Goal: Task Accomplishment & Management: Manage account settings

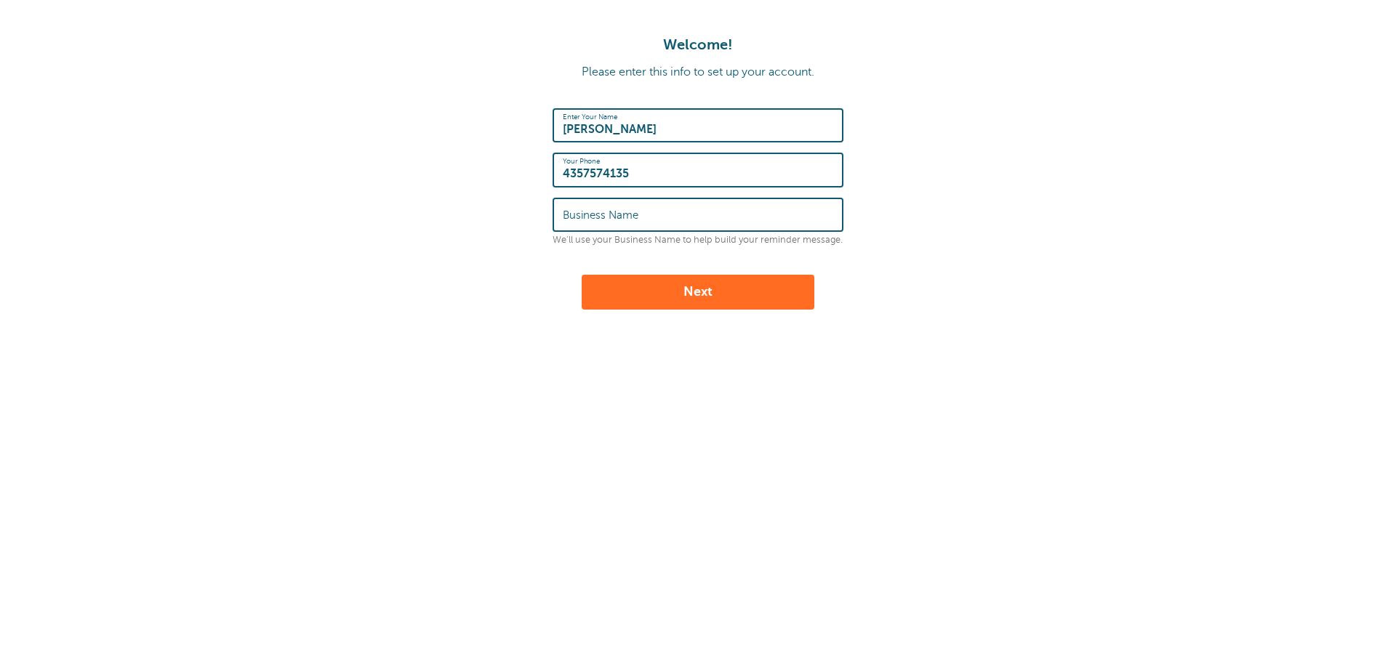
click at [606, 211] on label "Business Name" at bounding box center [601, 215] width 76 height 13
click at [606, 211] on input "Business Name" at bounding box center [698, 214] width 270 height 31
type input "Kartchner Homes"
click at [633, 141] on input "Kylie" at bounding box center [698, 125] width 270 height 31
type input "Kylie Hamilton"
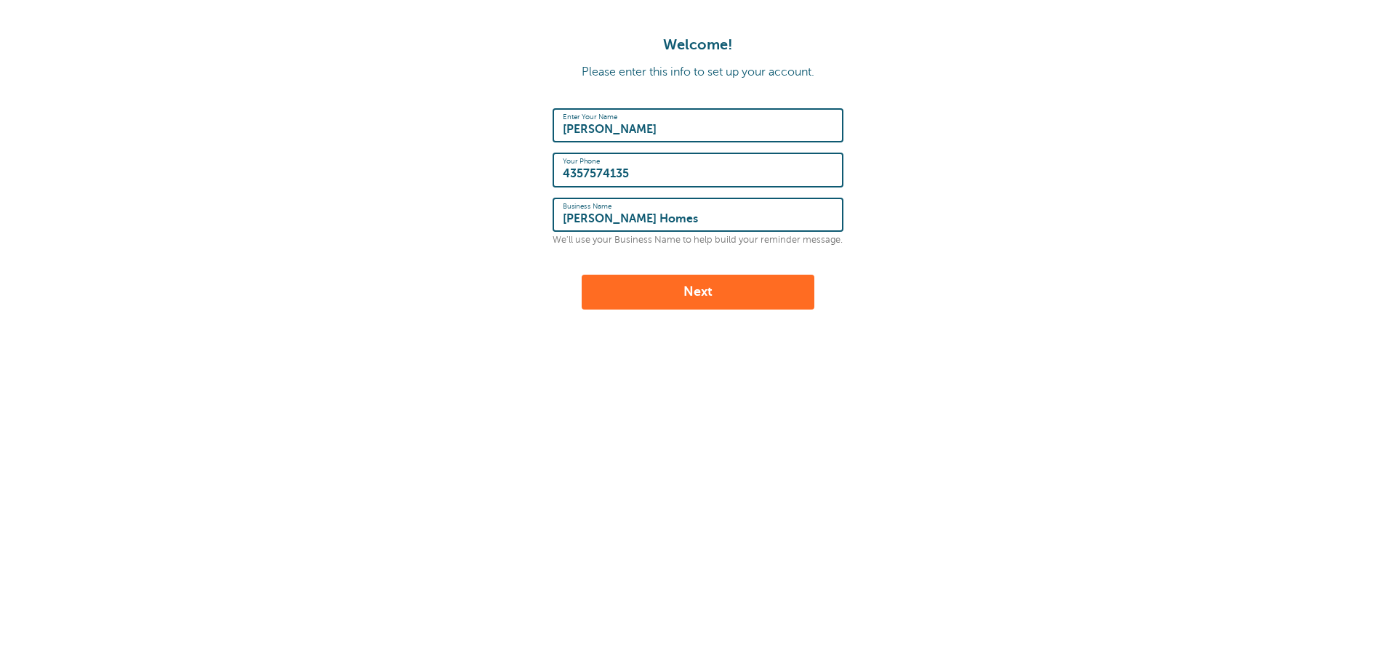
click at [704, 298] on button "Next" at bounding box center [698, 292] width 233 height 35
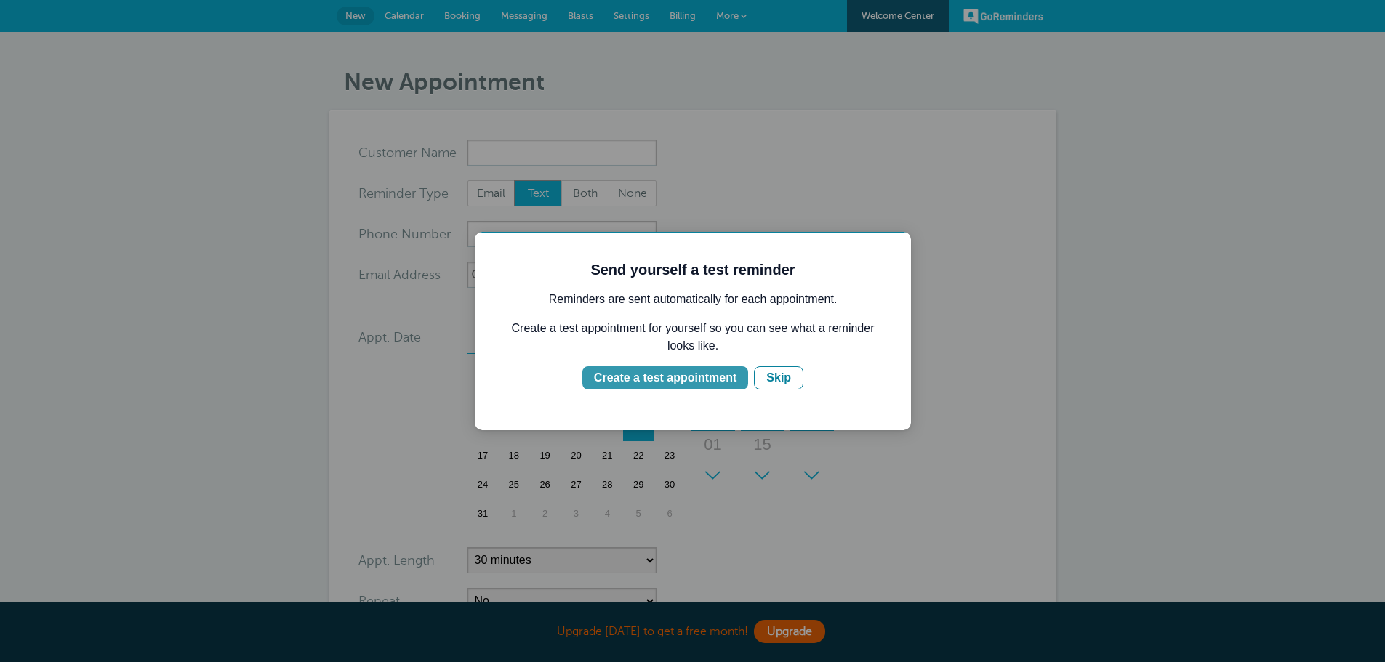
click at [704, 377] on div "Create a test appointment" at bounding box center [665, 377] width 142 height 17
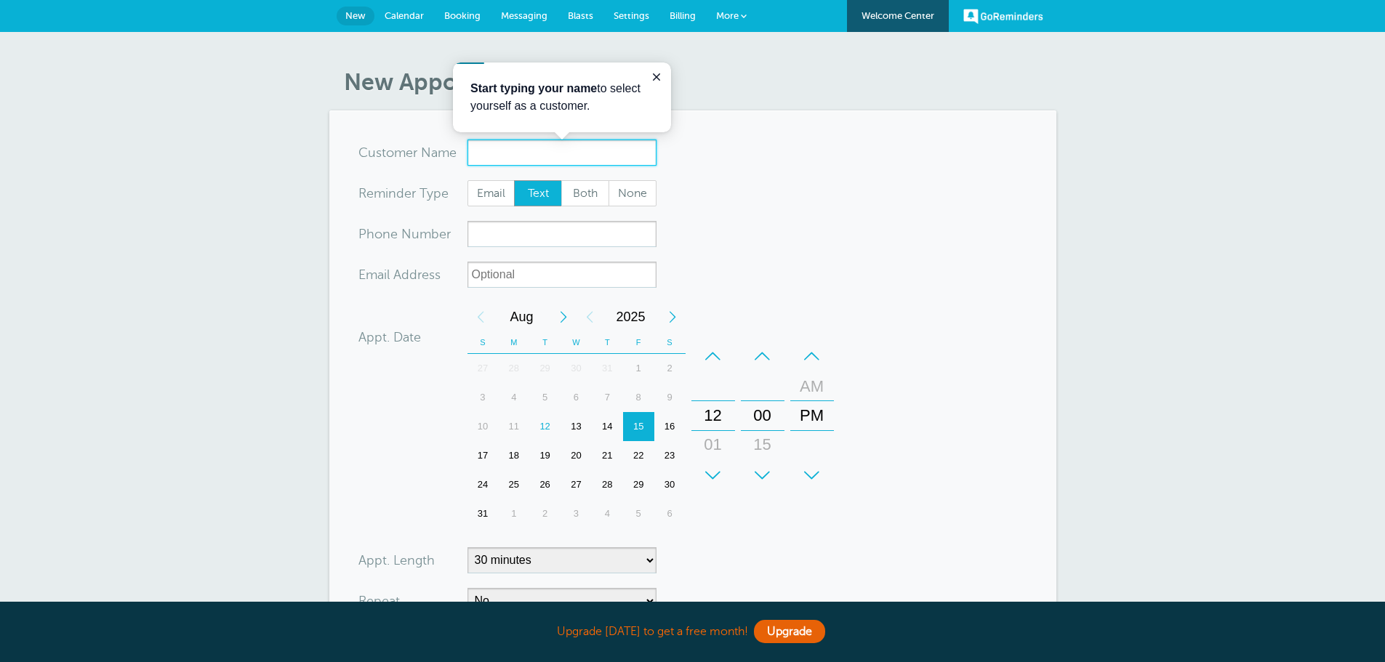
click at [510, 149] on input "x-no-autofill" at bounding box center [561, 153] width 189 height 26
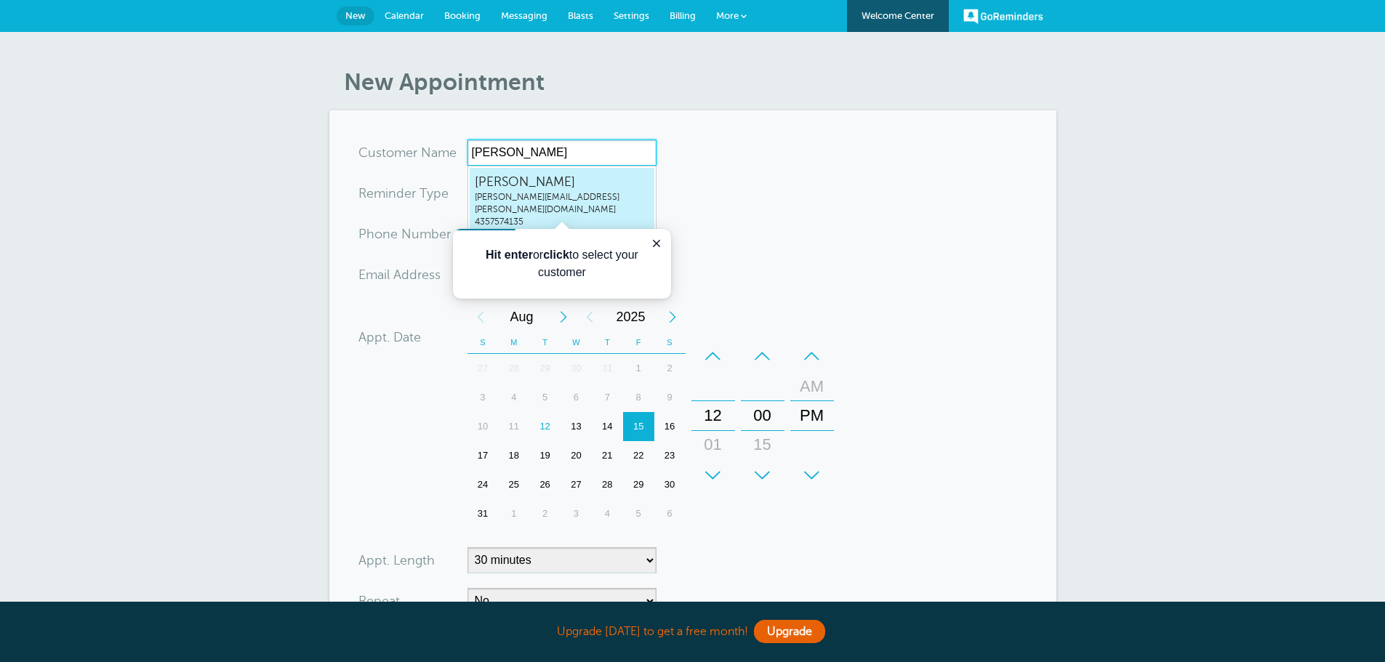
click at [584, 194] on span "kyliehamilton@kartchner.com" at bounding box center [562, 203] width 174 height 25
type input "KylieHamiltonkyliehamilton@kartchner.com4357574135"
type input "[PERSON_NAME]"
type input "4357574135"
type input "[PERSON_NAME][EMAIL_ADDRESS][PERSON_NAME][DOMAIN_NAME]"
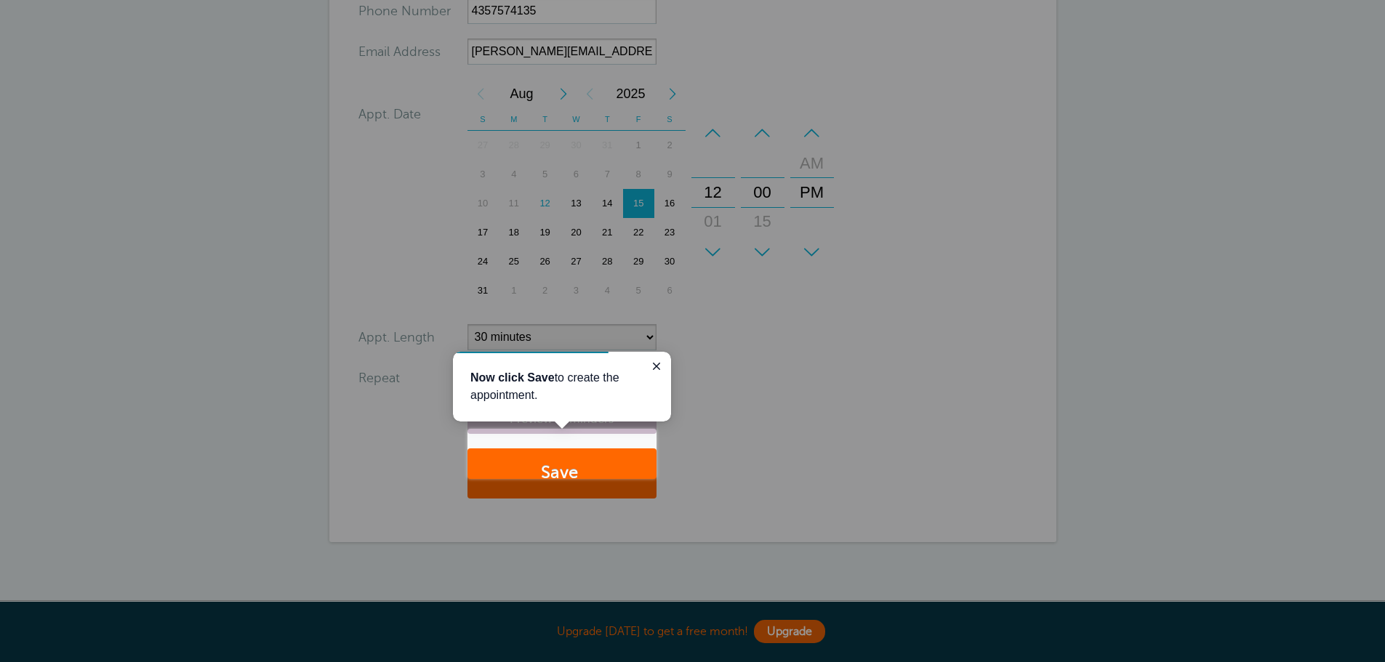
scroll to position [247, 0]
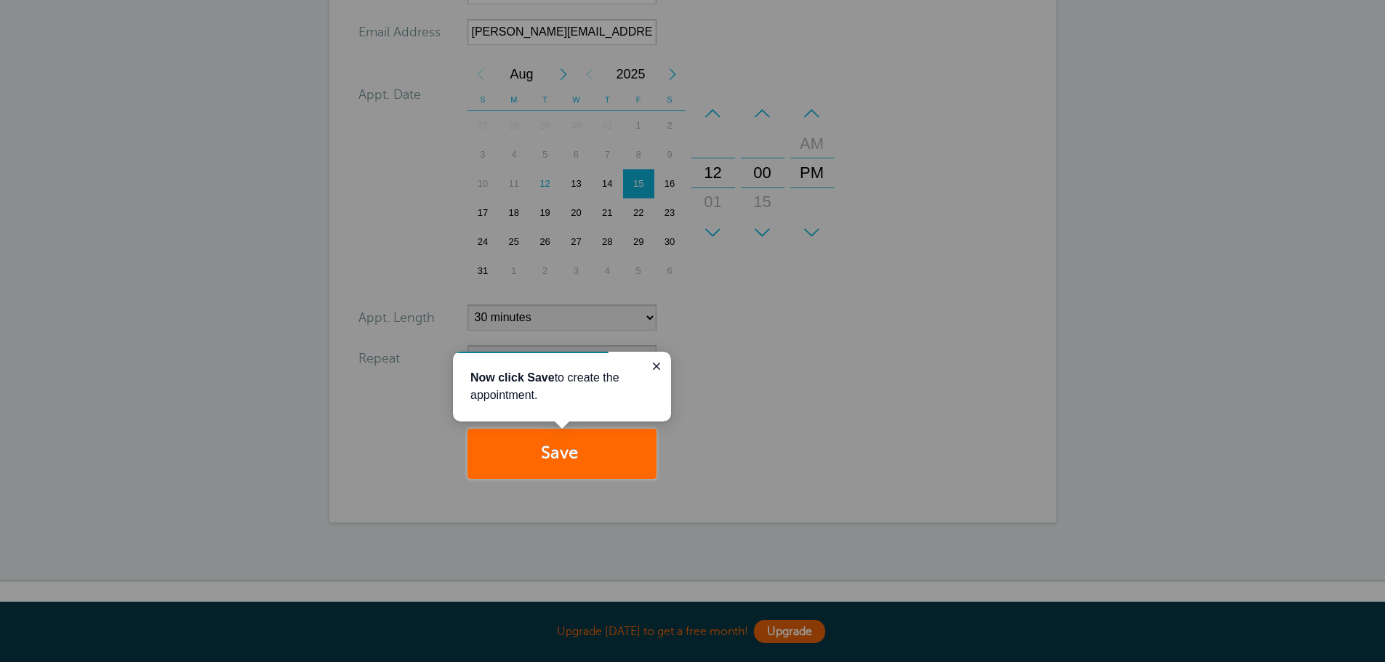
click at [816, 376] on div at bounding box center [1020, 239] width 729 height 479
click at [574, 449] on button "Save" at bounding box center [561, 454] width 189 height 50
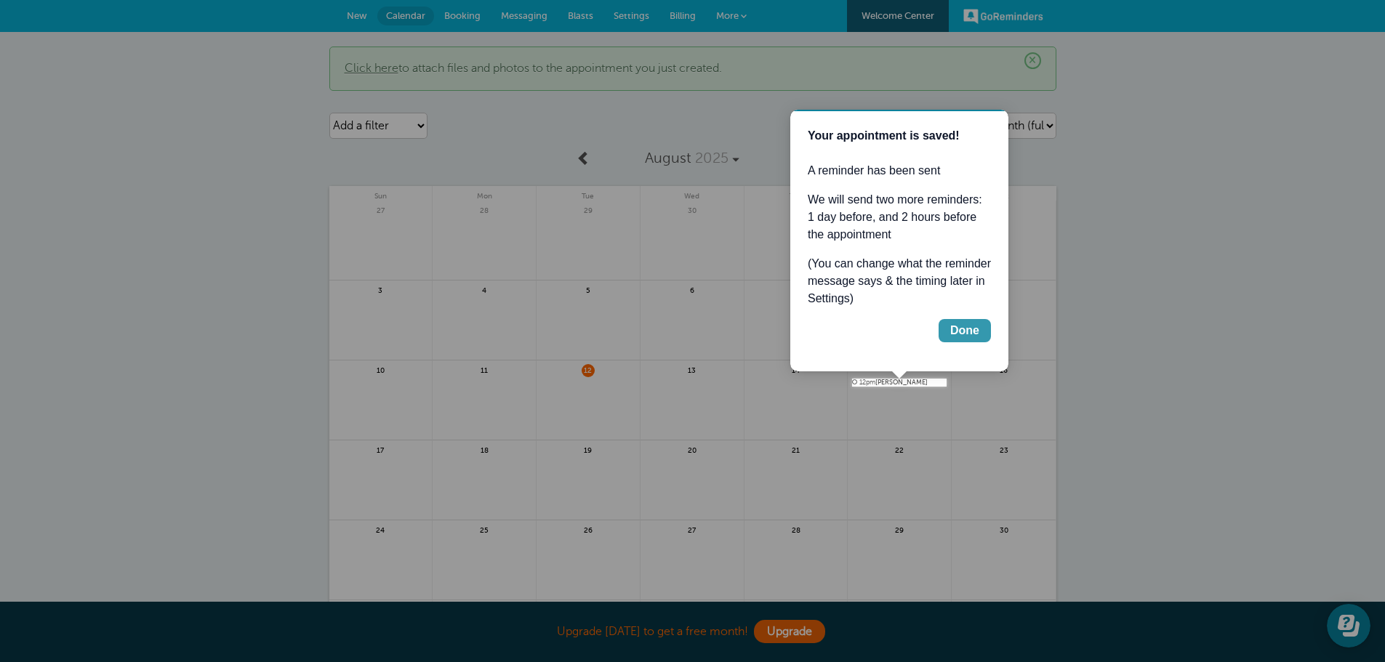
click at [965, 329] on div "Done" at bounding box center [964, 330] width 29 height 17
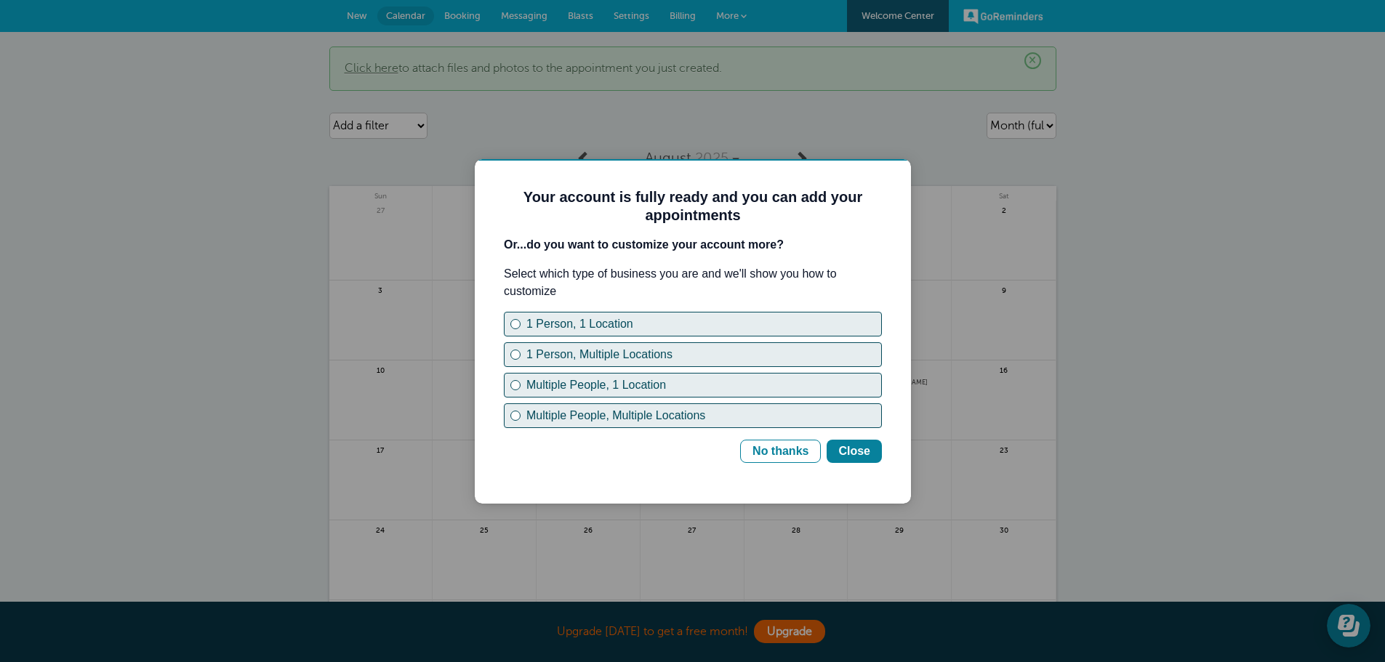
click at [898, 385] on div "Your account is fully ready and you can add your appointments Or...do you want …" at bounding box center [693, 331] width 436 height 345
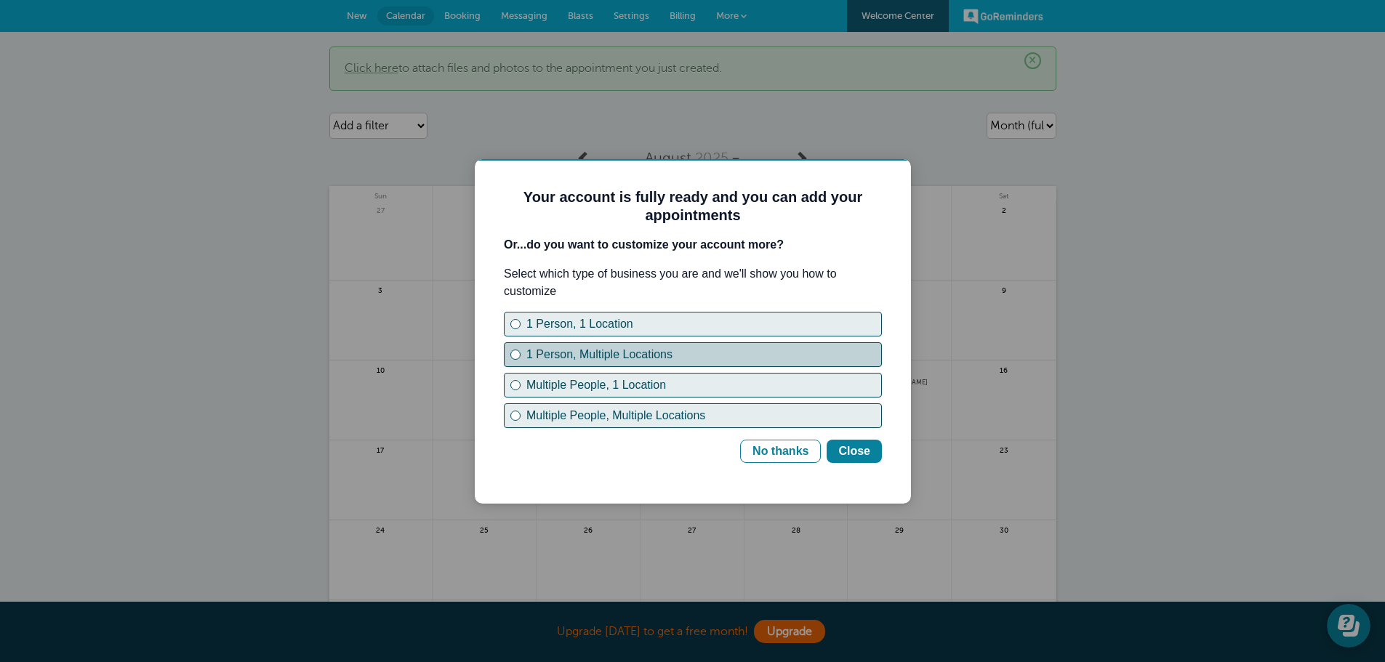
click at [681, 358] on div "1 Person, Multiple Locations" at bounding box center [703, 354] width 355 height 17
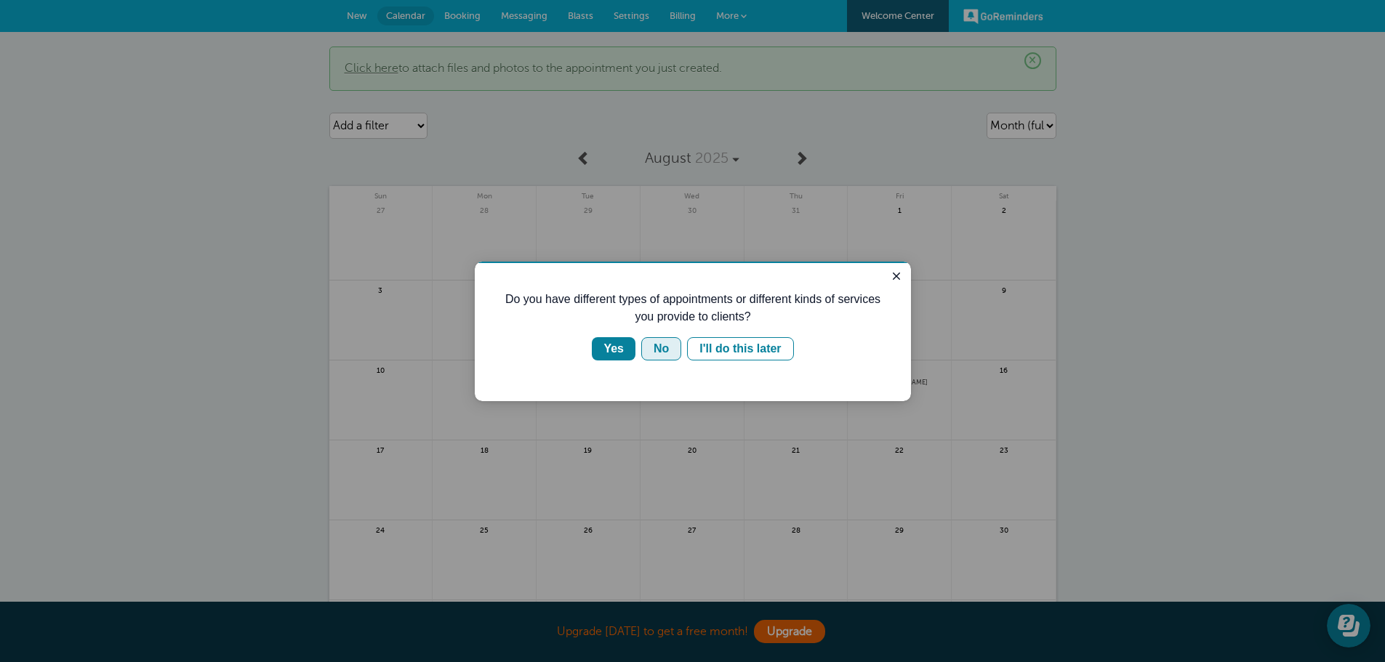
click at [664, 351] on div "No" at bounding box center [661, 348] width 15 height 17
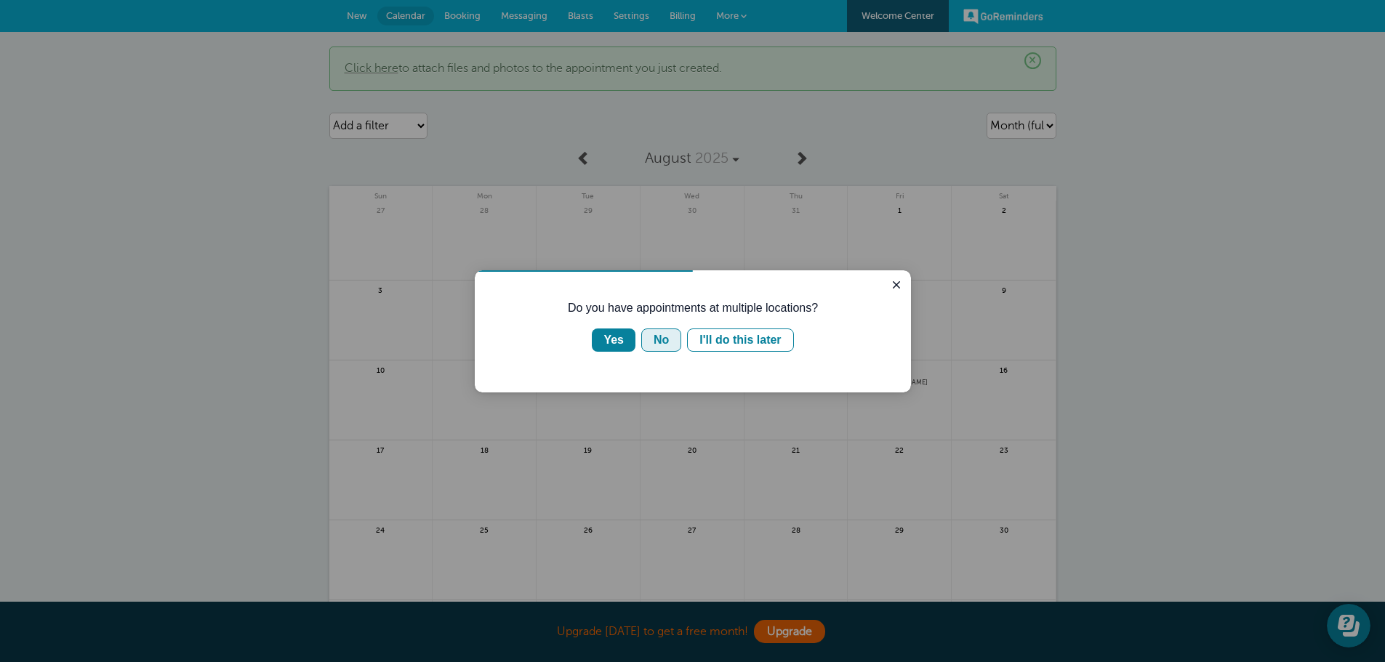
click at [662, 345] on div "No" at bounding box center [661, 339] width 15 height 17
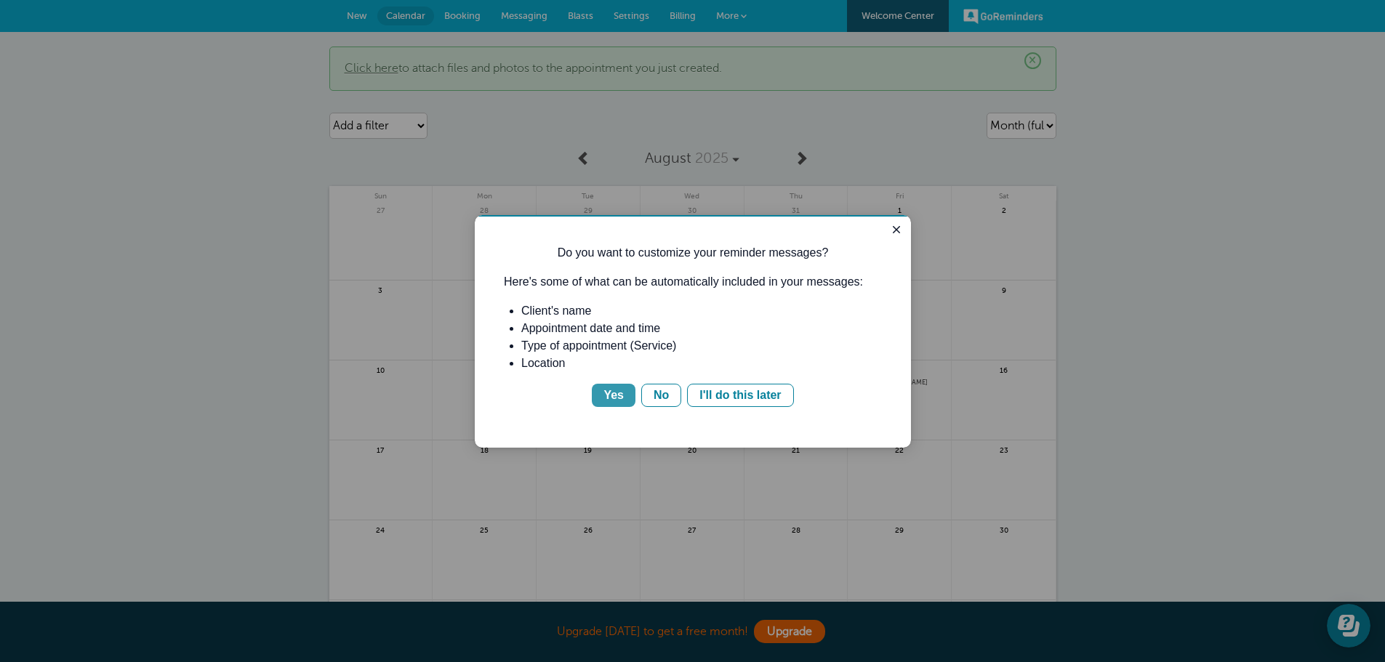
click at [612, 398] on div "Yes" at bounding box center [613, 395] width 20 height 17
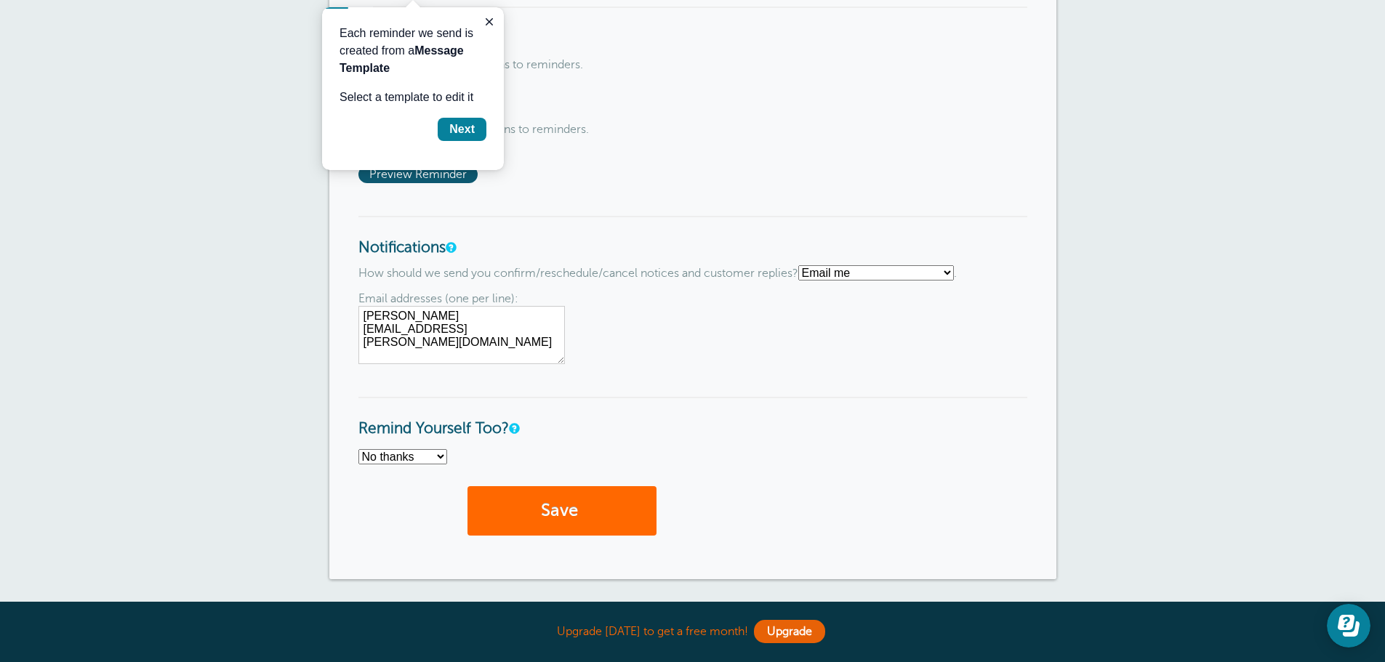
scroll to position [945, 0]
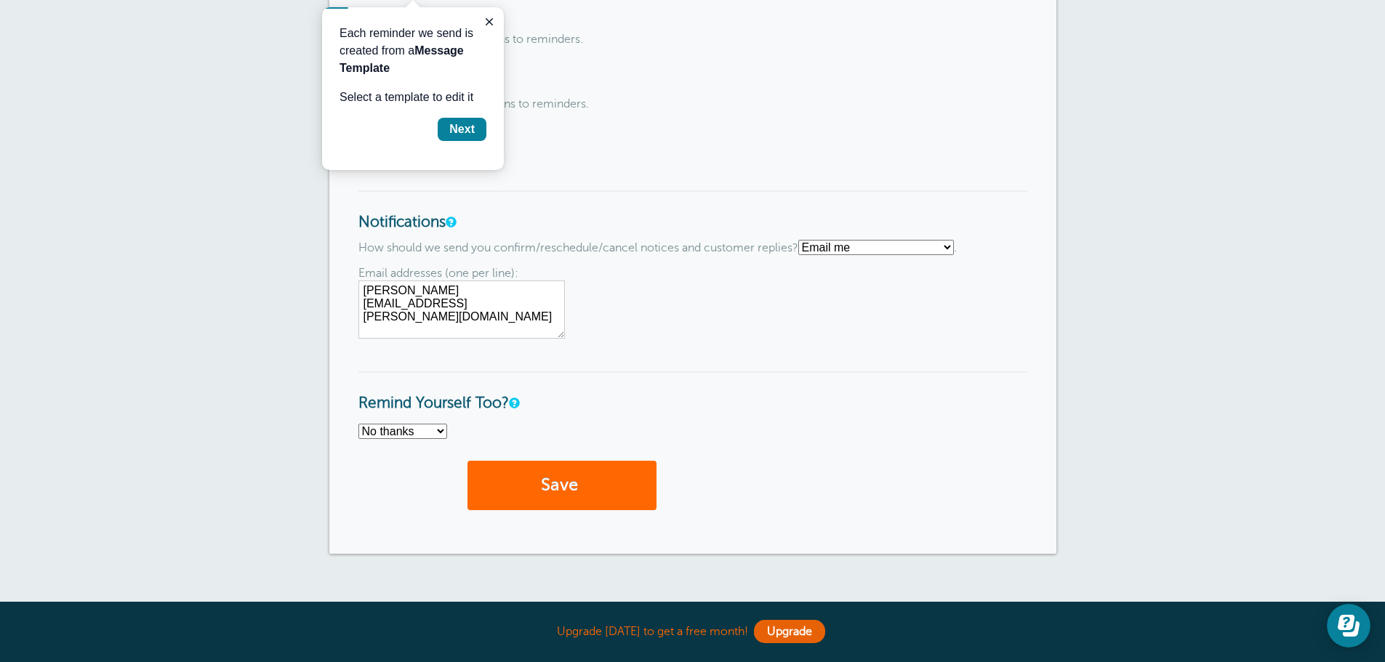
click at [872, 240] on select "Text me Email me Don't send me notifications" at bounding box center [876, 247] width 156 height 15
click at [804, 240] on select "Text me Email me Don't send me notifications" at bounding box center [876, 247] width 156 height 15
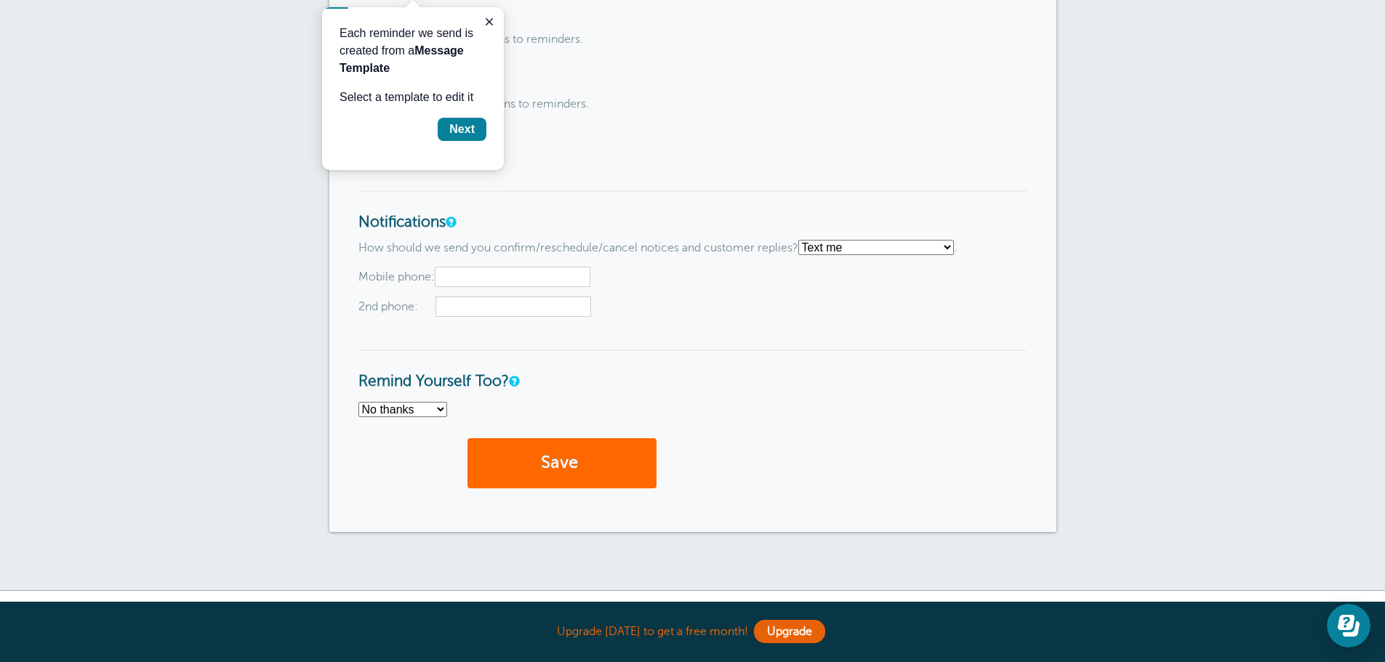
click at [826, 252] on select "Text me Email me Don't send me notifications" at bounding box center [876, 247] width 156 height 15
select select "5"
click at [804, 240] on select "Text me Email me Don't send me notifications" at bounding box center [876, 247] width 156 height 15
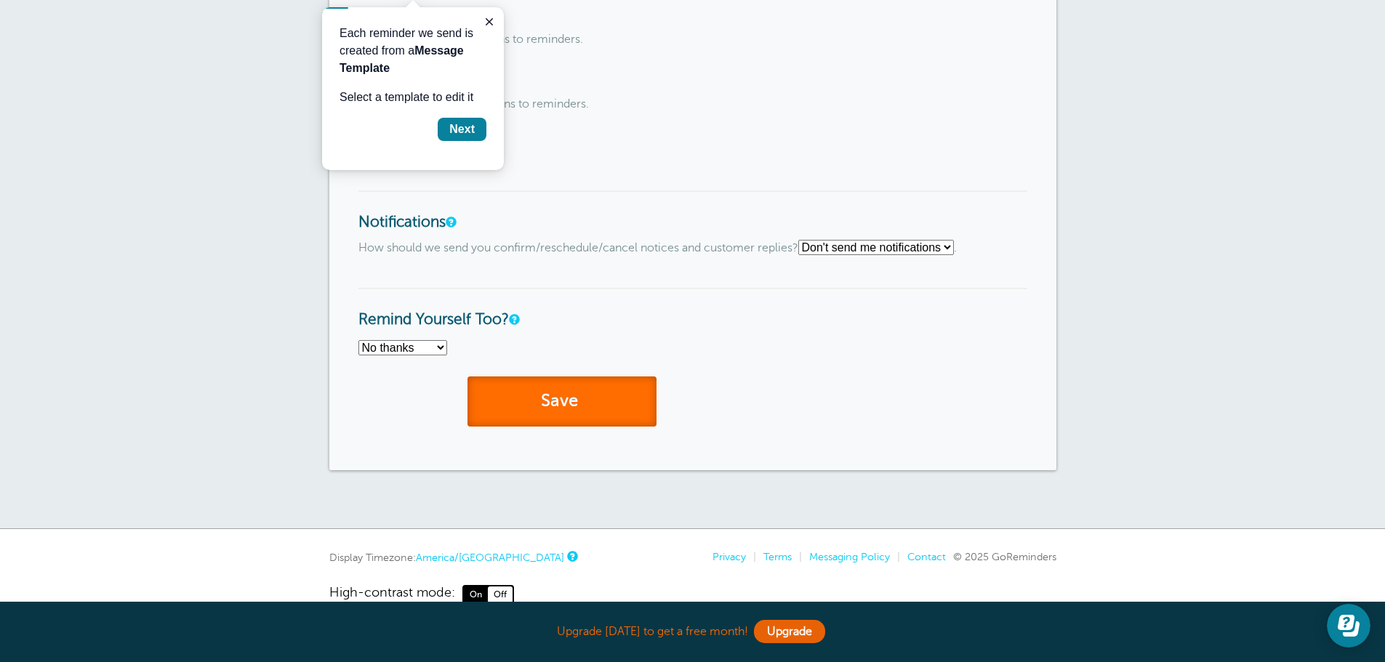
click at [537, 397] on button "Save" at bounding box center [561, 402] width 189 height 50
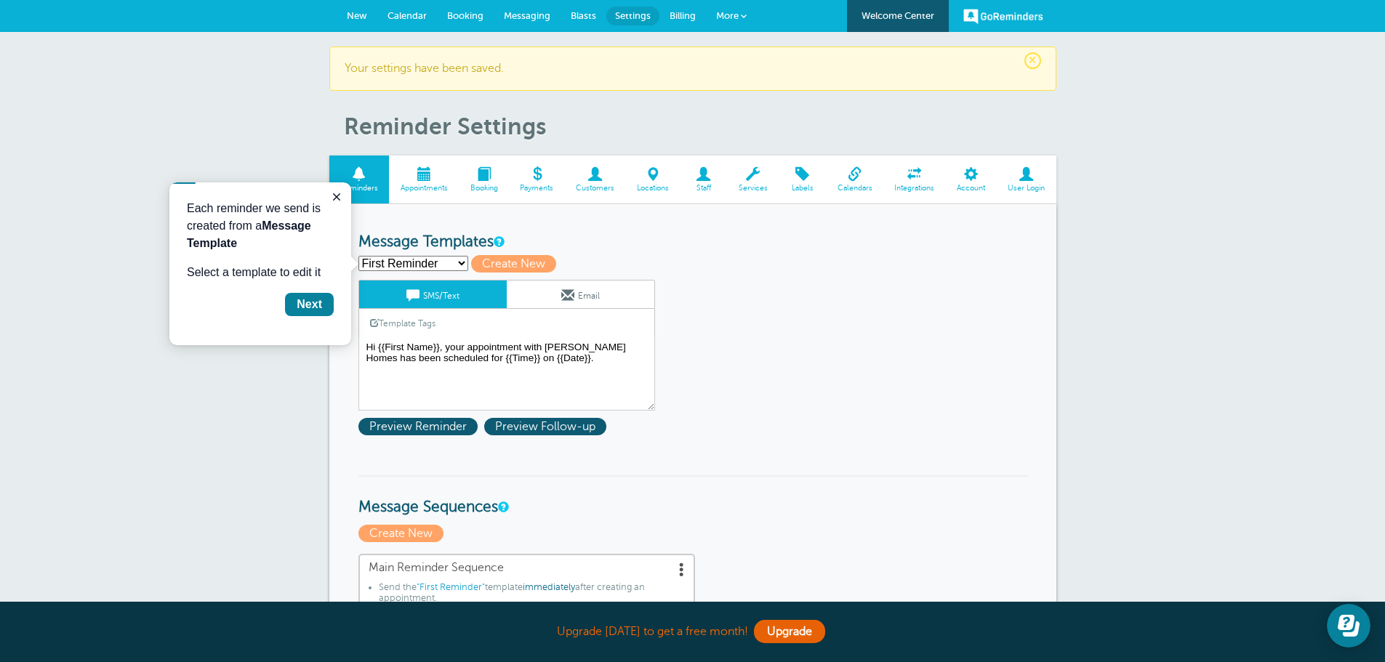
click at [417, 179] on span at bounding box center [424, 174] width 70 height 14
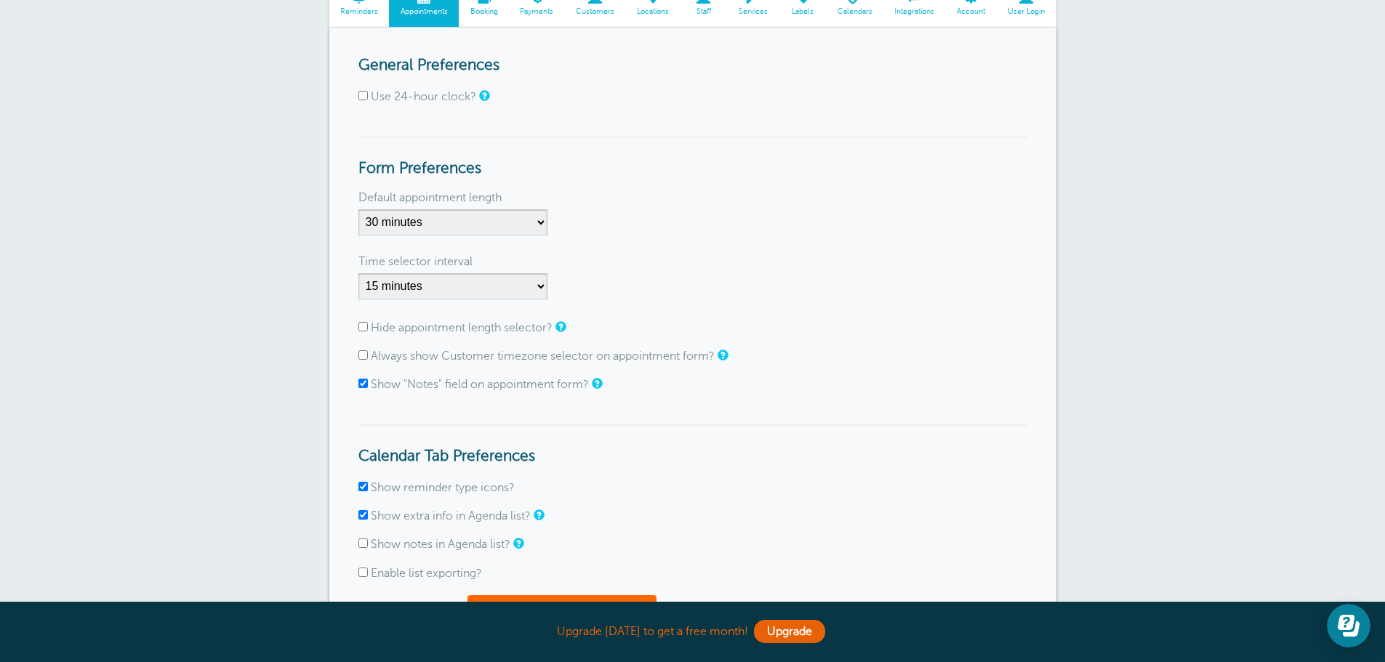
scroll to position [145, 0]
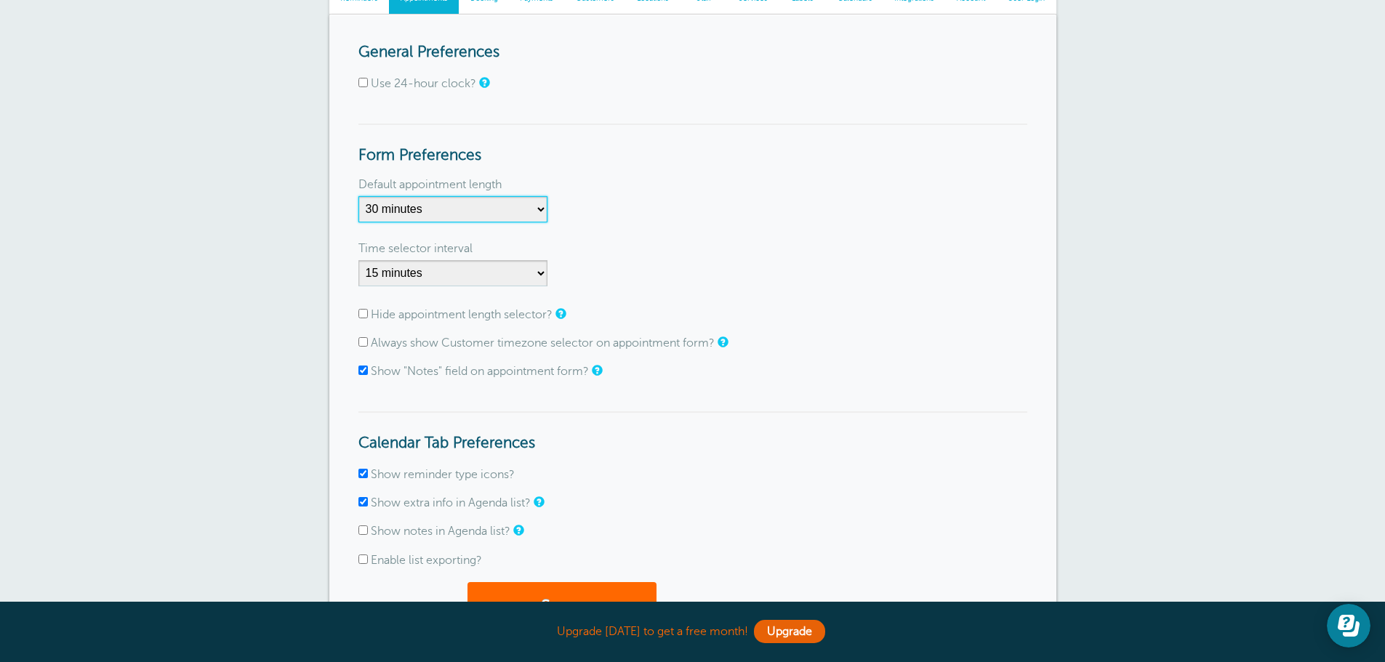
click at [492, 208] on select "5 minutes 10 minutes 15 minutes 20 minutes 25 minutes 30 minutes 35 minutes 40 …" at bounding box center [452, 209] width 189 height 26
select select
click at [358, 196] on select "5 minutes 10 minutes 15 minutes 20 minutes 25 minutes 30 minutes 35 minutes 40 …" at bounding box center [452, 209] width 189 height 26
click at [518, 275] on select "1 minute 5 minutes 10 minutes 15 minutes 20 minutes 30 minutes 60 minutes" at bounding box center [452, 273] width 189 height 26
click at [518, 274] on select "1 minute 5 minutes 10 minutes 15 minutes 20 minutes 30 minutes 60 minutes" at bounding box center [452, 273] width 189 height 26
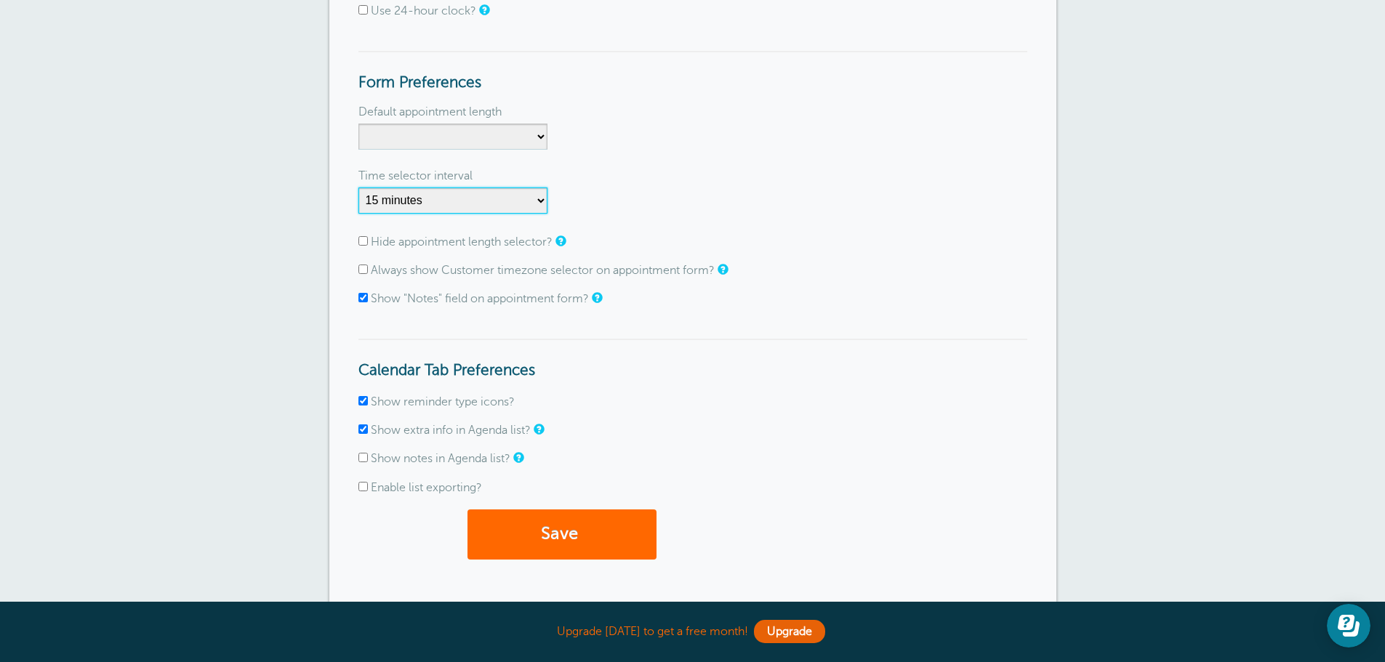
scroll to position [291, 0]
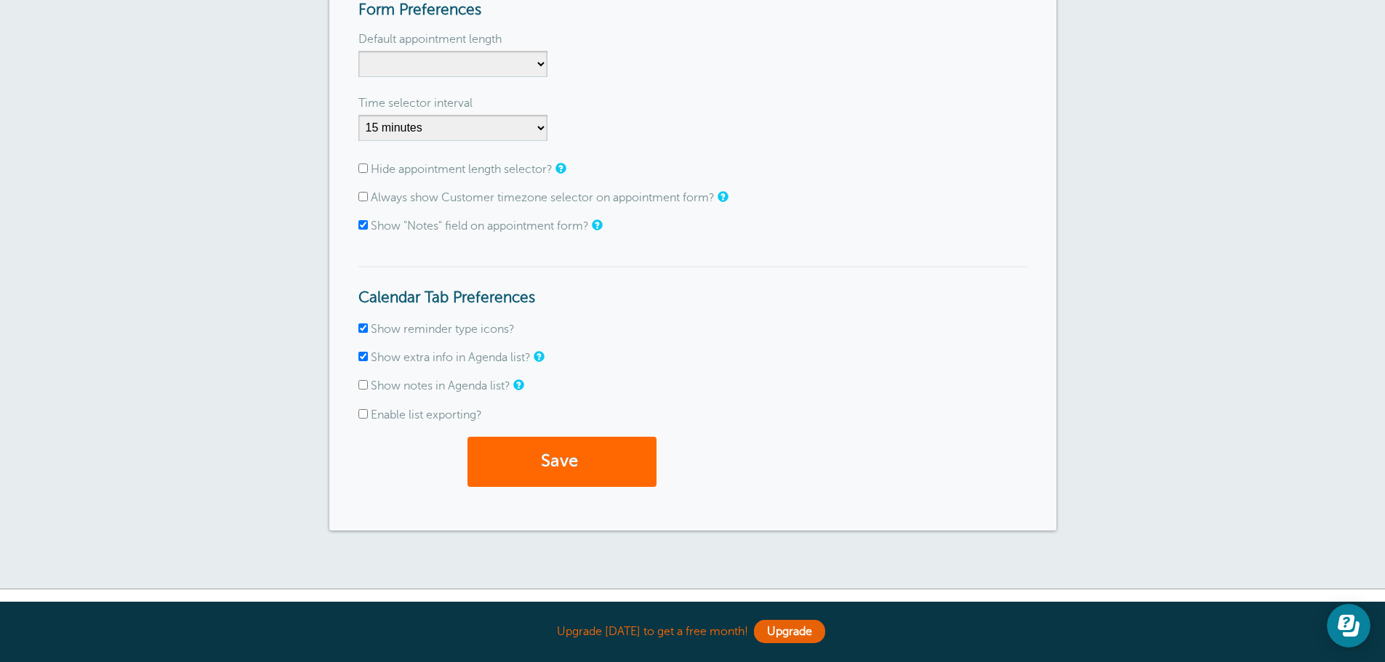
click at [361, 164] on input "Hide appointment length selector?" at bounding box center [362, 168] width 9 height 9
checkbox input "true"
click at [362, 223] on input "Show "Notes" field on appointment form?" at bounding box center [362, 224] width 9 height 9
click at [361, 218] on form "General Preferences Use 24-hour clock? Form Preferences Default appointment len…" at bounding box center [692, 199] width 669 height 603
click at [361, 219] on form "General Preferences Use 24-hour clock? Form Preferences Default appointment len…" at bounding box center [692, 199] width 669 height 603
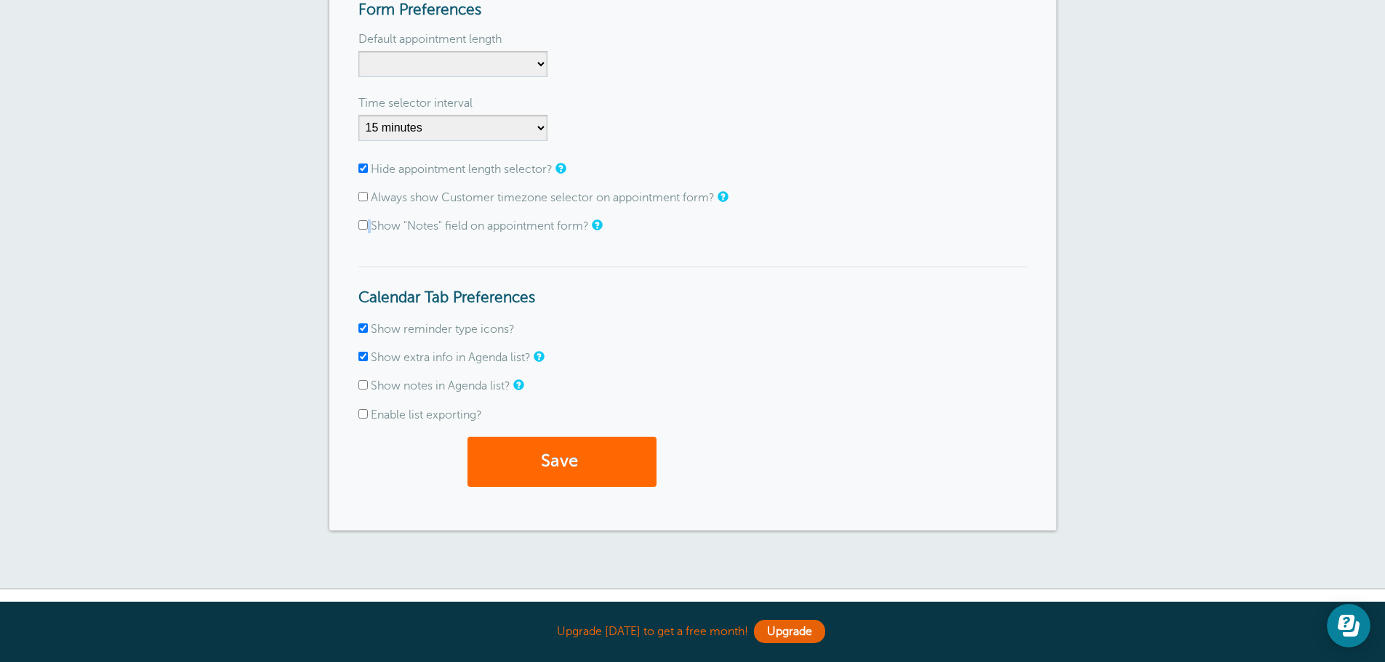
click at [363, 222] on input "Show "Notes" field on appointment form?" at bounding box center [362, 224] width 9 height 9
checkbox input "true"
click at [361, 359] on input "Show extra info in Agenda list?" at bounding box center [362, 356] width 9 height 9
checkbox input "false"
click at [526, 470] on button "Save" at bounding box center [561, 462] width 189 height 50
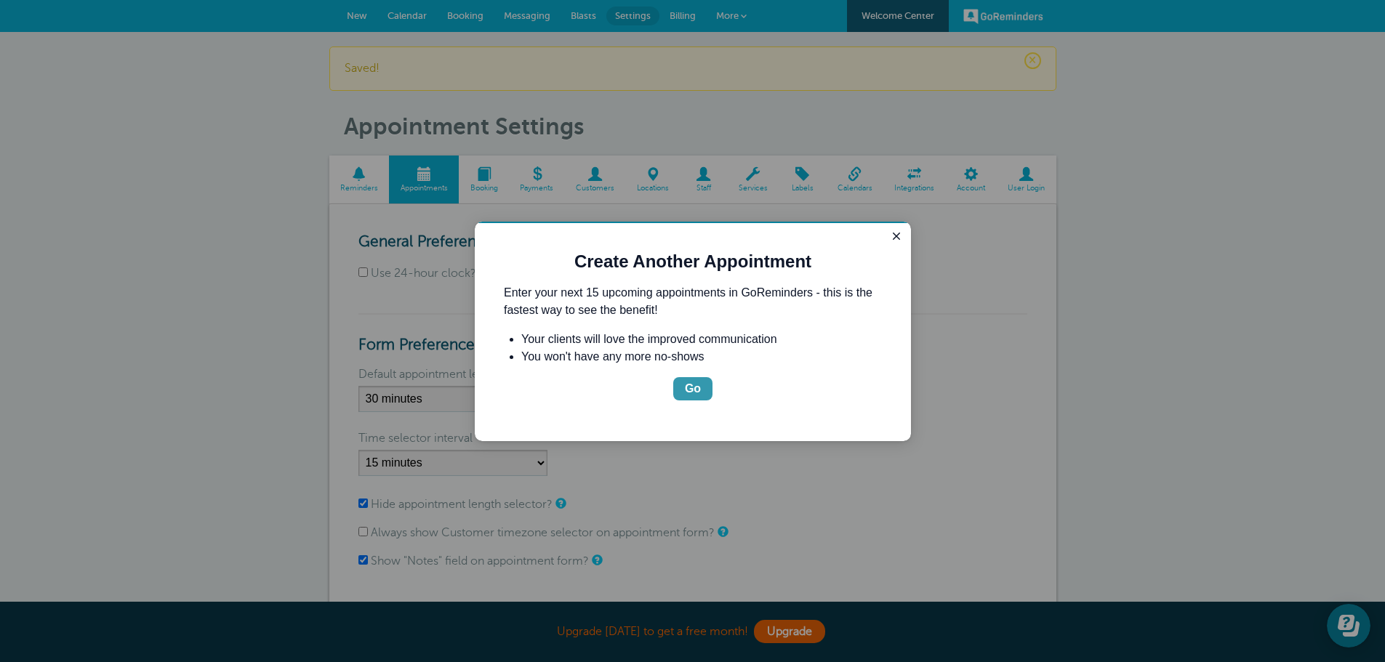
click at [709, 391] on button "Go" at bounding box center [692, 388] width 39 height 23
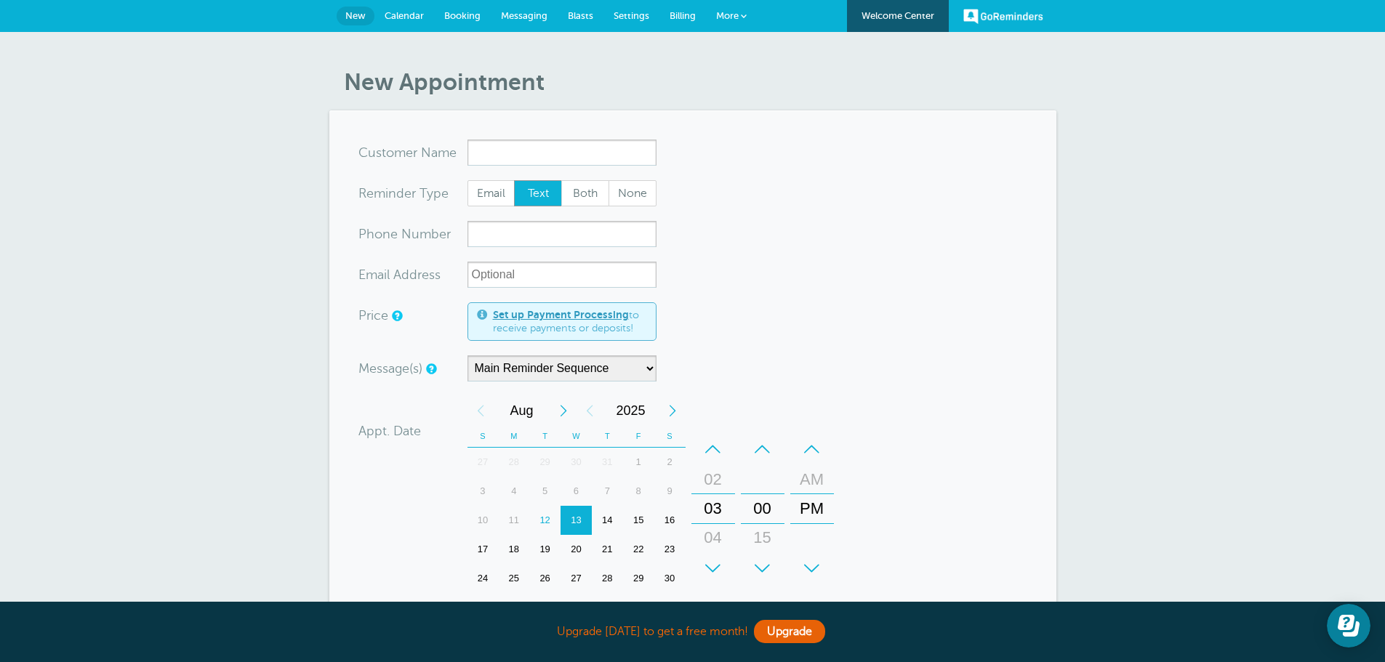
click at [457, 8] on link "Booking" at bounding box center [462, 16] width 57 height 32
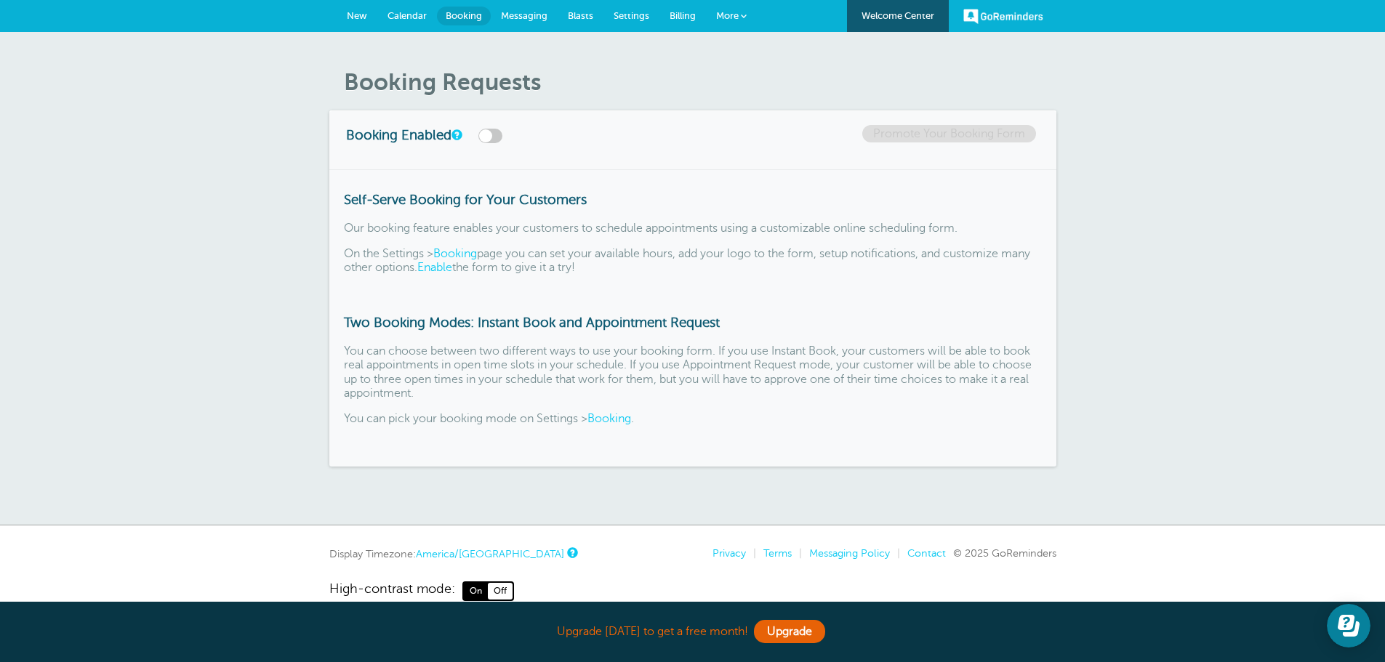
click at [353, 20] on span "New" at bounding box center [357, 15] width 20 height 11
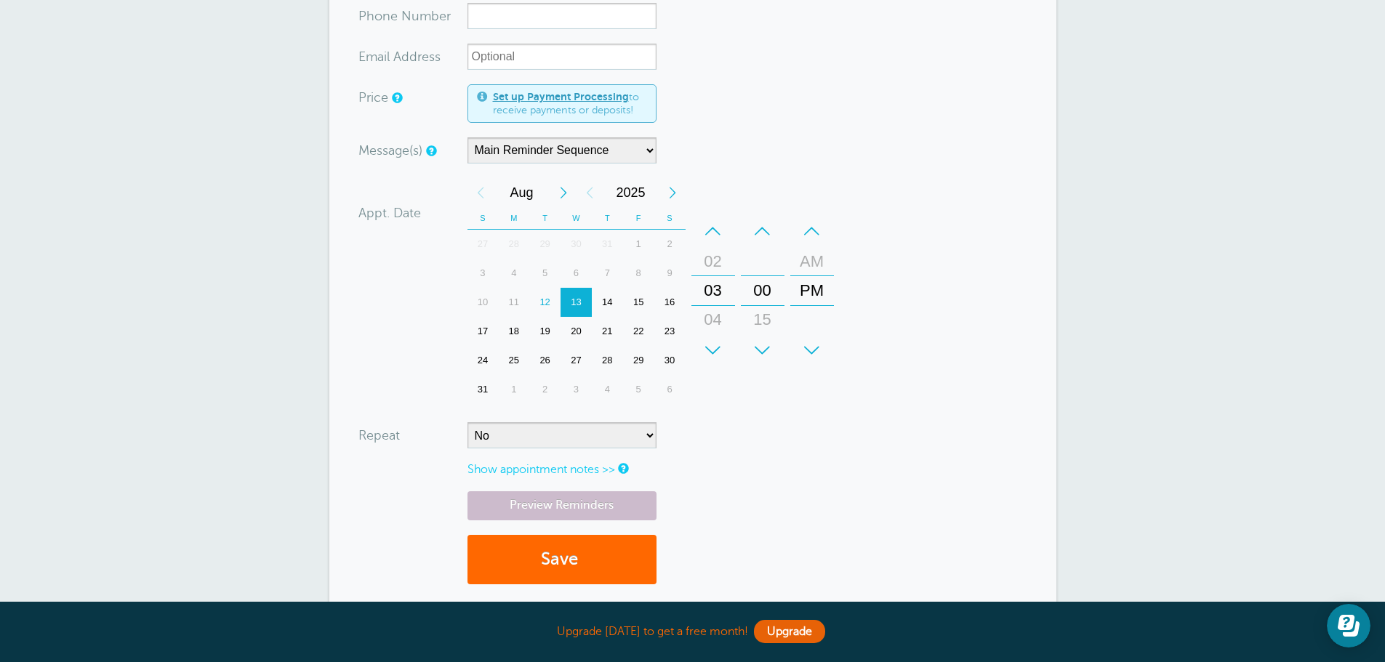
click at [598, 303] on div "14" at bounding box center [607, 302] width 31 height 29
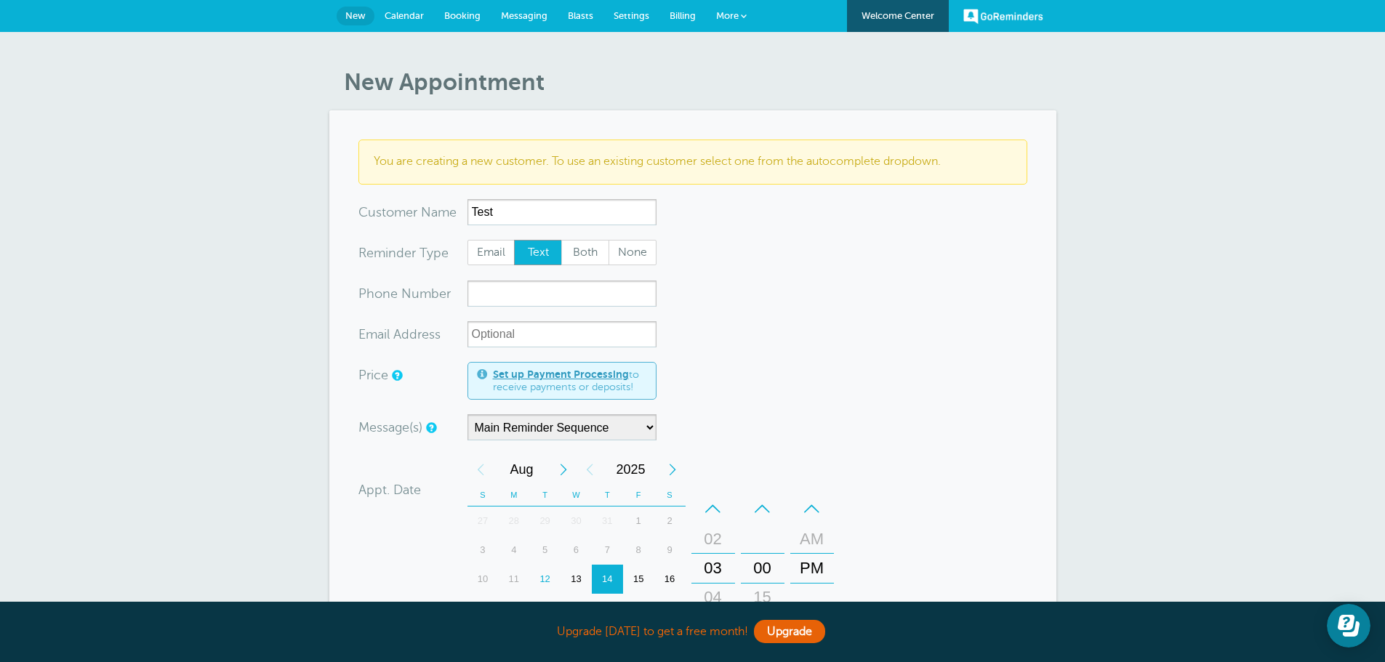
type input "Test"
click at [535, 295] on input "xxx-no-autofill" at bounding box center [561, 294] width 189 height 26
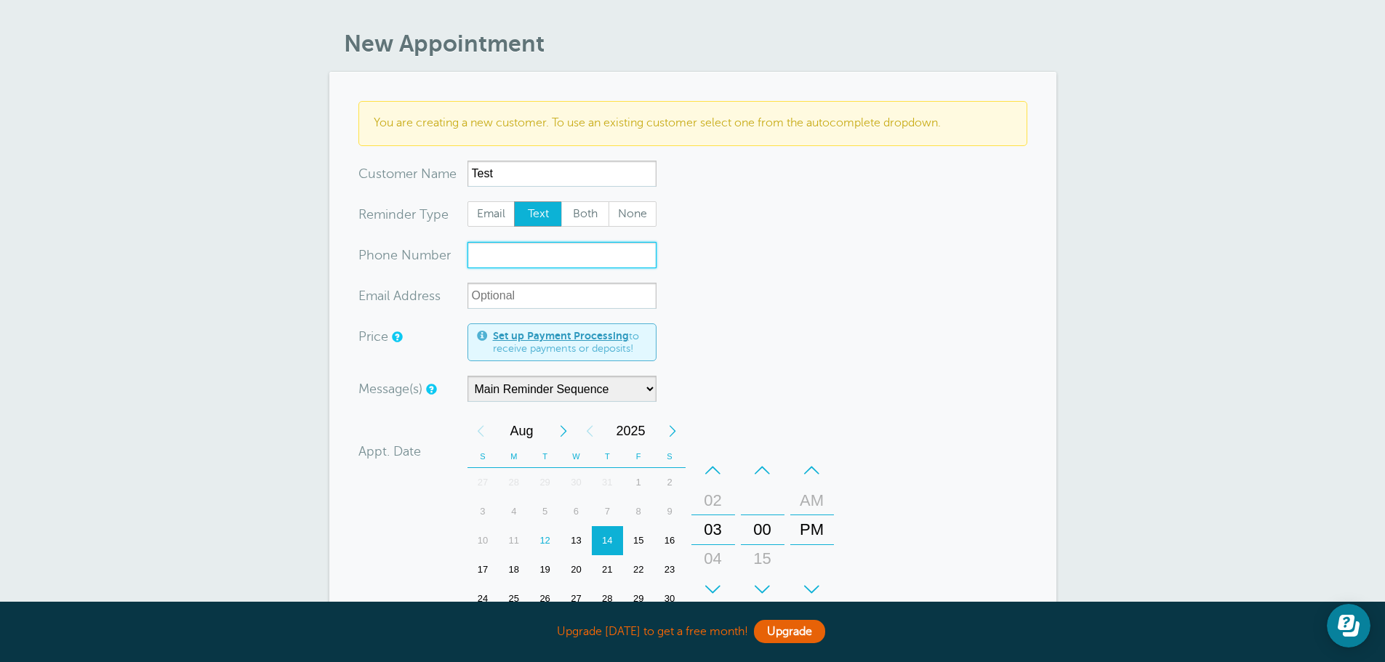
scroll to position [73, 0]
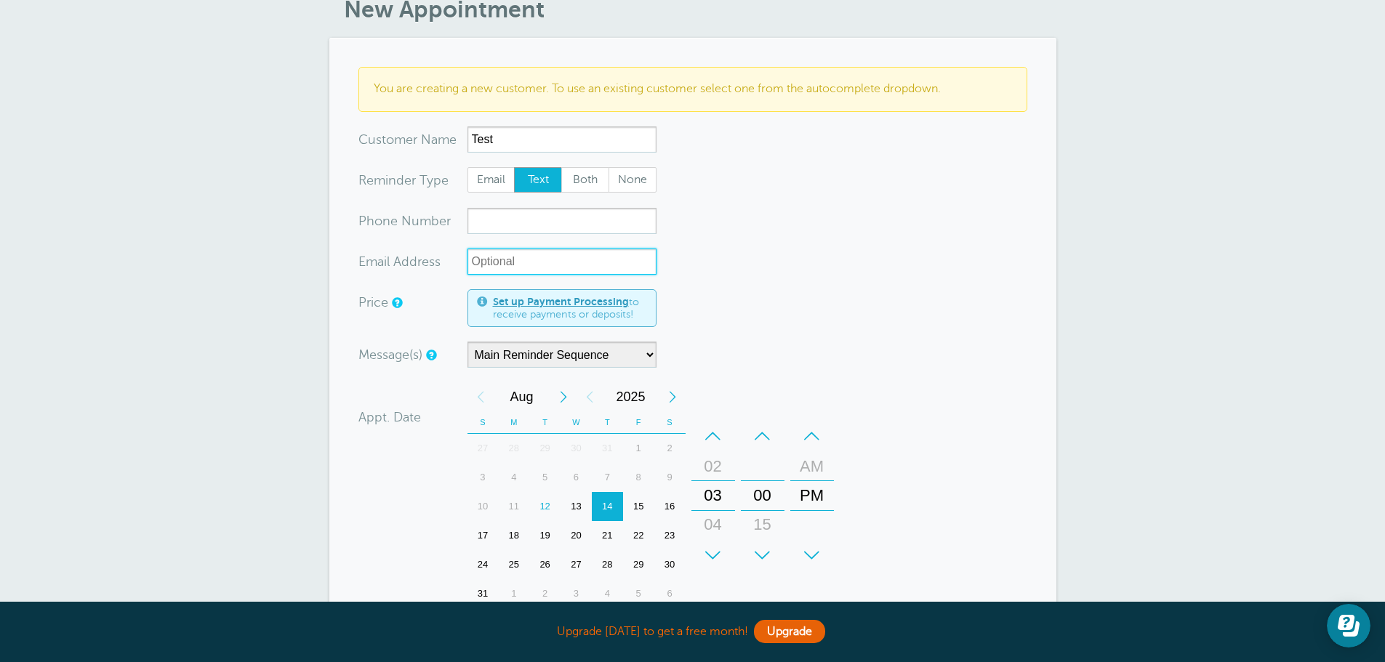
click at [536, 257] on input "xx-no-autofill" at bounding box center [561, 262] width 189 height 26
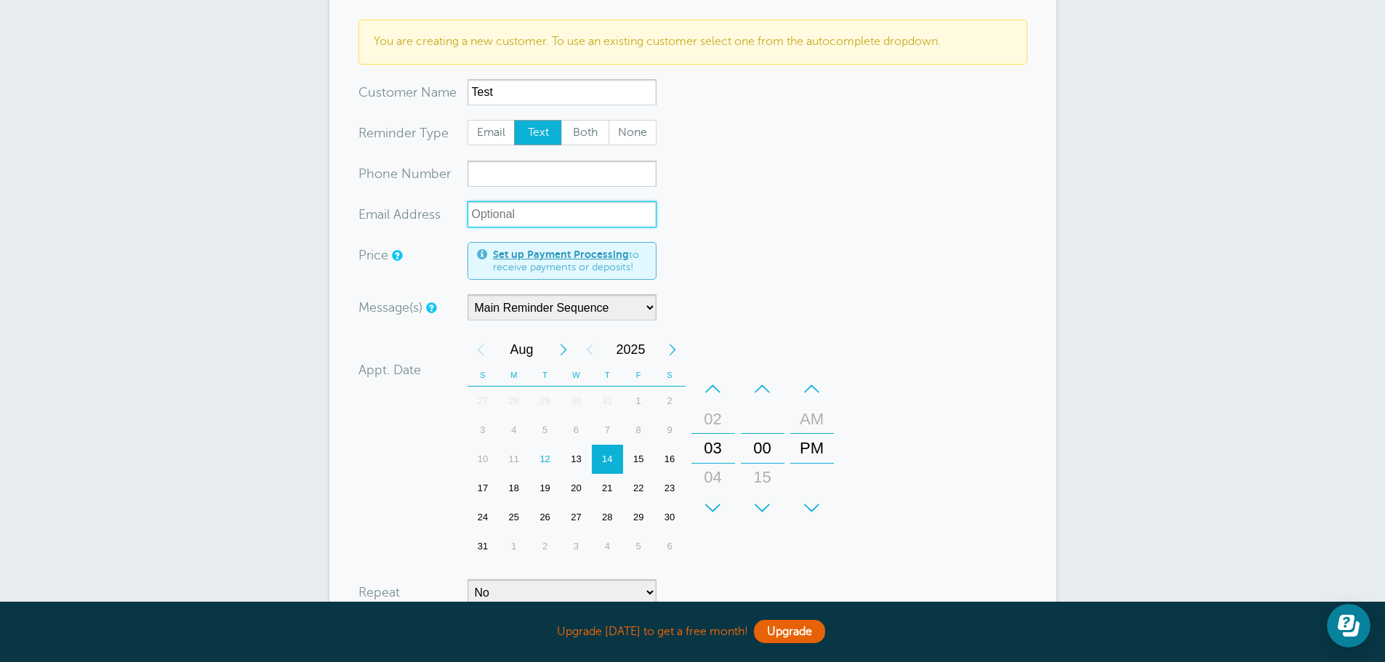
scroll to position [145, 0]
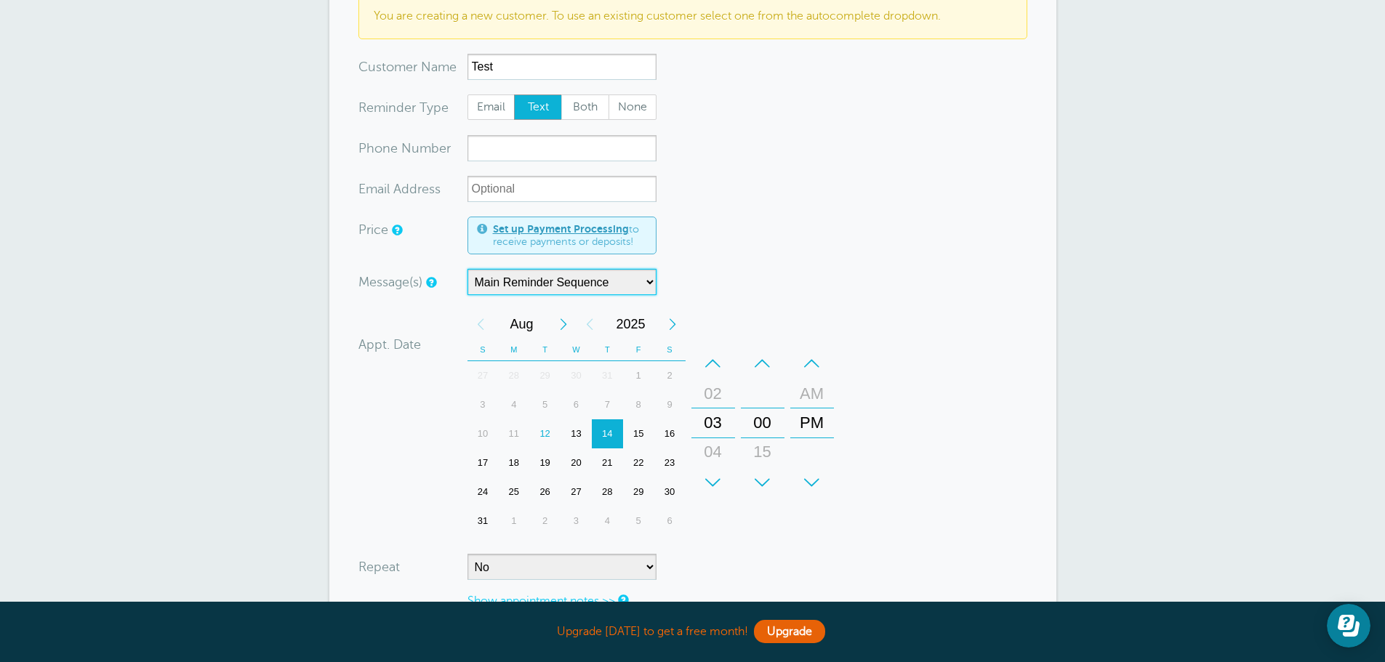
click at [628, 287] on select "Main Reminder Sequence" at bounding box center [561, 282] width 189 height 26
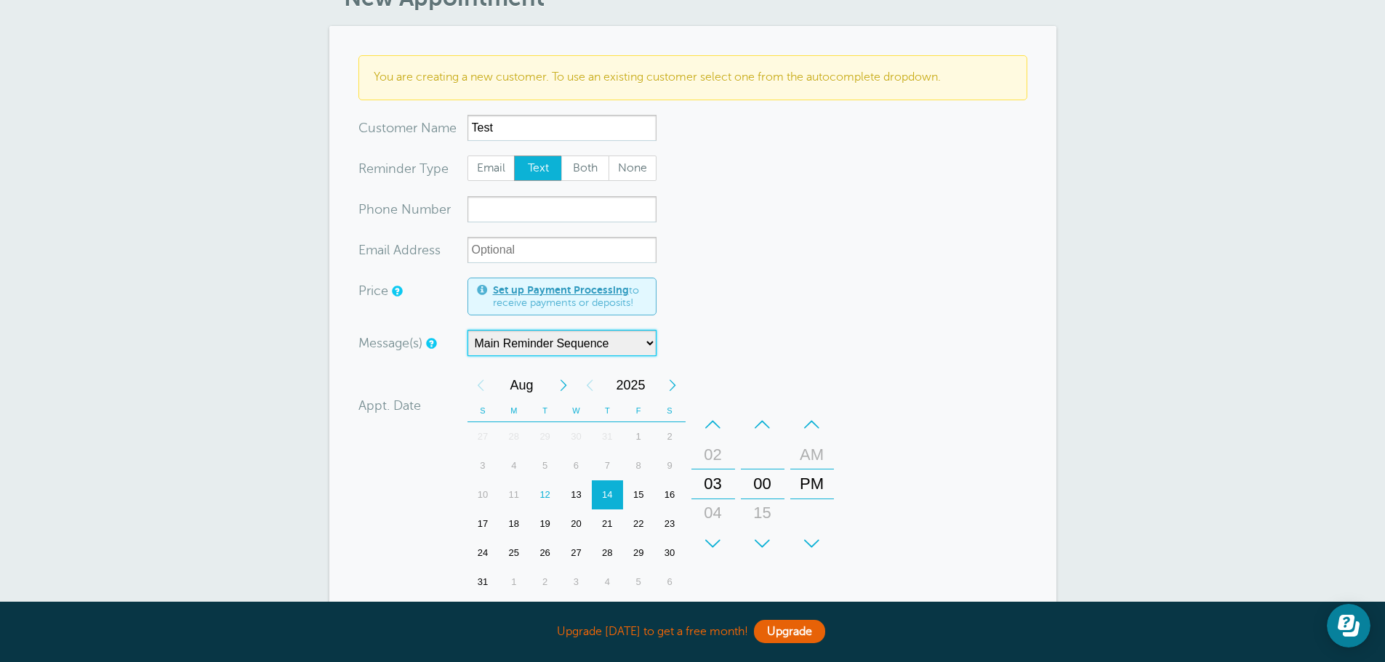
scroll to position [0, 0]
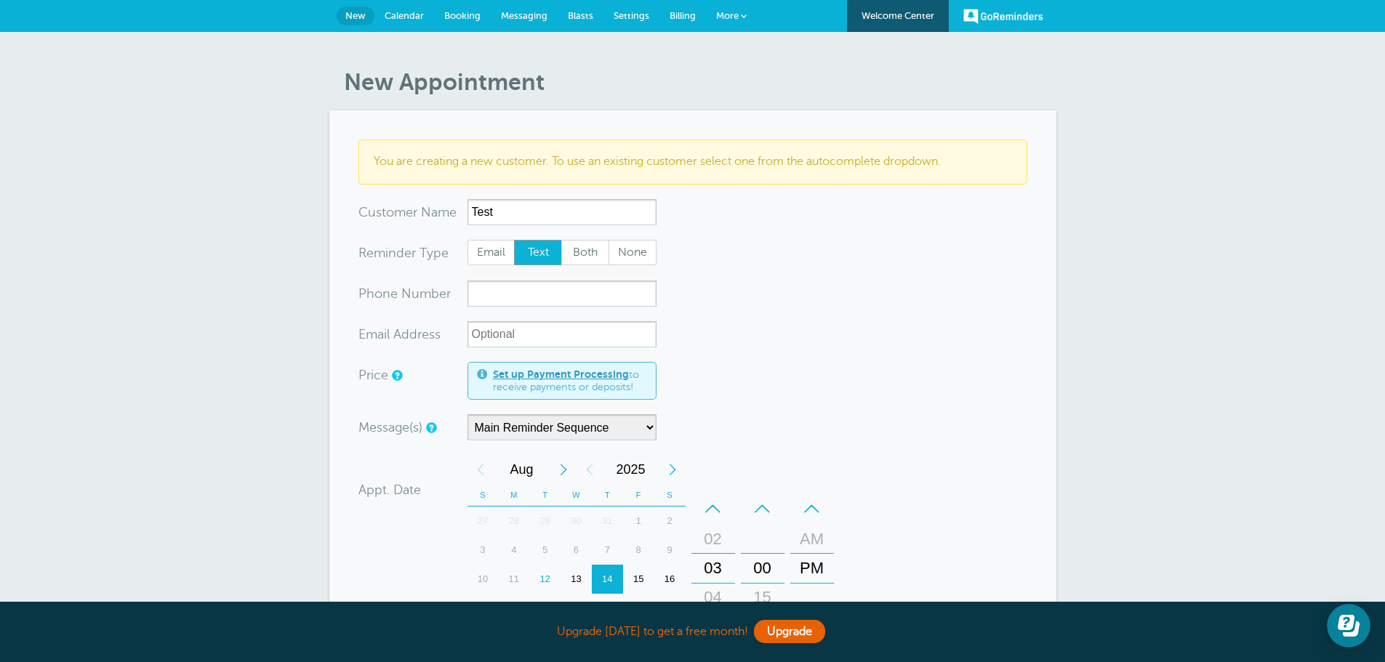
click at [411, 15] on span "Calendar" at bounding box center [404, 15] width 39 height 11
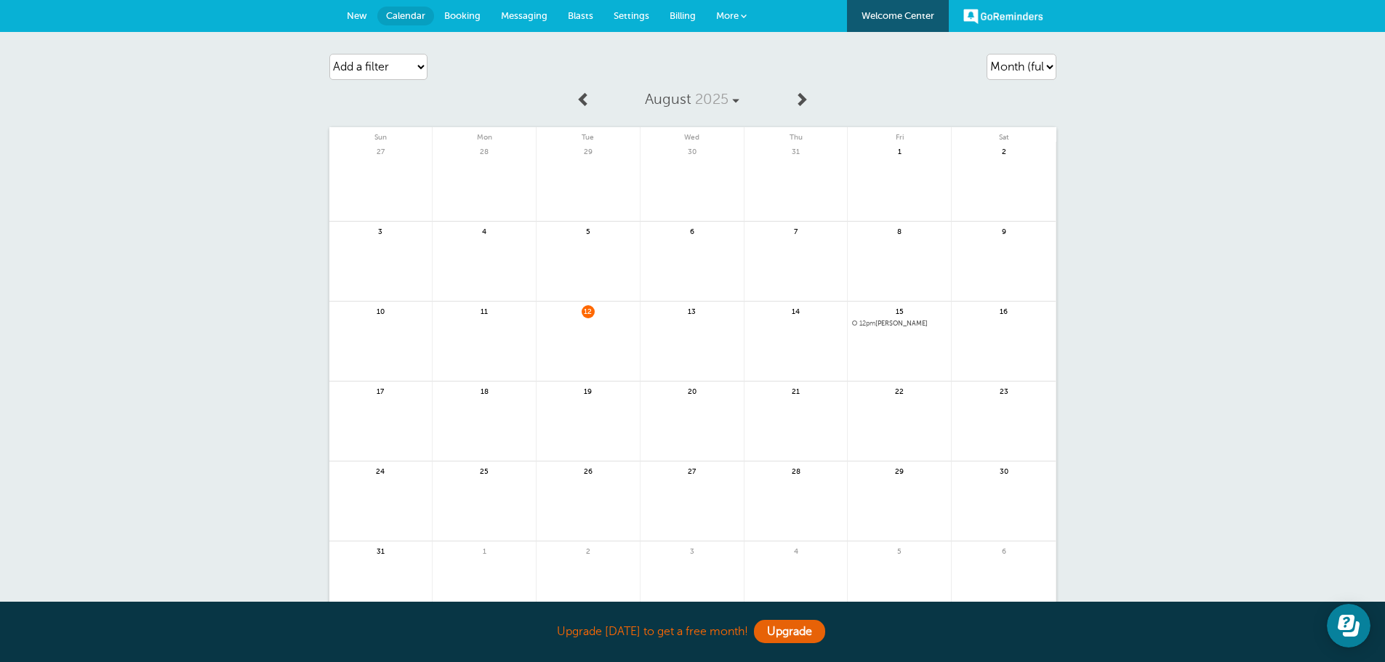
click at [486, 21] on link "Booking" at bounding box center [462, 16] width 57 height 32
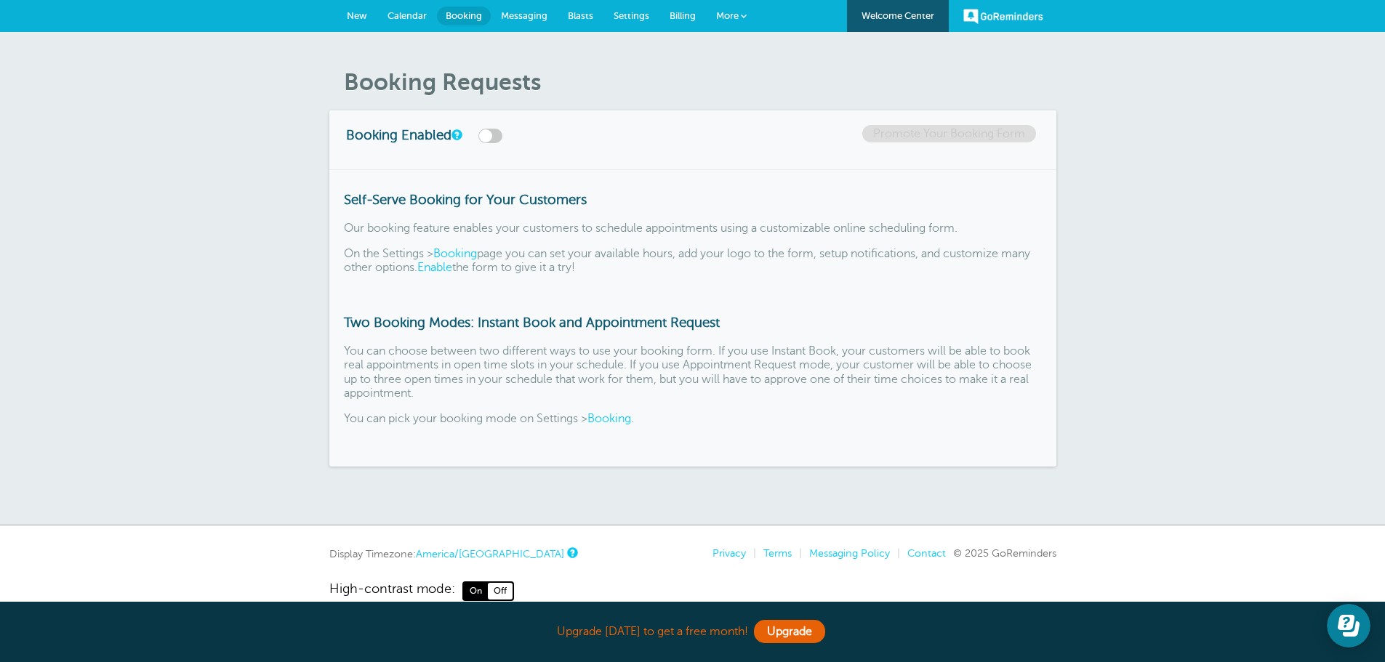
click at [634, 19] on span "Settings" at bounding box center [632, 15] width 36 height 11
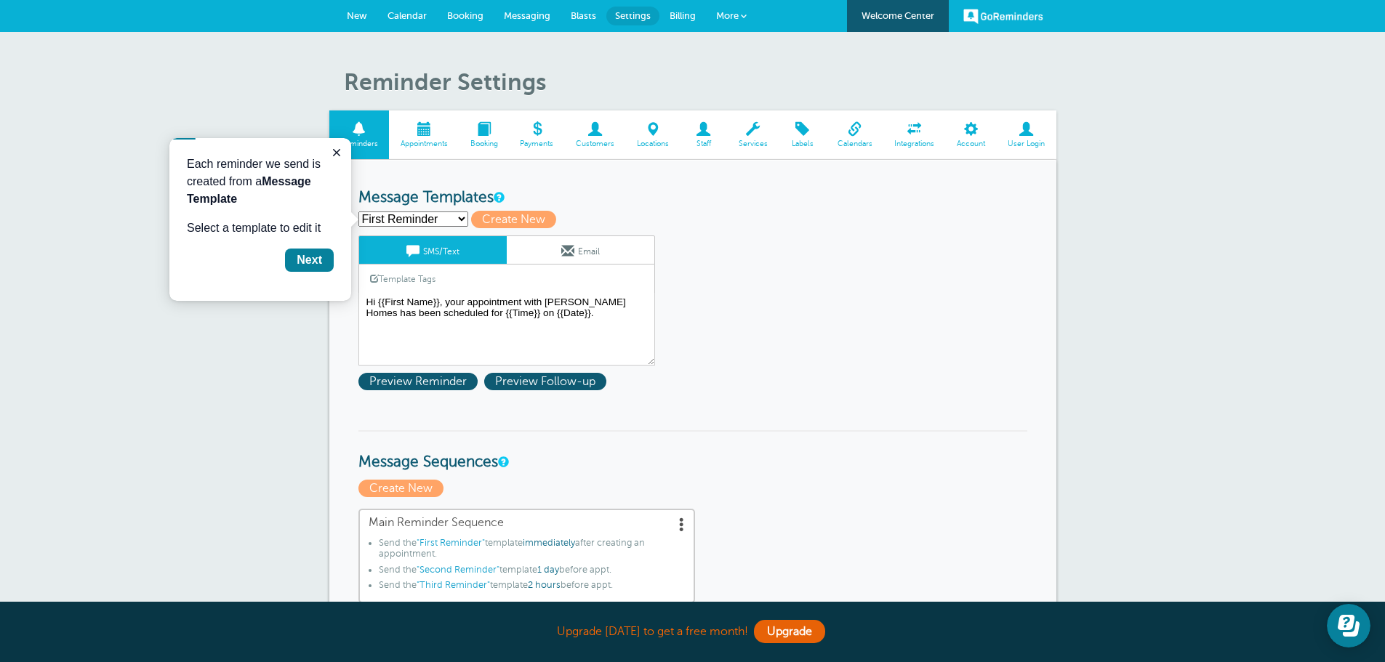
click at [484, 142] on span "Booking" at bounding box center [484, 144] width 36 height 9
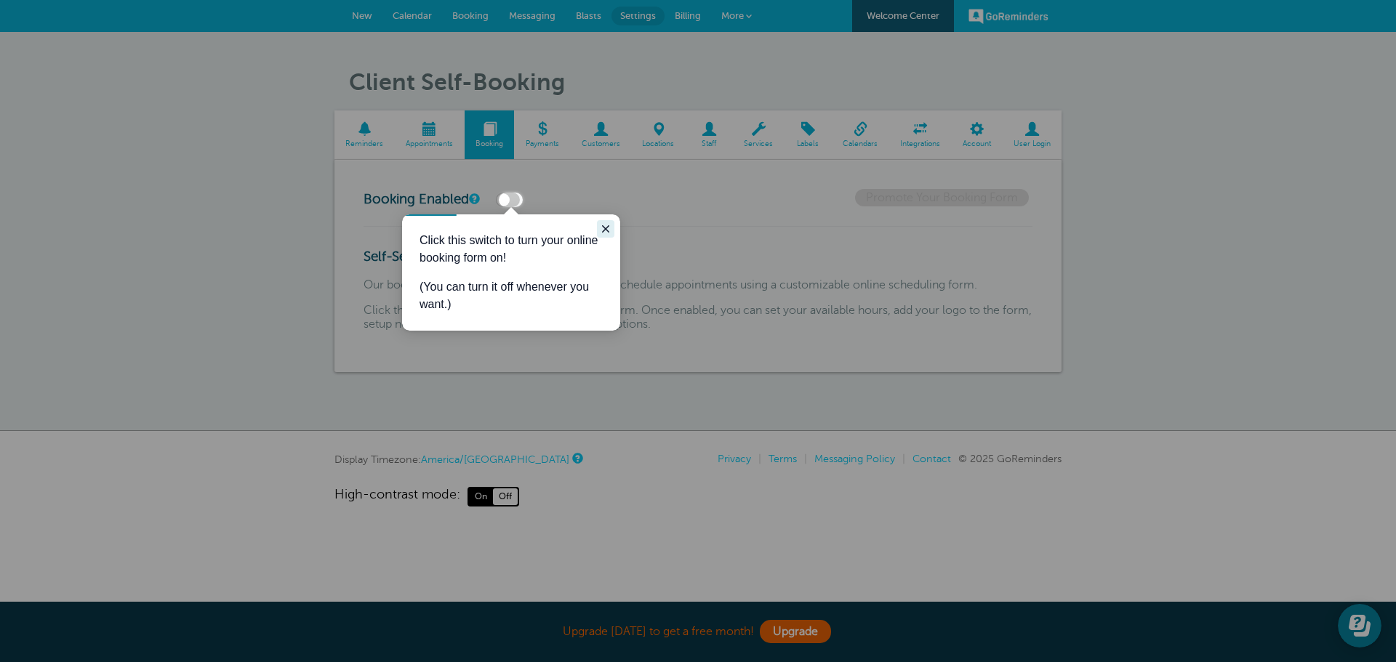
click at [607, 229] on icon "Close guide" at bounding box center [606, 229] width 12 height 12
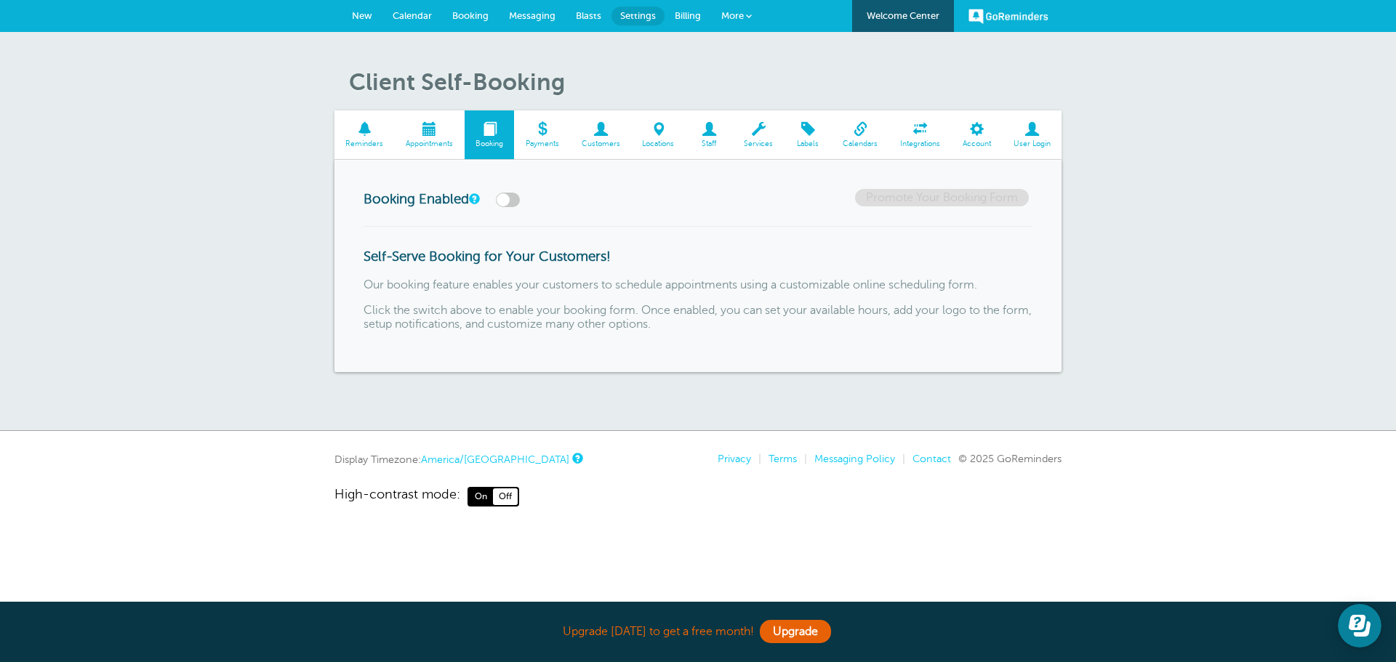
click at [587, 134] on span at bounding box center [600, 129] width 61 height 14
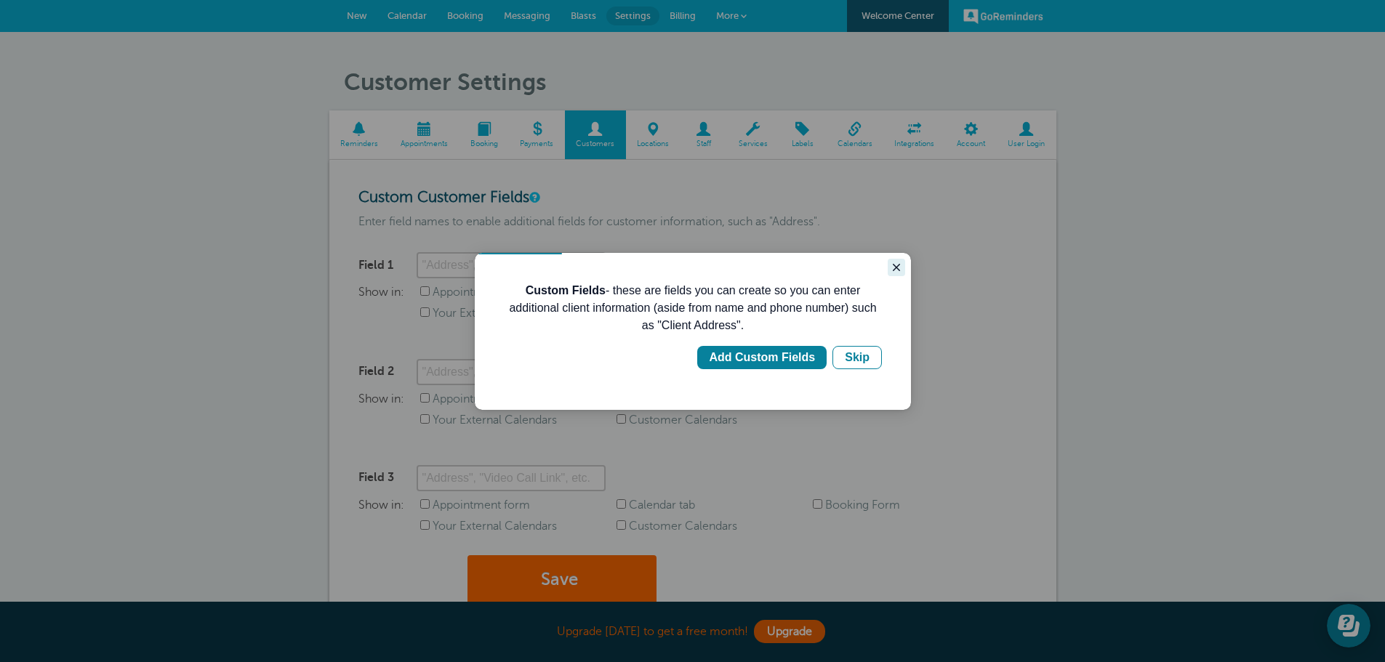
click at [896, 271] on icon "Close guide" at bounding box center [896, 268] width 12 height 12
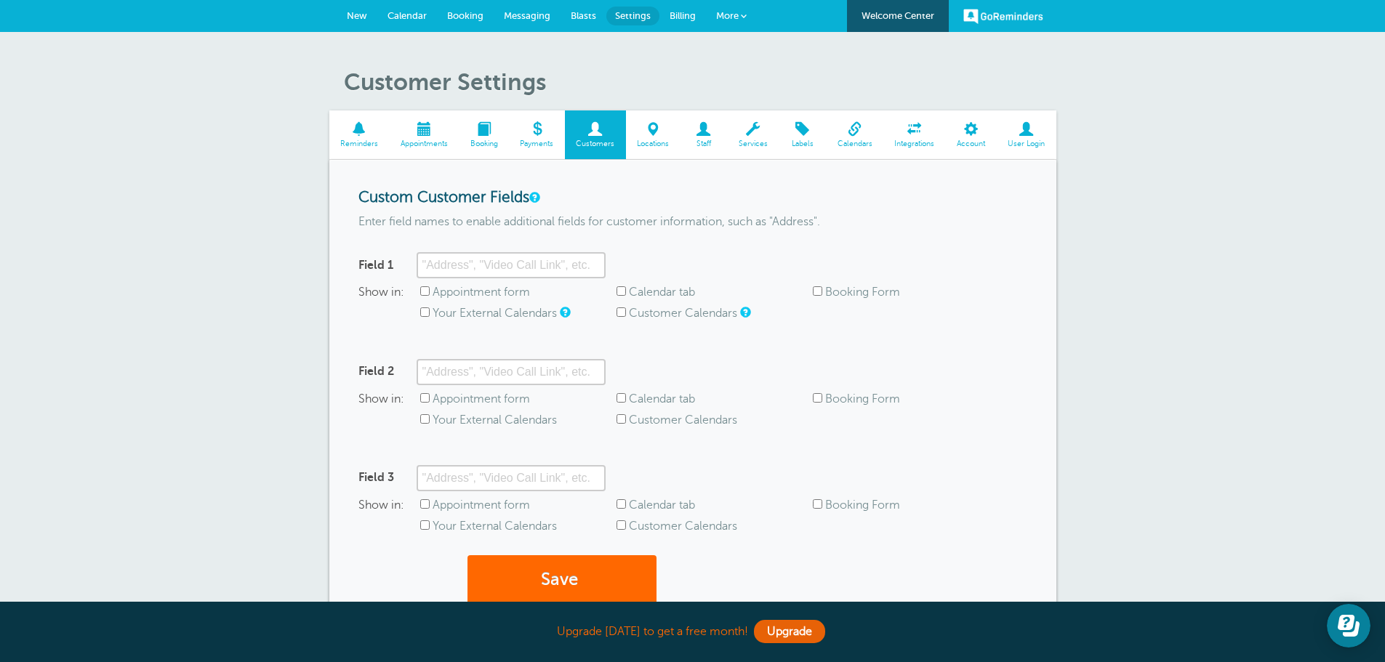
click at [486, 140] on span "Booking" at bounding box center [484, 144] width 36 height 9
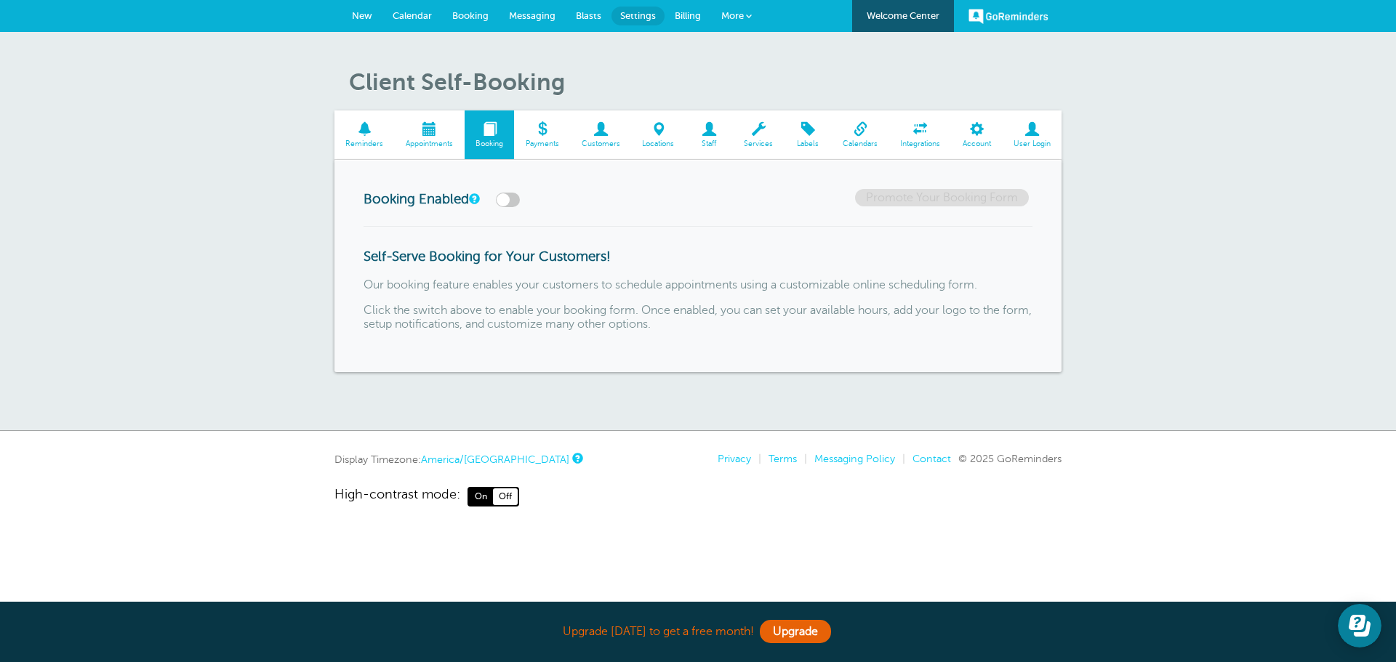
click at [438, 140] on span "Appointments" at bounding box center [429, 144] width 55 height 9
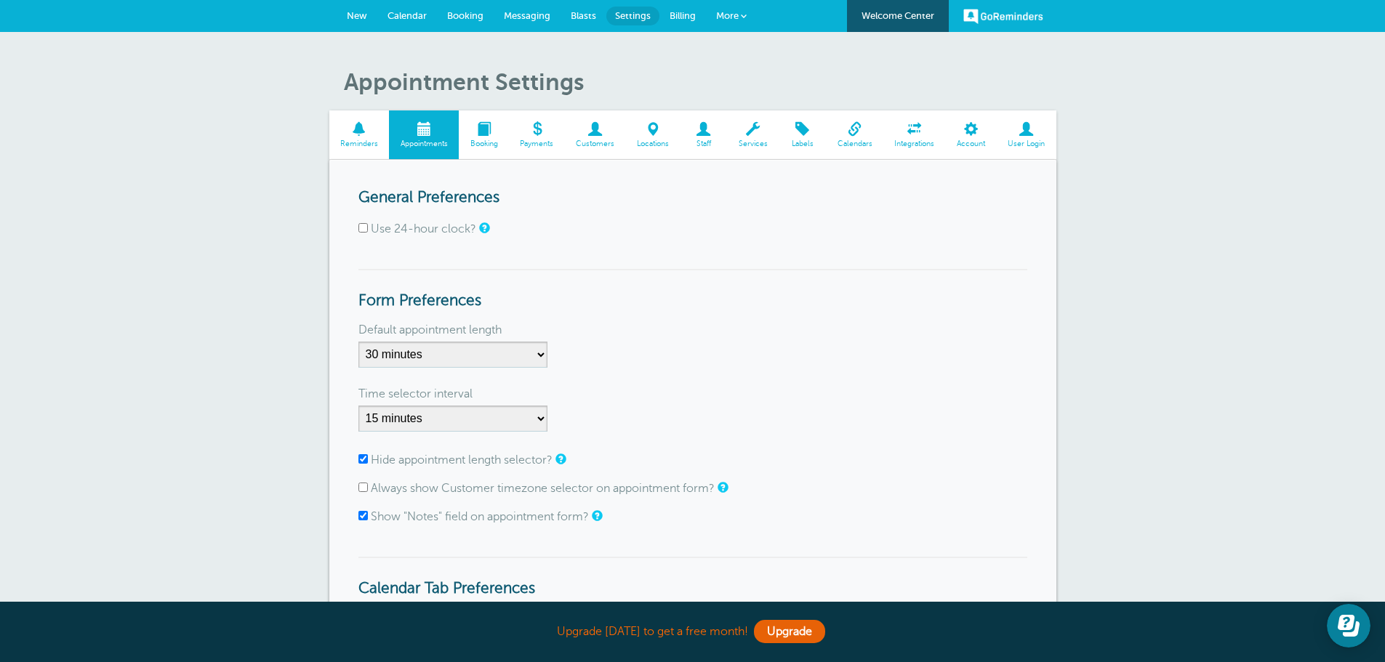
click at [369, 146] on span "Reminders" at bounding box center [360, 144] width 46 height 9
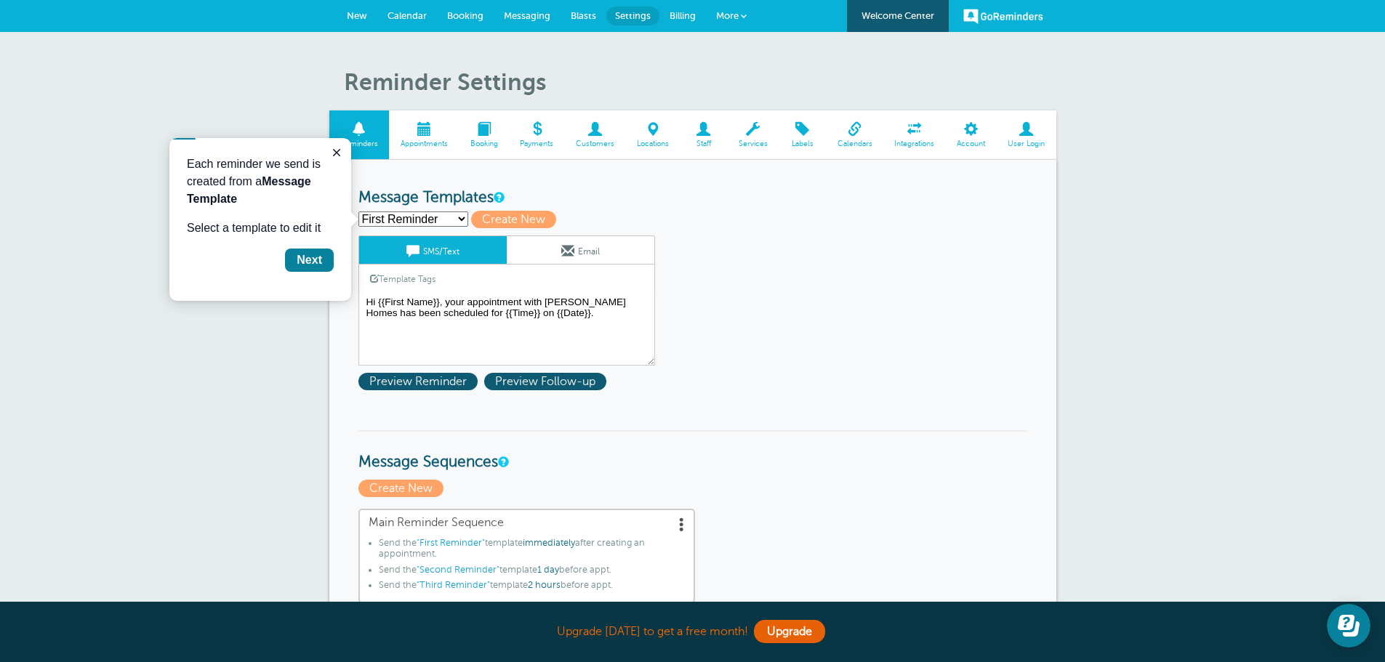
click at [701, 138] on link "Staff" at bounding box center [703, 134] width 47 height 49
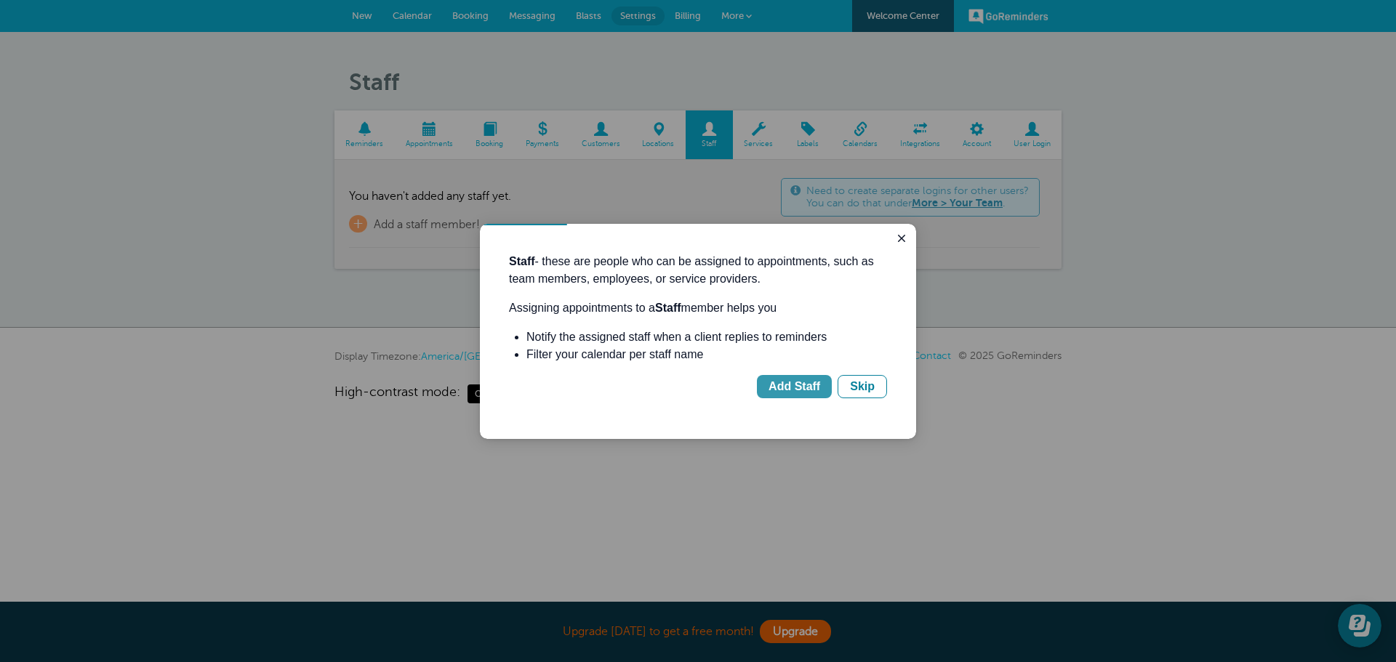
click at [801, 387] on div "Add Staff" at bounding box center [794, 386] width 52 height 17
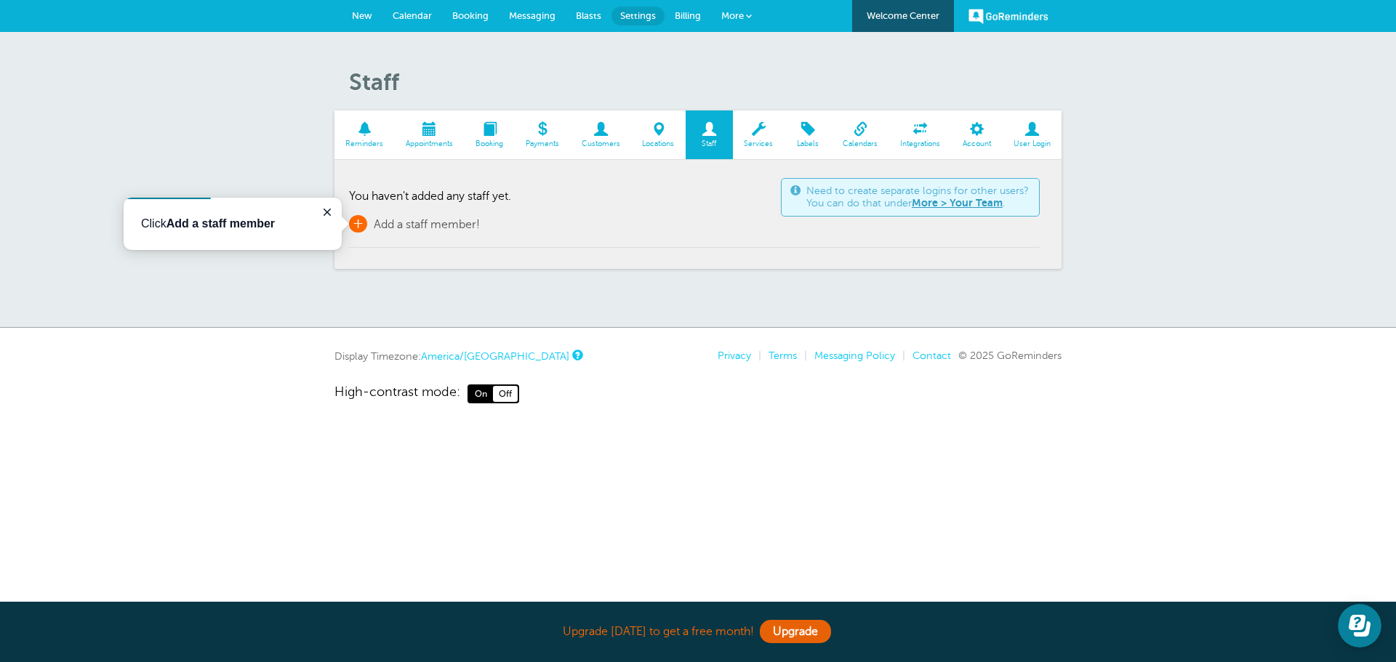
click at [422, 228] on span "Add a staff member!" at bounding box center [427, 224] width 106 height 13
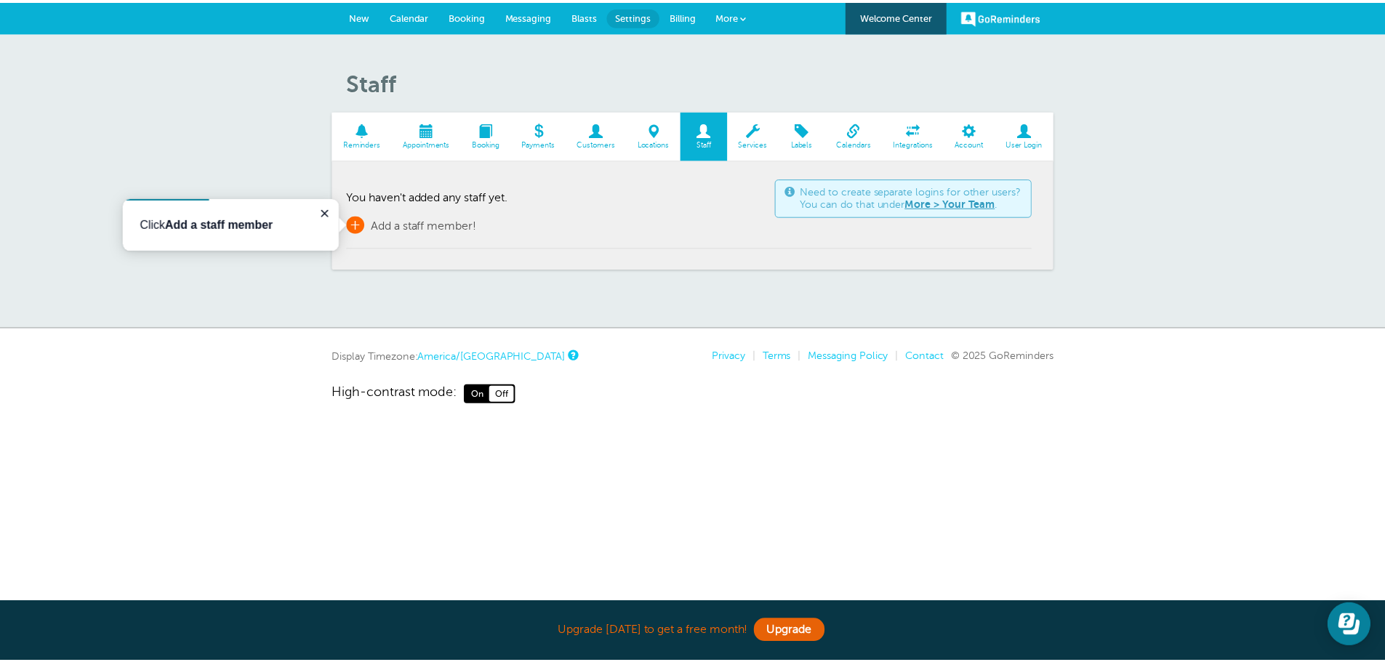
scroll to position [17, 0]
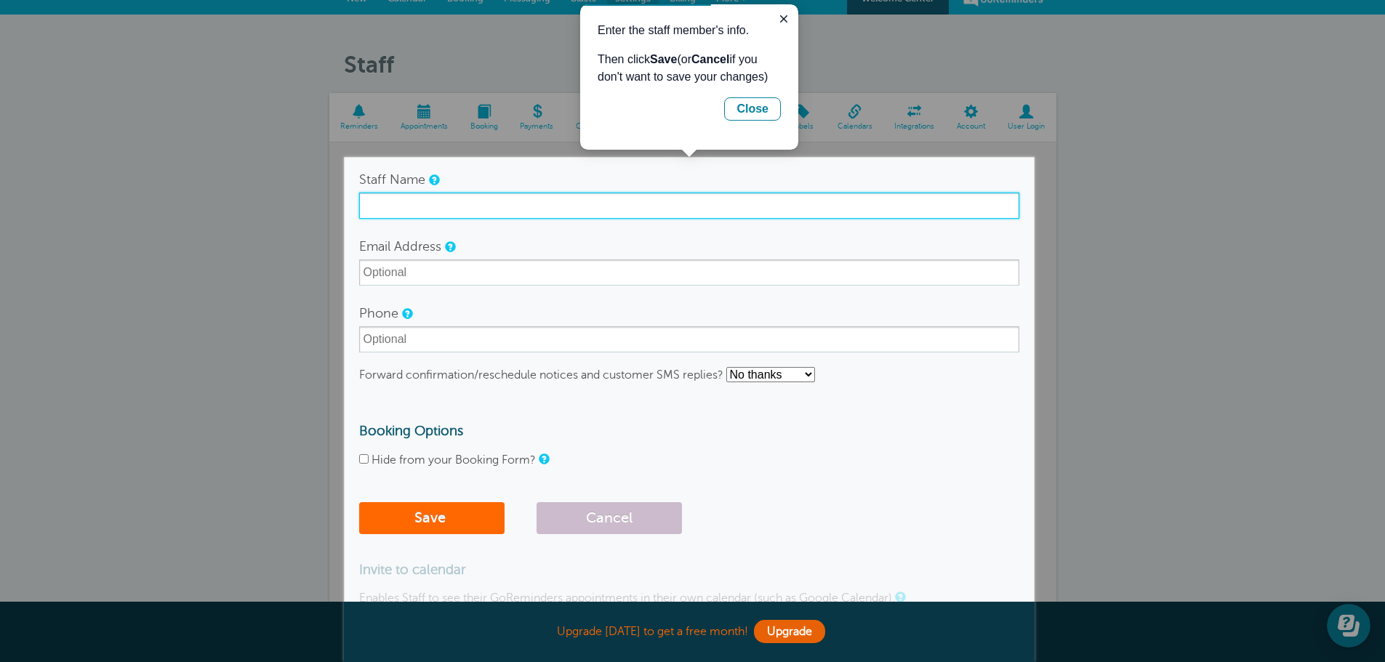
click at [403, 216] on input "Staff Name" at bounding box center [689, 206] width 660 height 26
type input "[PERSON_NAME]"
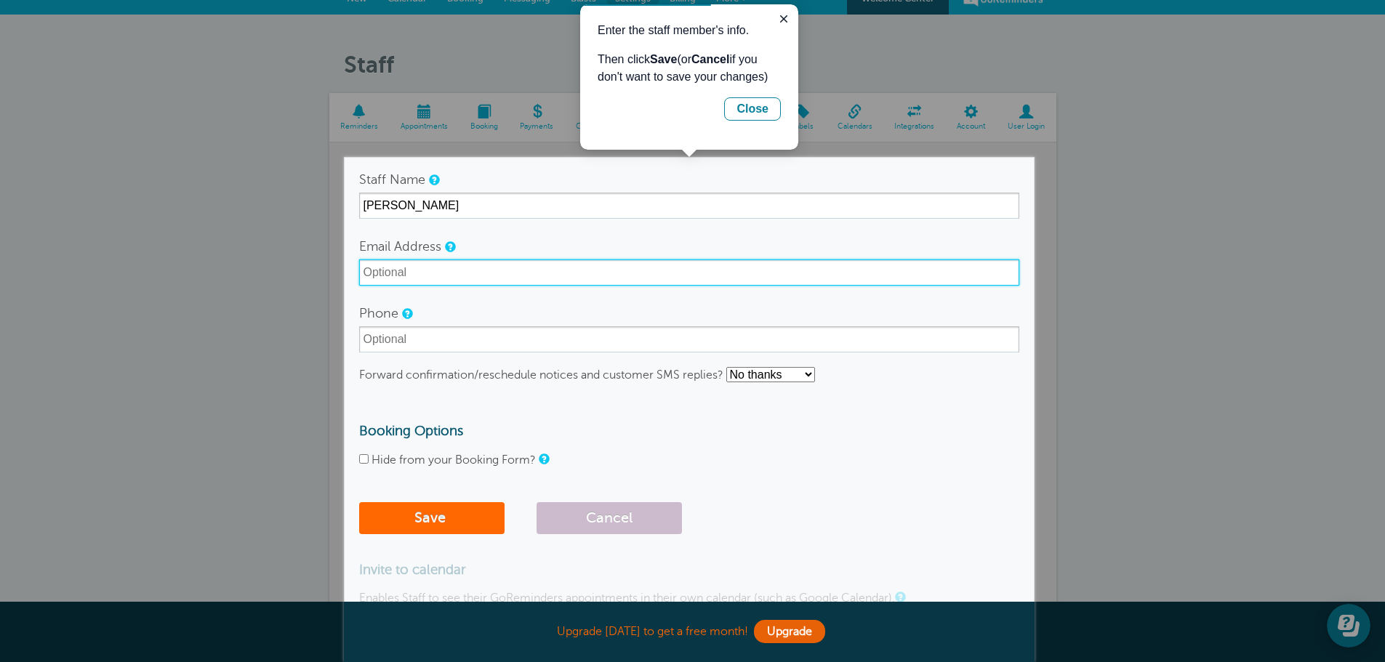
click at [415, 277] on input "Email Address" at bounding box center [689, 273] width 660 height 26
type input "[EMAIL_ADDRESS][PERSON_NAME][DOMAIN_NAME]"
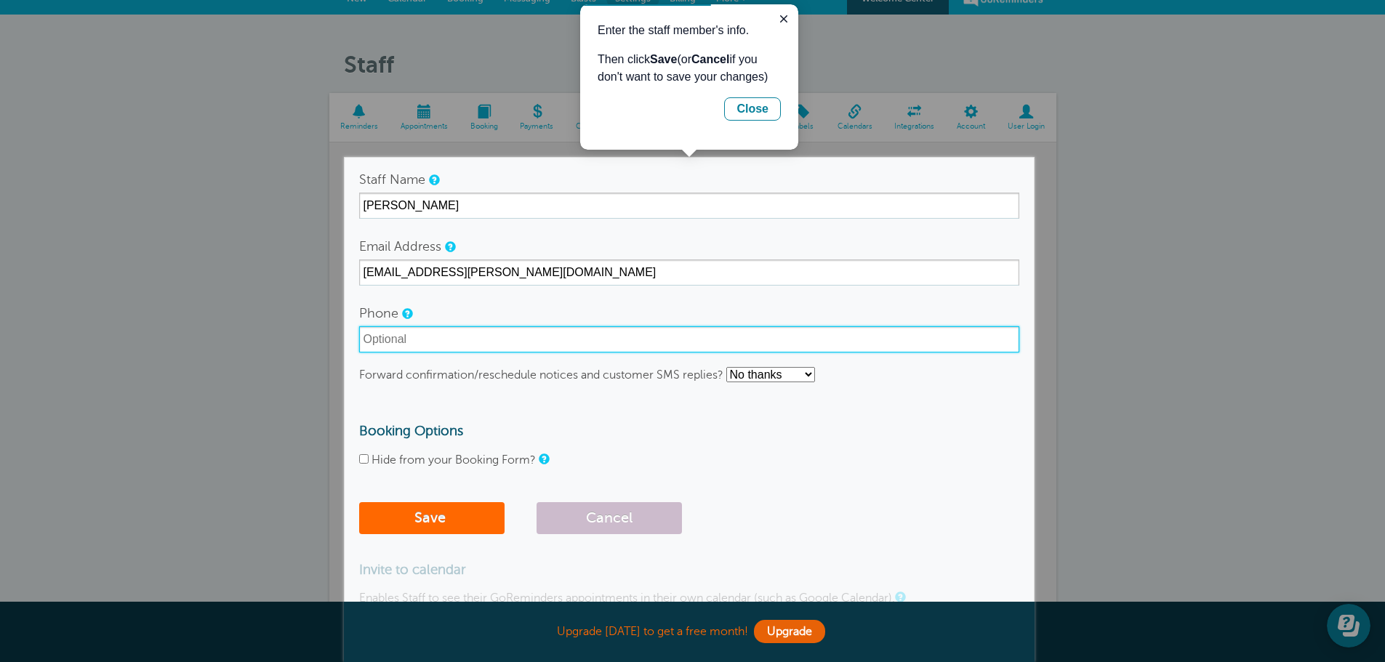
click at [400, 350] on input "Phone" at bounding box center [689, 339] width 660 height 26
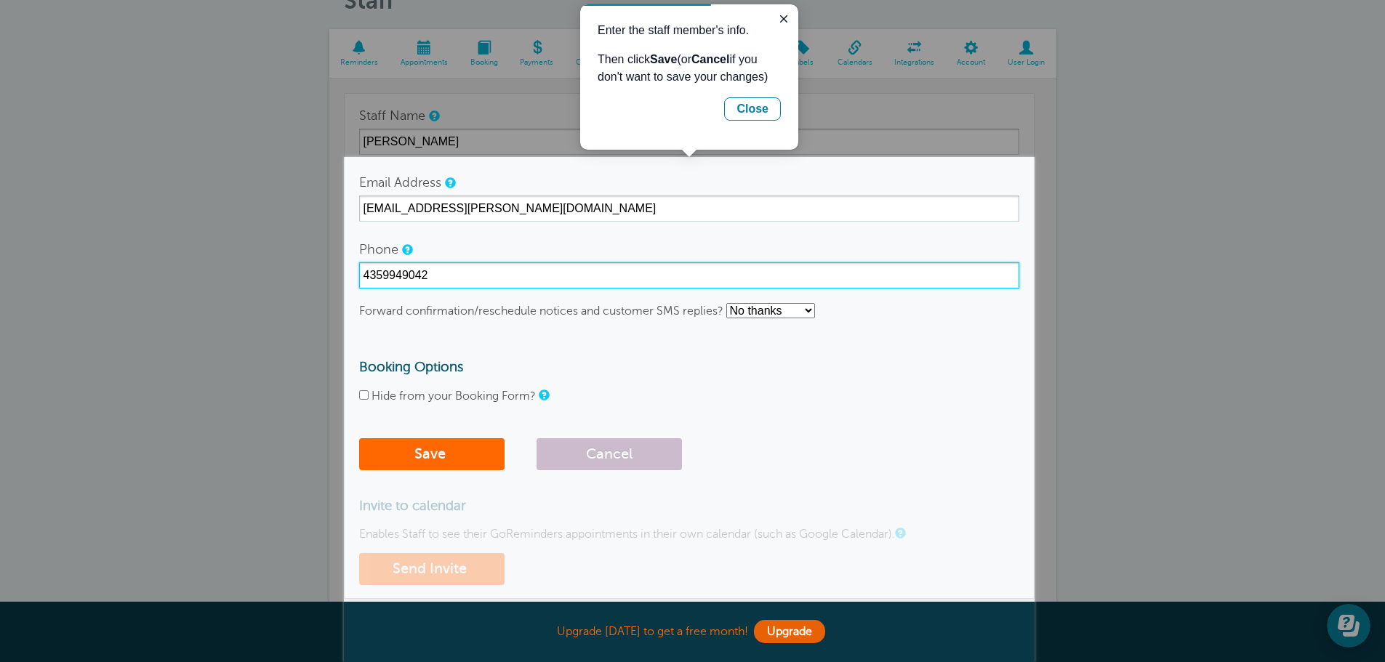
scroll to position [163, 0]
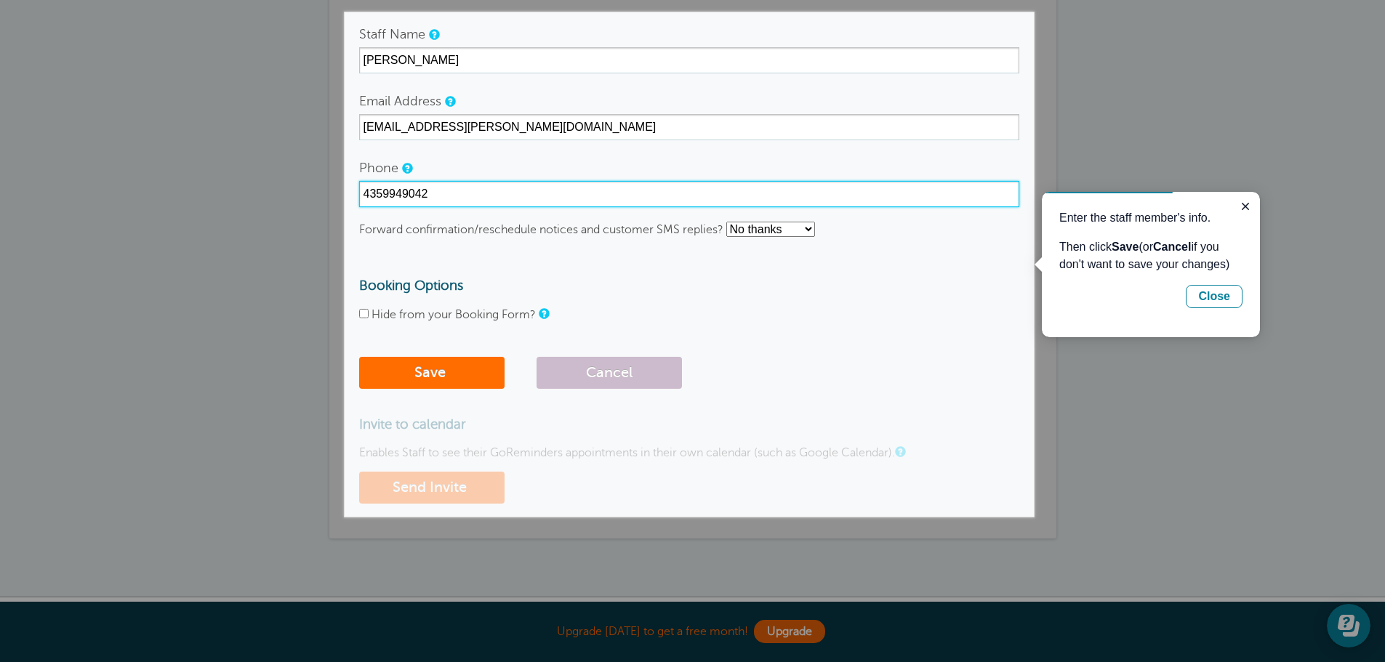
type input "4359949042"
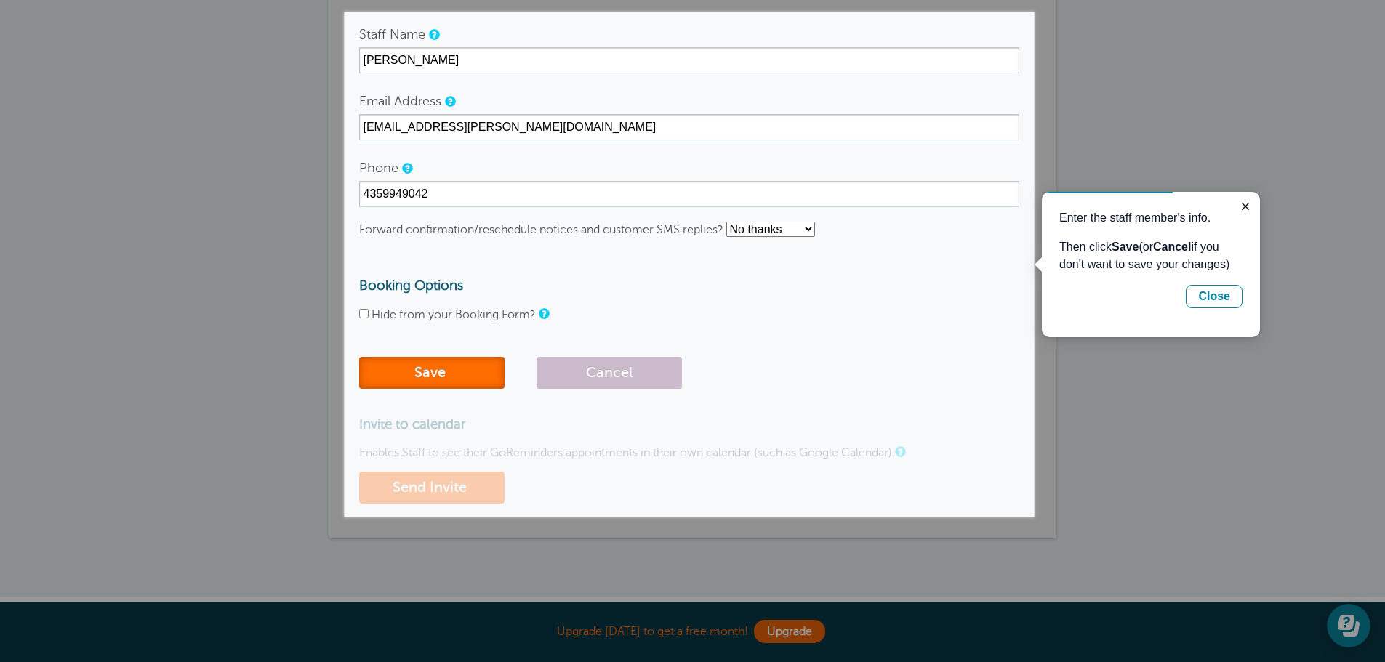
drag, startPoint x: 451, startPoint y: 370, endPoint x: 472, endPoint y: 377, distance: 22.1
click at [451, 369] on button "Save" at bounding box center [431, 373] width 145 height 32
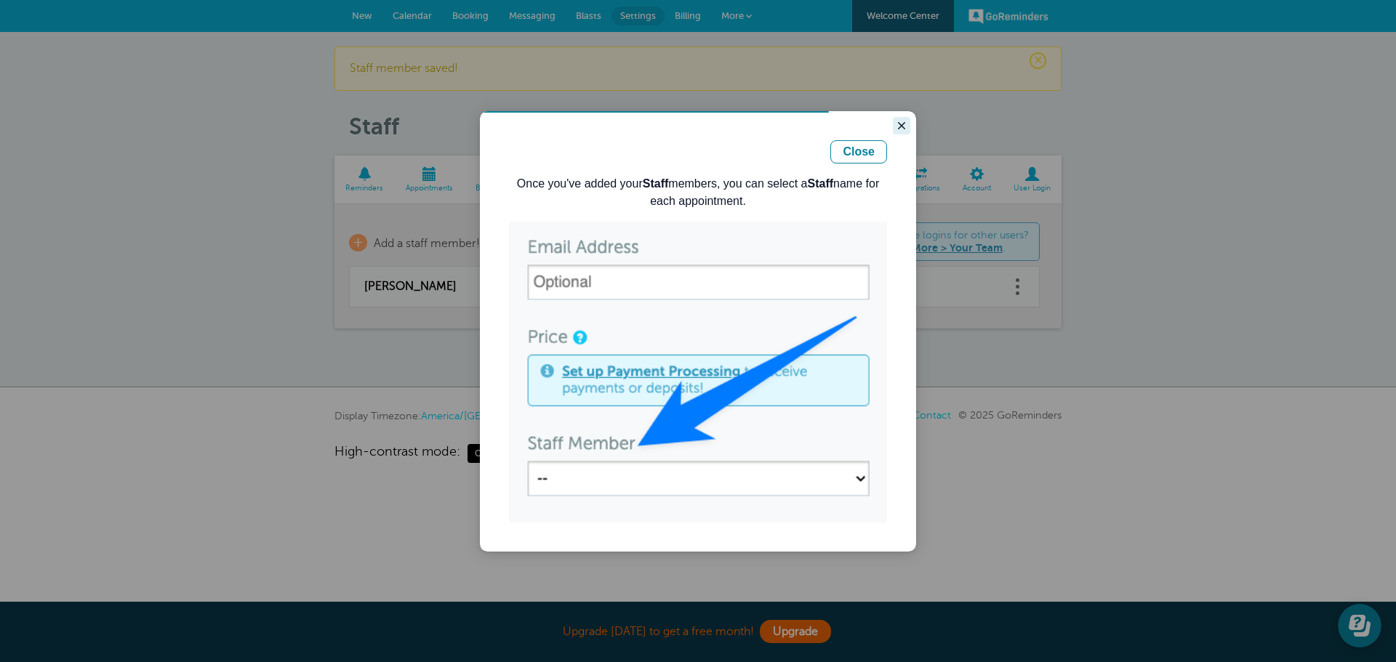
click at [902, 122] on icon "Close guide" at bounding box center [902, 126] width 12 height 12
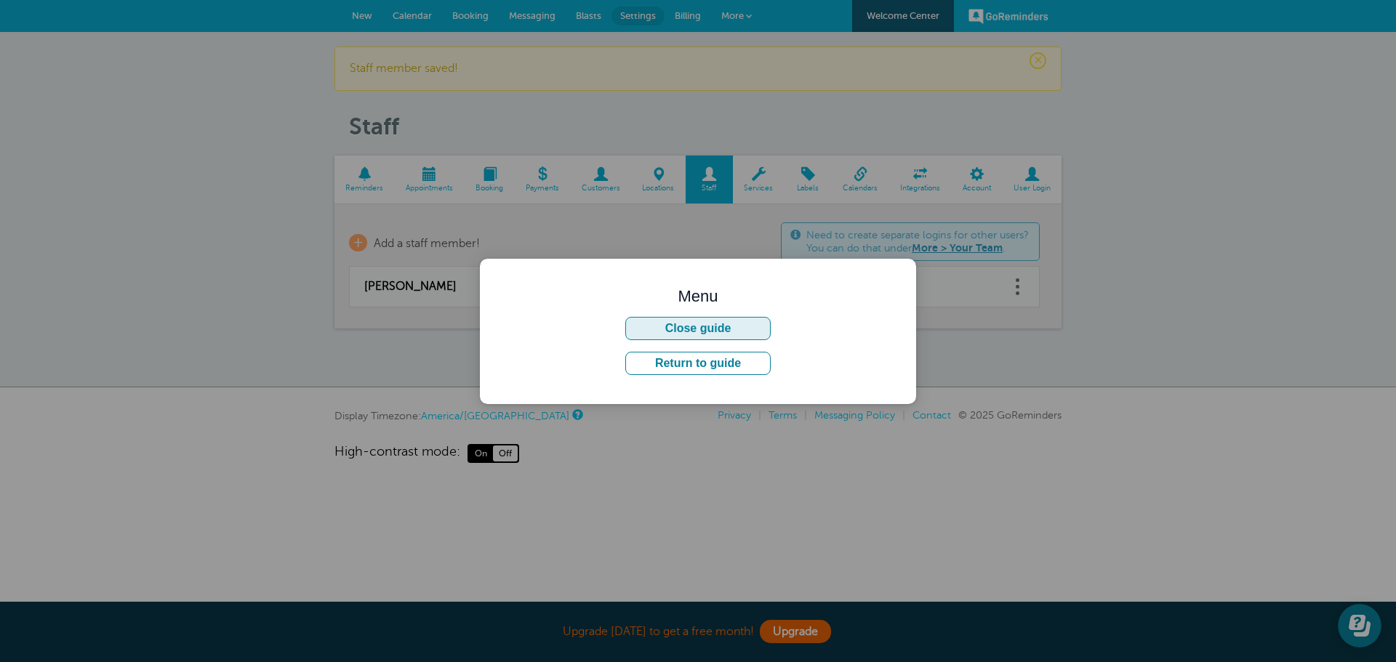
click at [732, 333] on button "Close guide" at bounding box center [697, 328] width 145 height 23
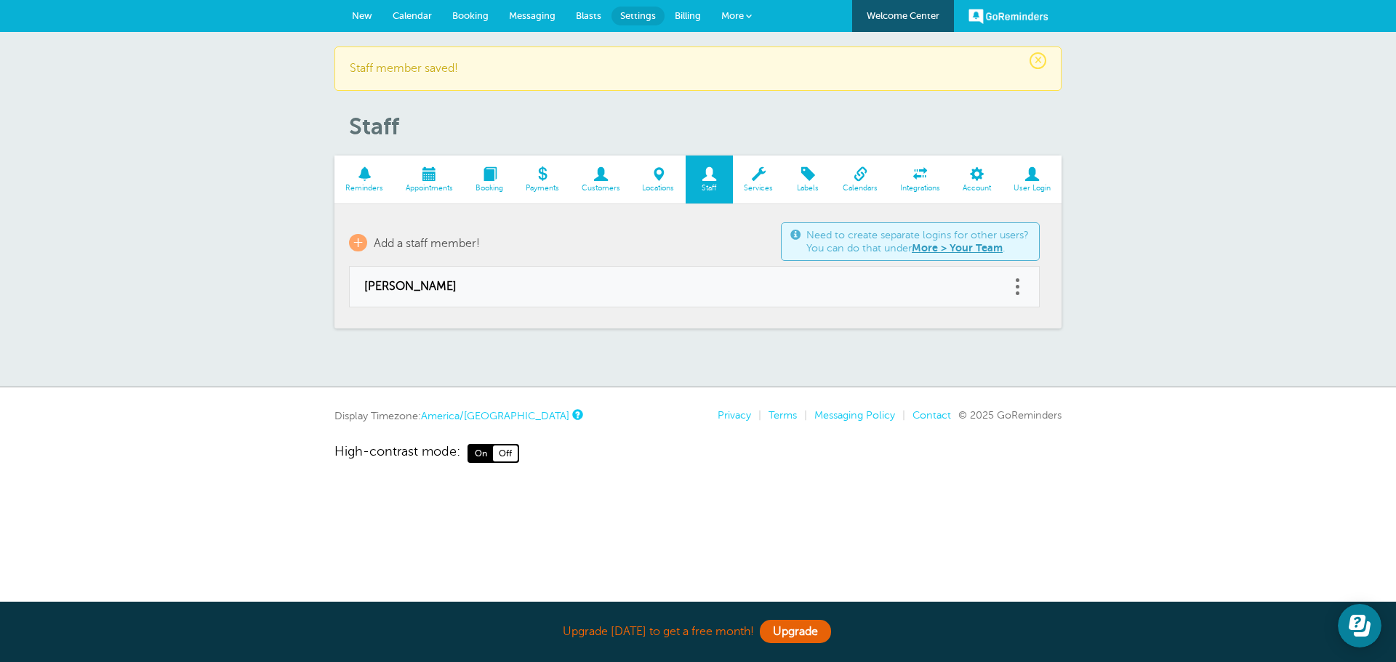
click at [418, 19] on span "Calendar" at bounding box center [412, 15] width 39 height 11
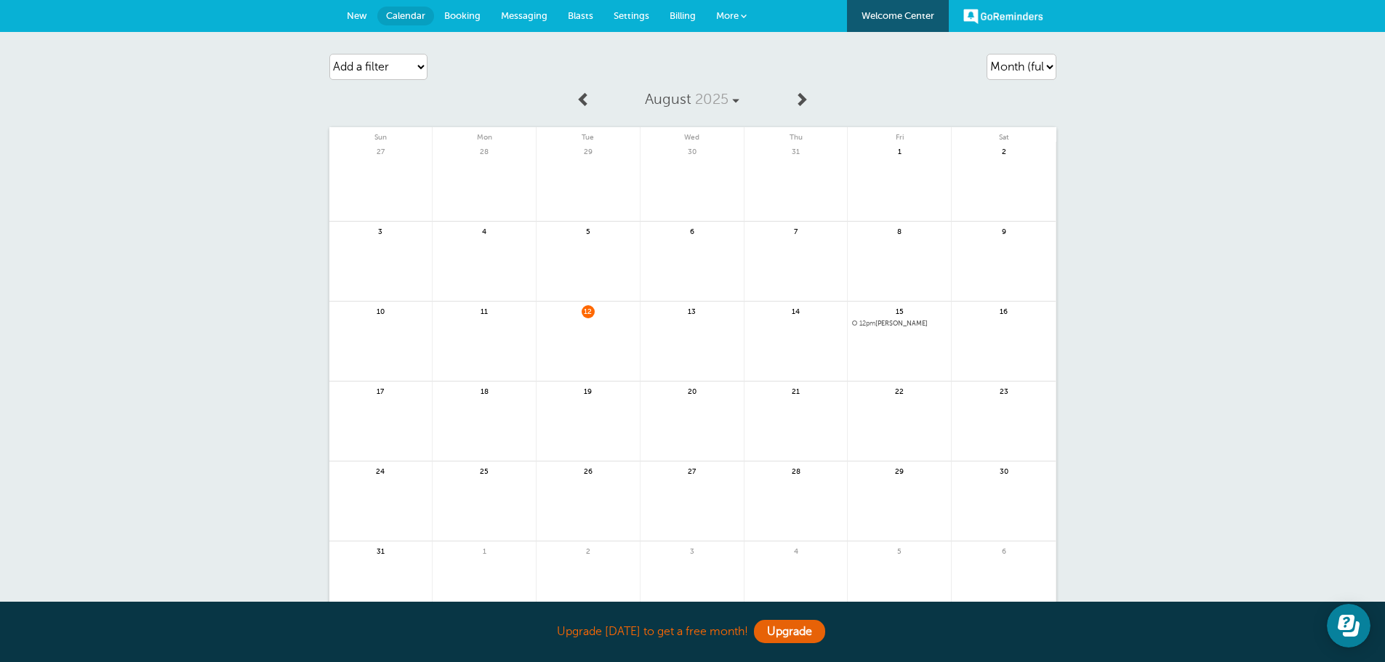
click at [869, 323] on span "12pm" at bounding box center [867, 323] width 16 height 7
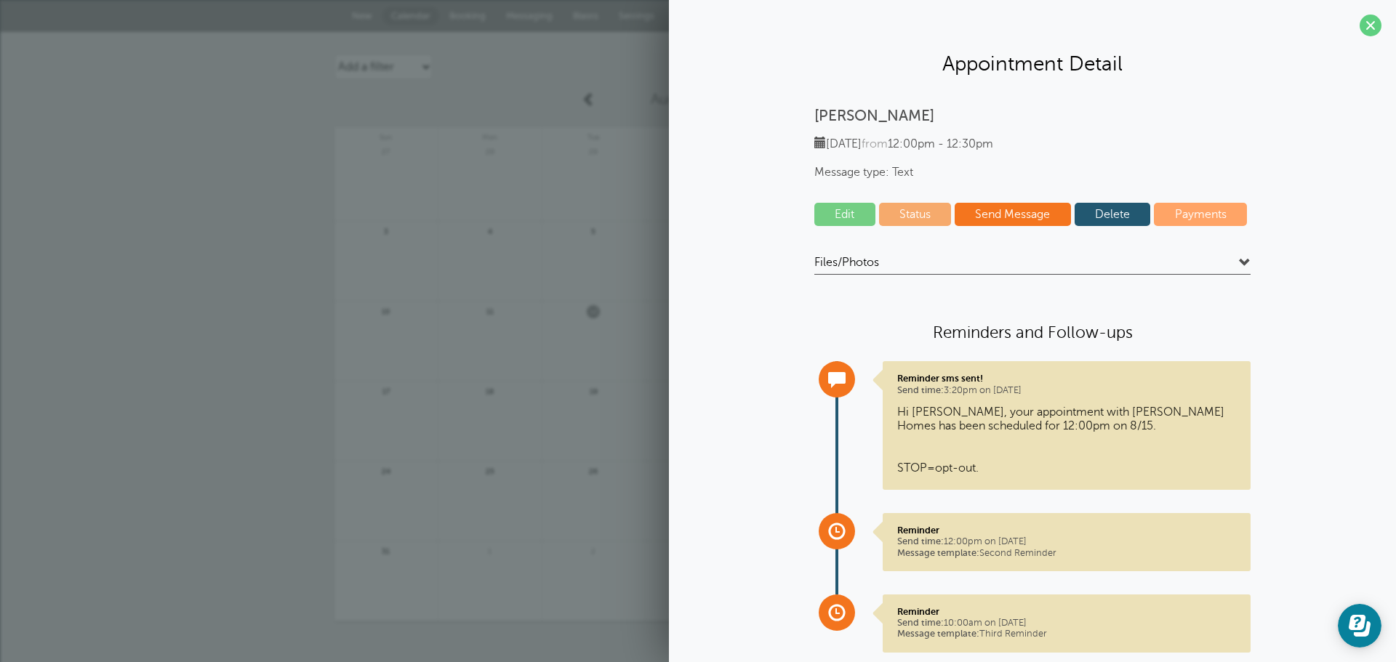
click at [829, 212] on link "Edit" at bounding box center [844, 214] width 61 height 23
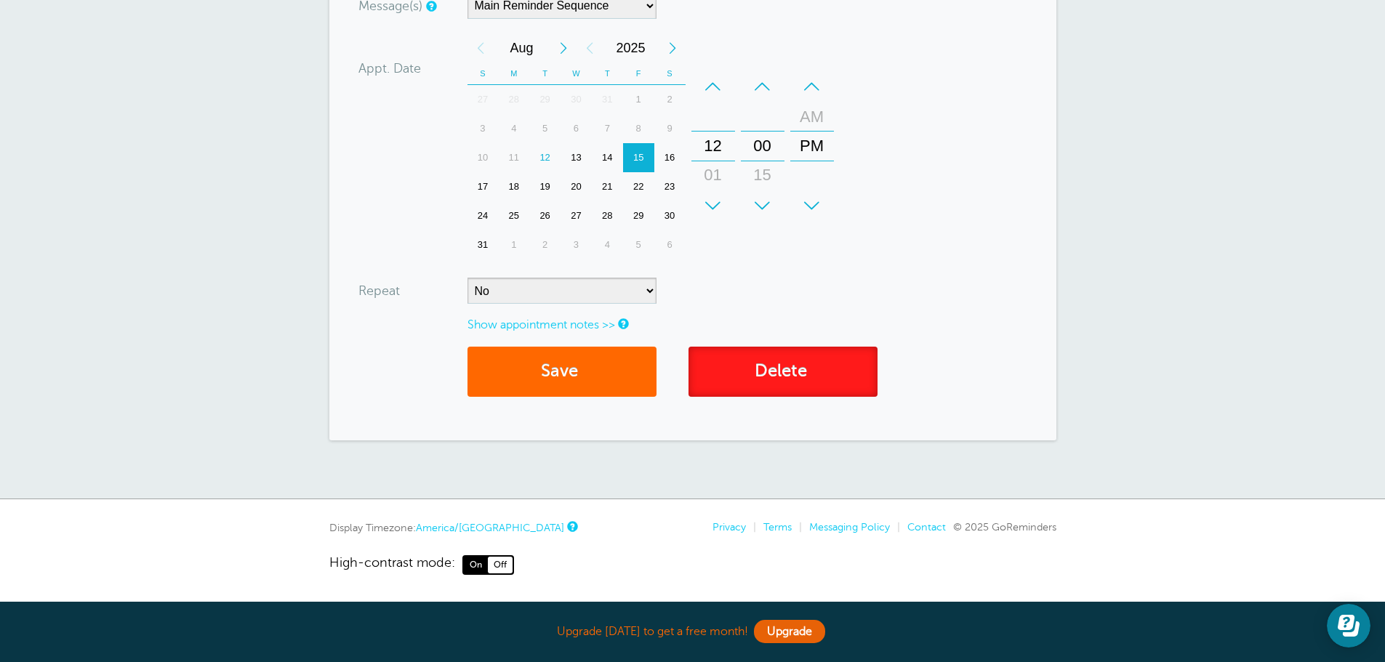
click at [760, 368] on link "Delete" at bounding box center [782, 372] width 189 height 50
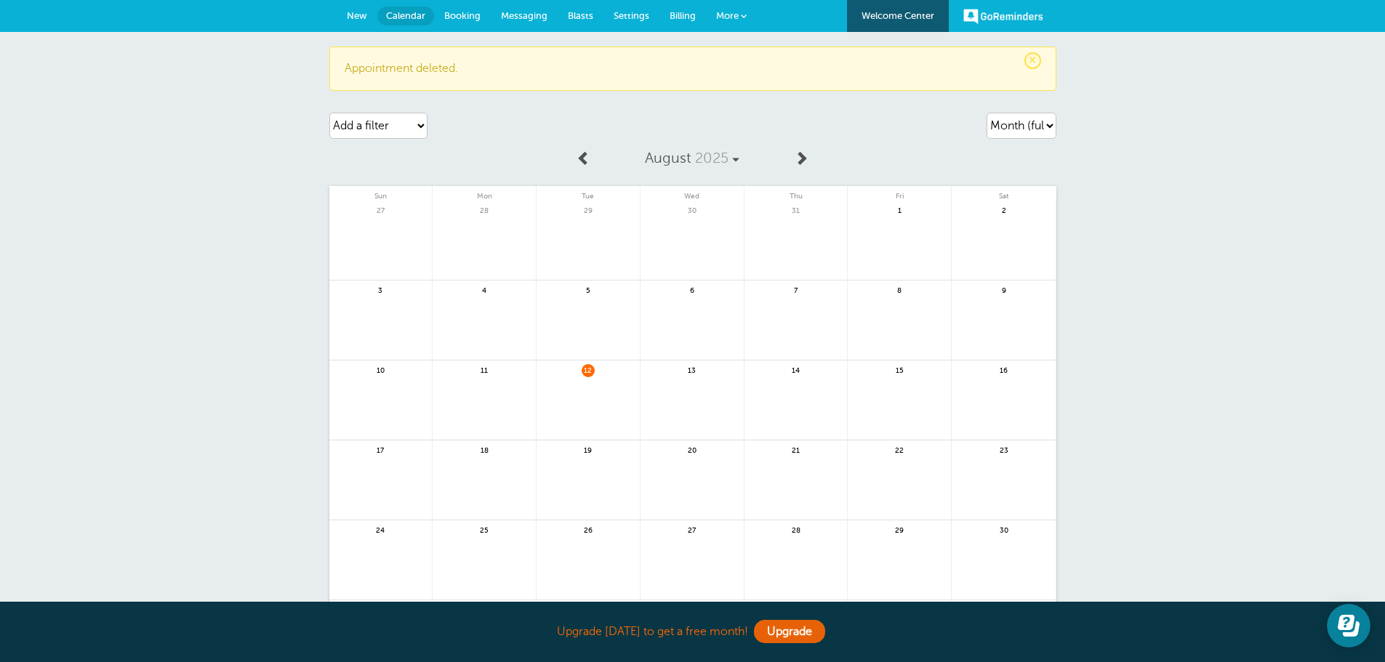
click at [591, 398] on link at bounding box center [587, 408] width 103 height 63
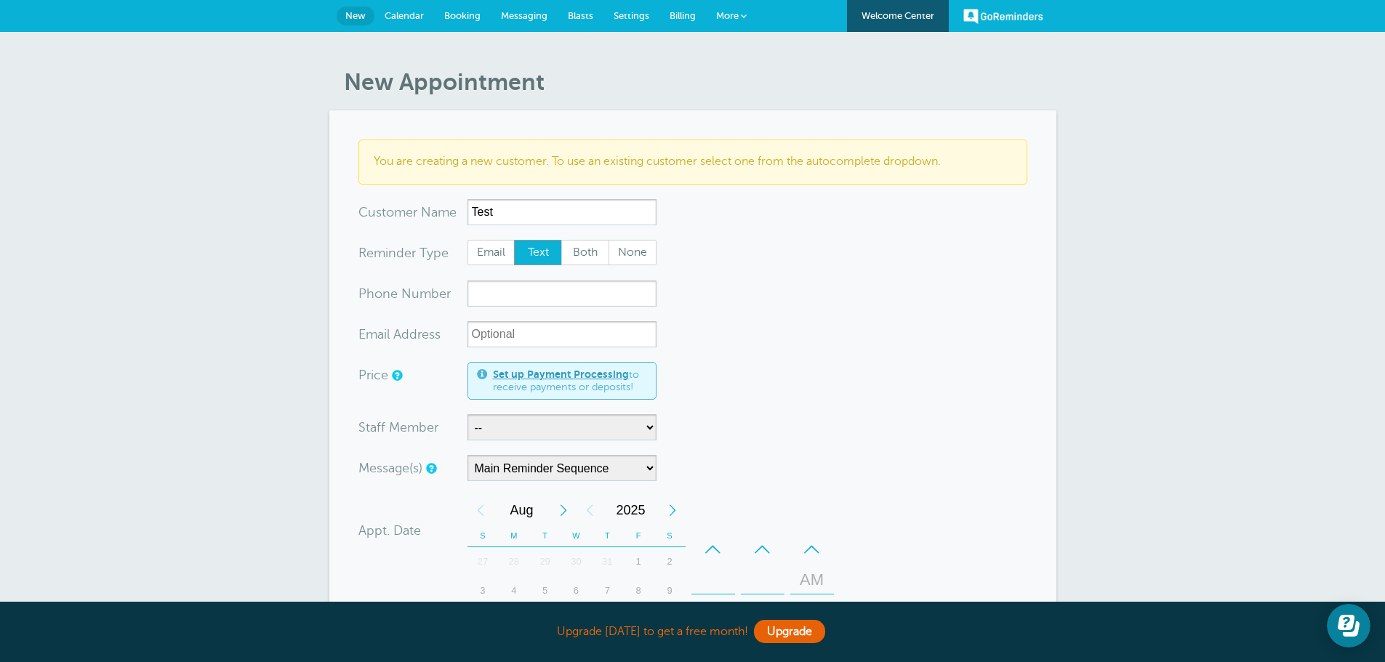
drag, startPoint x: 525, startPoint y: 217, endPoint x: 310, endPoint y: 215, distance: 214.4
click at [310, 215] on div "New Appointment You are creating a new customer. To use an existing customer se…" at bounding box center [692, 518] width 1385 height 973
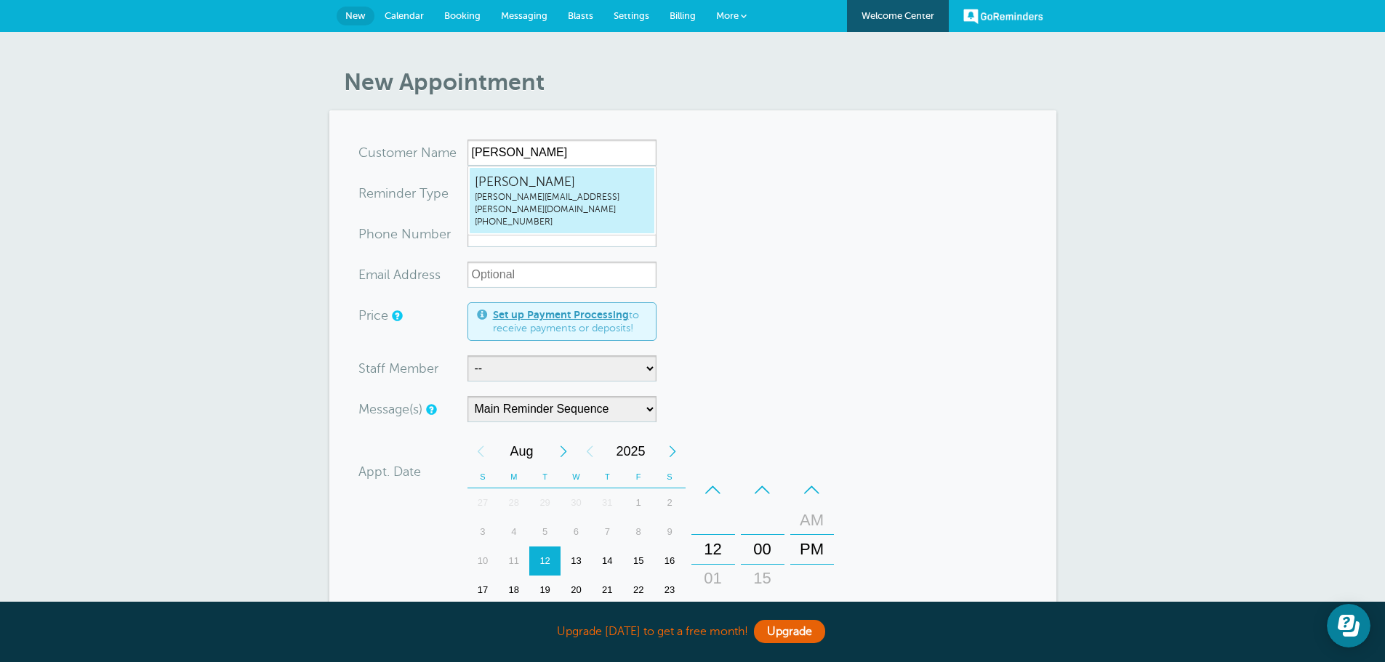
click at [570, 167] on link "Kylie Hamilton kyliehamilton@kartchner.com (435) 757-4135" at bounding box center [562, 200] width 186 height 67
type input "KylieHamiltonkyliehamilton@kartchner.com4357574135"
type input "Kylie Hamilton"
type input "(435) 757-4135"
type input "kyliehamilton@kartchner.com"
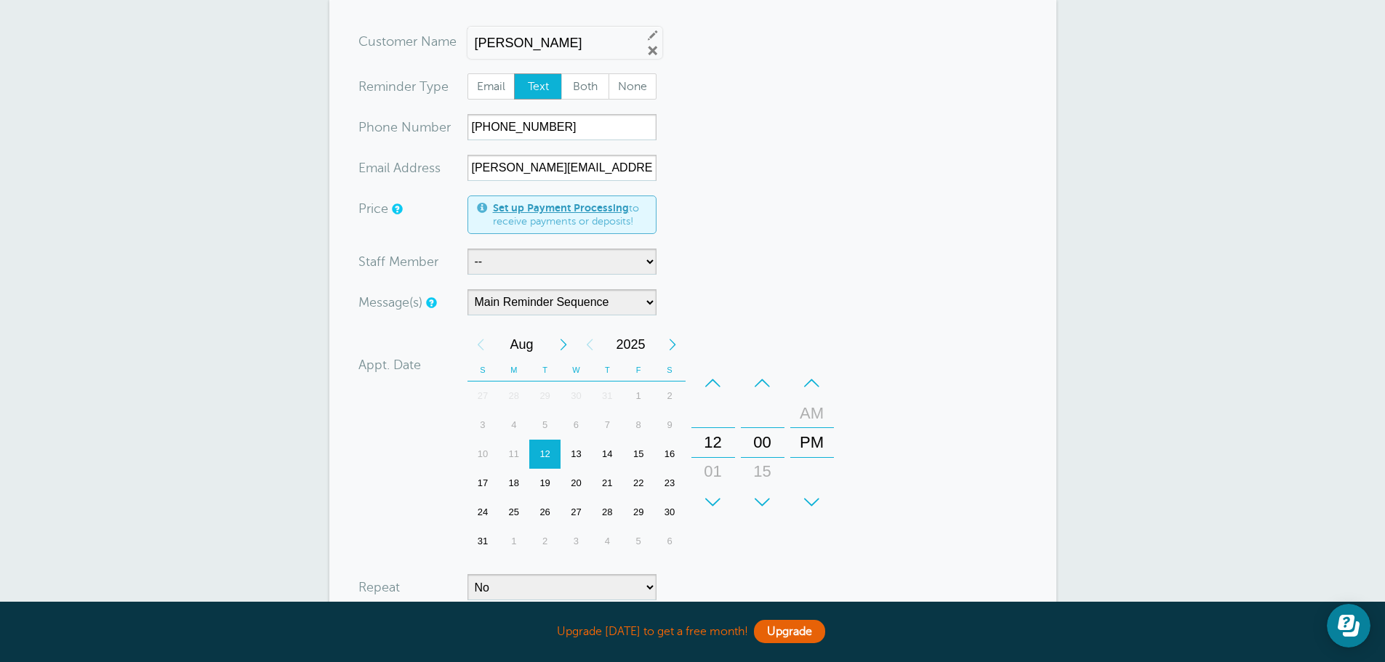
scroll to position [145, 0]
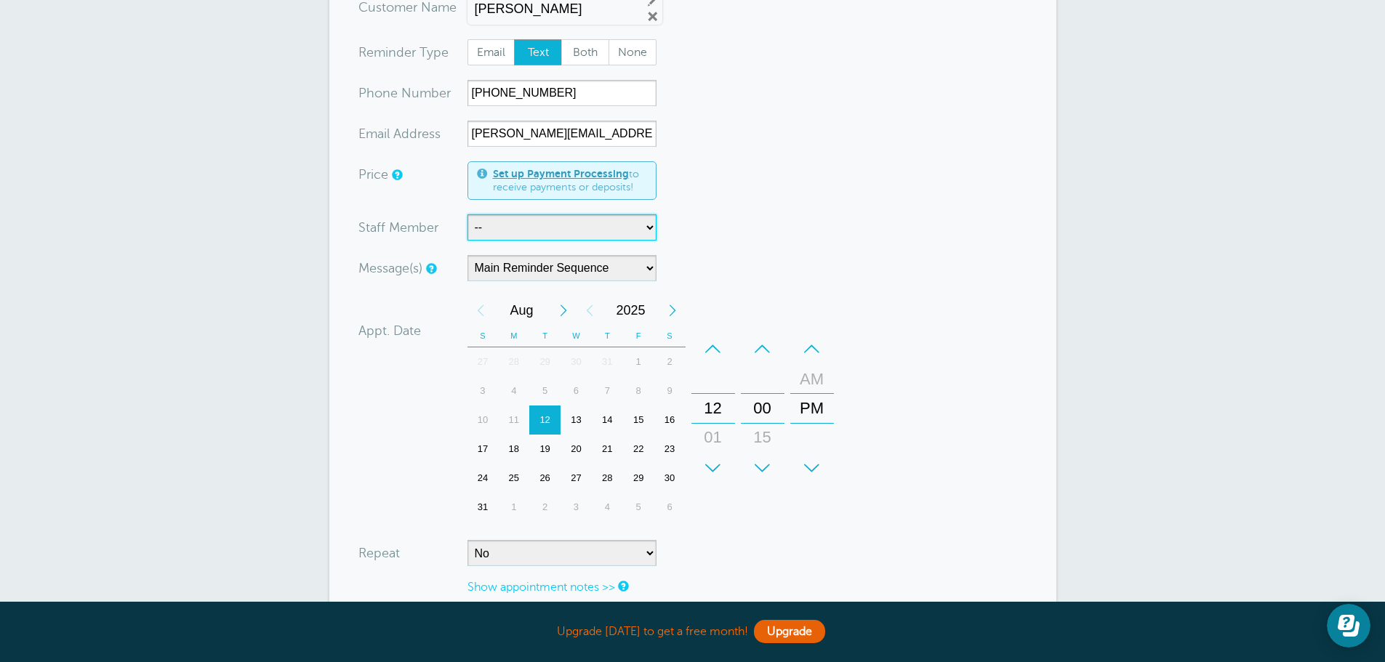
click at [622, 227] on select "-- Trevor Murdock" at bounding box center [561, 227] width 189 height 26
select select "21396"
click at [467, 214] on select "-- Trevor Murdock" at bounding box center [561, 227] width 189 height 26
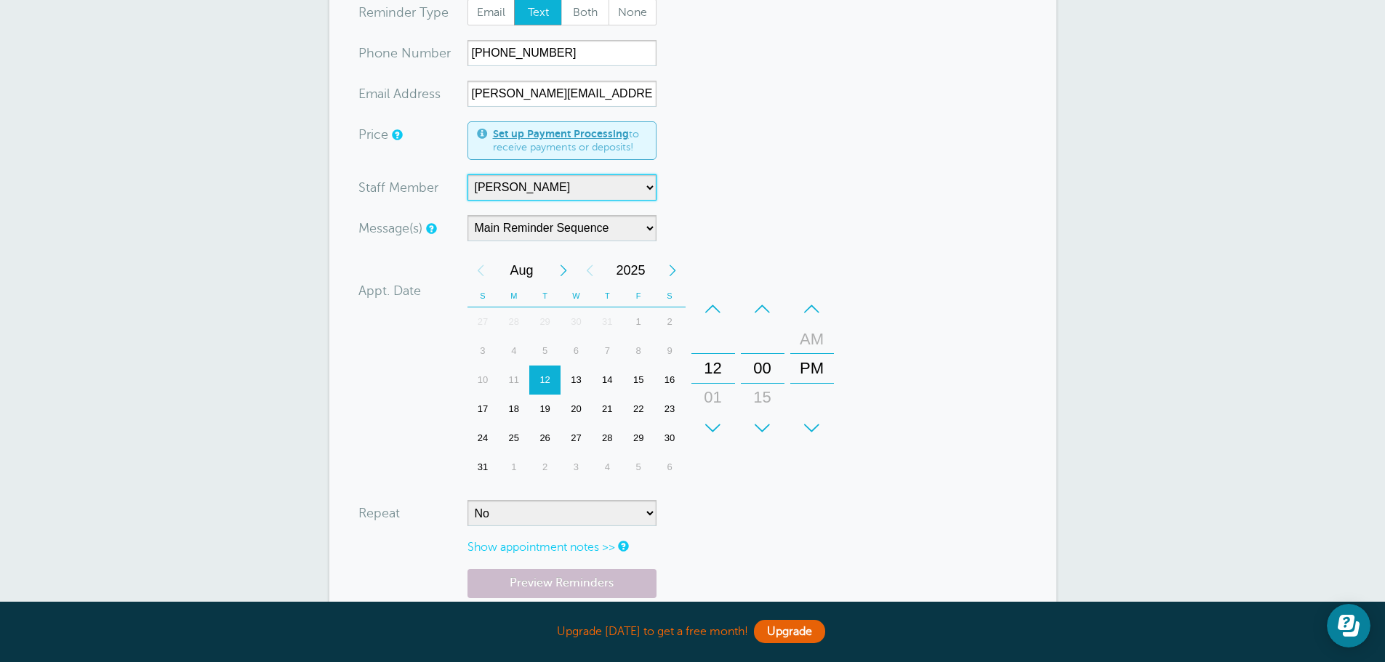
scroll to position [218, 0]
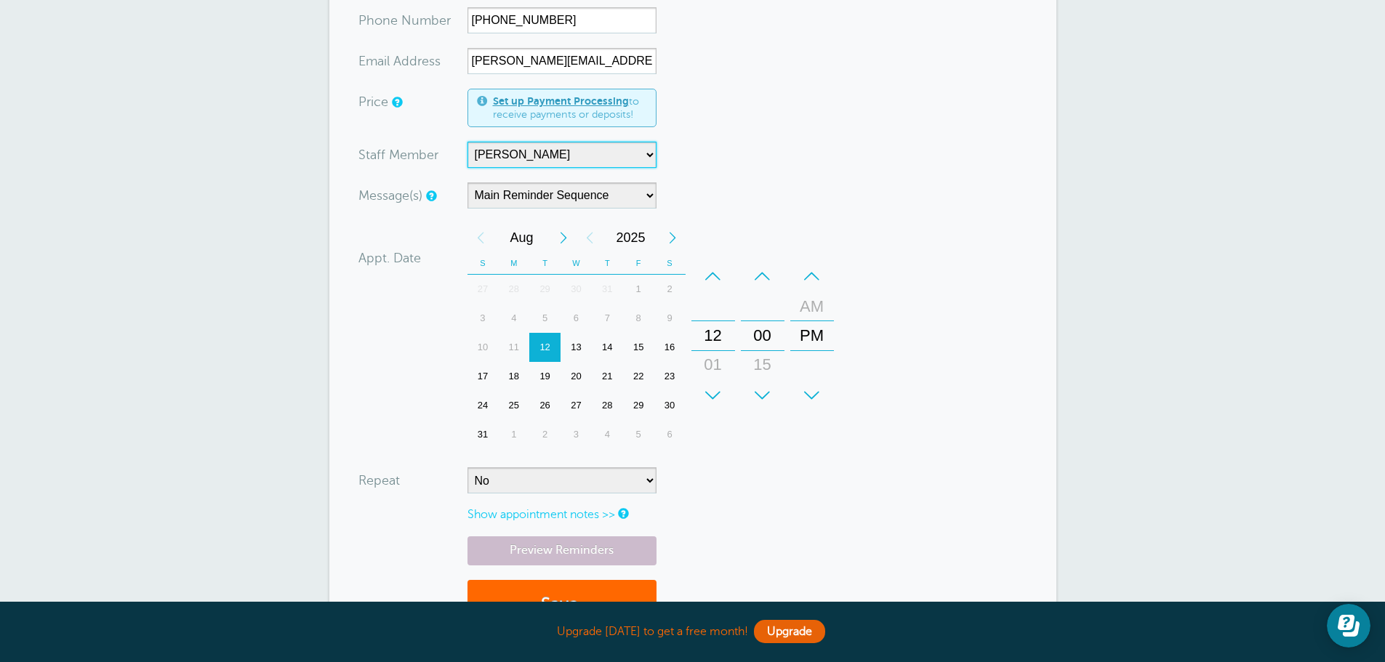
click at [638, 156] on select "-- Trevor Murdock" at bounding box center [561, 155] width 189 height 26
click at [467, 142] on select "-- Trevor Murdock" at bounding box center [561, 155] width 189 height 26
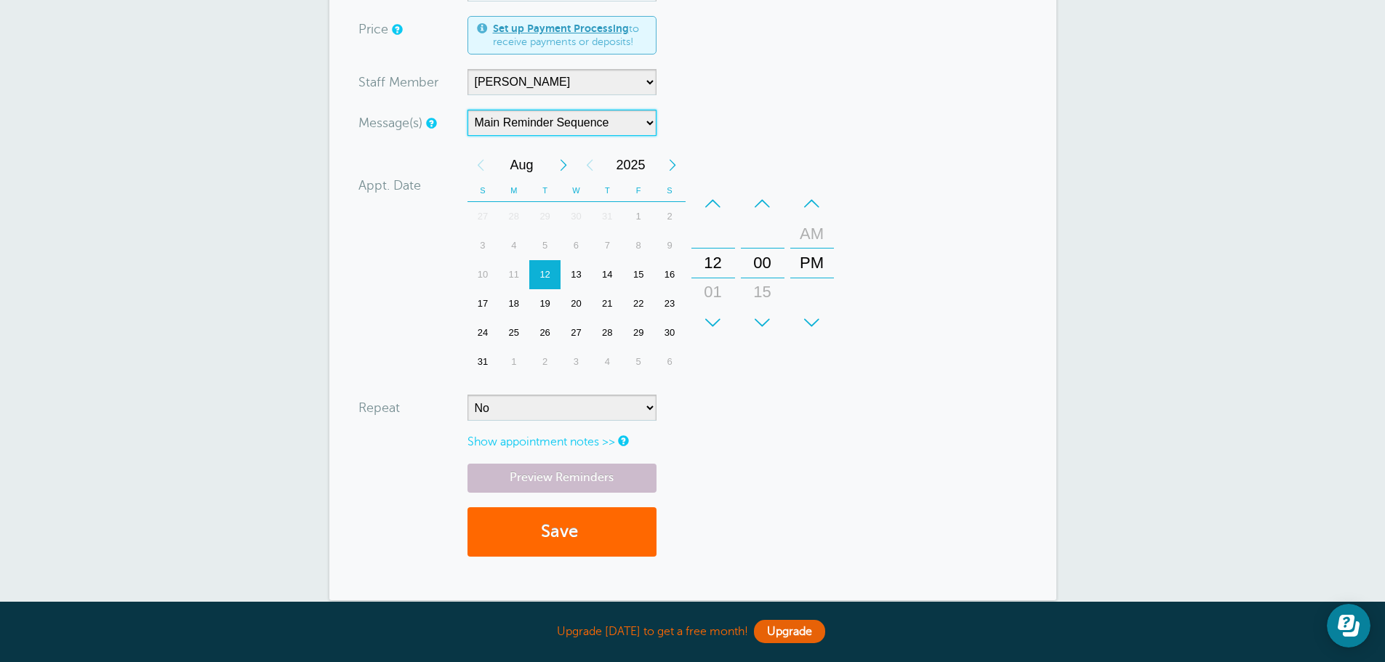
click at [617, 123] on select "Main Reminder Sequence" at bounding box center [561, 123] width 189 height 26
click at [617, 122] on select "Main Reminder Sequence" at bounding box center [561, 123] width 189 height 26
click at [717, 210] on div "–" at bounding box center [713, 203] width 44 height 29
click at [719, 322] on div "+" at bounding box center [713, 322] width 44 height 29
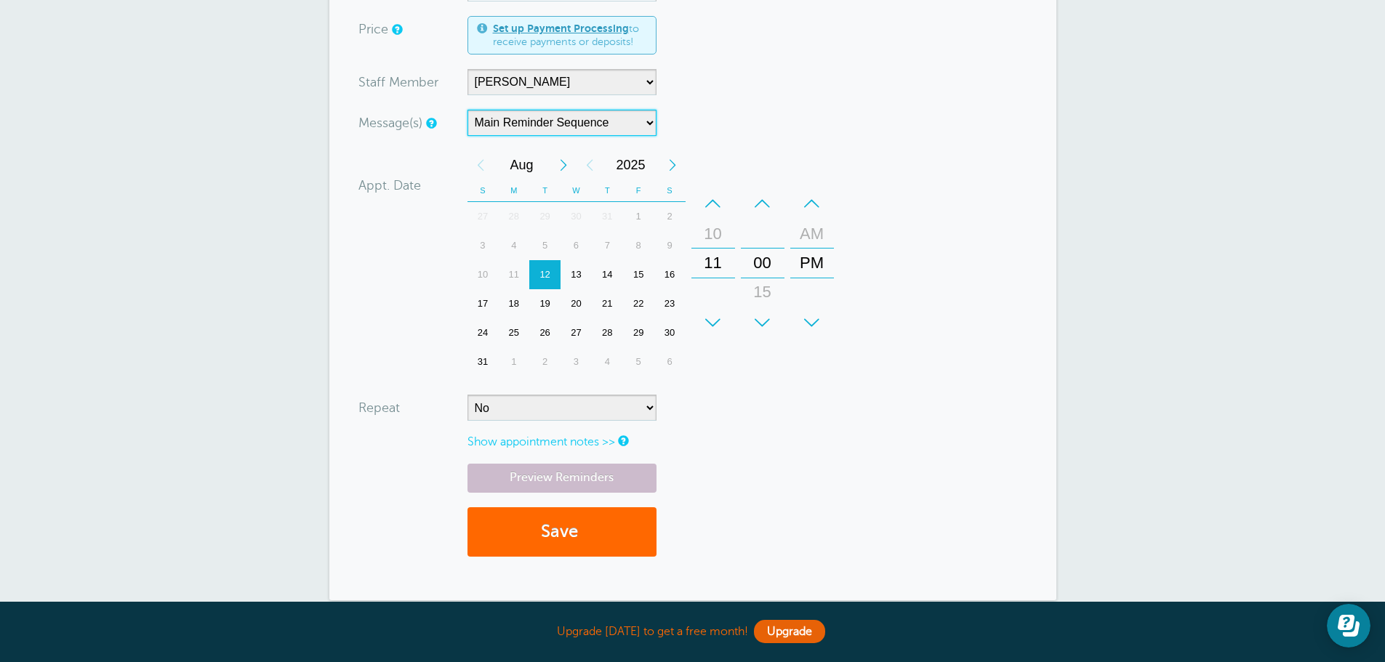
click at [719, 322] on div "+" at bounding box center [713, 322] width 44 height 29
click at [719, 321] on div "+" at bounding box center [713, 322] width 44 height 29
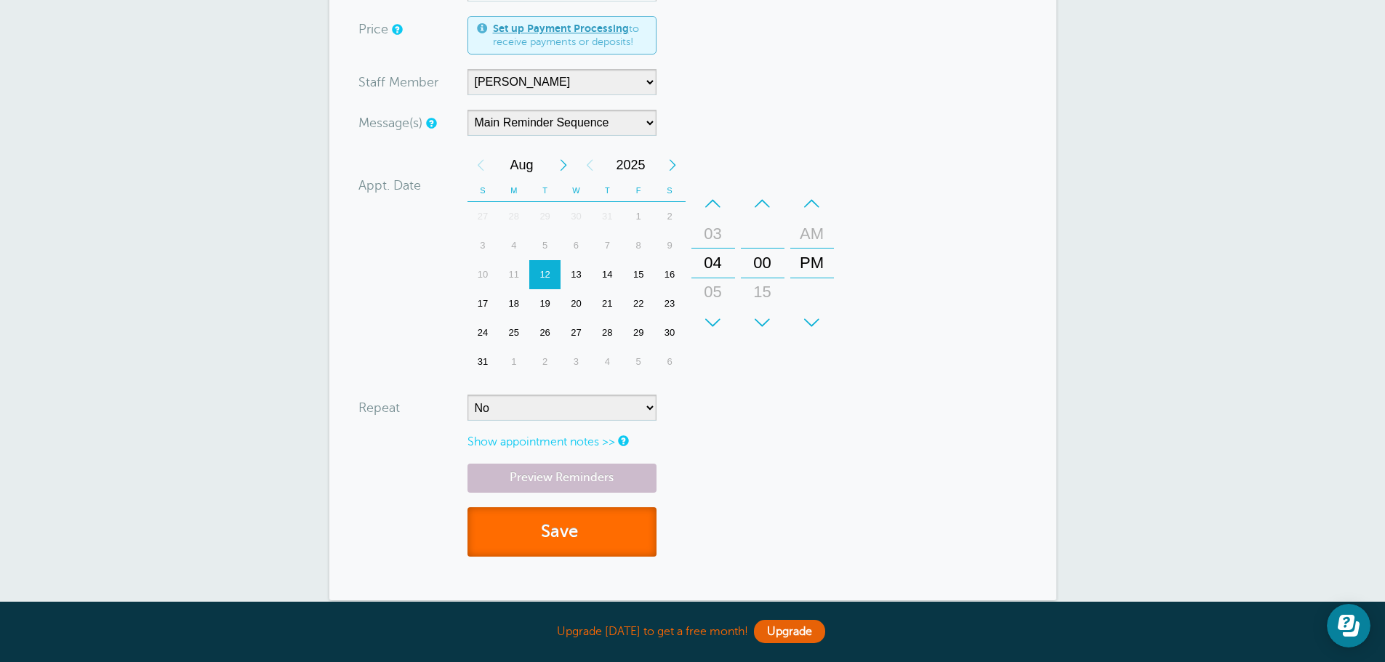
click at [582, 527] on span "submit" at bounding box center [580, 532] width 4 height 20
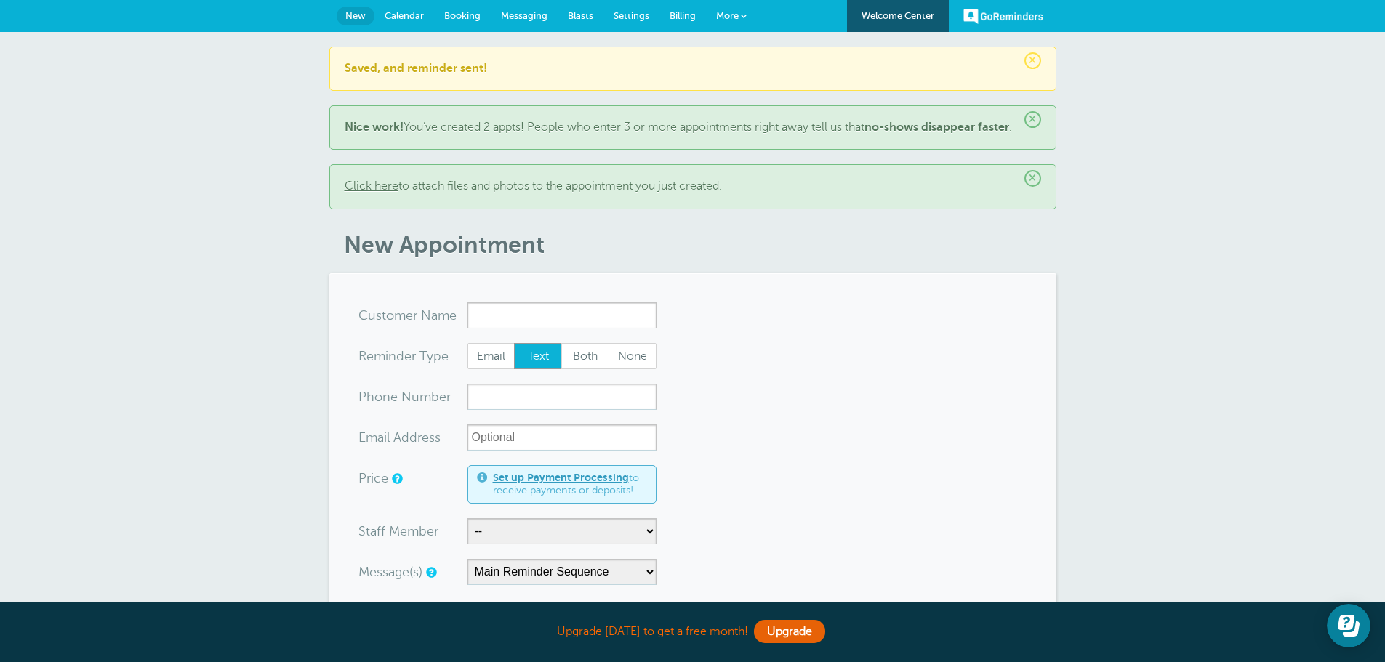
click at [643, 23] on link "Settings" at bounding box center [631, 16] width 56 height 32
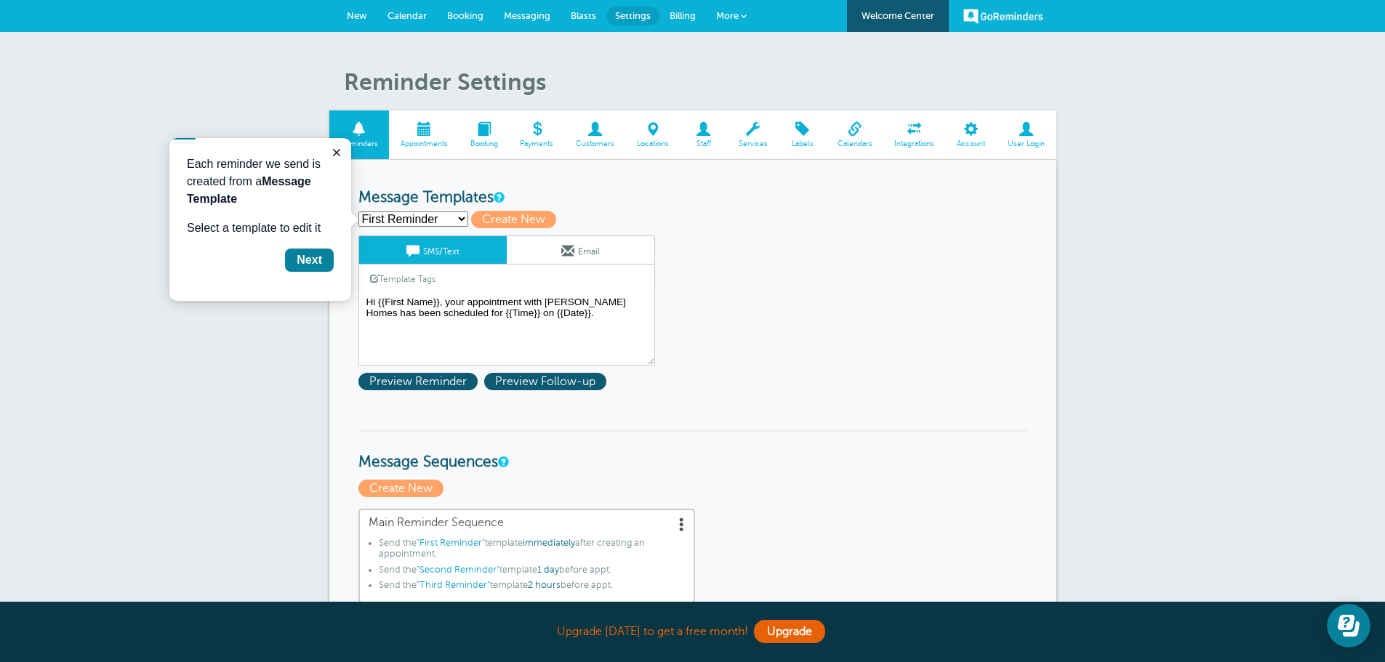
click at [592, 142] on span "Customers" at bounding box center [595, 144] width 47 height 9
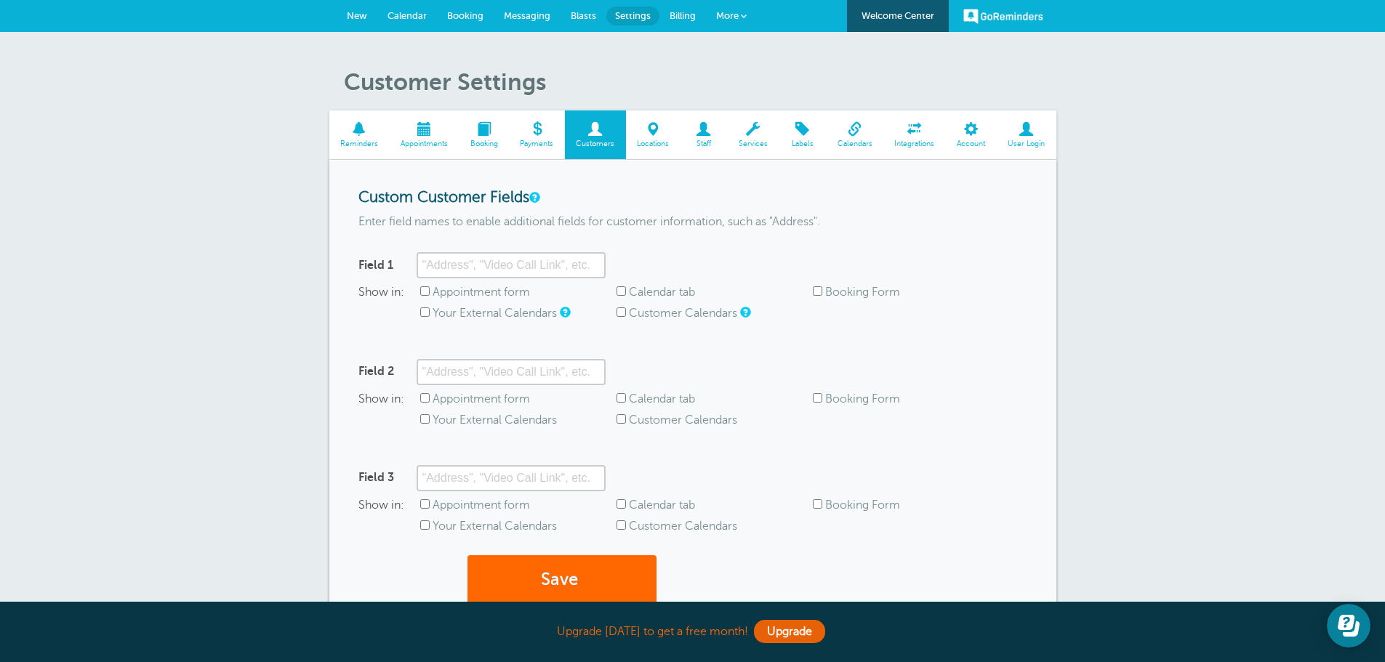
click at [701, 141] on span "Staff" at bounding box center [703, 144] width 33 height 9
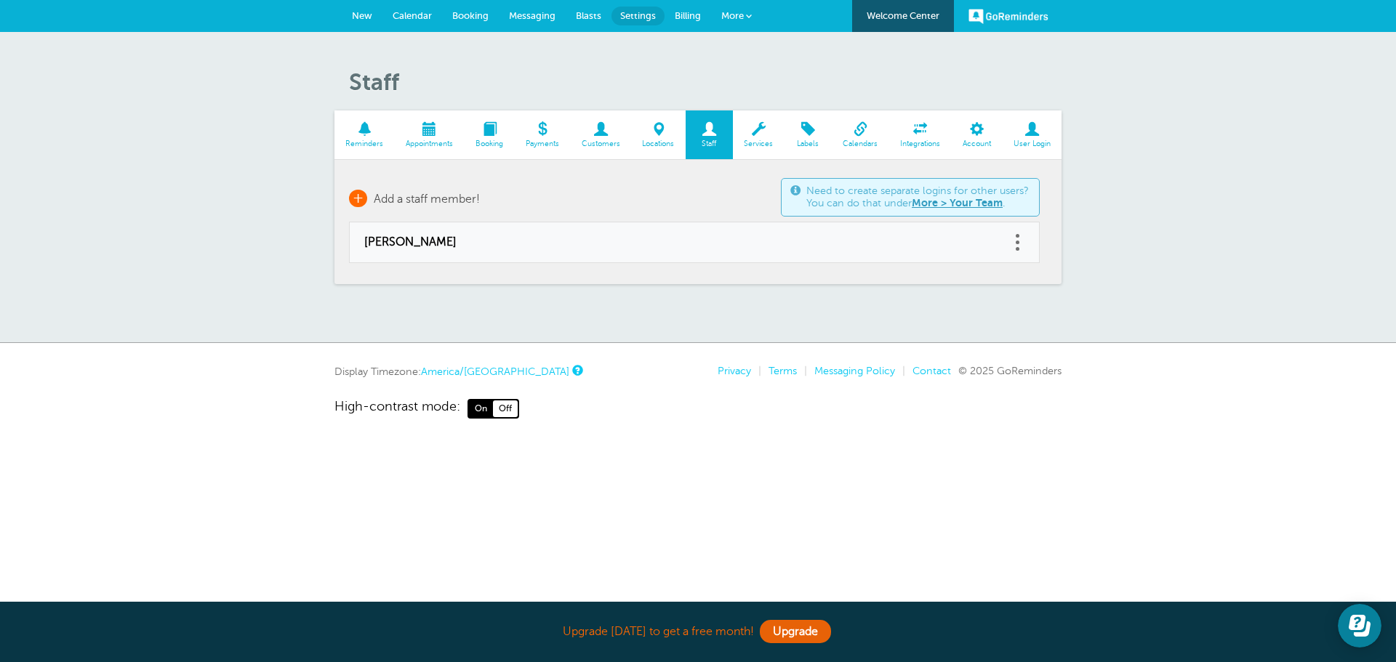
click at [446, 198] on span "Add a staff member!" at bounding box center [427, 199] width 106 height 13
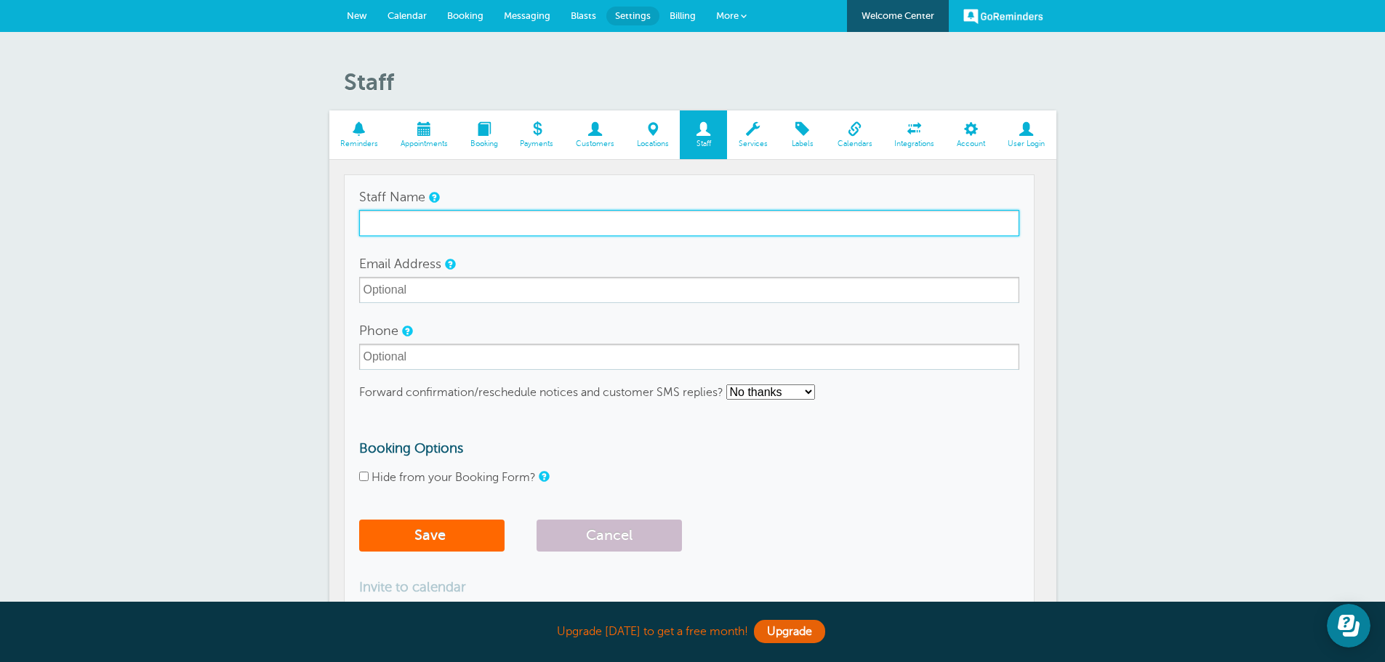
click at [440, 232] on input "Staff Name" at bounding box center [689, 223] width 660 height 26
type input "R"
type input "T"
type input "[PERSON_NAME] Test"
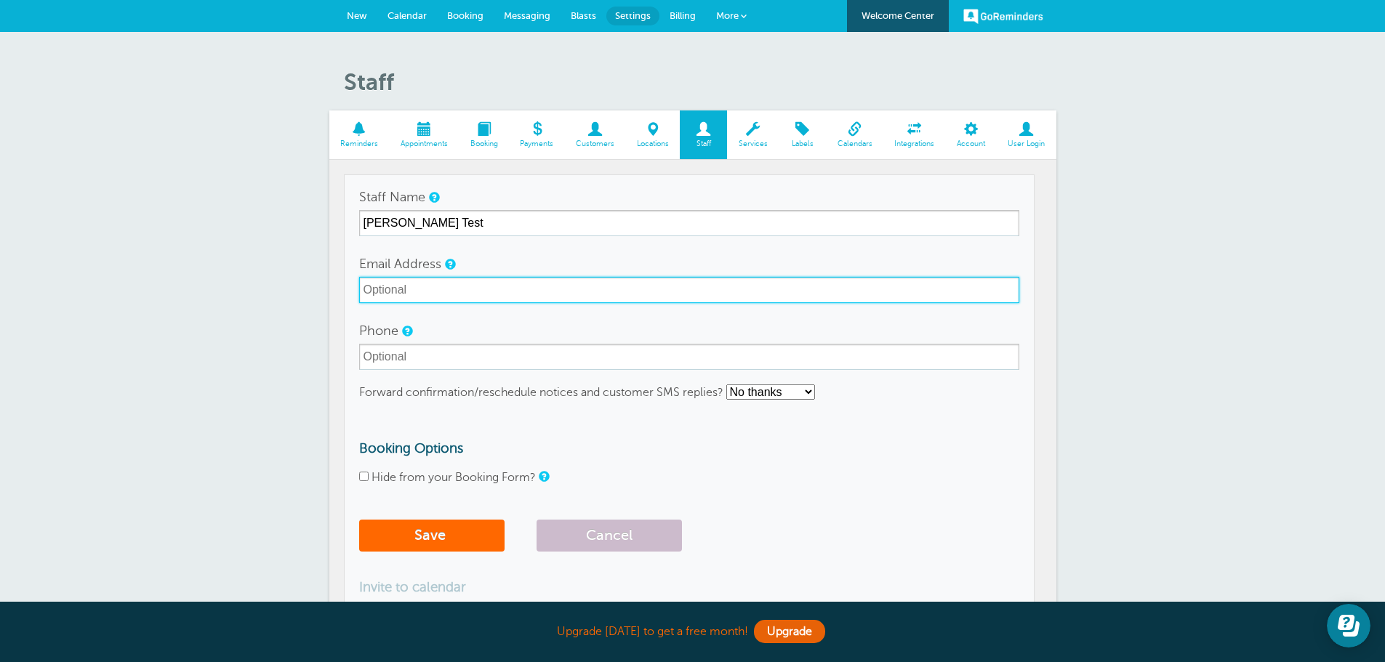
click at [486, 284] on input "Email Address" at bounding box center [689, 290] width 660 height 26
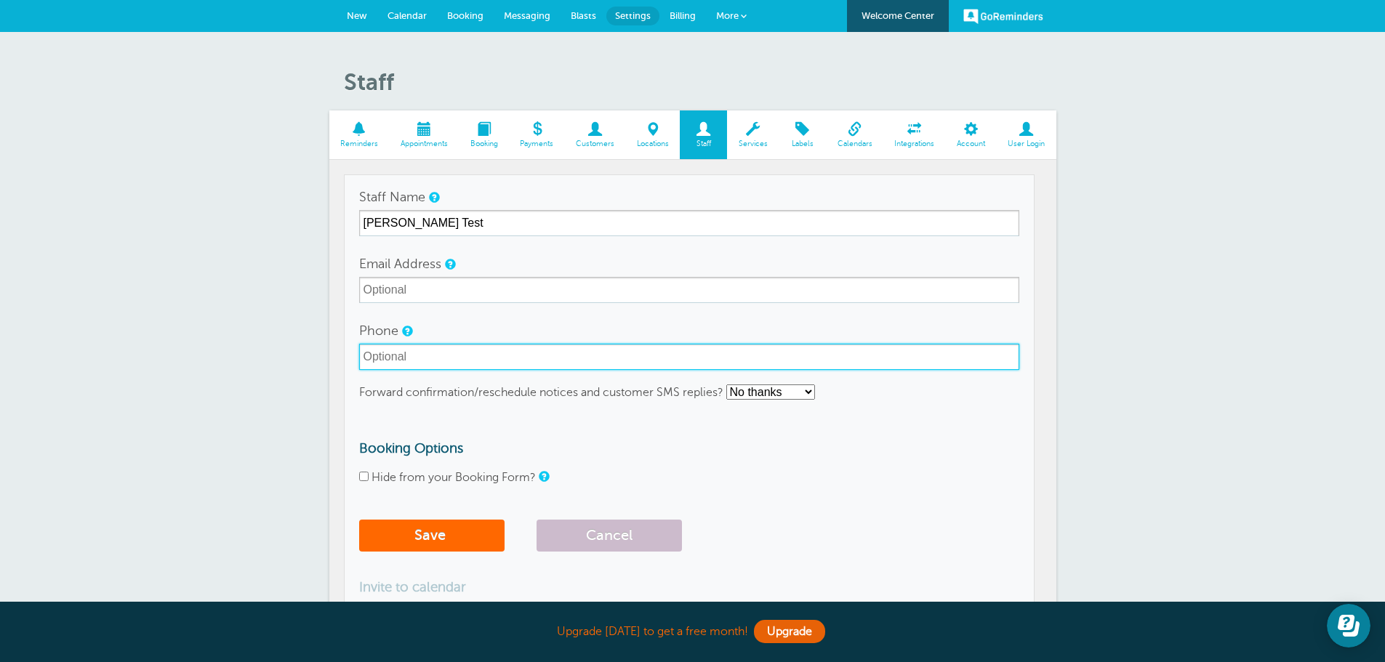
click at [449, 356] on input "Phone" at bounding box center [689, 357] width 660 height 26
type input "4357574135"
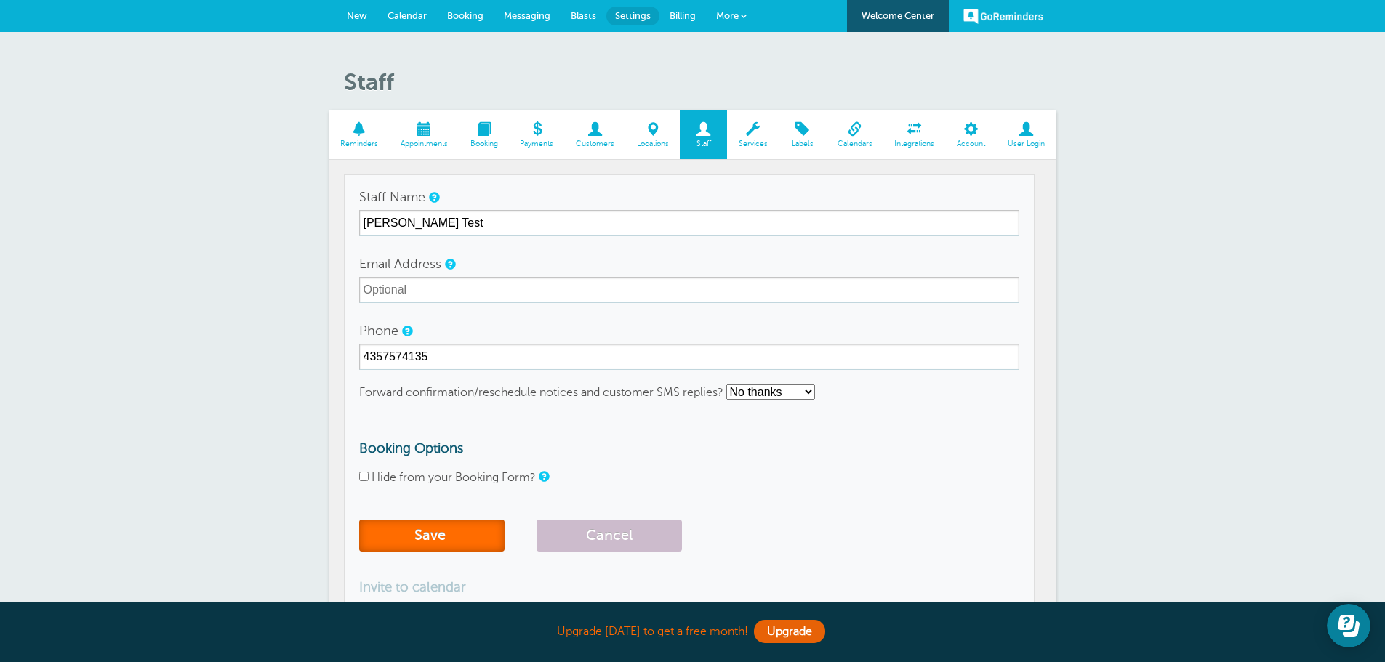
click at [457, 536] on button "Save" at bounding box center [431, 536] width 145 height 32
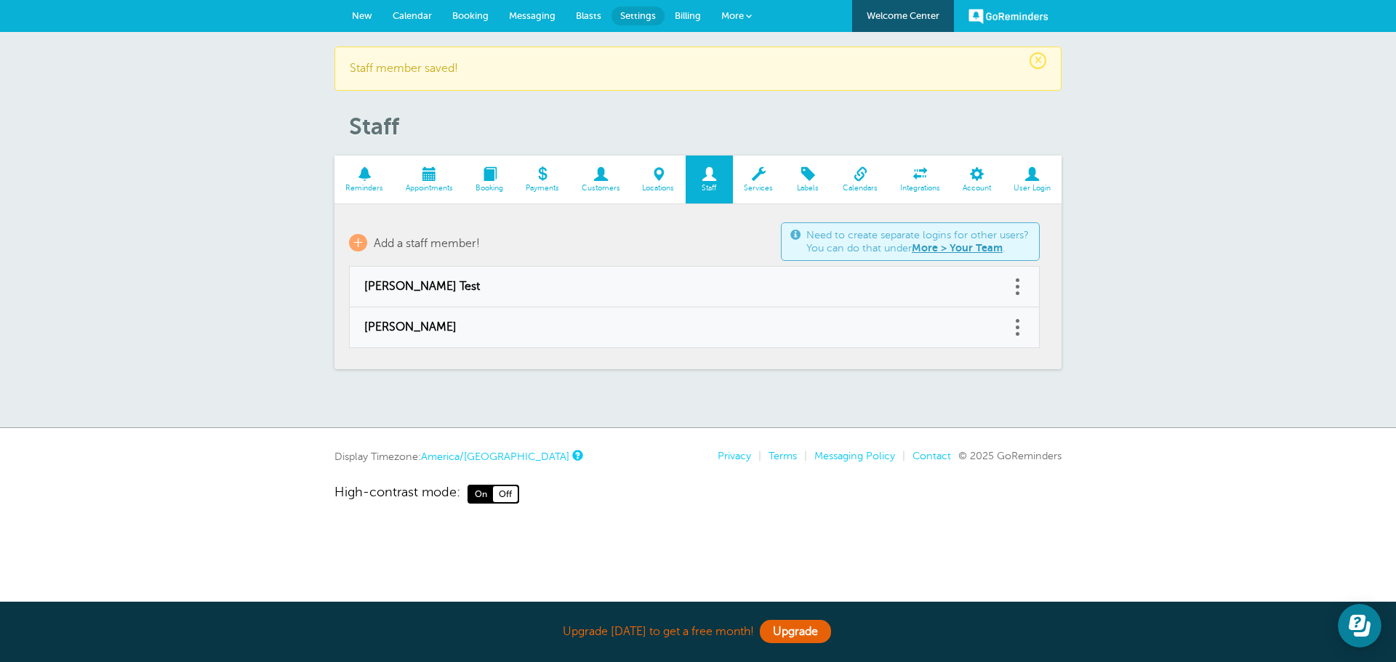
click at [377, 179] on span at bounding box center [364, 174] width 60 height 14
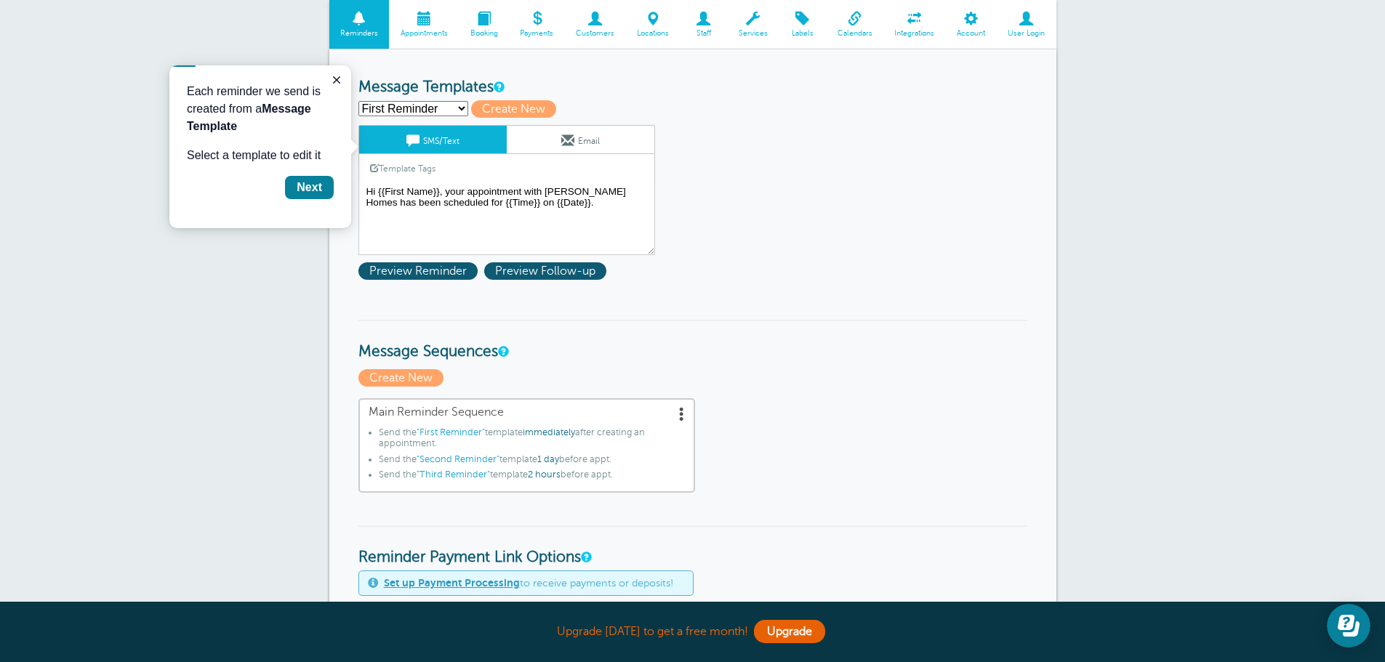
scroll to position [145, 0]
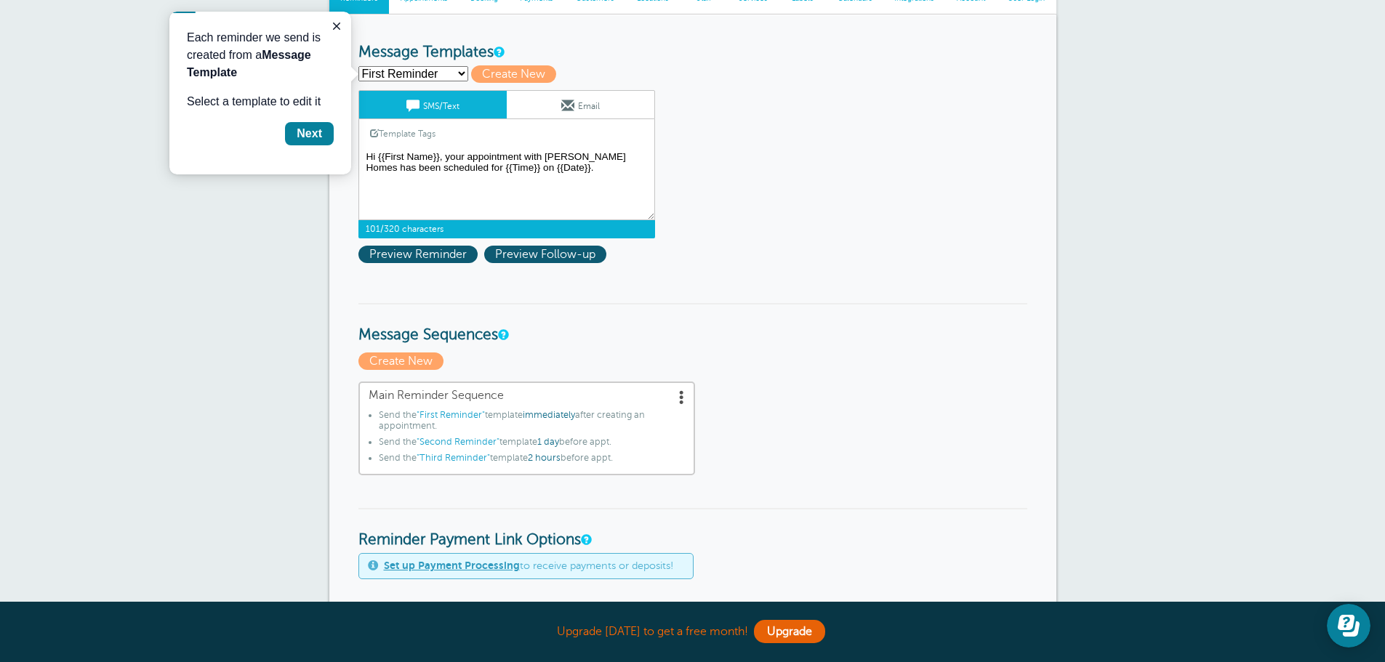
click at [466, 149] on textarea "Hi {{First Name}}, your appointment with [PERSON_NAME] Homes has been scheduled…" at bounding box center [506, 184] width 297 height 73
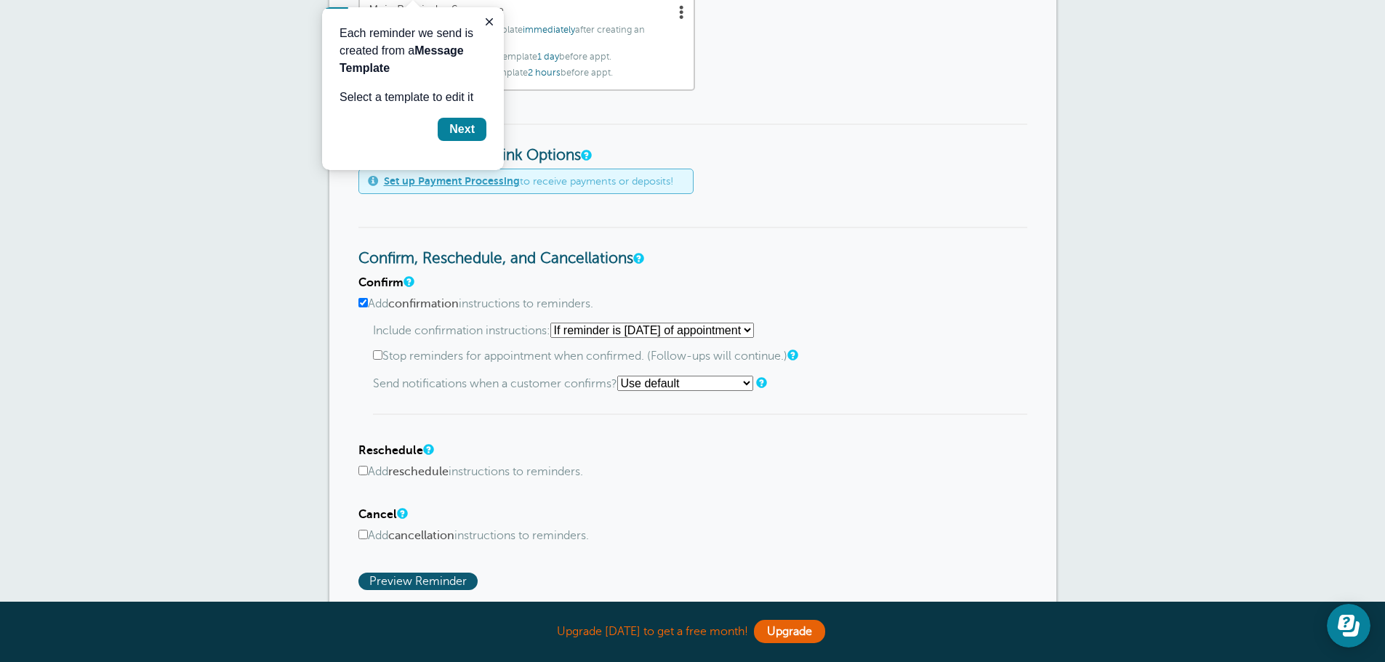
scroll to position [582, 0]
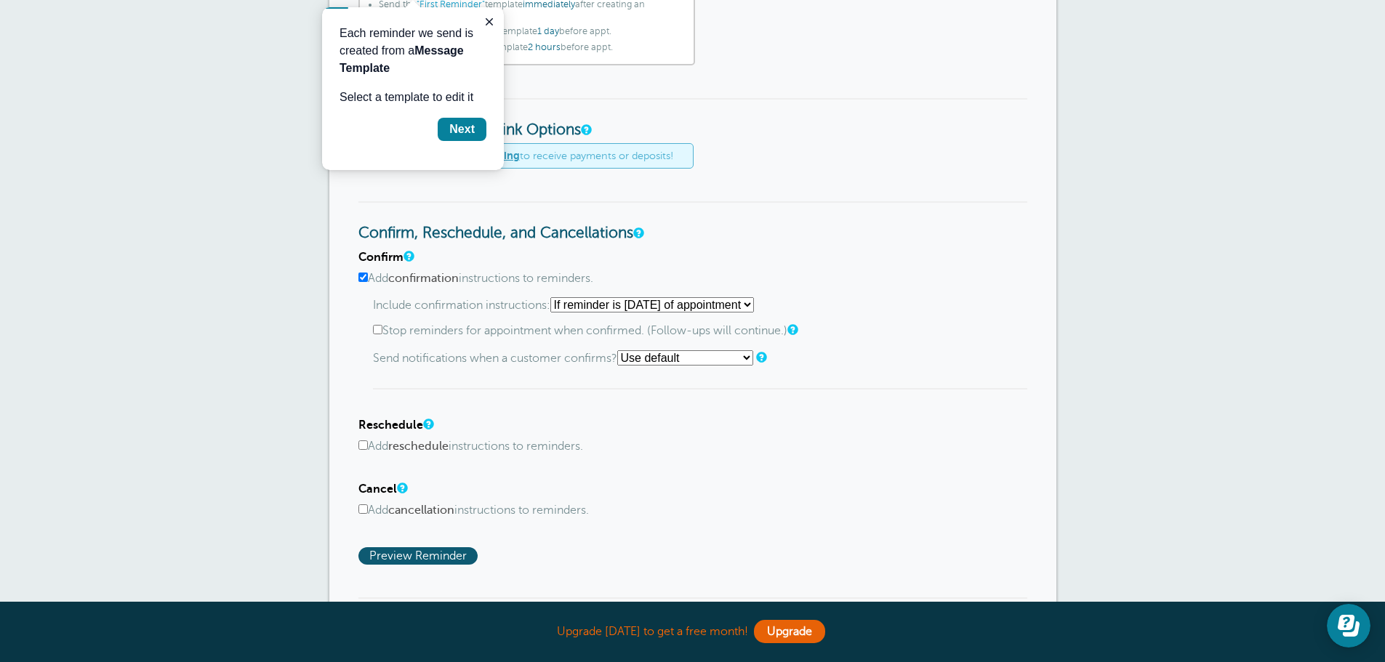
type textarea "Hi {{First Name}}, your warranty appointment with Kartchner Homes has been sche…"
click at [363, 276] on input "Add confirmation instructions to reminders." at bounding box center [362, 277] width 9 height 9
checkbox input "false"
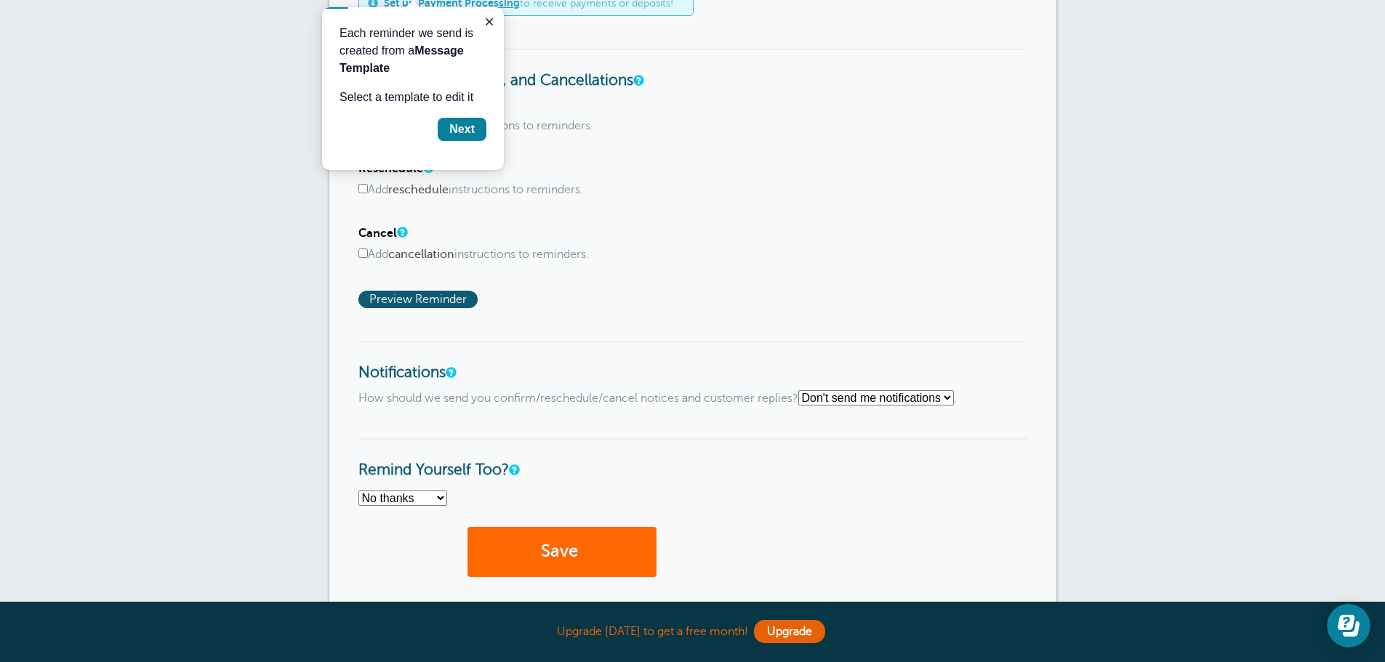
scroll to position [914, 0]
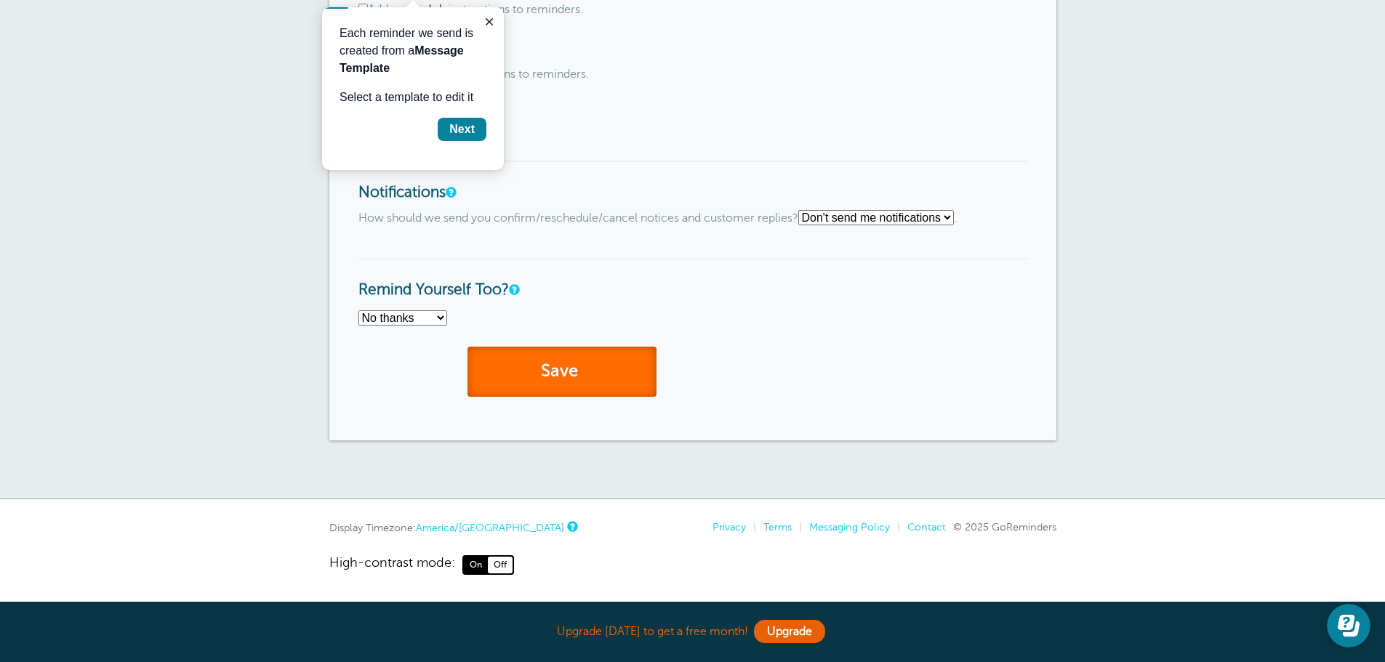
click at [551, 355] on button "Save" at bounding box center [561, 372] width 189 height 50
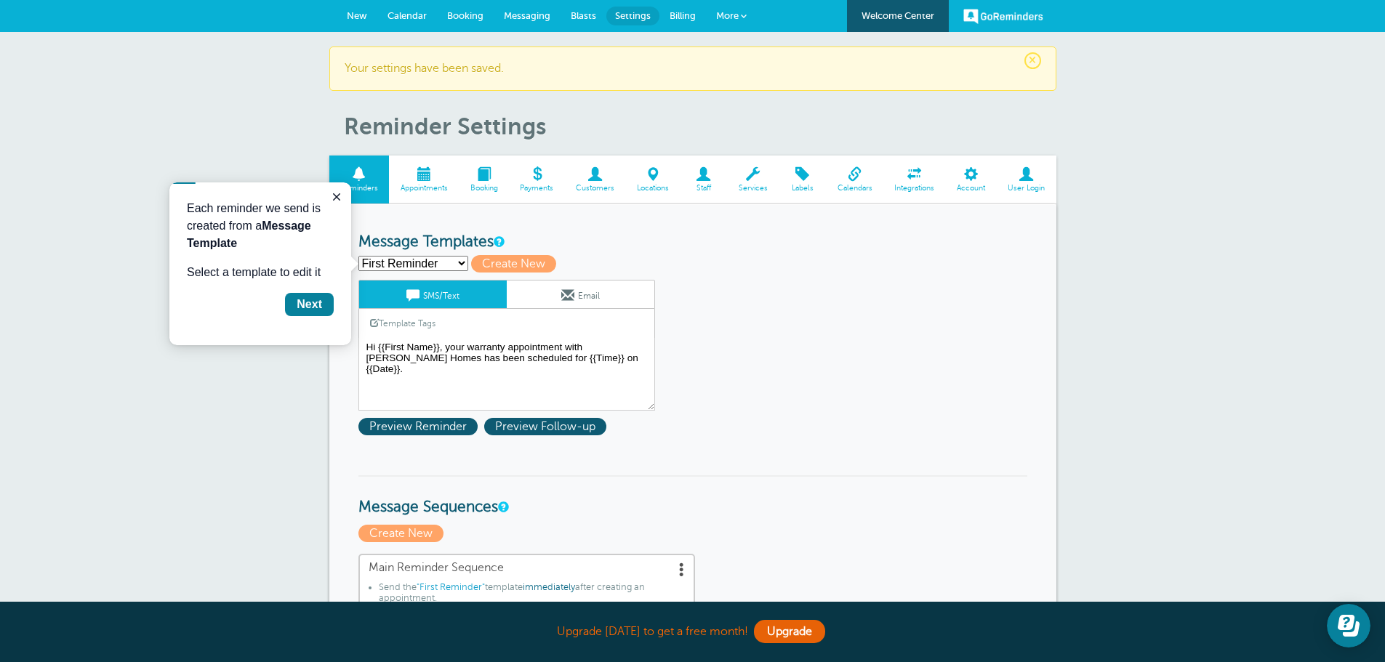
click at [427, 180] on span at bounding box center [424, 174] width 70 height 14
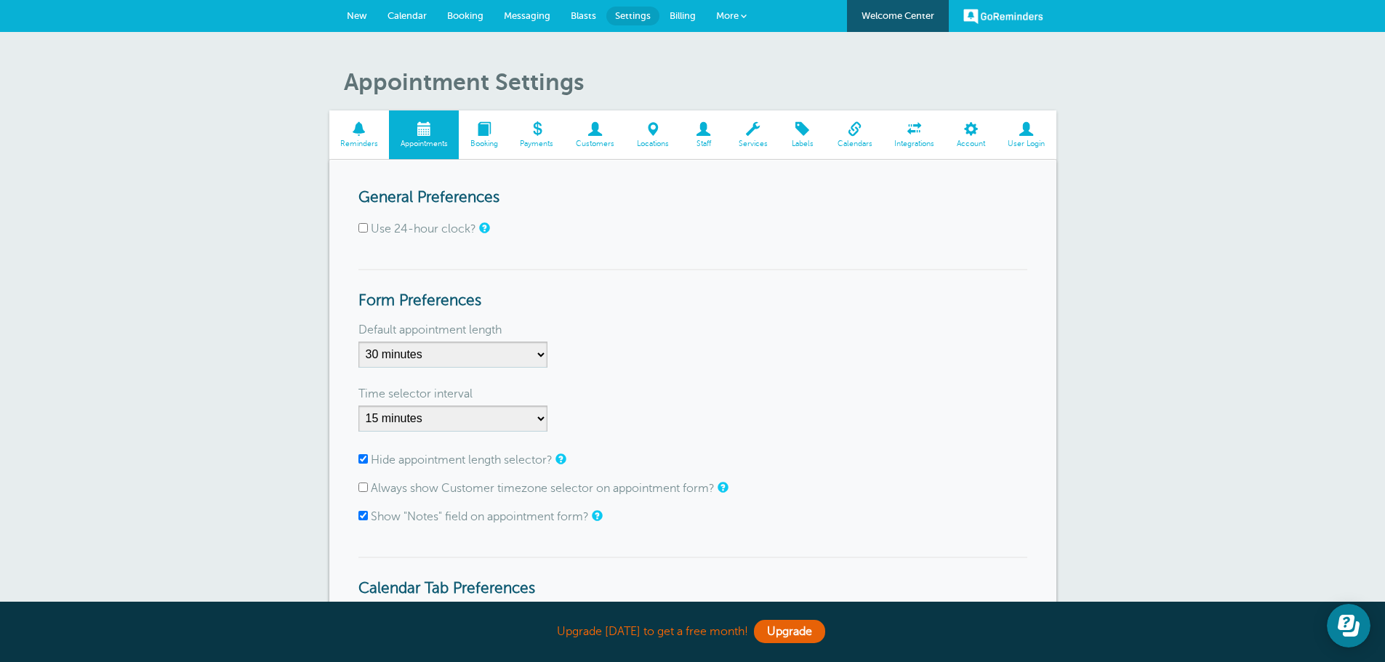
click at [499, 132] on span at bounding box center [484, 129] width 50 height 14
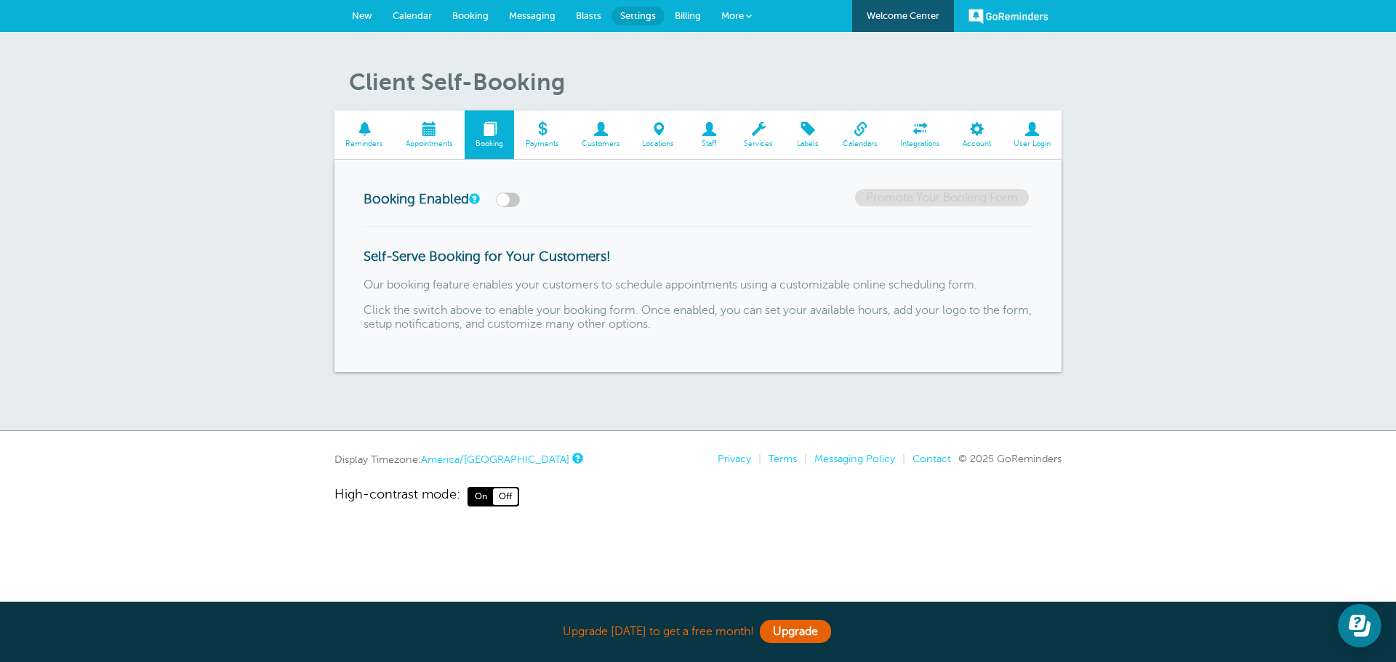
click at [505, 197] on label at bounding box center [508, 200] width 24 height 15
click at [0, 0] on input "checkbox" at bounding box center [0, 0] width 0 height 0
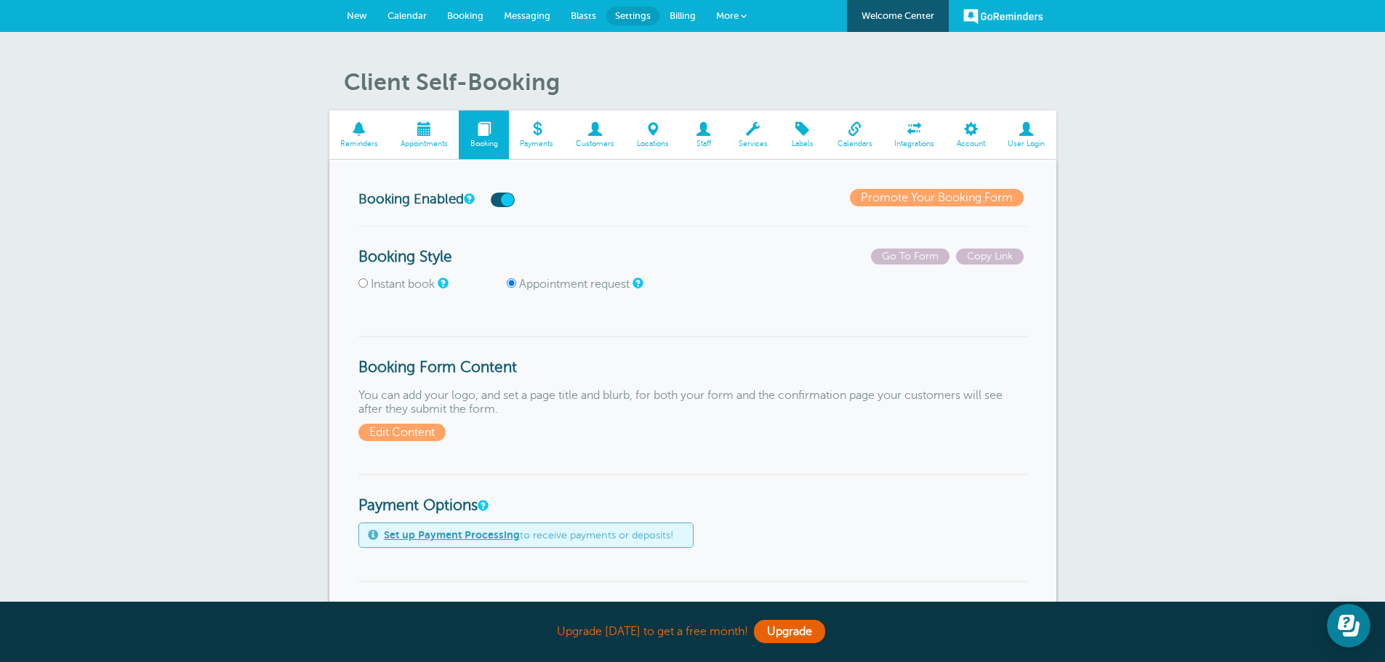
click at [553, 137] on link "Payments" at bounding box center [537, 134] width 56 height 49
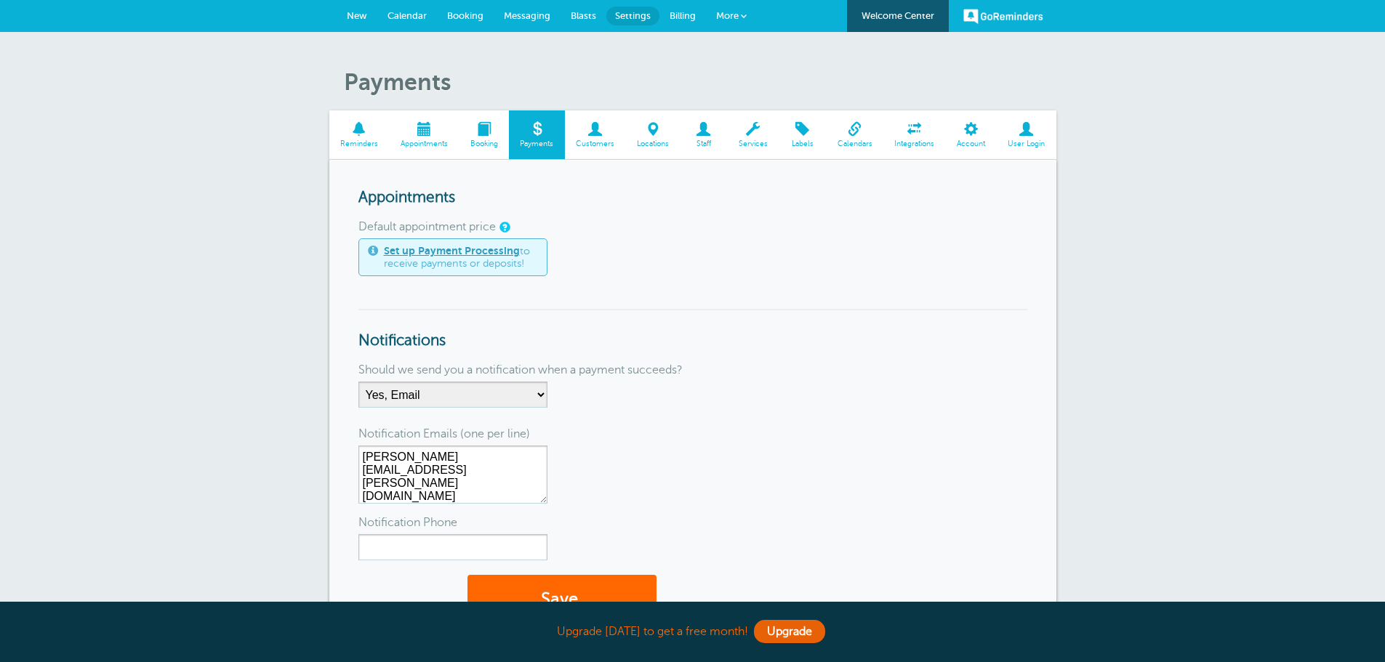
click at [591, 137] on link "Customers" at bounding box center [595, 134] width 61 height 49
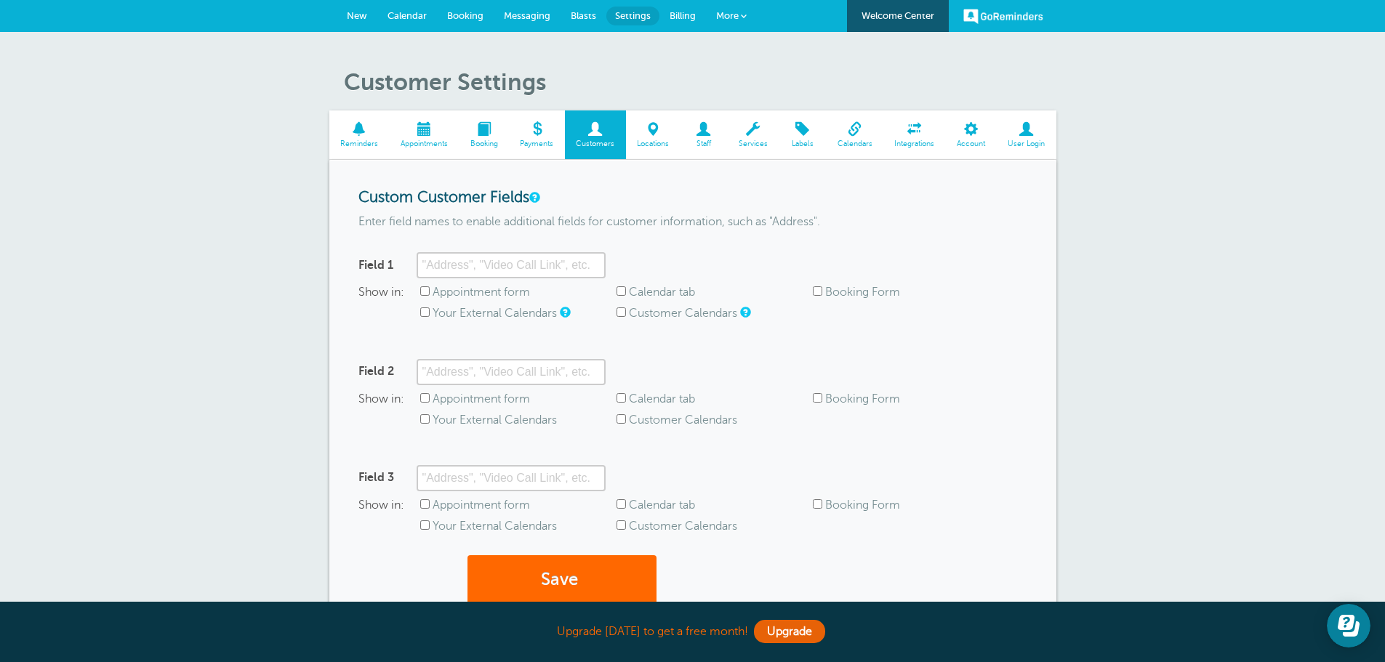
click at [653, 132] on span at bounding box center [653, 129] width 55 height 14
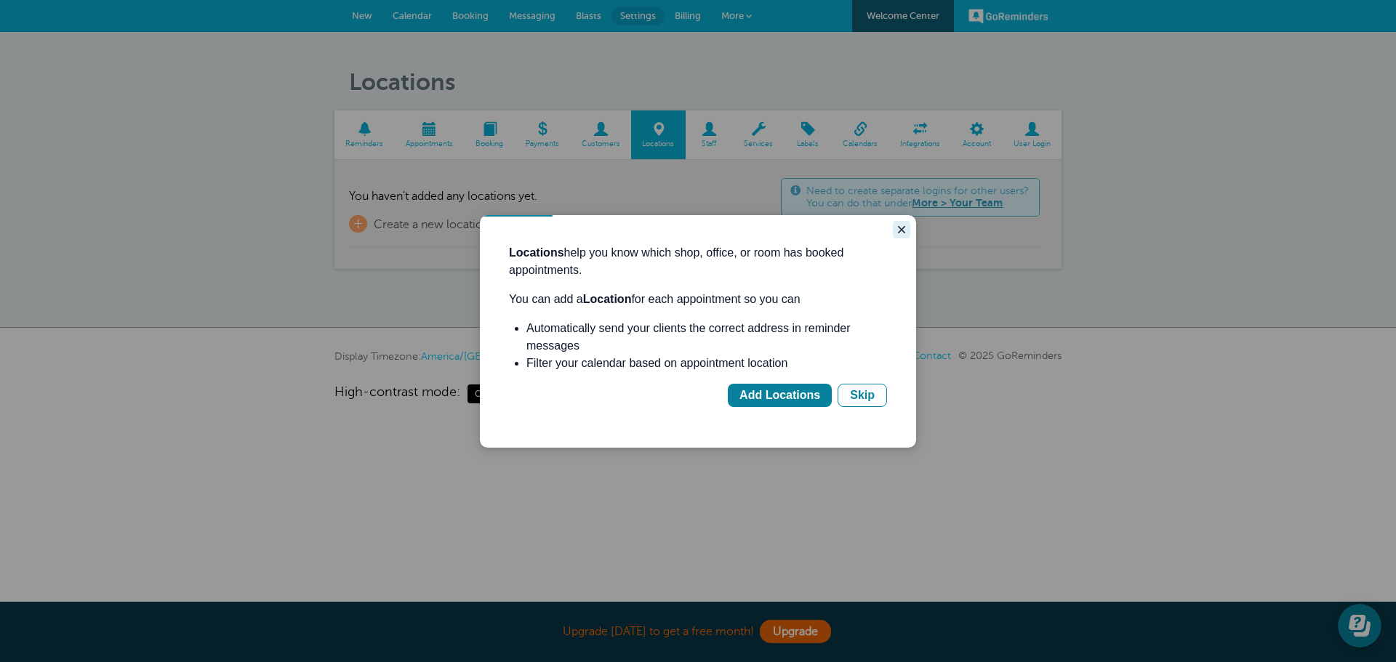
click at [897, 230] on icon "Close guide" at bounding box center [902, 230] width 12 height 12
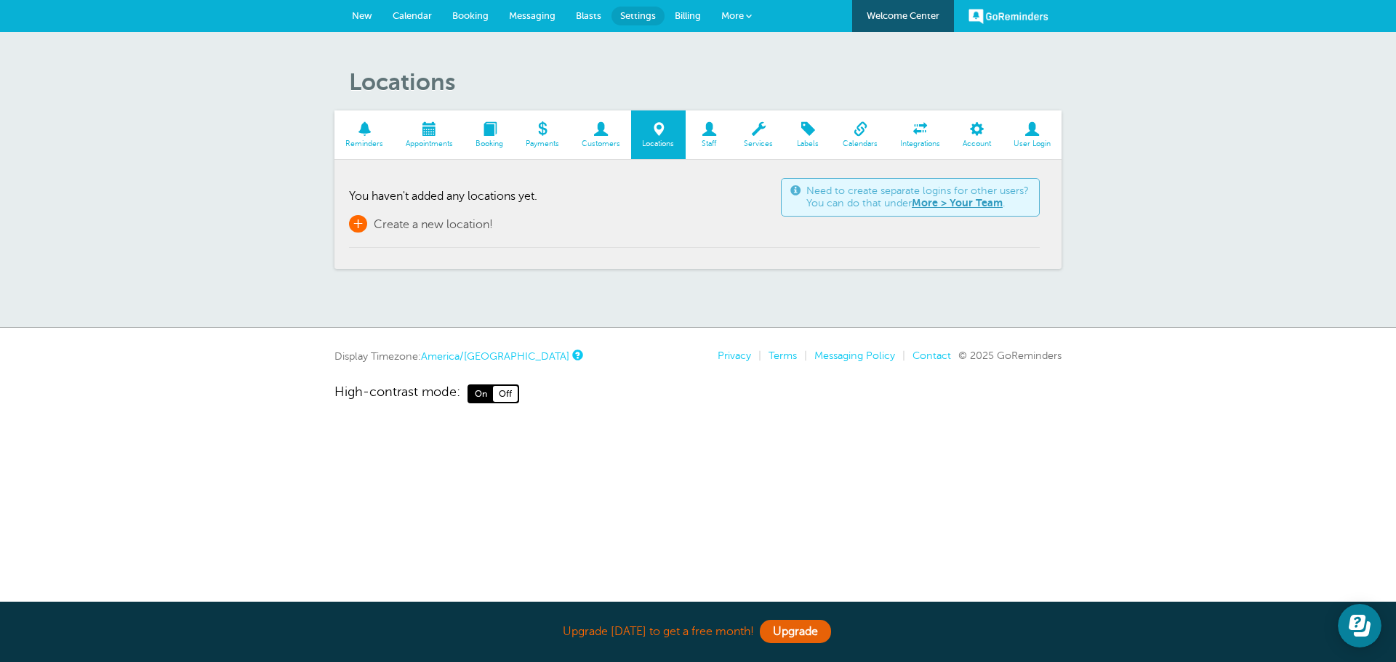
click at [398, 226] on span "Create a new location!" at bounding box center [433, 224] width 119 height 13
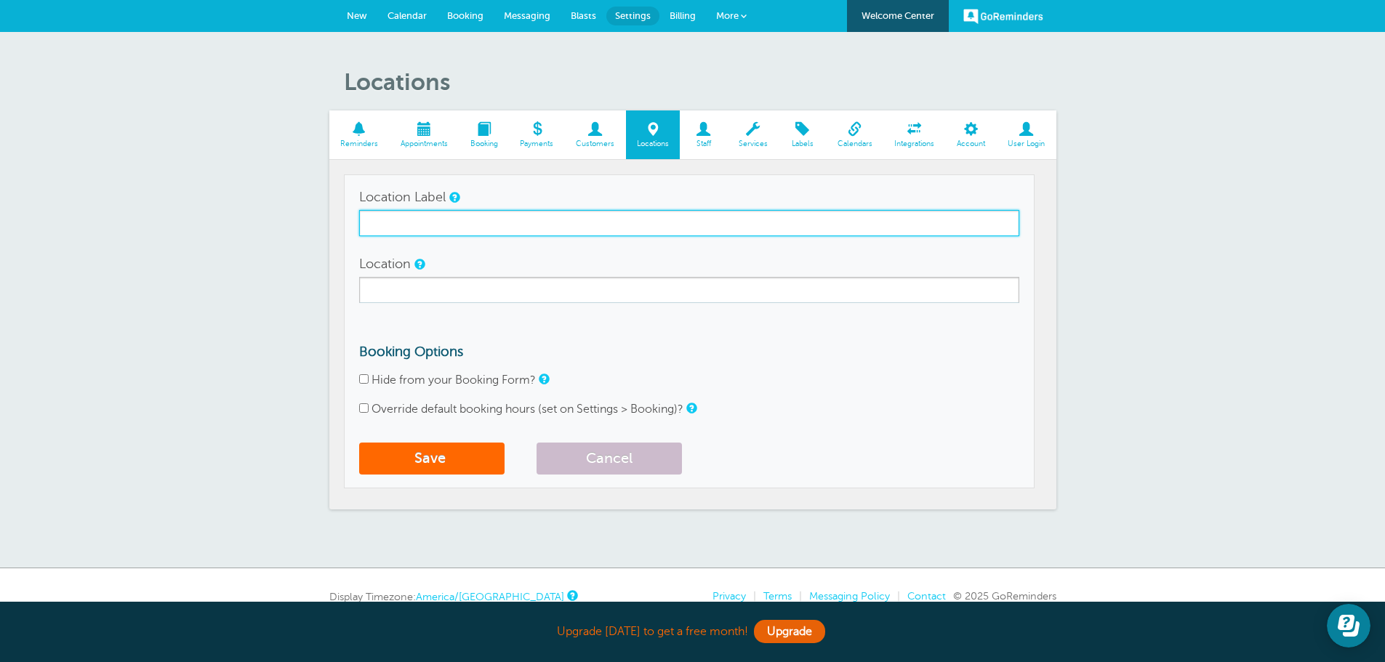
click at [398, 225] on input "Location Label" at bounding box center [689, 223] width 660 height 26
type input "RO98"
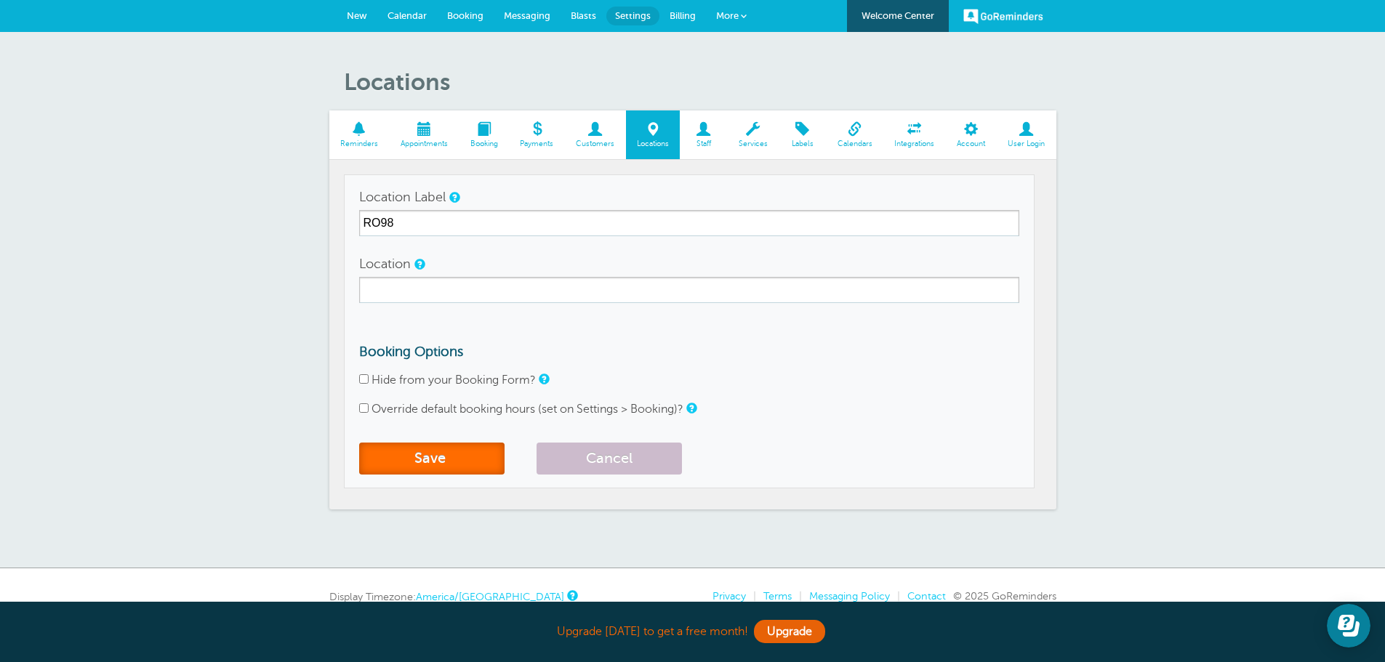
click at [451, 454] on button "Save" at bounding box center [431, 459] width 145 height 32
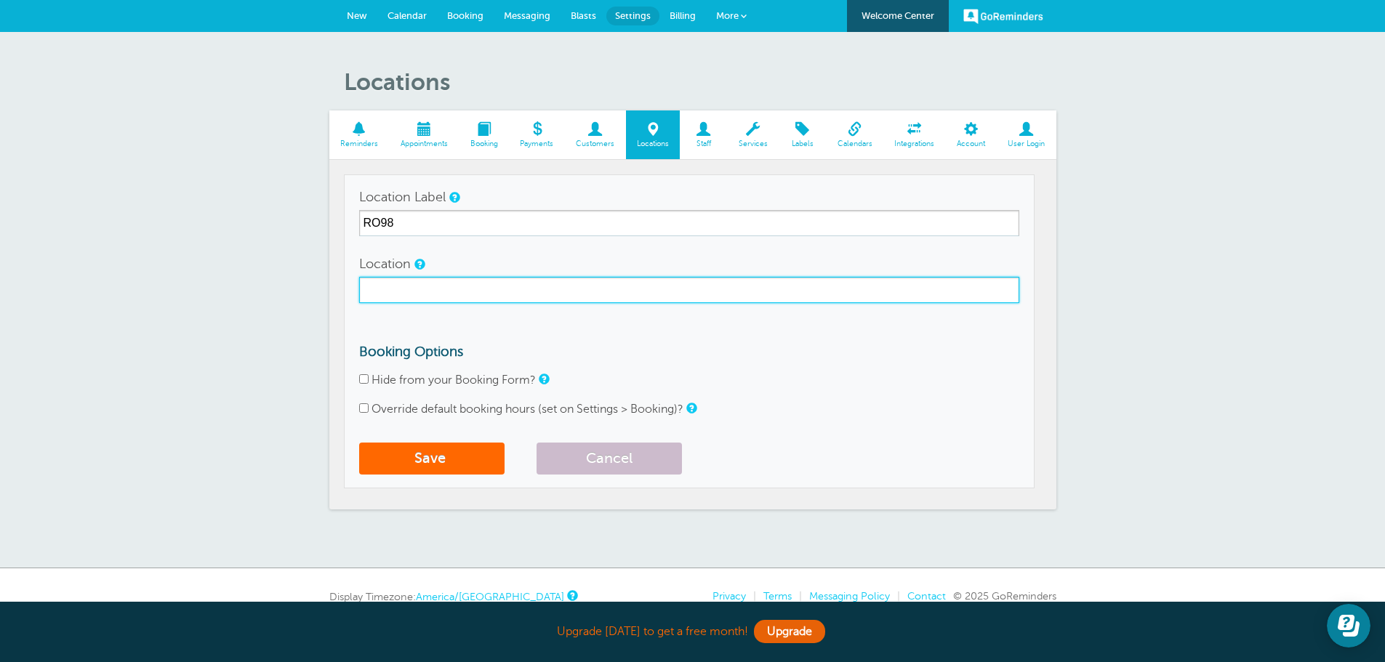
click at [385, 286] on input "Location" at bounding box center [689, 290] width 660 height 26
type input "RO98"
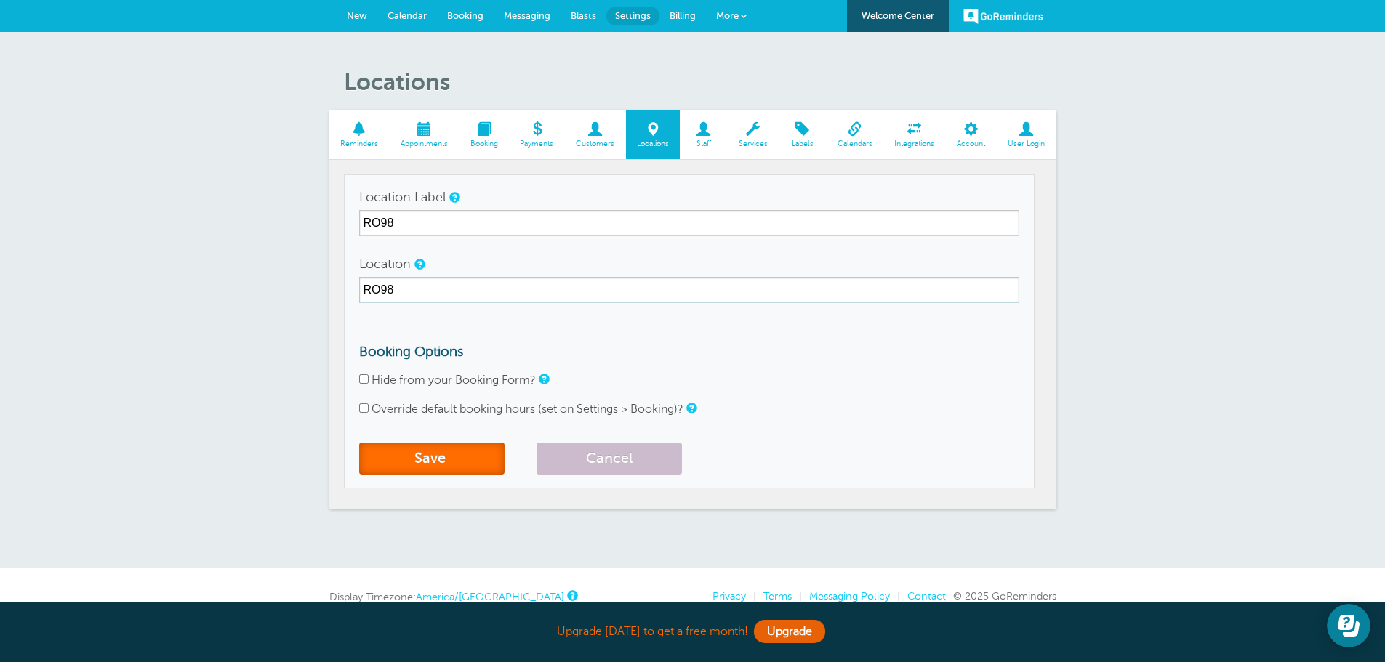
click at [438, 467] on button "Save" at bounding box center [431, 459] width 145 height 32
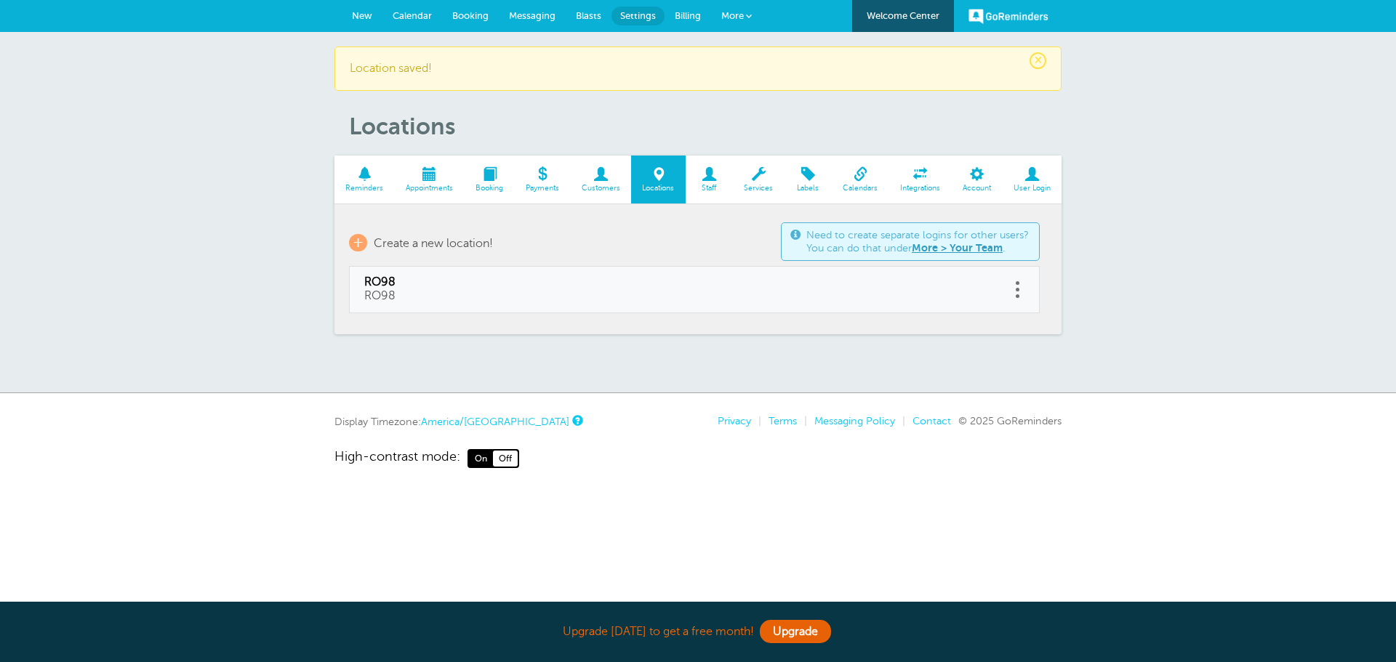
click at [717, 185] on span "Staff" at bounding box center [709, 188] width 33 height 9
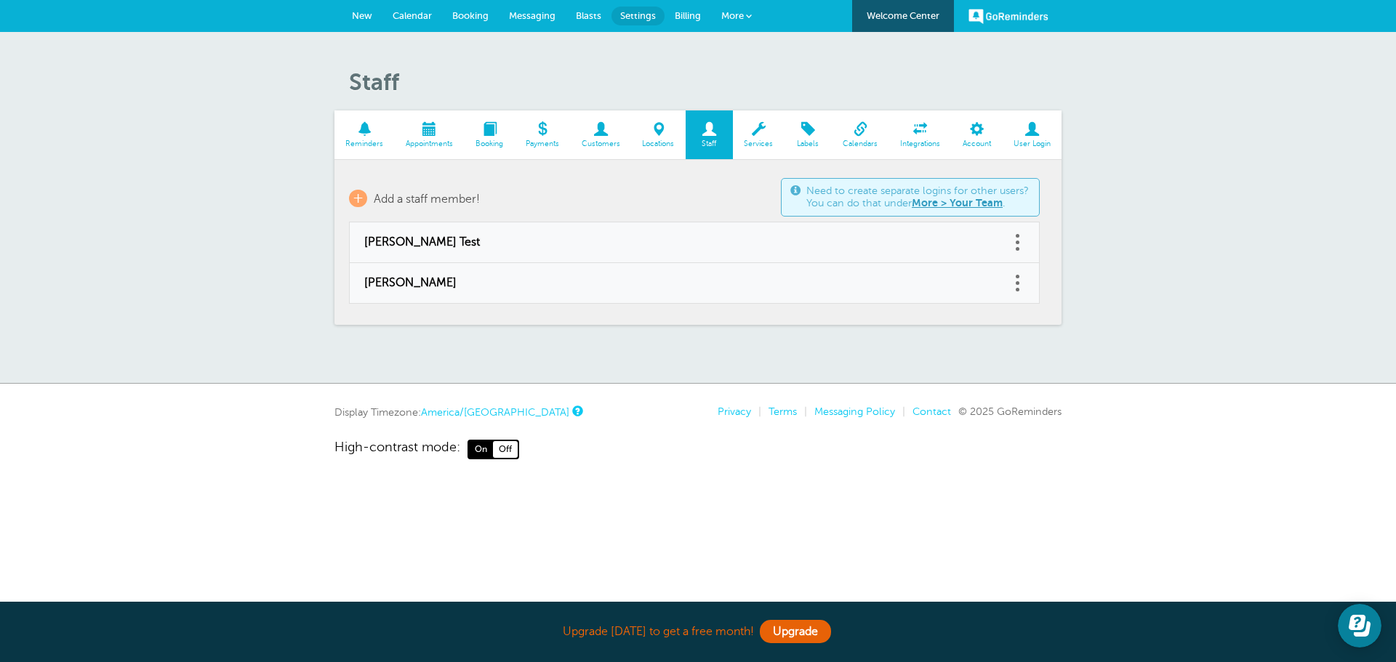
click at [762, 148] on span "Services" at bounding box center [758, 144] width 37 height 9
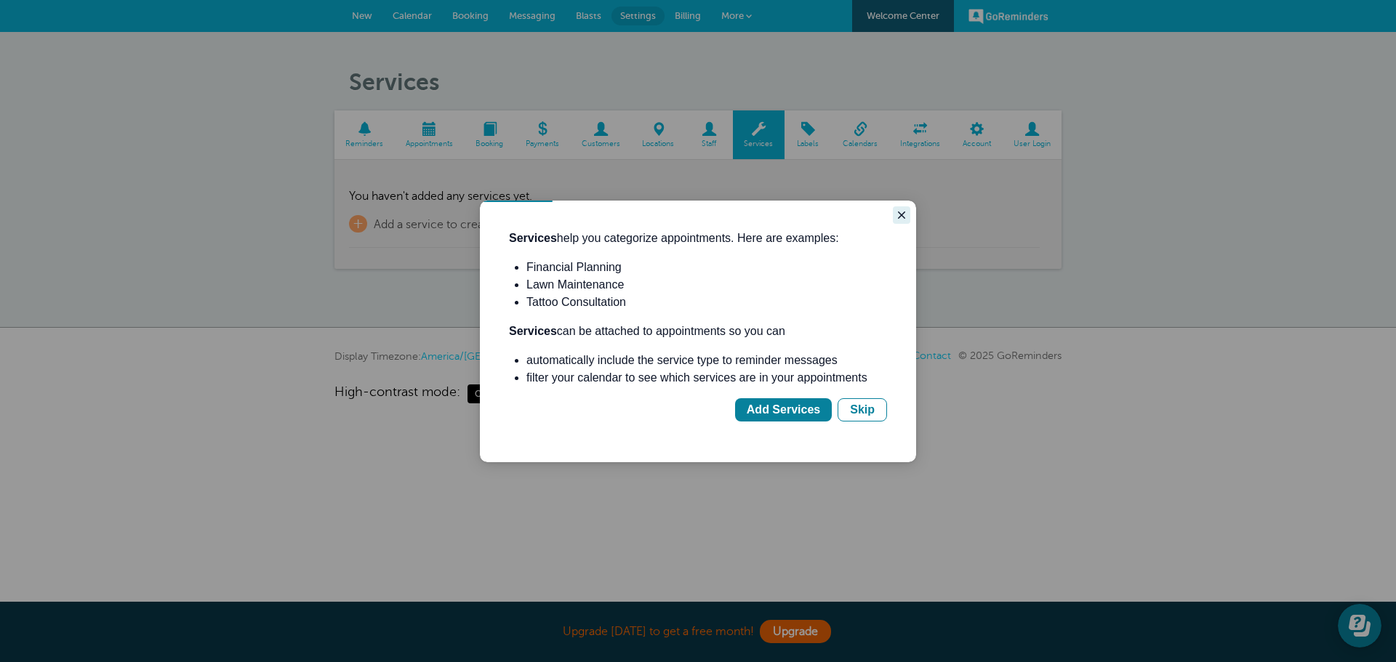
click at [900, 212] on icon "Close guide" at bounding box center [902, 215] width 12 height 12
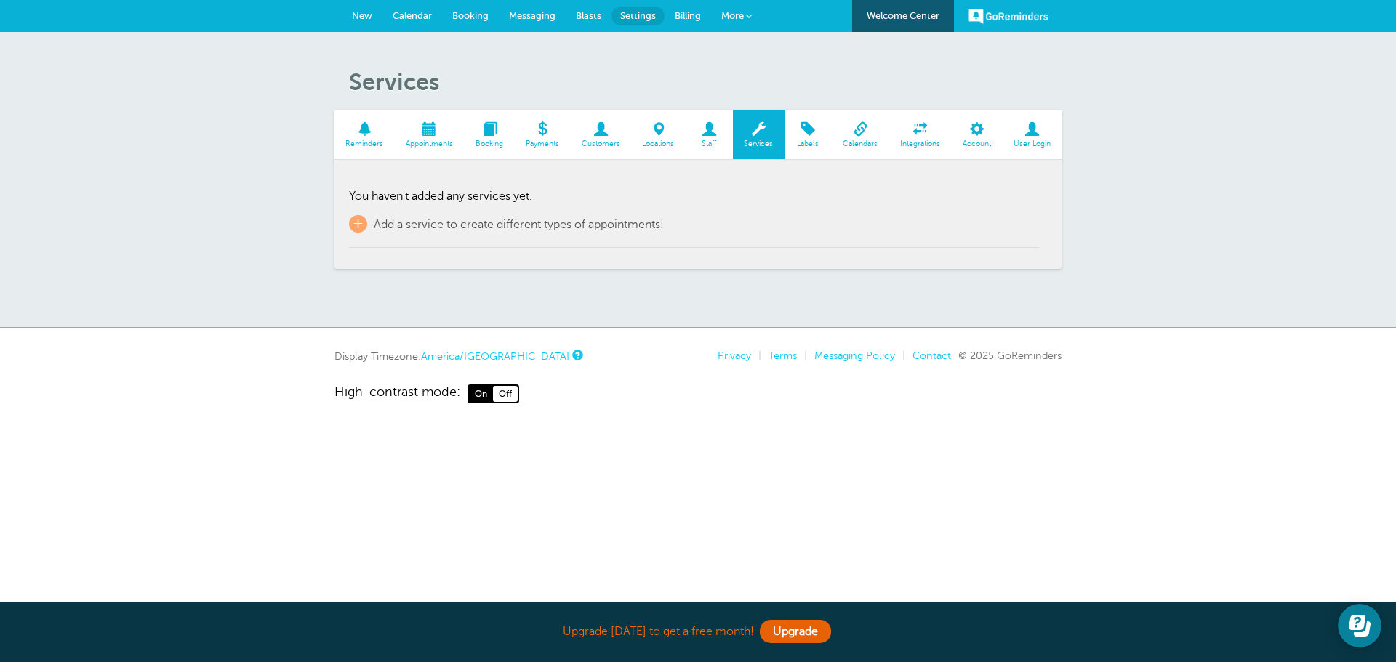
click at [821, 118] on link "Labels" at bounding box center [807, 134] width 47 height 49
click at [851, 151] on link "Calendars" at bounding box center [860, 134] width 57 height 49
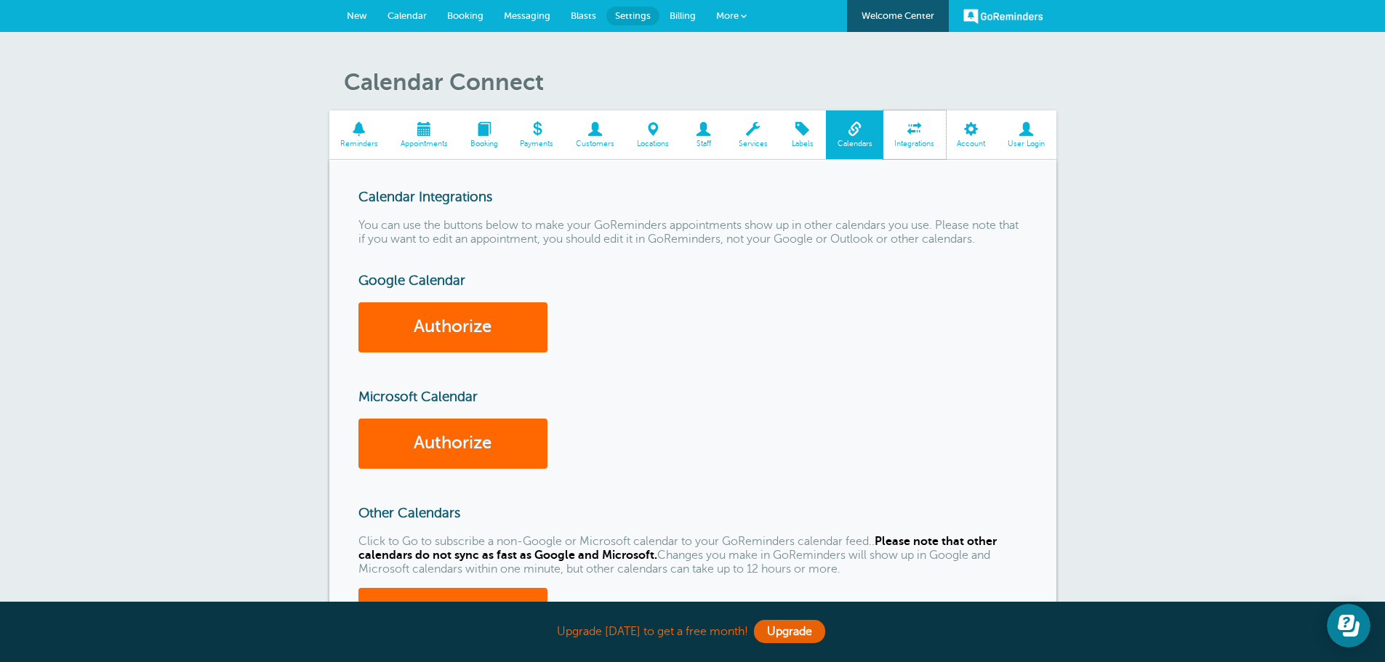
drag, startPoint x: 914, startPoint y: 141, endPoint x: 934, endPoint y: 199, distance: 61.6
click at [914, 140] on span "Integrations" at bounding box center [914, 144] width 48 height 9
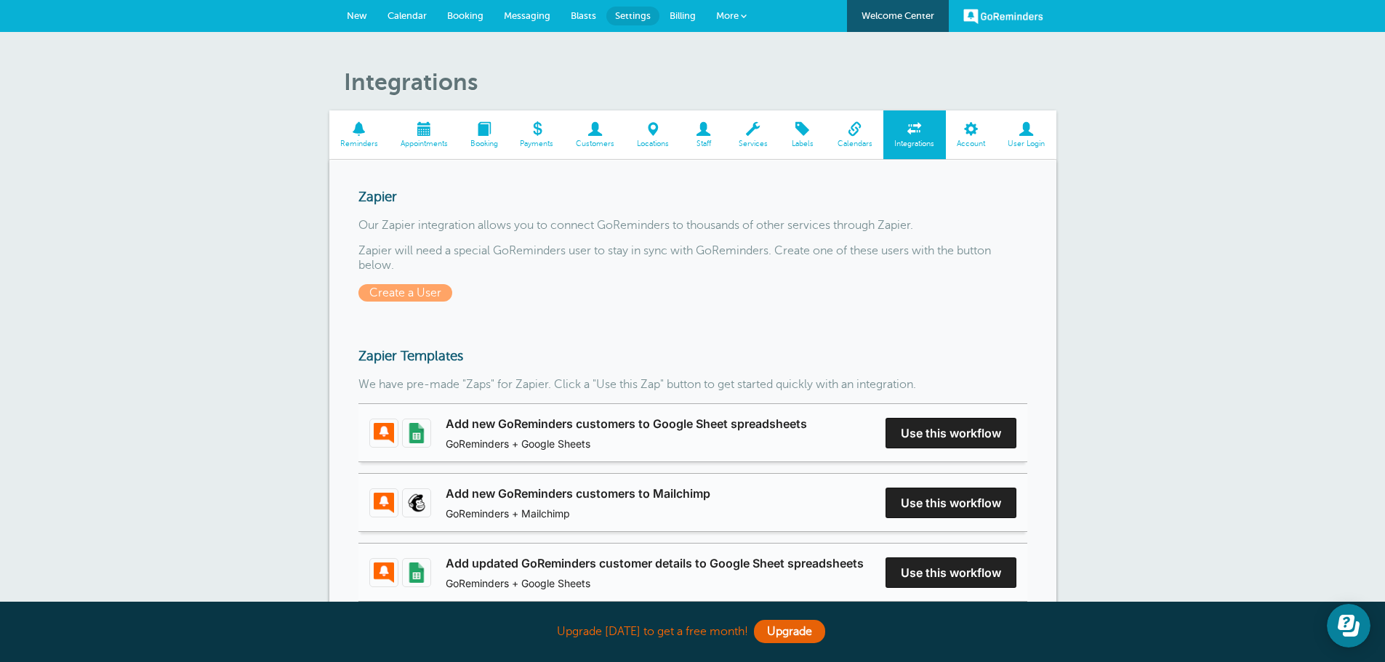
click at [975, 150] on link "Account" at bounding box center [971, 134] width 51 height 49
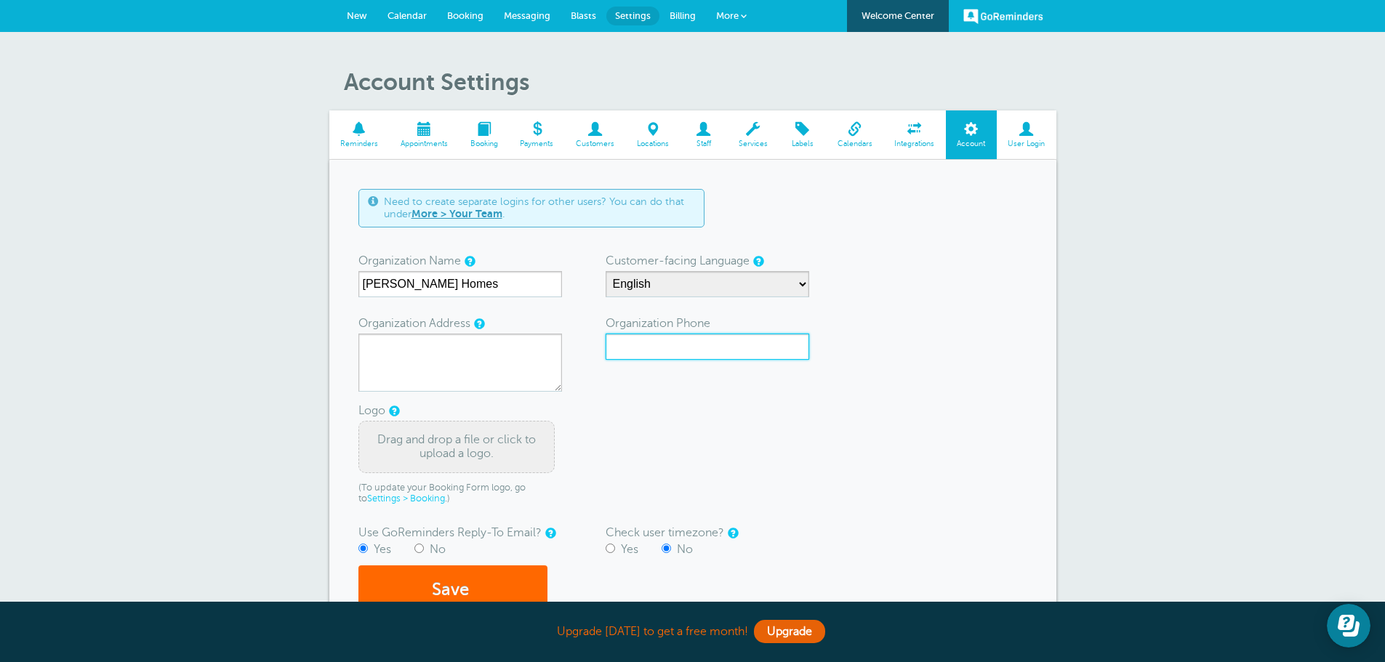
click at [707, 346] on input "Organization Phone" at bounding box center [708, 347] width 204 height 26
type input "435-755-7080"
click at [464, 582] on button "Save" at bounding box center [452, 591] width 189 height 50
click at [457, 361] on textarea "Organization Address" at bounding box center [460, 363] width 204 height 58
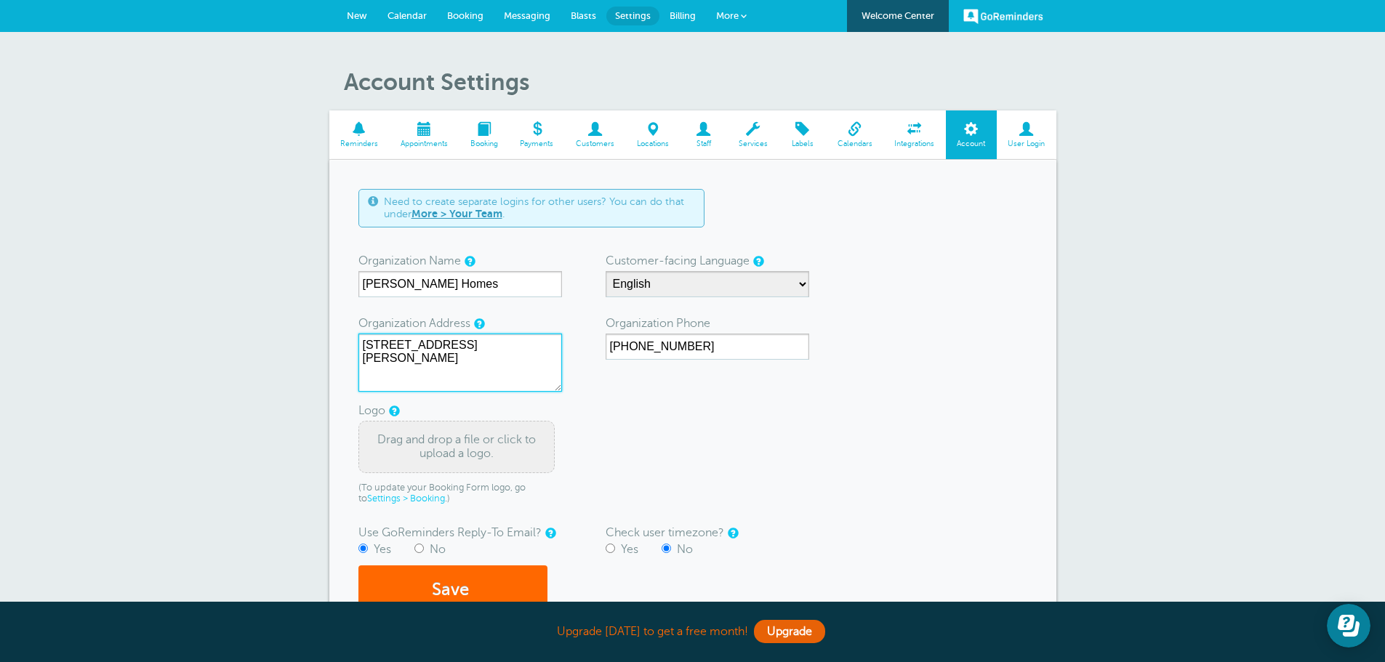
click at [388, 353] on textarea "601 W 1700 S, Bldg B, Logan, UT894321" at bounding box center [460, 363] width 204 height 58
type textarea "[STREET_ADDRESS]"
click at [445, 578] on button "Save" at bounding box center [452, 591] width 189 height 50
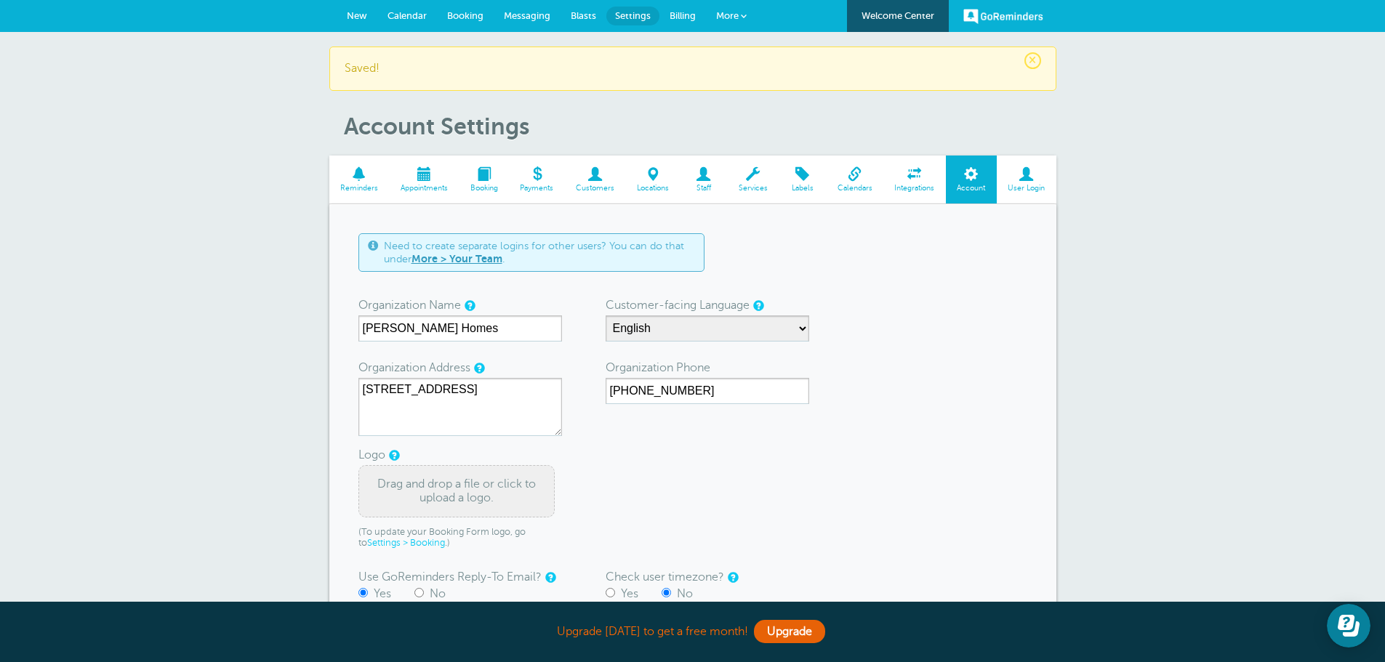
click at [741, 18] on span at bounding box center [744, 16] width 6 height 6
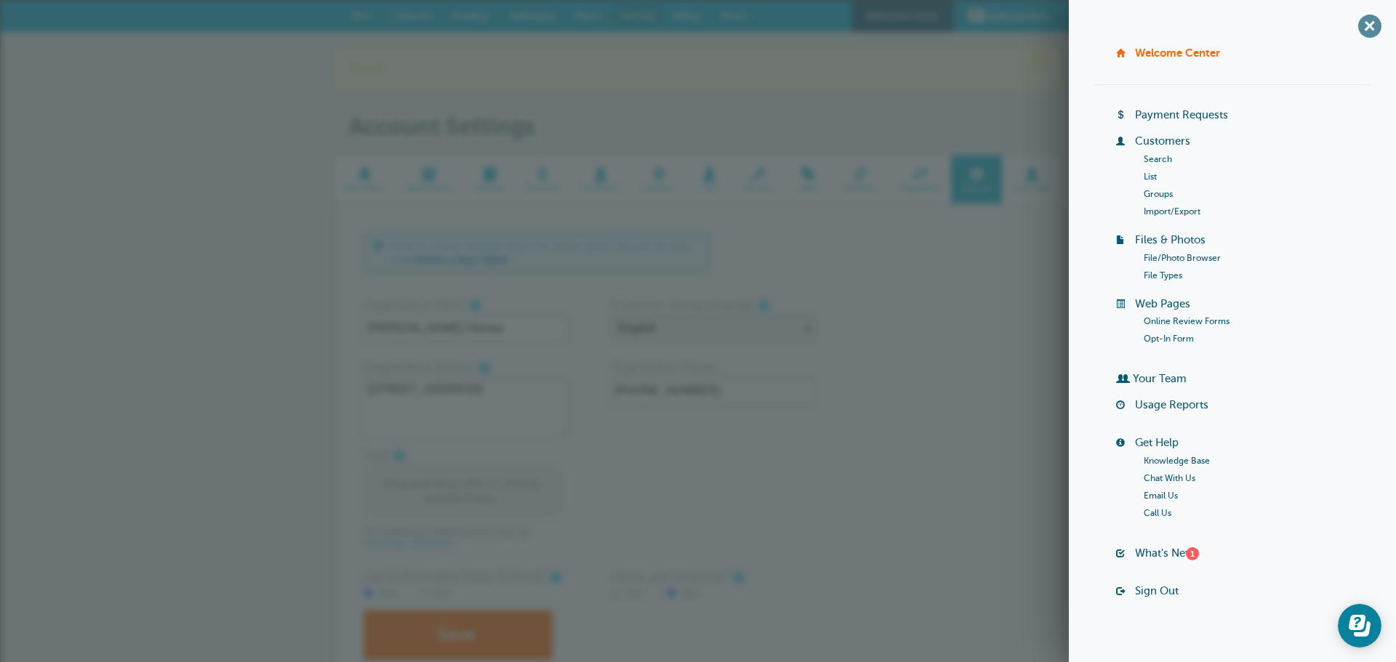
click at [1353, 28] on span "+" at bounding box center [1369, 25] width 33 height 33
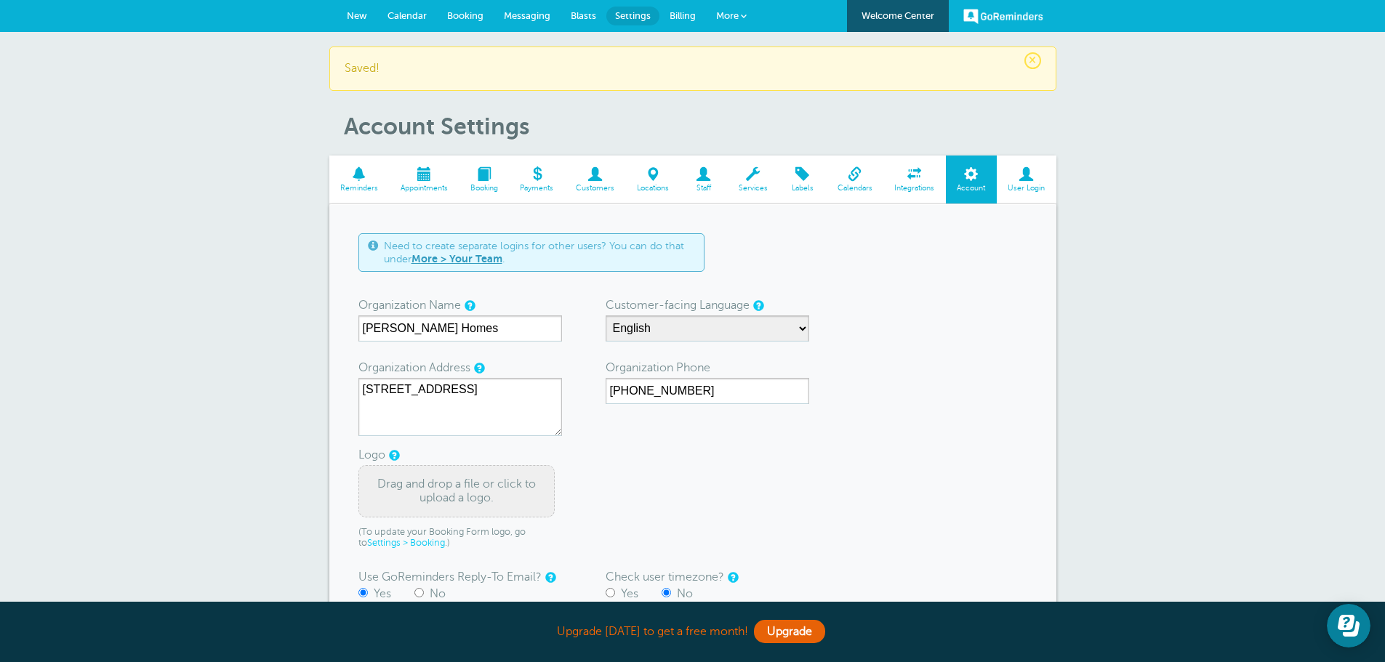
click at [423, 15] on span "Calendar" at bounding box center [406, 15] width 39 height 11
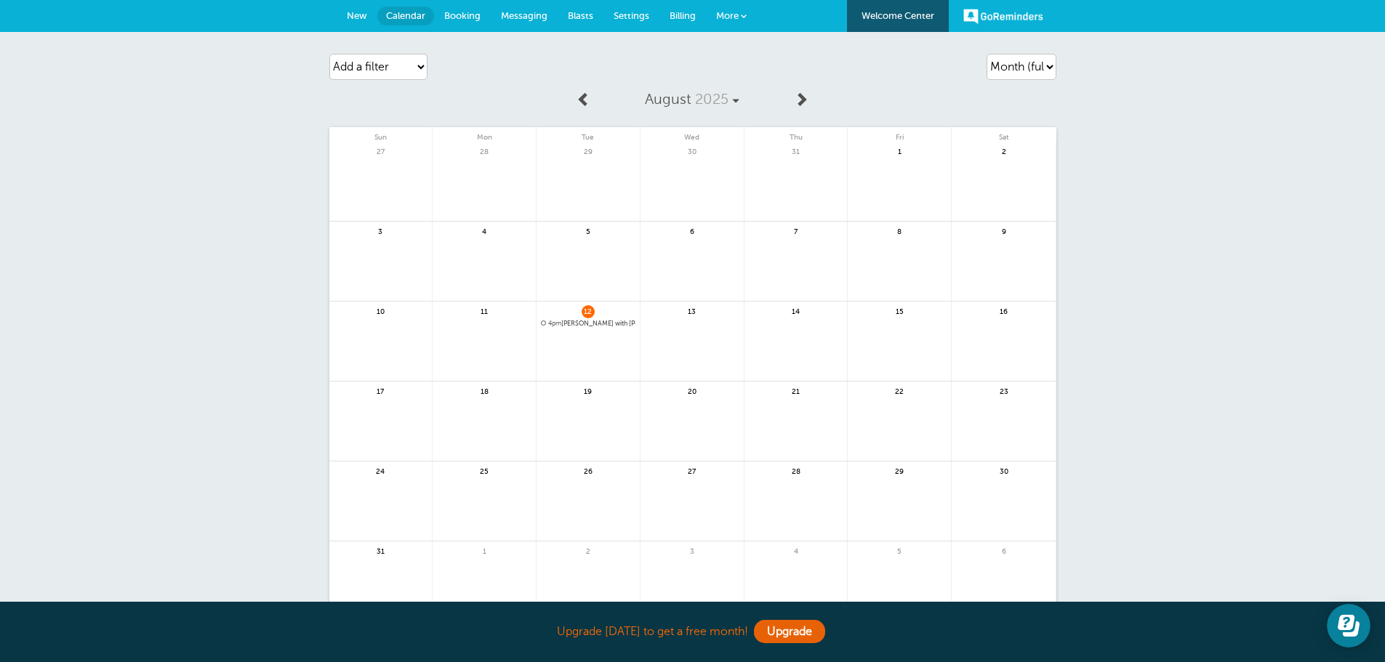
click at [613, 326] on span "4pm [PERSON_NAME] with [PERSON_NAME]" at bounding box center [588, 324] width 95 height 8
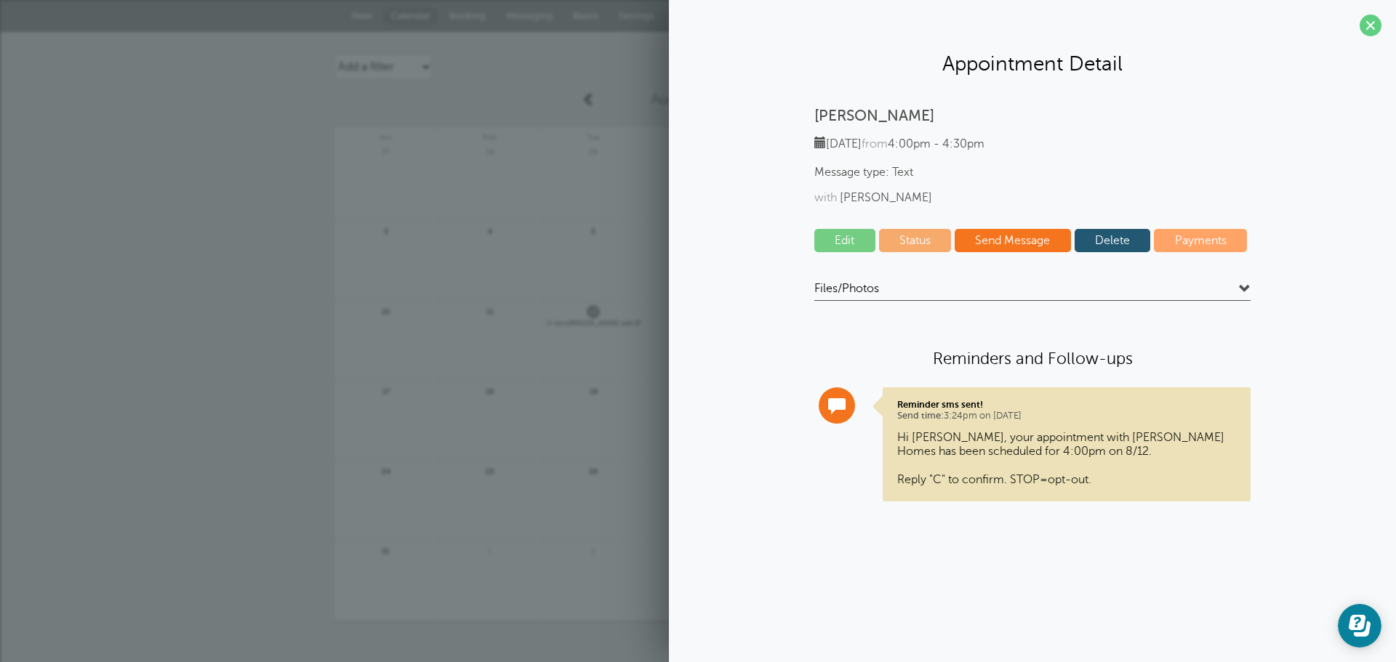
click at [1100, 241] on link "Delete" at bounding box center [1112, 240] width 76 height 23
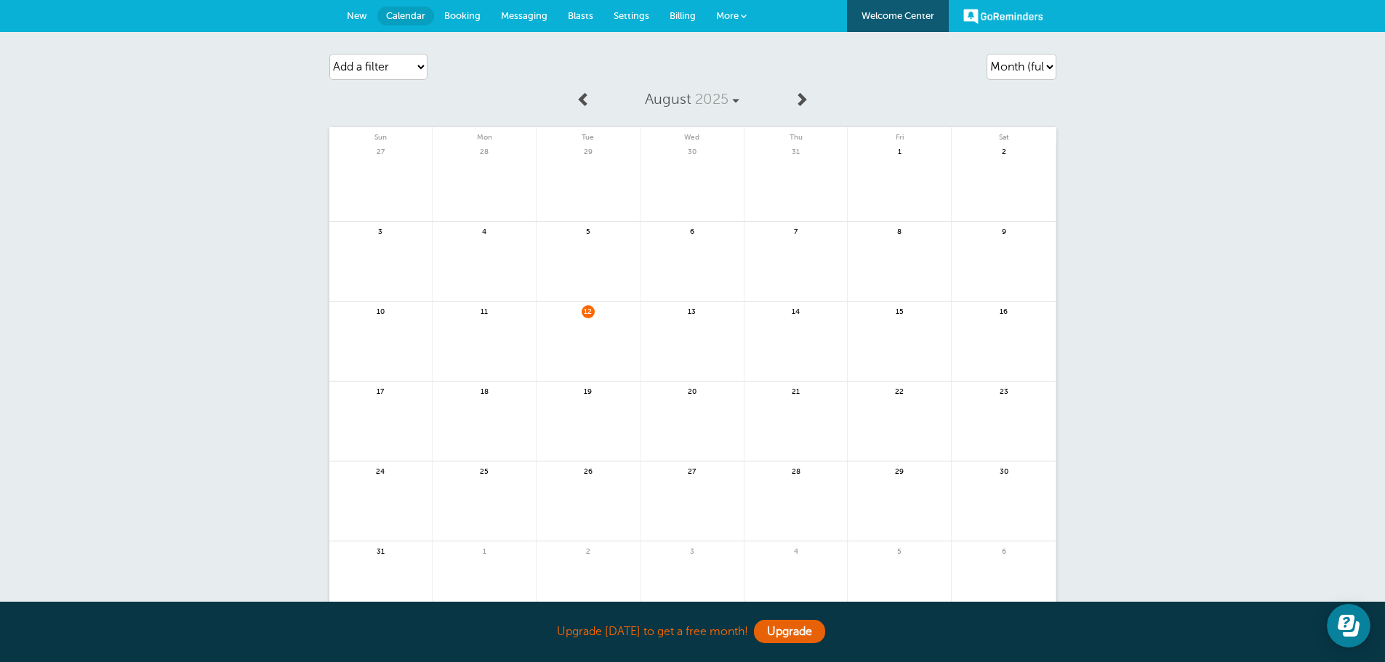
click at [709, 347] on link at bounding box center [691, 349] width 103 height 63
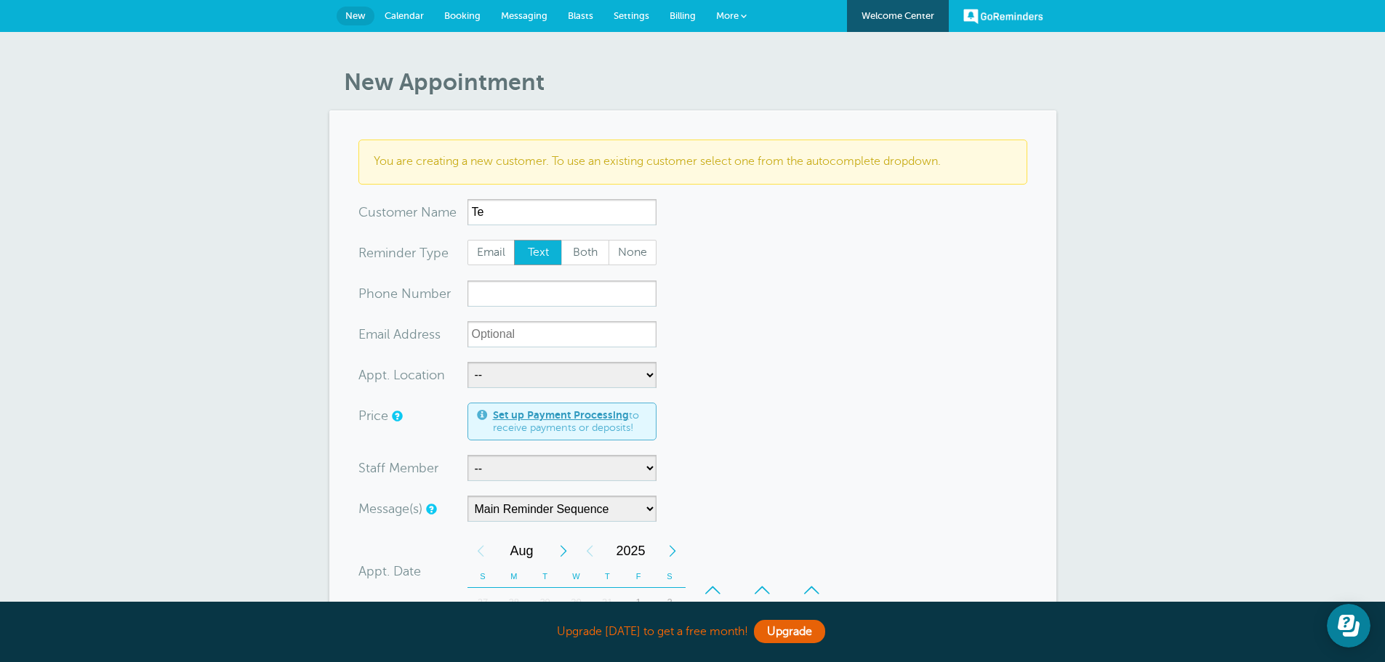
type input "T"
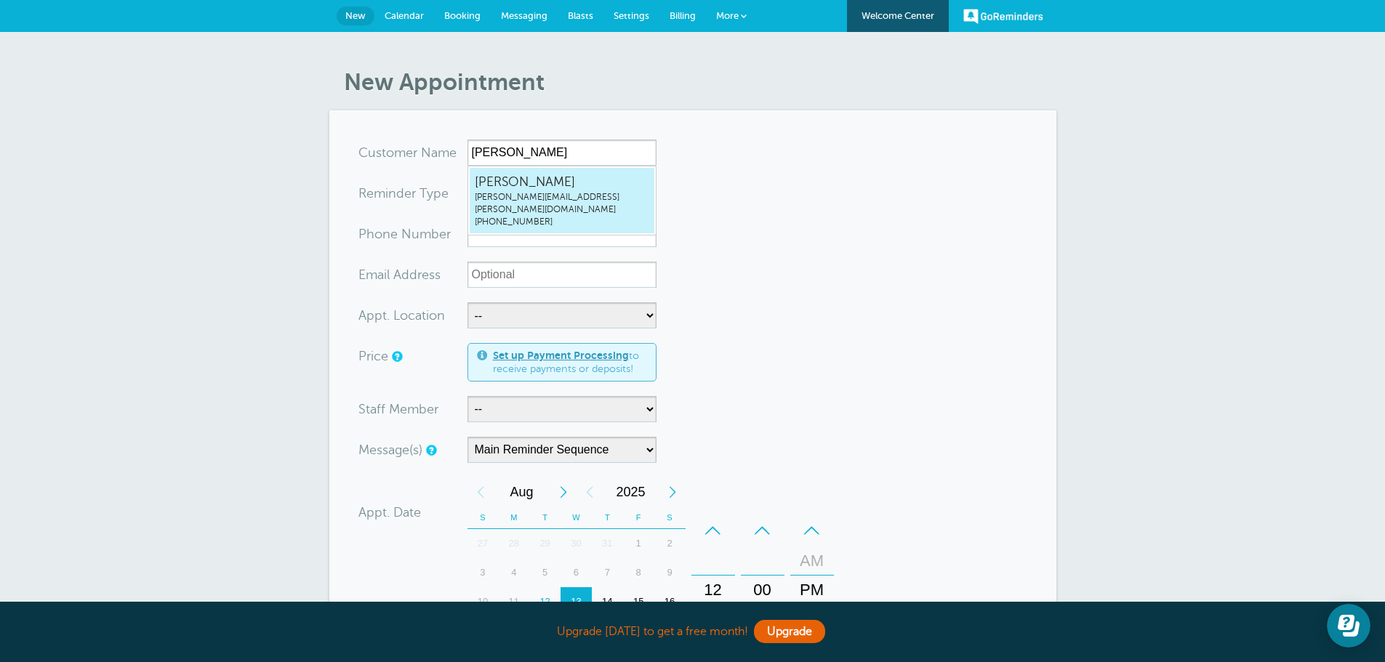
click at [523, 196] on span "kyliehamilton@kartchner.com" at bounding box center [562, 203] width 174 height 25
type input "KylieHamiltonkyliehamilton@kartchner.com4357574135"
type input "Kylie Hamilton"
type input "(435) 757-4135"
type input "[PERSON_NAME][EMAIL_ADDRESS][PERSON_NAME][DOMAIN_NAME]"
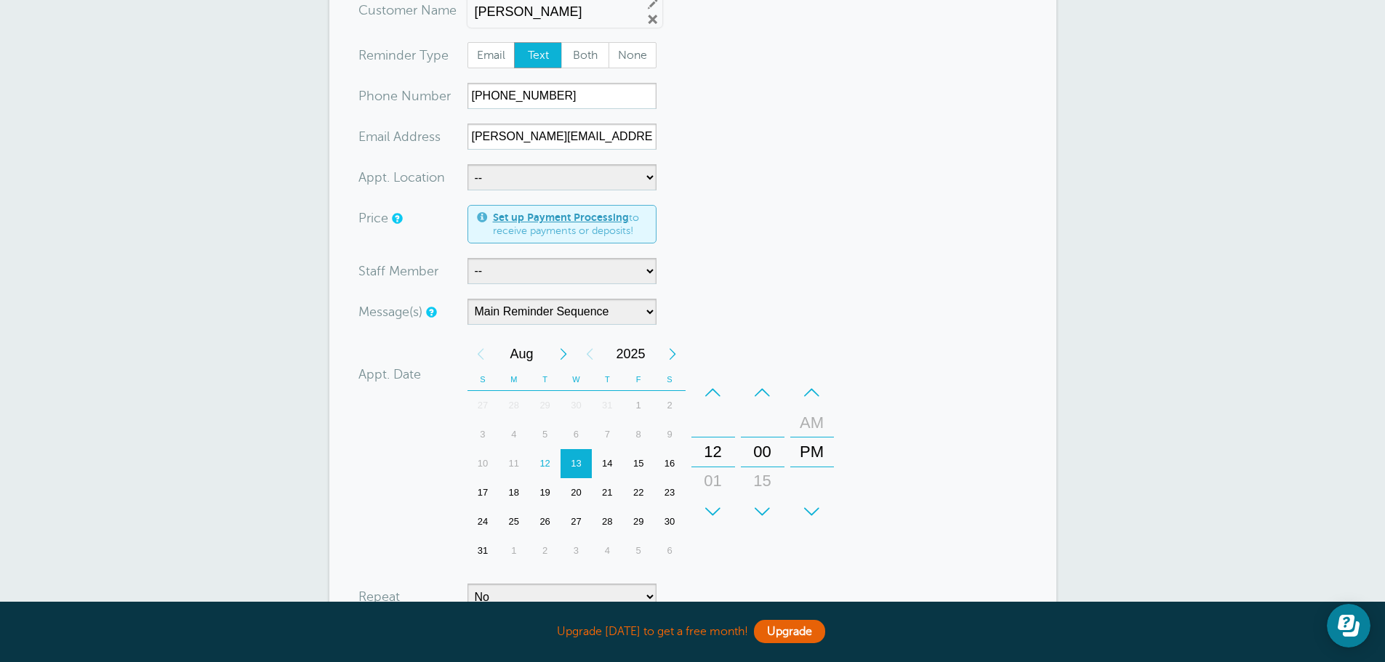
scroll to position [145, 0]
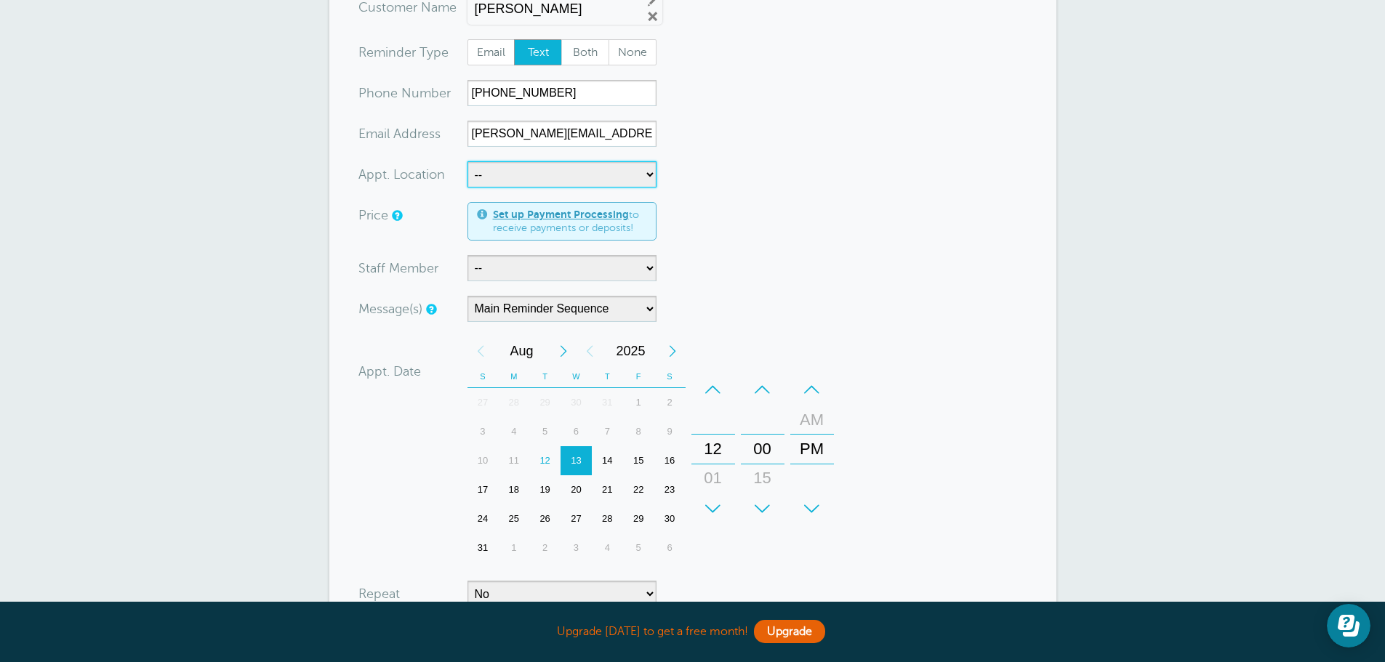
click at [535, 185] on select "-- RO98" at bounding box center [561, 174] width 189 height 26
select select "24734"
click at [467, 161] on select "-- RO98" at bounding box center [561, 174] width 189 height 26
click at [536, 262] on select "-- Lyndsey Test Trevor Murdock" at bounding box center [561, 268] width 189 height 26
click at [467, 255] on select "-- Lyndsey Test Trevor Murdock" at bounding box center [561, 268] width 189 height 26
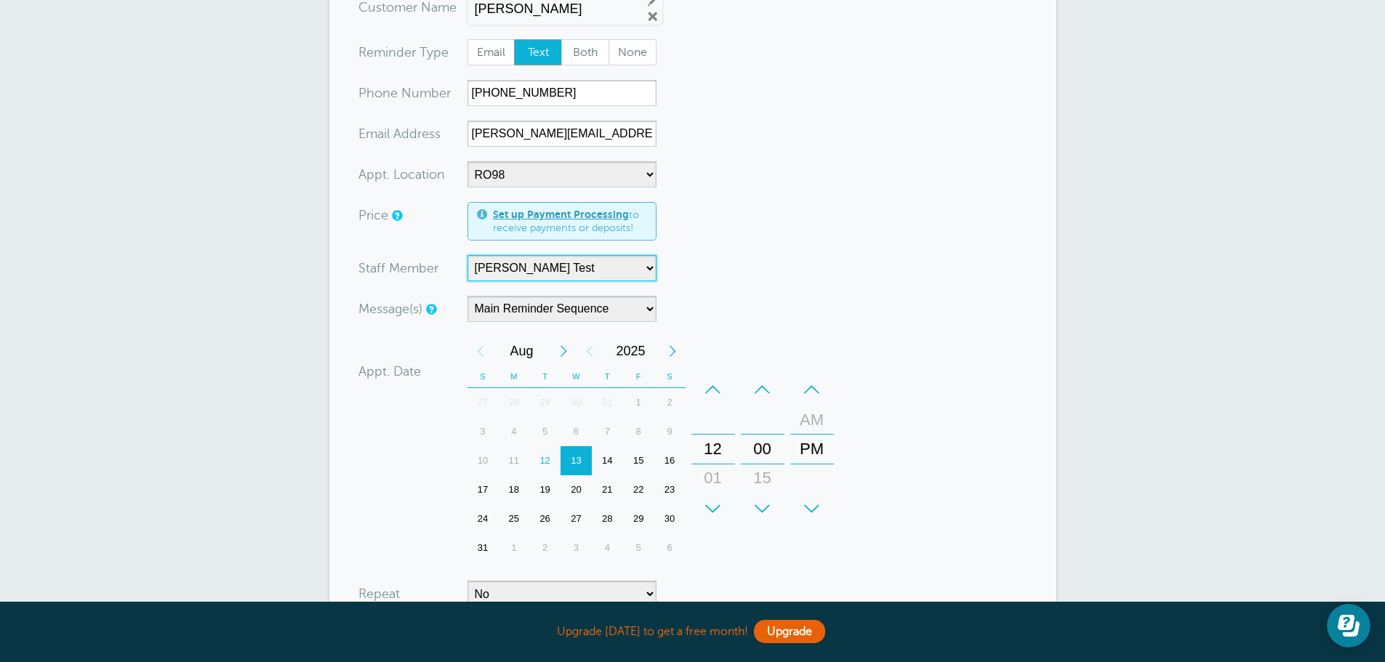
click at [645, 273] on select "-- Lyndsey Test Trevor Murdock" at bounding box center [561, 268] width 189 height 26
click at [467, 255] on select "-- Lyndsey Test Trevor Murdock" at bounding box center [561, 268] width 189 height 26
click at [562, 267] on select "-- Lyndsey Test Trevor Murdock" at bounding box center [561, 268] width 189 height 26
select select "21397"
click at [467, 255] on select "-- Lyndsey Test Trevor Murdock" at bounding box center [561, 268] width 189 height 26
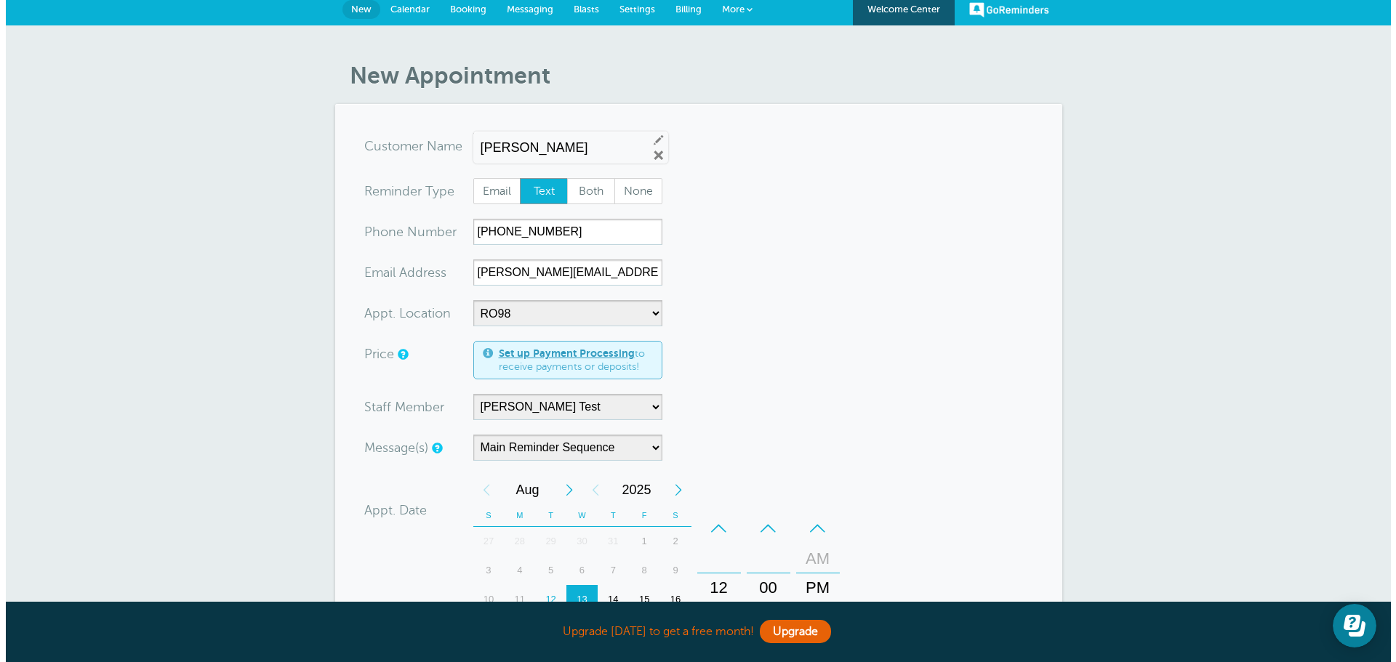
scroll to position [0, 0]
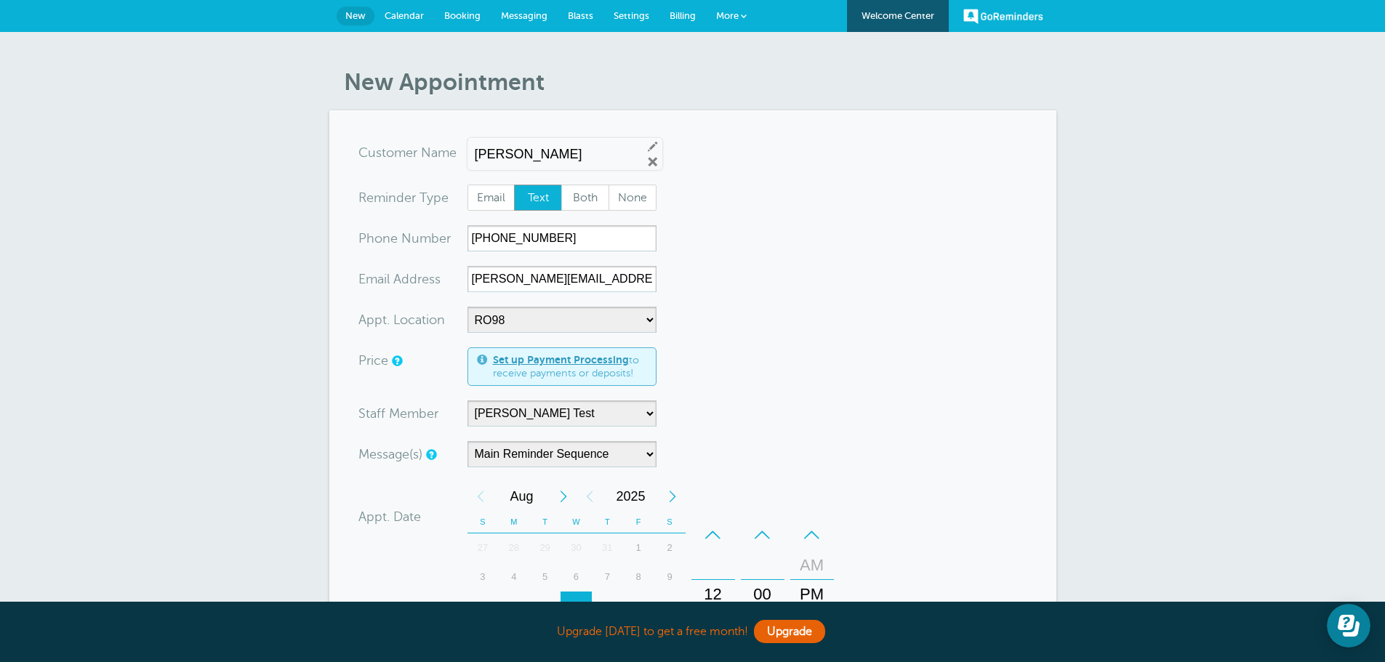
click at [743, 15] on span at bounding box center [744, 16] width 6 height 6
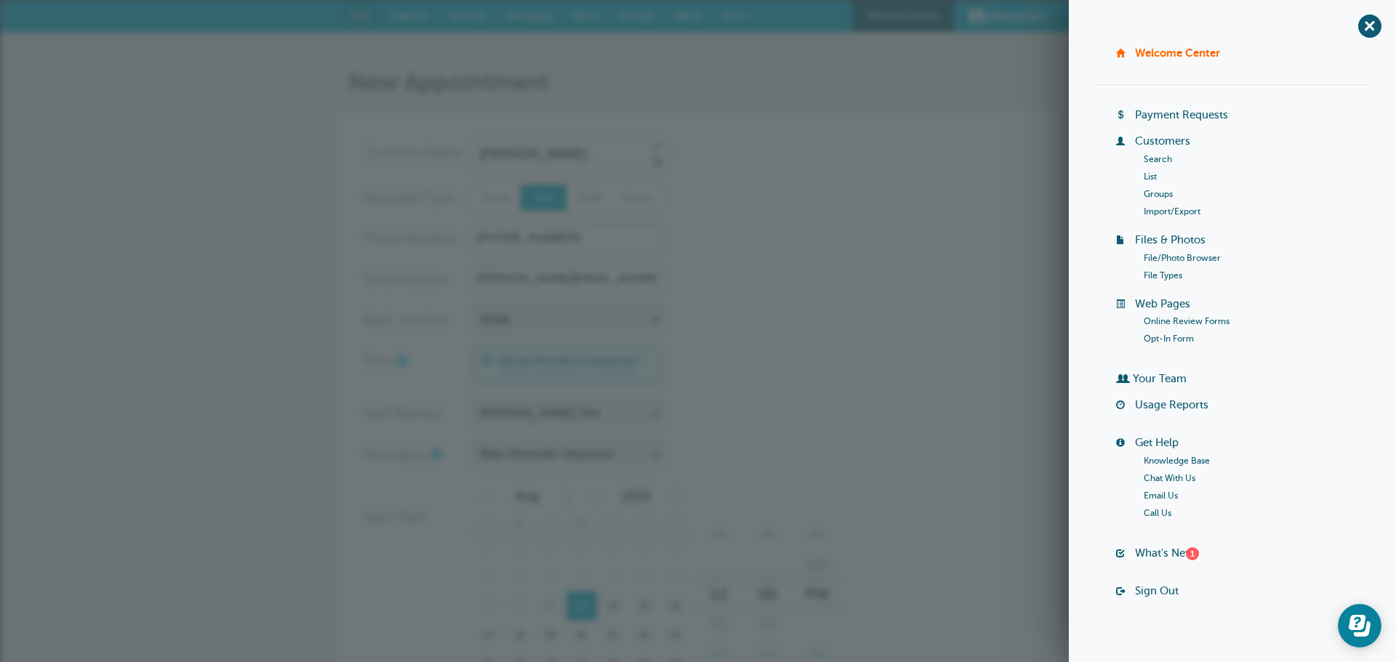
click at [1149, 194] on link "Groups" at bounding box center [1157, 194] width 29 height 10
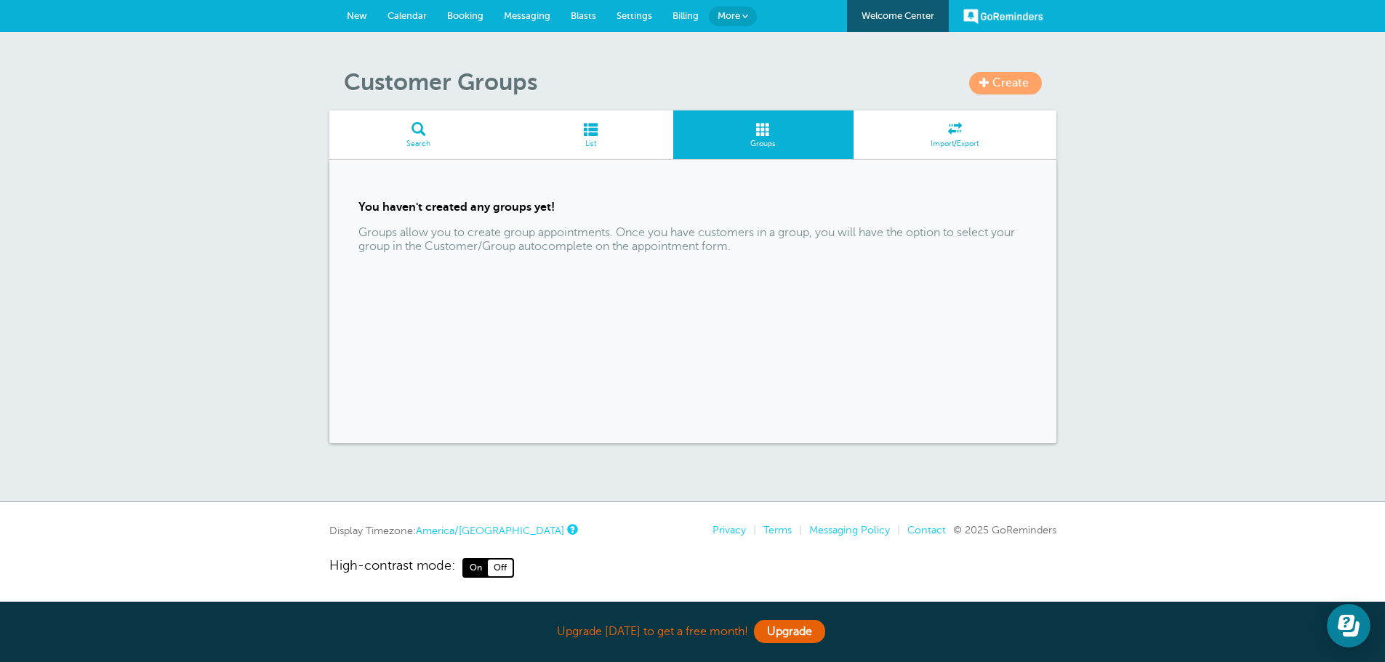
click at [1020, 84] on span "Create" at bounding box center [1010, 82] width 36 height 13
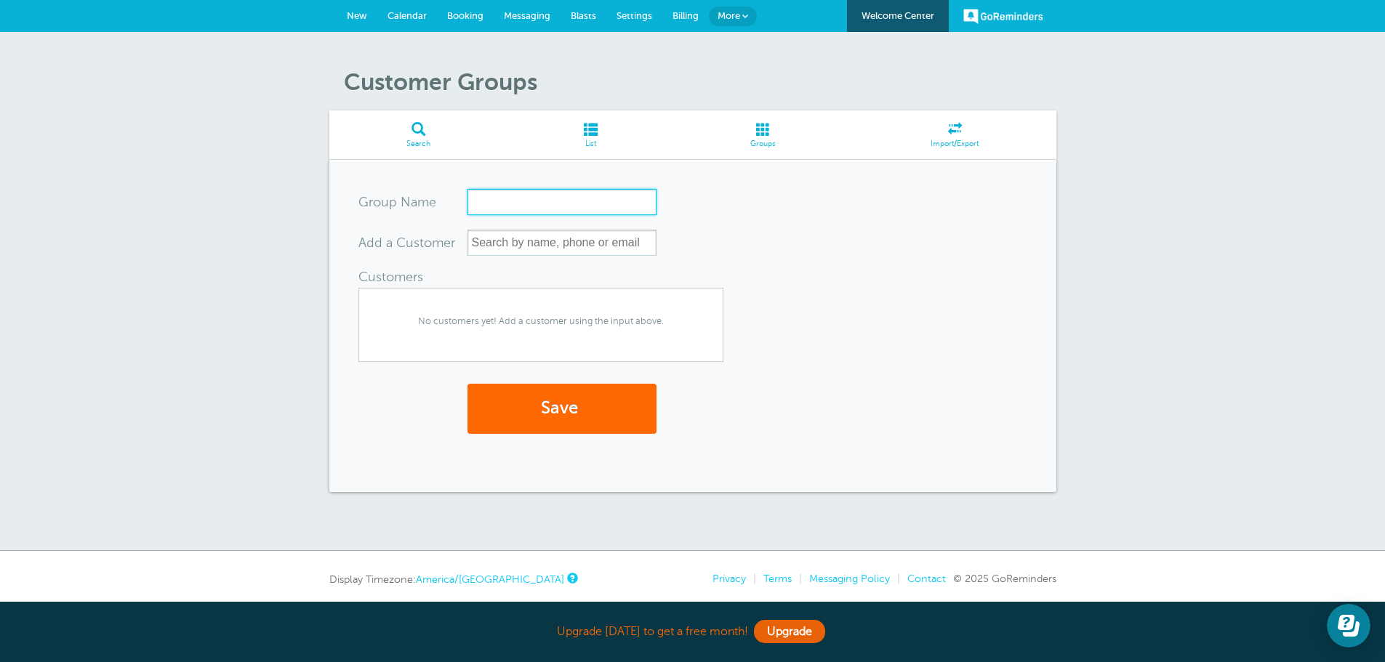
click at [491, 202] on input "Group Name" at bounding box center [561, 202] width 189 height 26
type input "S"
type input "H"
type input "Test"
click at [535, 249] on input "text" at bounding box center [561, 243] width 189 height 26
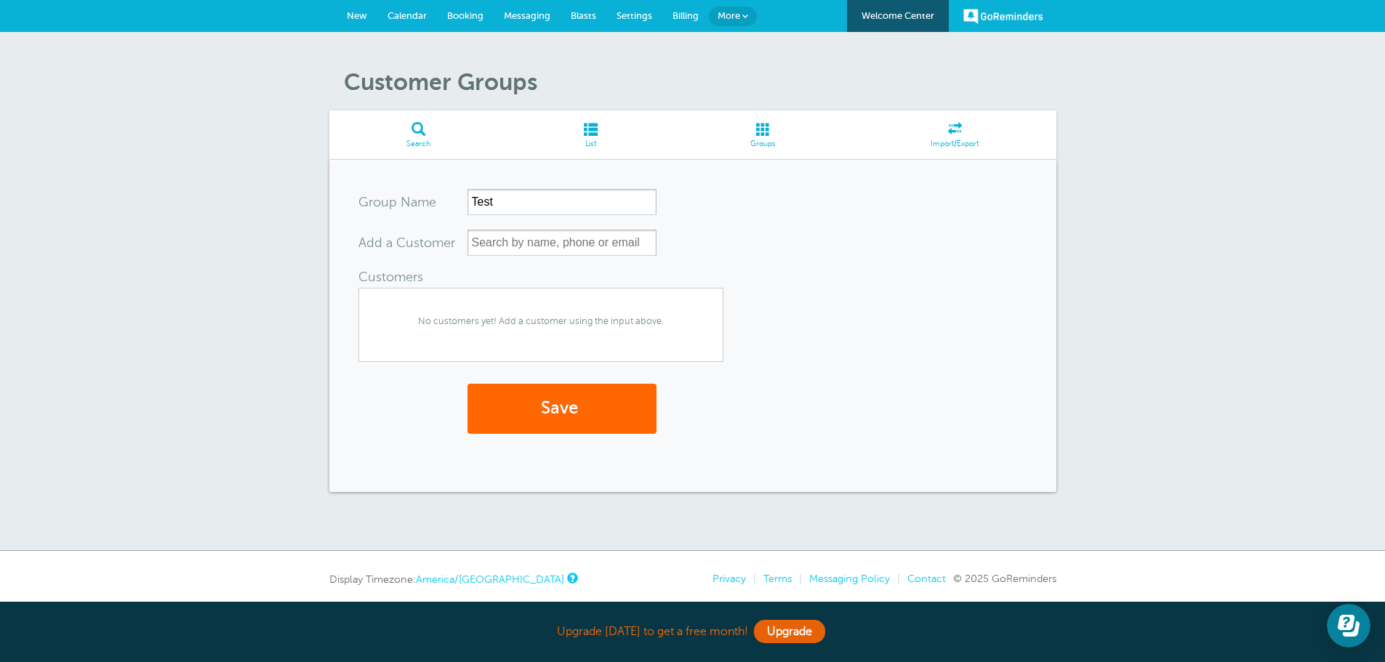
click at [468, 321] on span "No customers yet! Add a customer using the input above." at bounding box center [540, 322] width 363 height 30
click at [526, 238] on input "text" at bounding box center [561, 243] width 189 height 26
type input "l"
type input "lynds"
click at [733, 17] on span "More" at bounding box center [728, 15] width 23 height 11
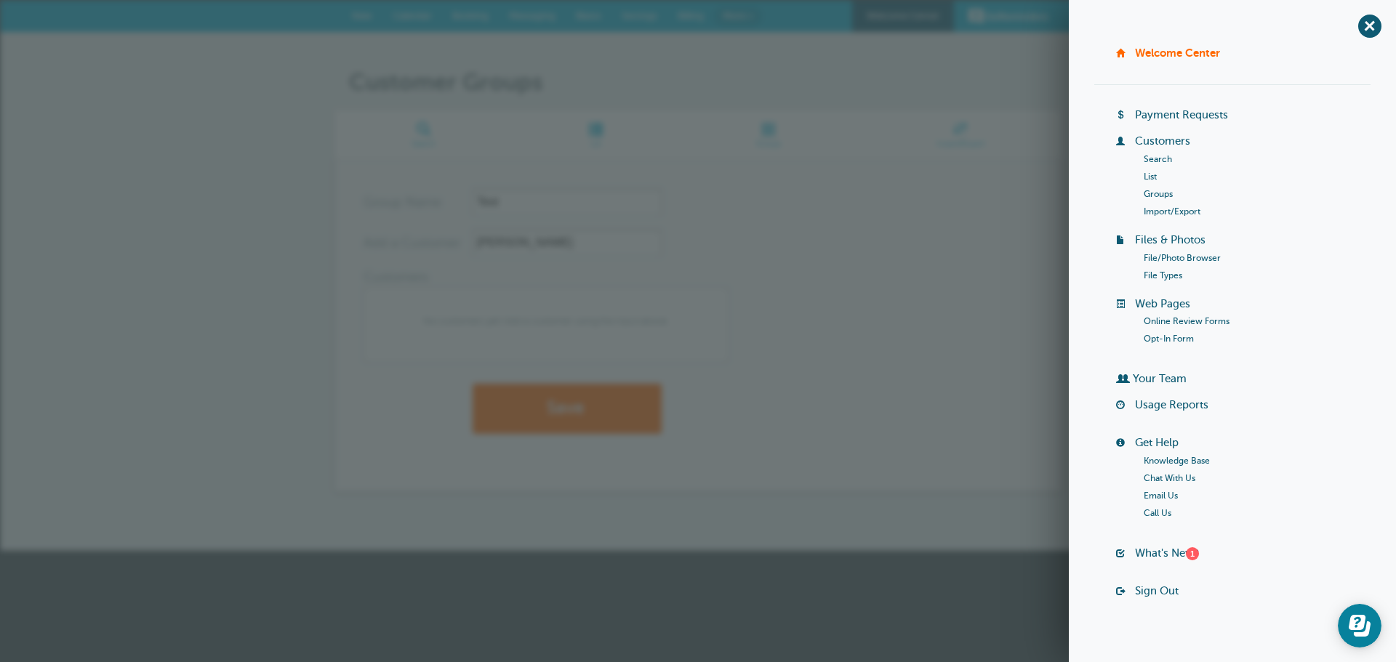
click at [1146, 176] on link "List" at bounding box center [1149, 177] width 13 height 10
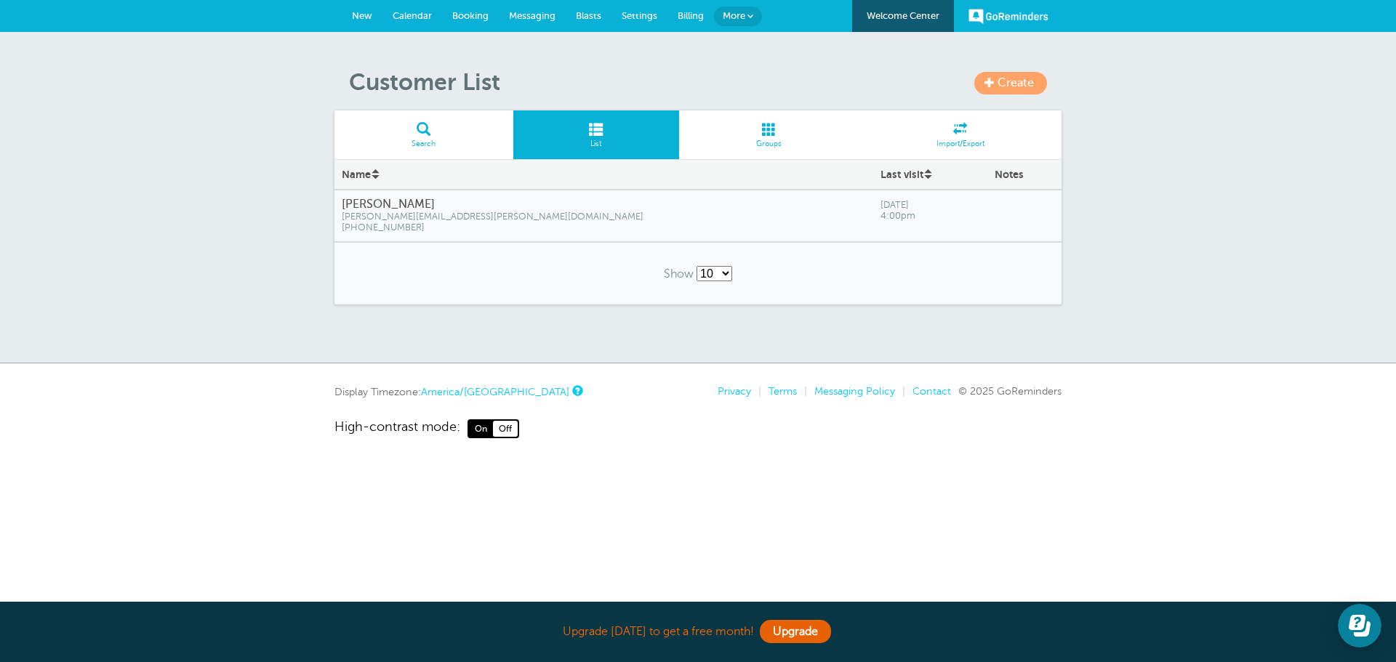
click at [768, 147] on span "Groups" at bounding box center [769, 144] width 166 height 9
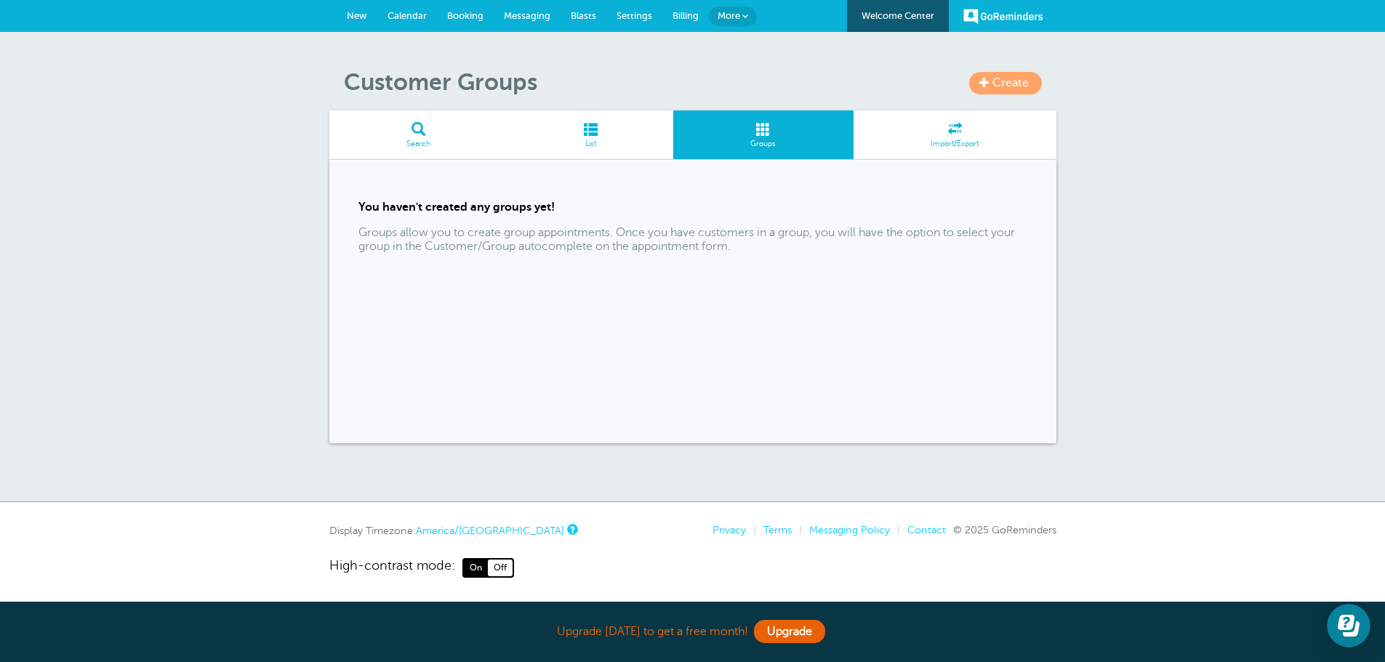
click at [1006, 81] on span "Create" at bounding box center [1010, 82] width 36 height 13
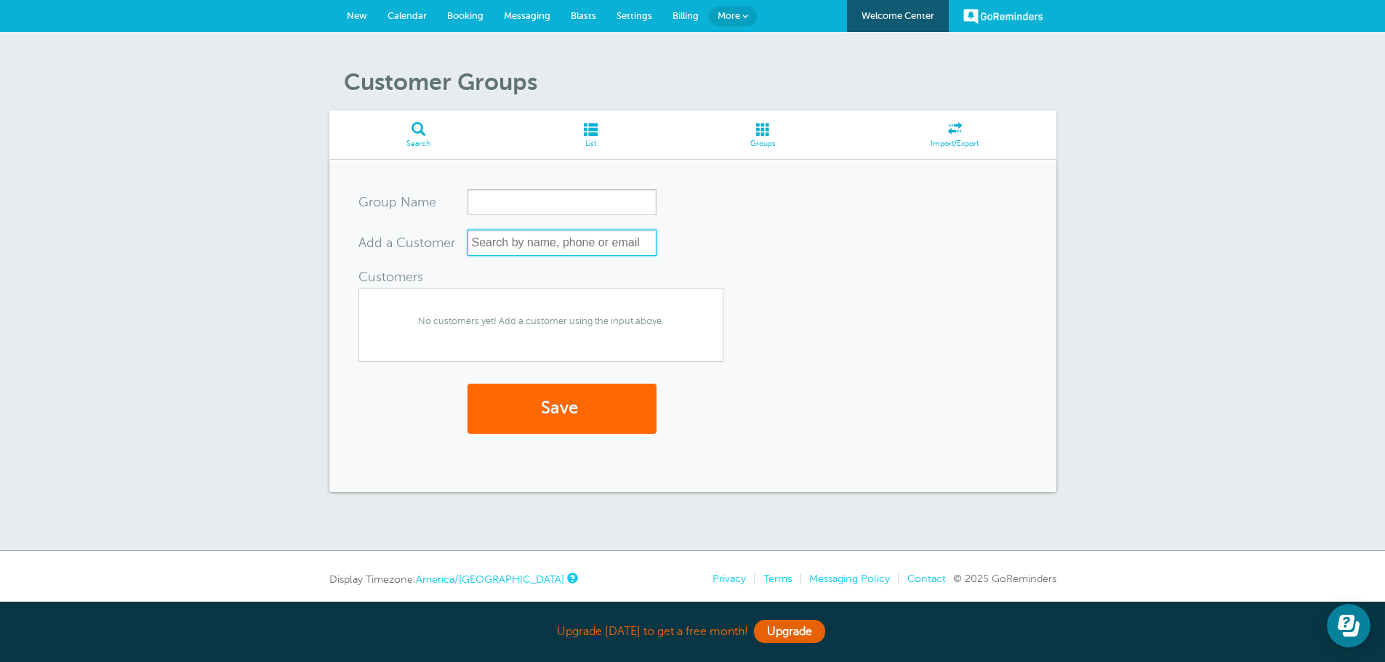
click at [487, 245] on input "text" at bounding box center [561, 243] width 189 height 26
click at [449, 325] on span "No customers yet! Add a customer using the input above." at bounding box center [540, 322] width 363 height 30
click at [533, 236] on input "text" at bounding box center [561, 243] width 189 height 26
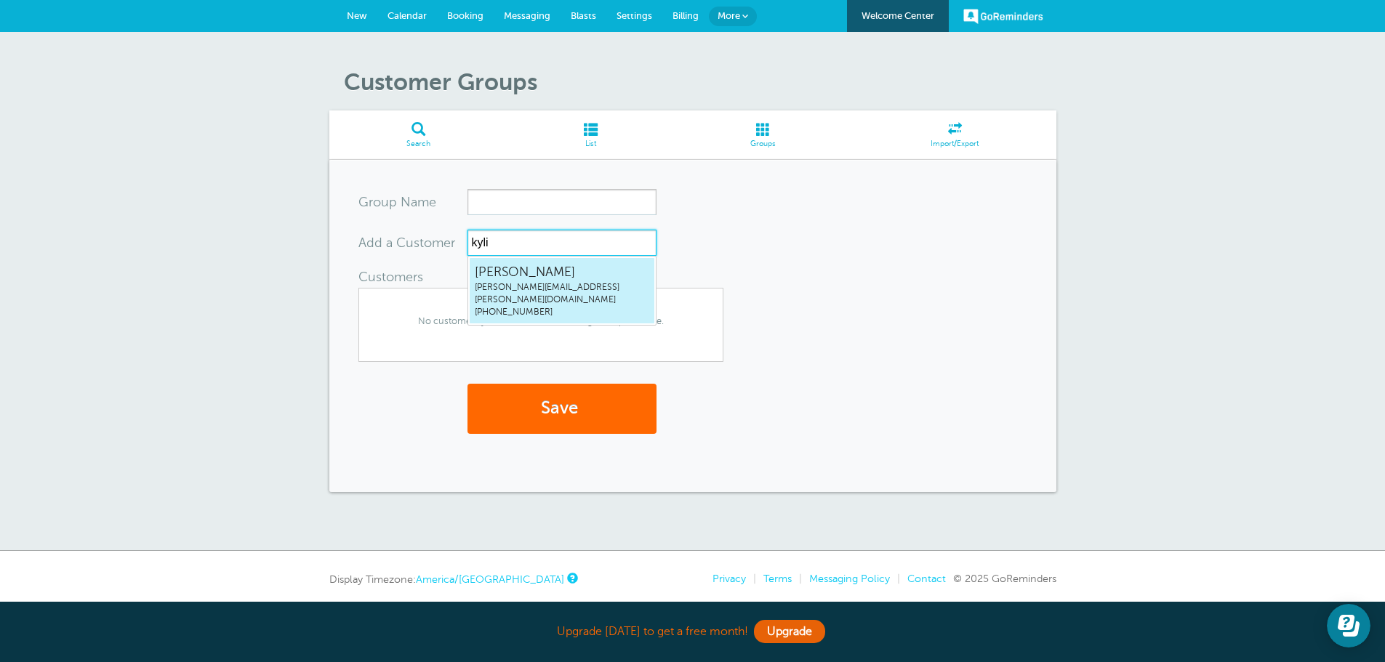
type input "[PERSON_NAME]"
click at [556, 276] on span "[PERSON_NAME]" at bounding box center [562, 272] width 174 height 18
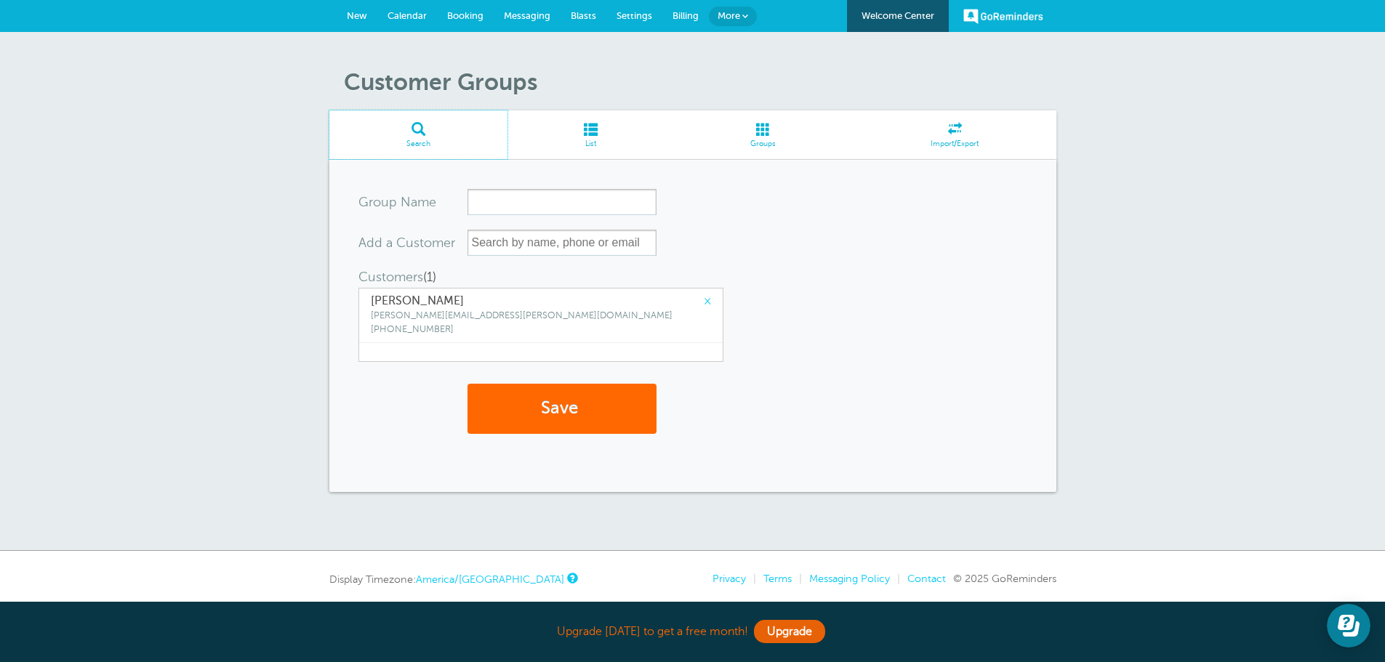
drag, startPoint x: 411, startPoint y: 137, endPoint x: 749, endPoint y: 72, distance: 343.6
click at [411, 137] on link "Search" at bounding box center [418, 134] width 179 height 49
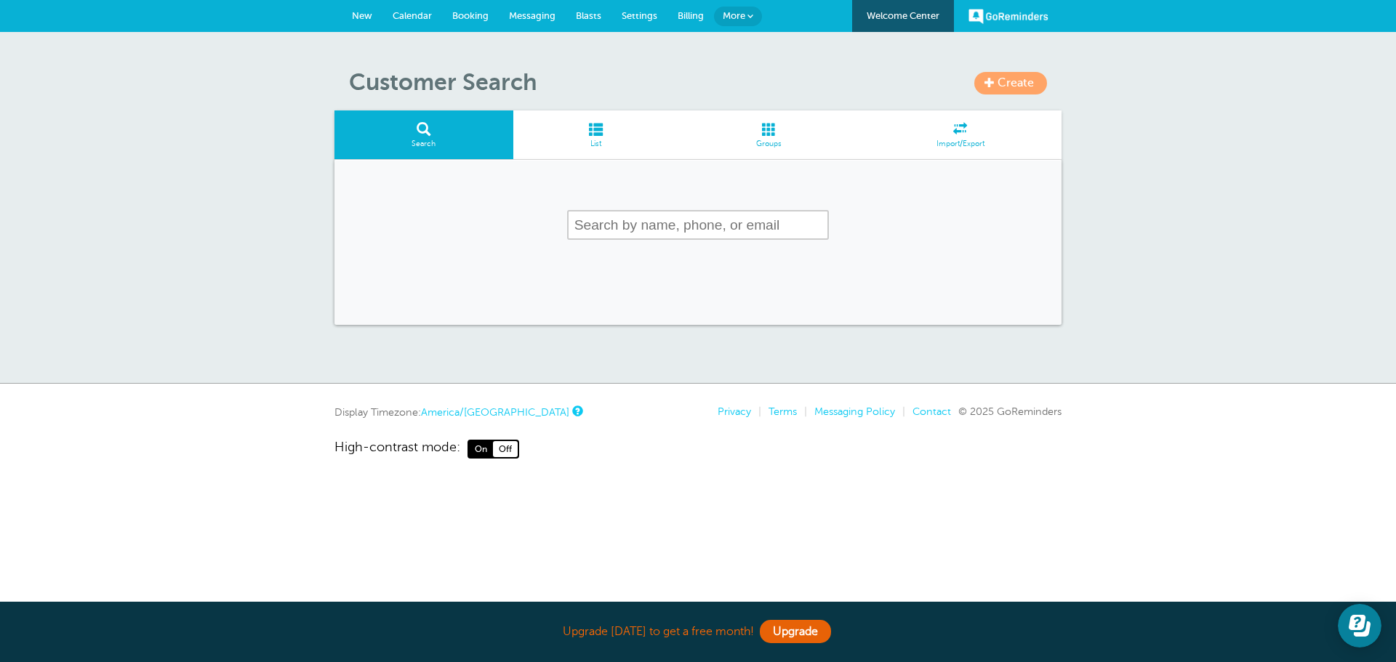
click at [637, 221] on input "text" at bounding box center [698, 225] width 262 height 30
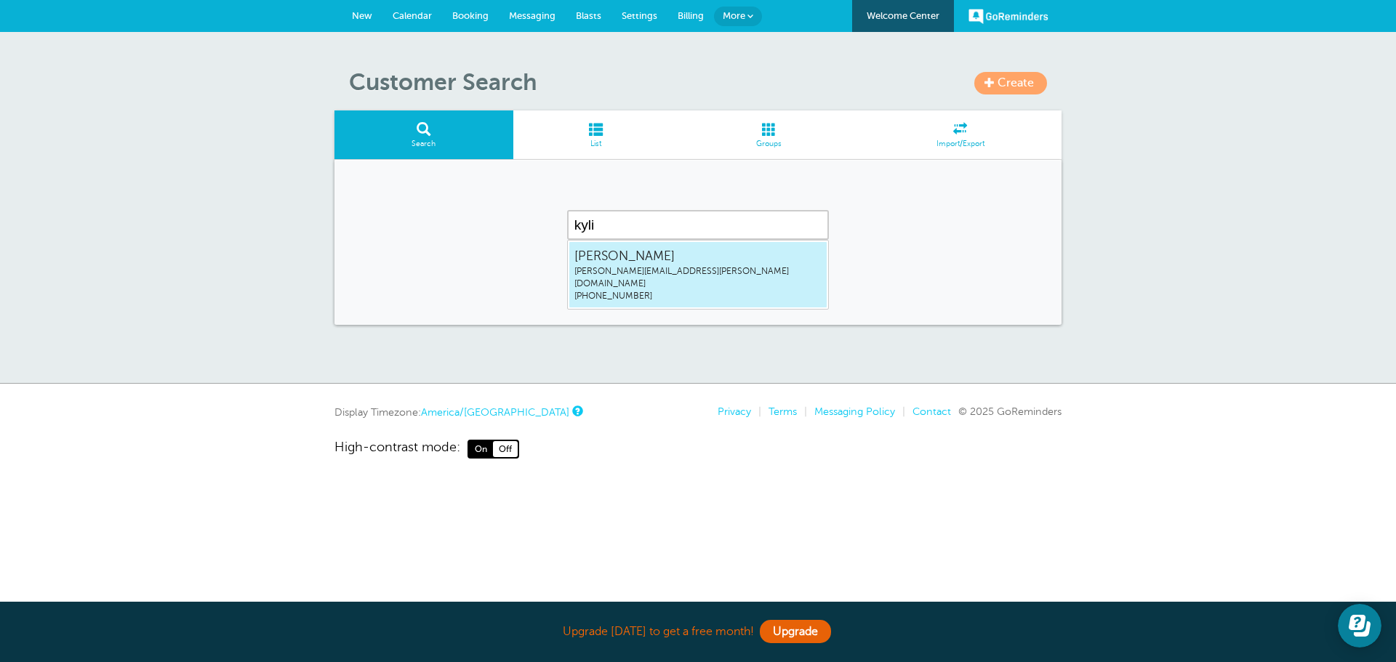
type input "kyli"
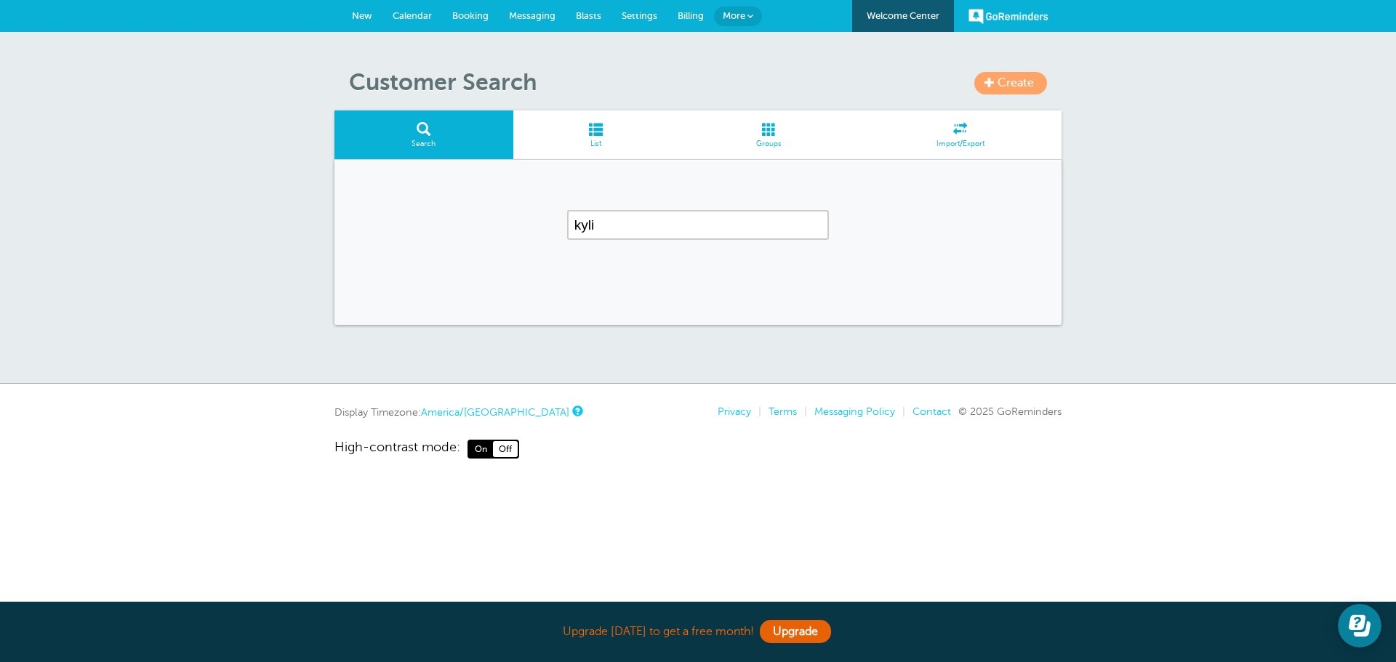
click at [736, 7] on link "More" at bounding box center [738, 17] width 48 height 20
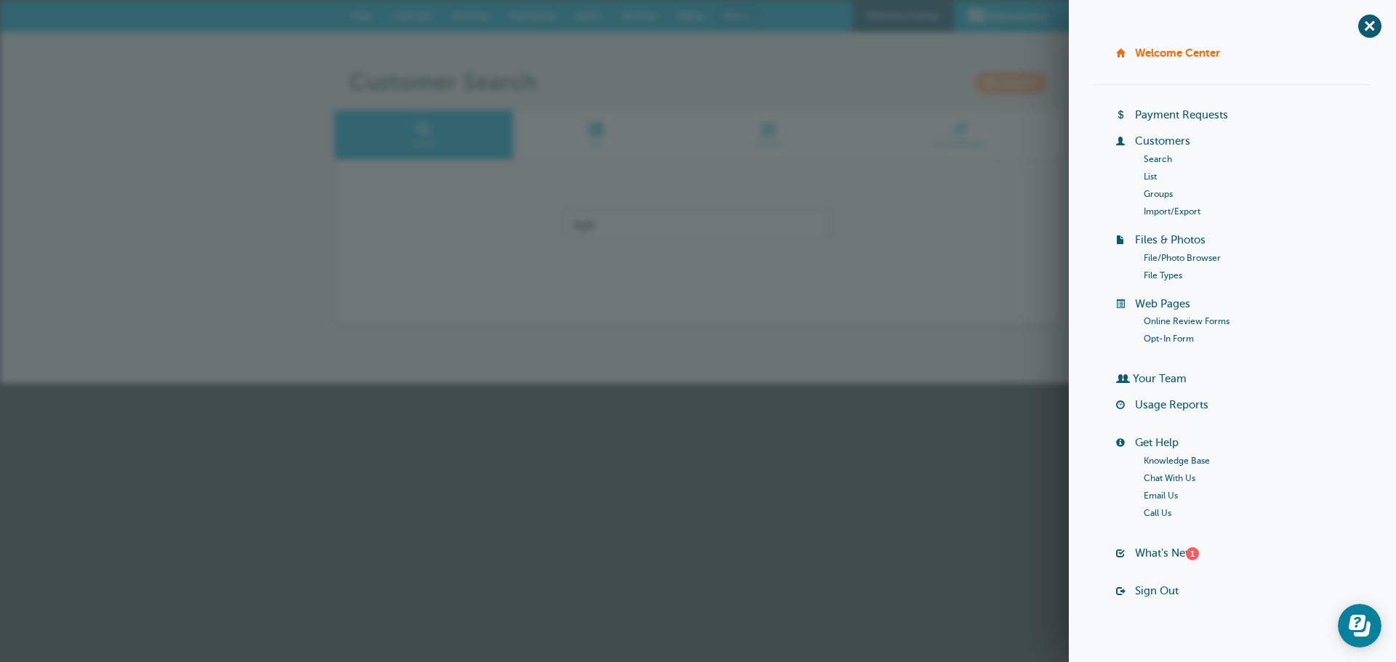
click at [1163, 379] on link "Your Team" at bounding box center [1160, 379] width 54 height 12
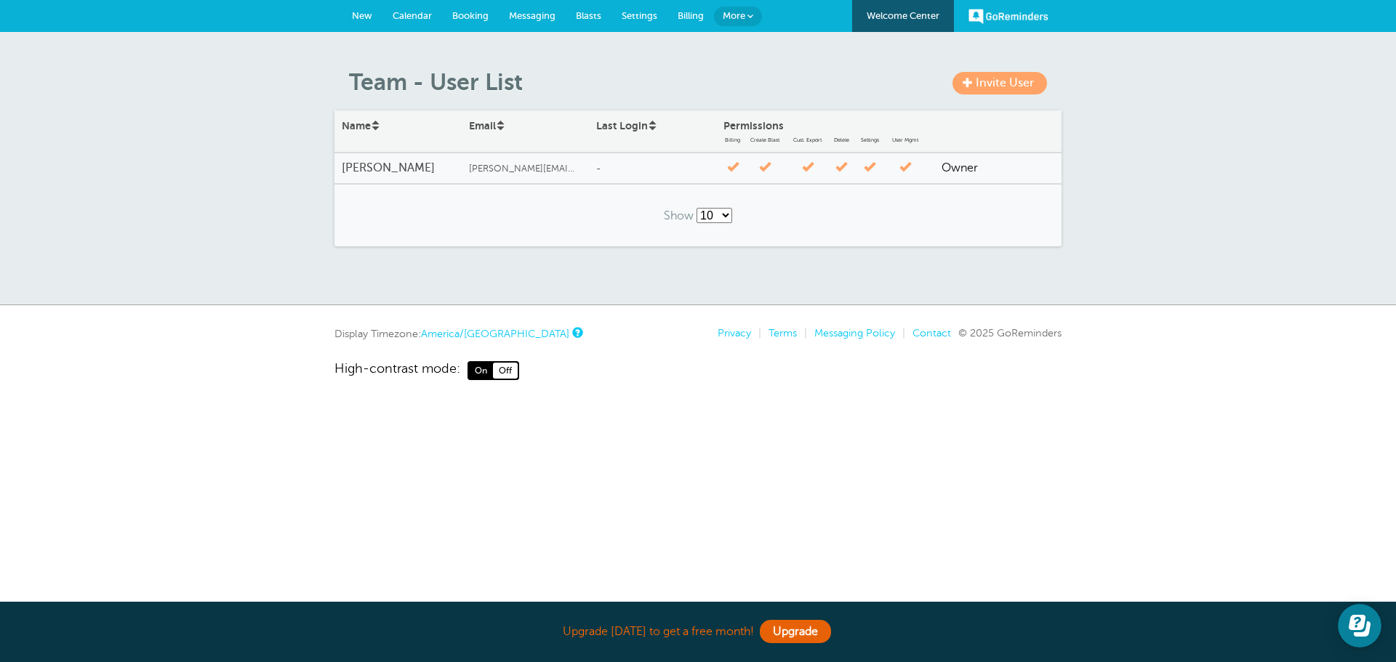
click at [750, 15] on span at bounding box center [750, 16] width 6 height 6
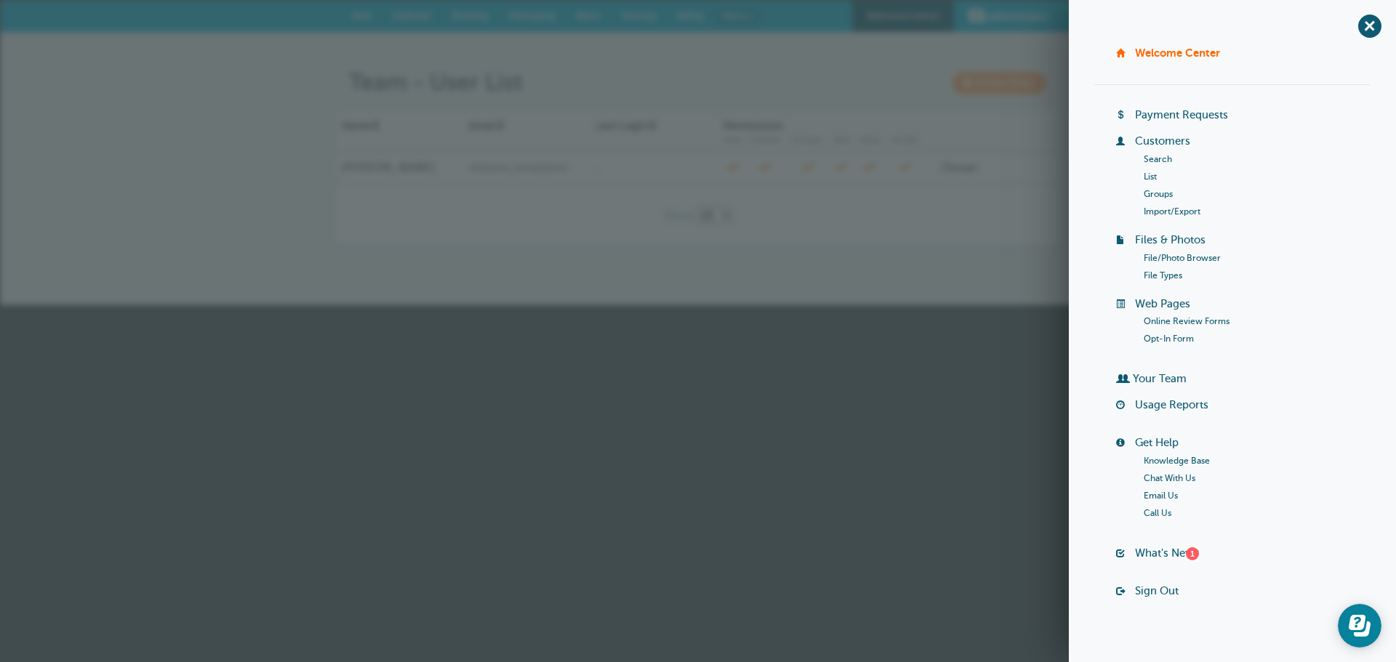
click at [1186, 479] on link "Chat With Us" at bounding box center [1169, 478] width 52 height 10
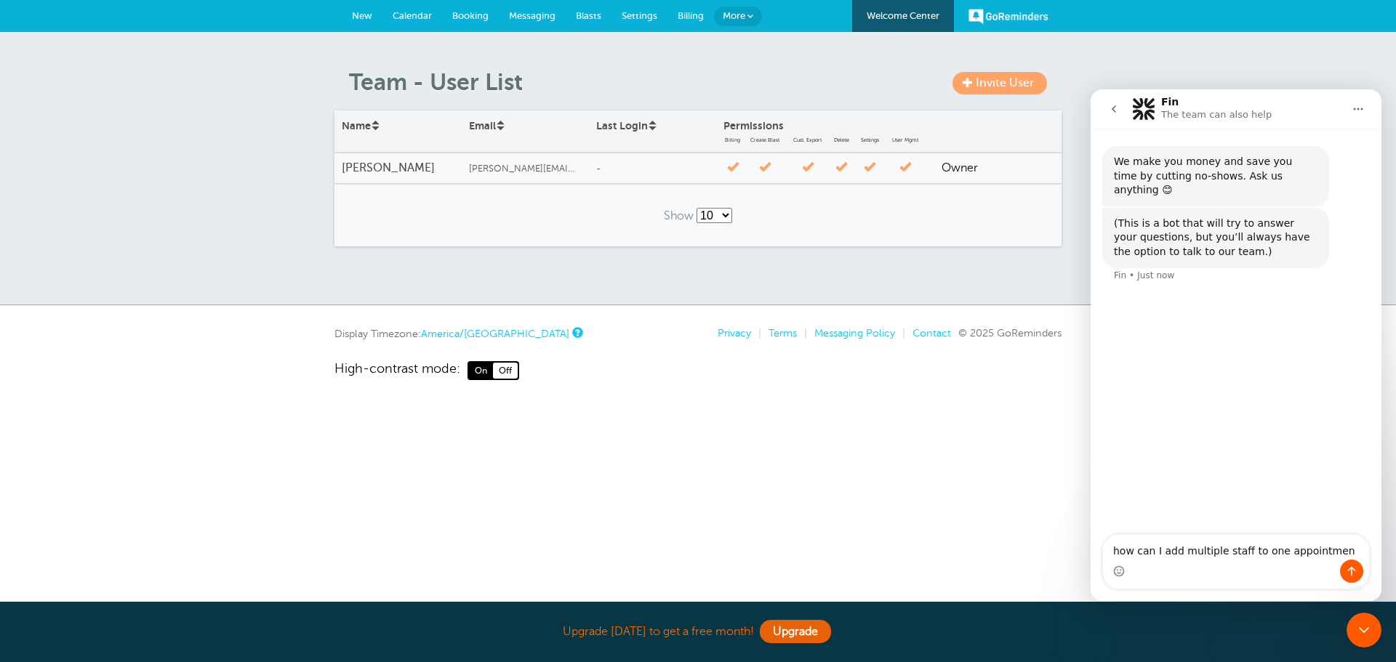
type textarea "how can I add multiple staff to one appointment"
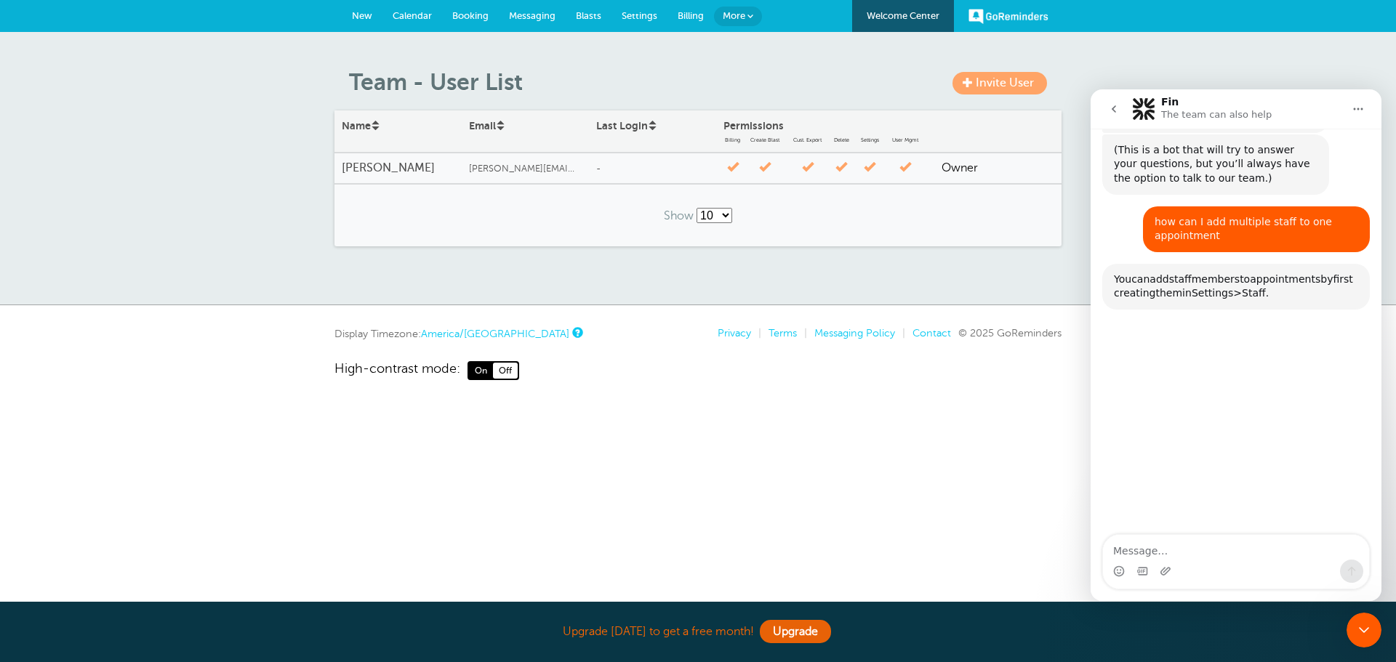
scroll to position [140, 0]
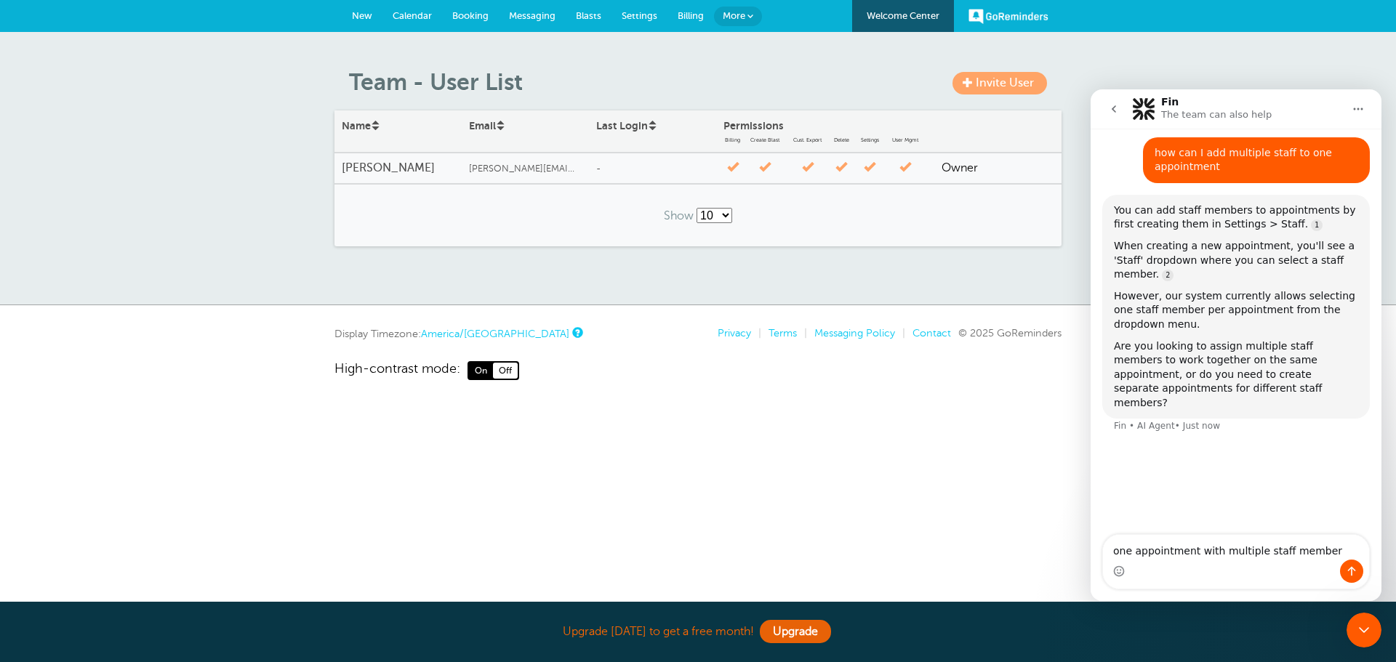
type textarea "one appointment with multiple staff members"
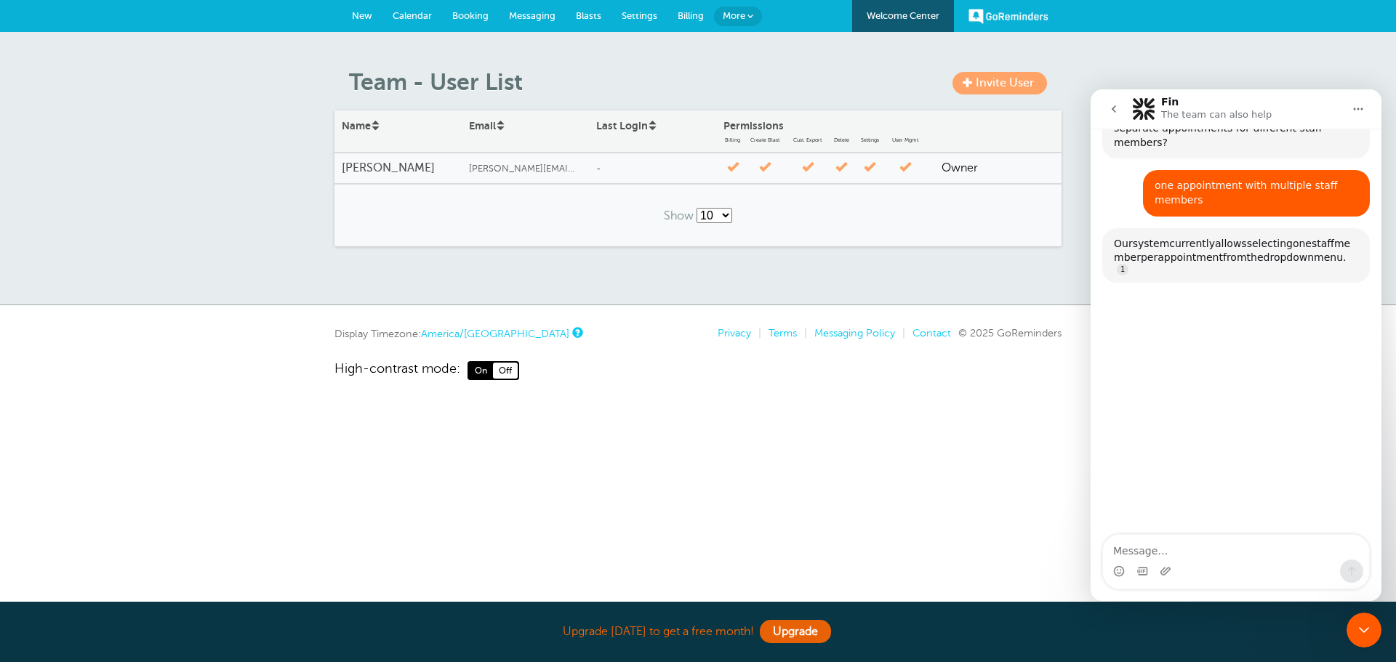
scroll to position [419, 0]
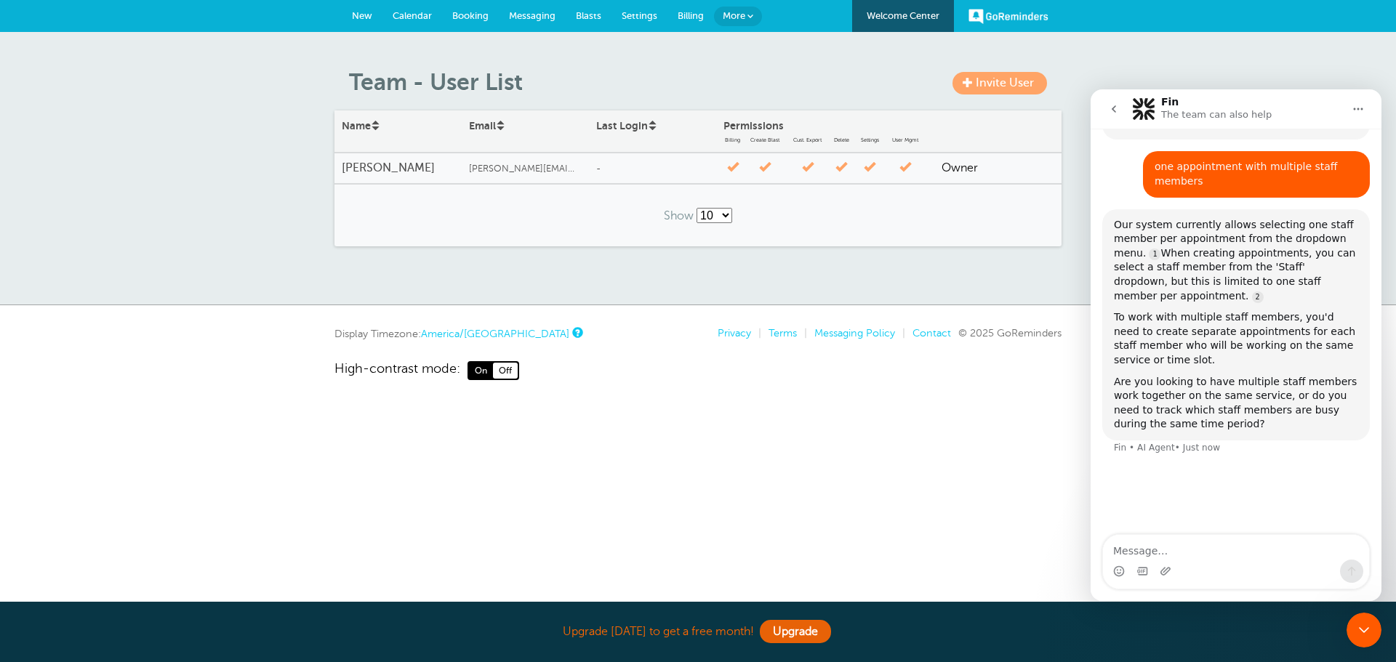
click at [752, 17] on span at bounding box center [750, 16] width 6 height 6
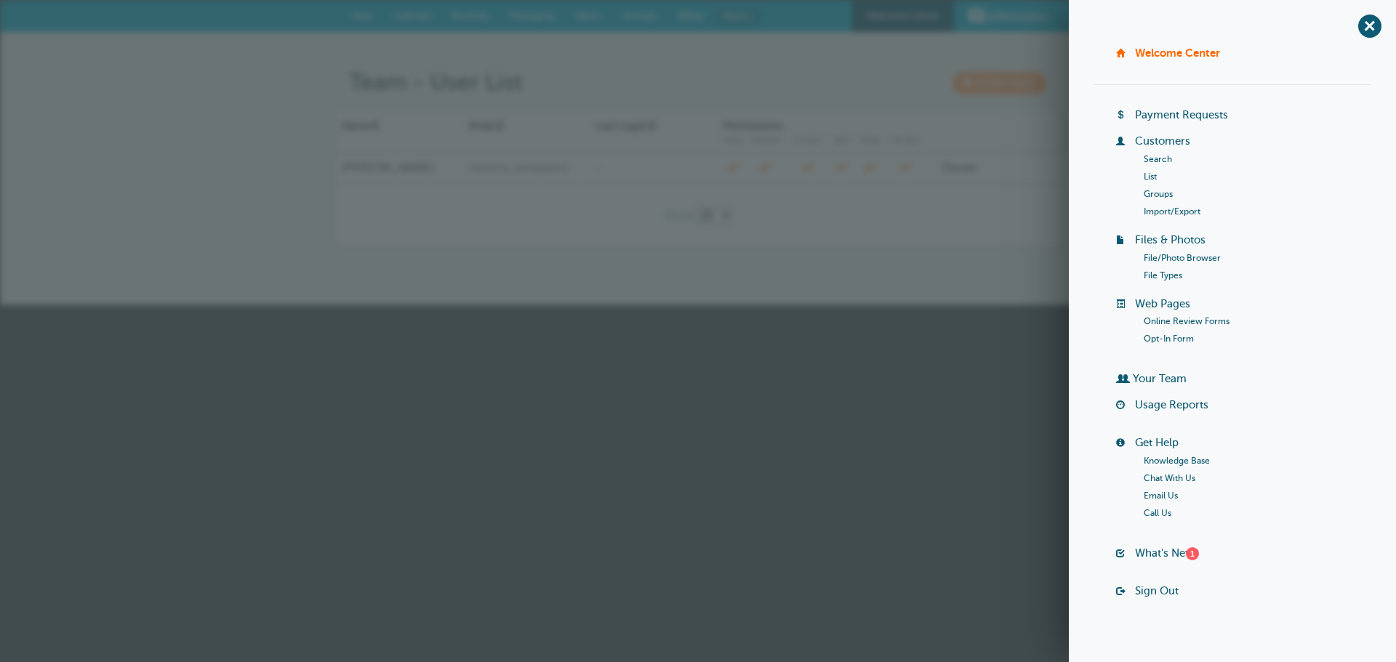
click at [1154, 191] on link "Groups" at bounding box center [1157, 194] width 29 height 10
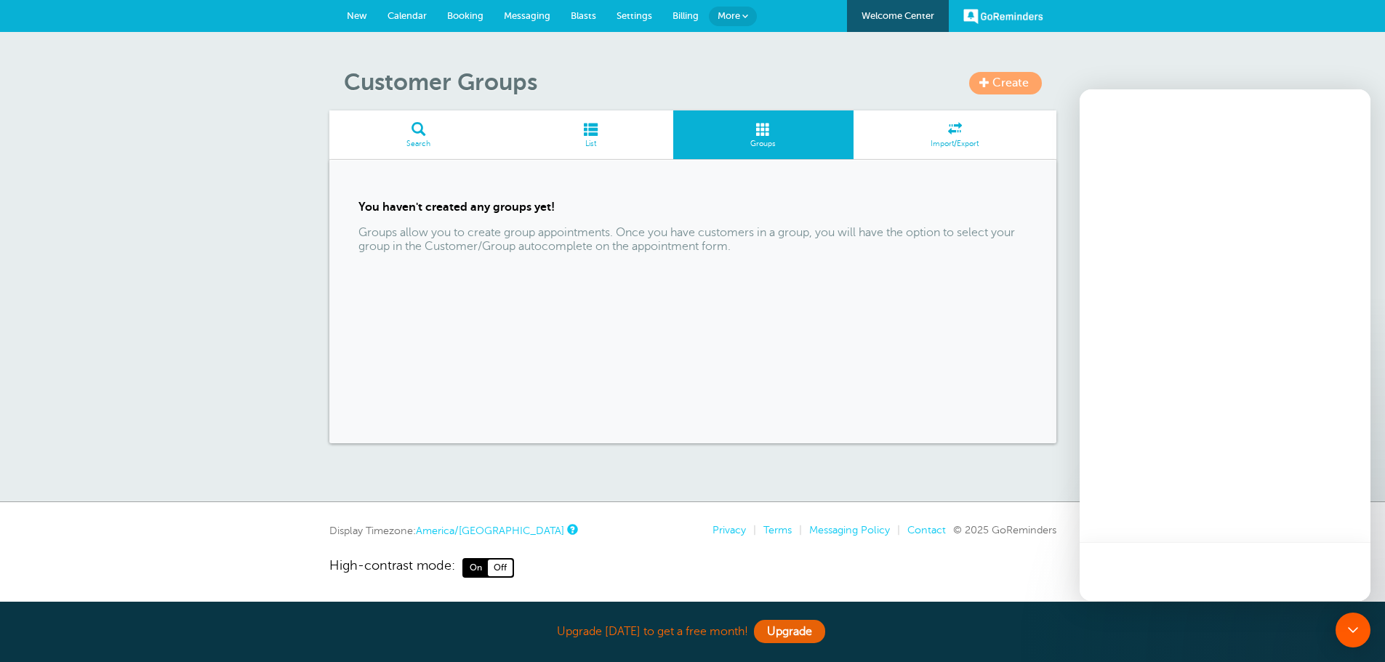
click at [1028, 82] on span "Create" at bounding box center [1010, 82] width 36 height 13
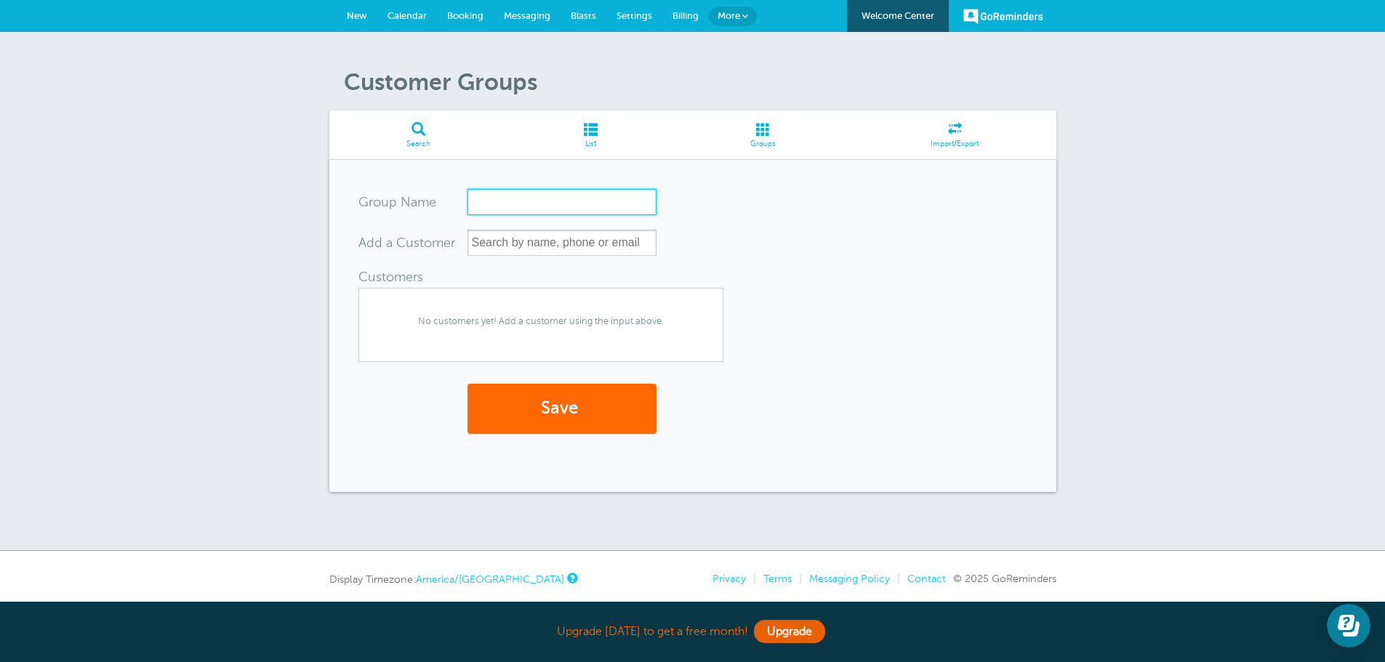
click at [536, 204] on input "Group Name" at bounding box center [561, 202] width 189 height 26
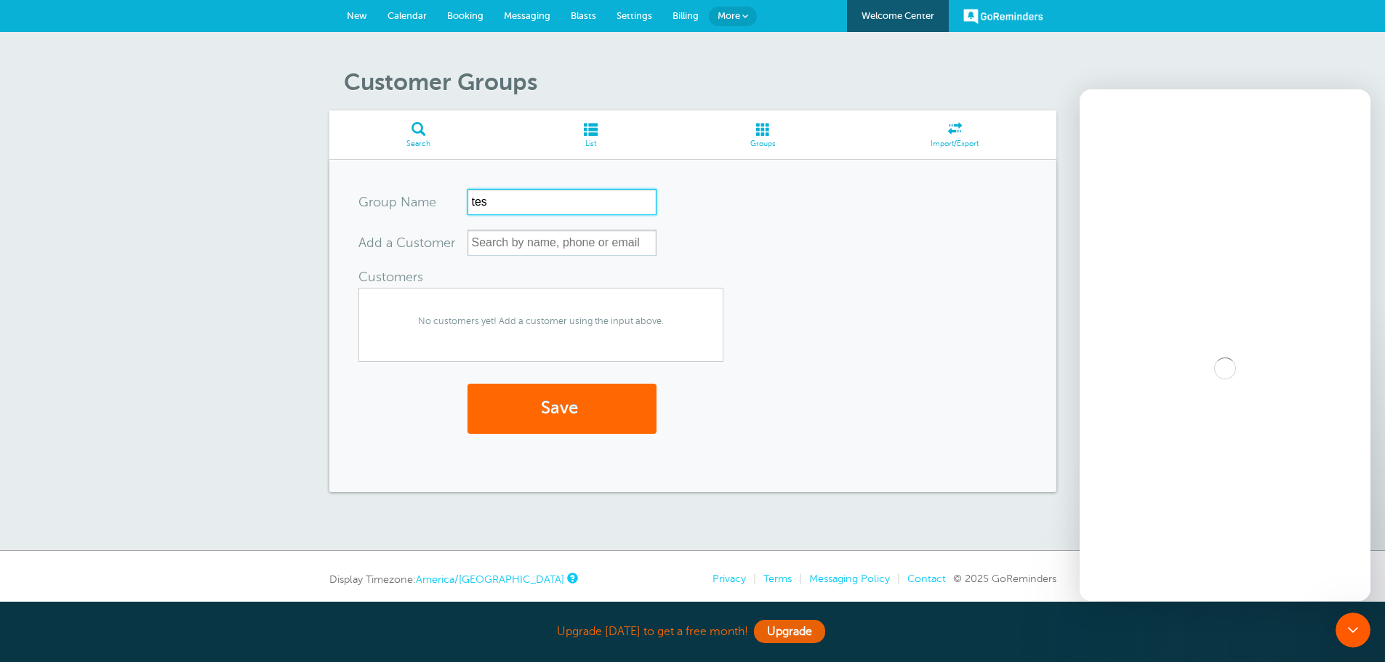
type input "tes"
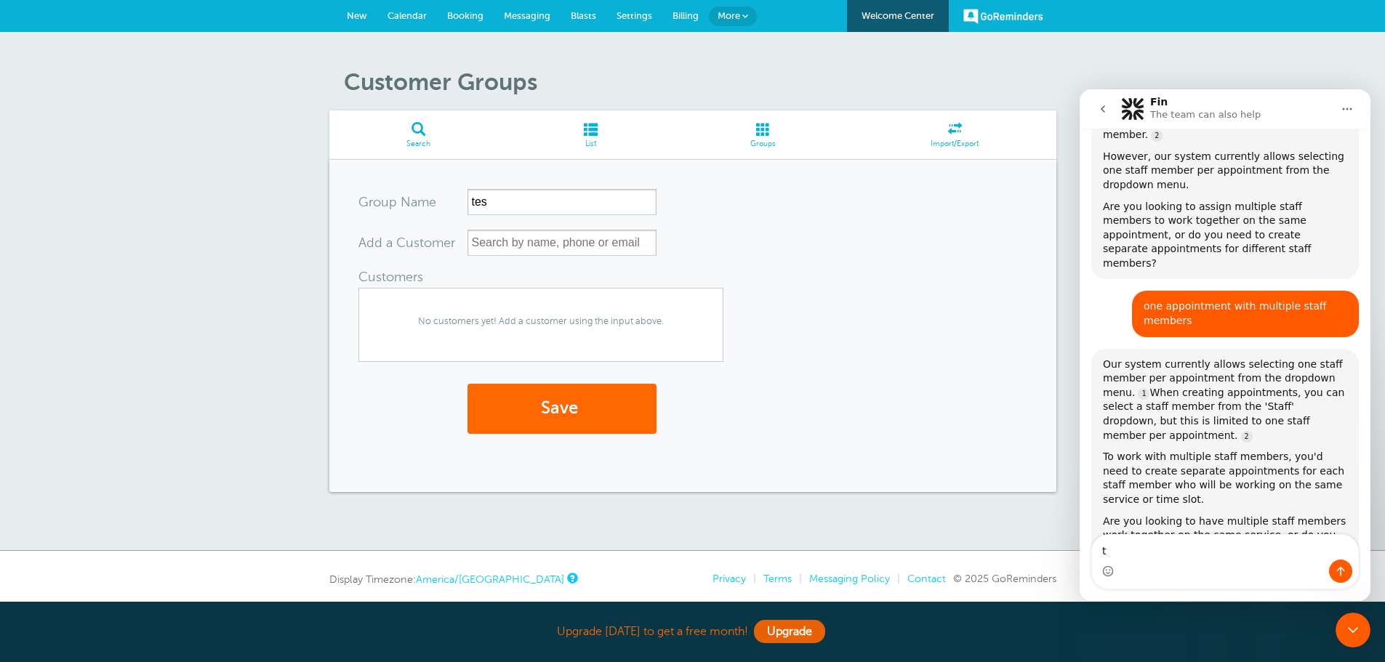
scroll to position [323, 0]
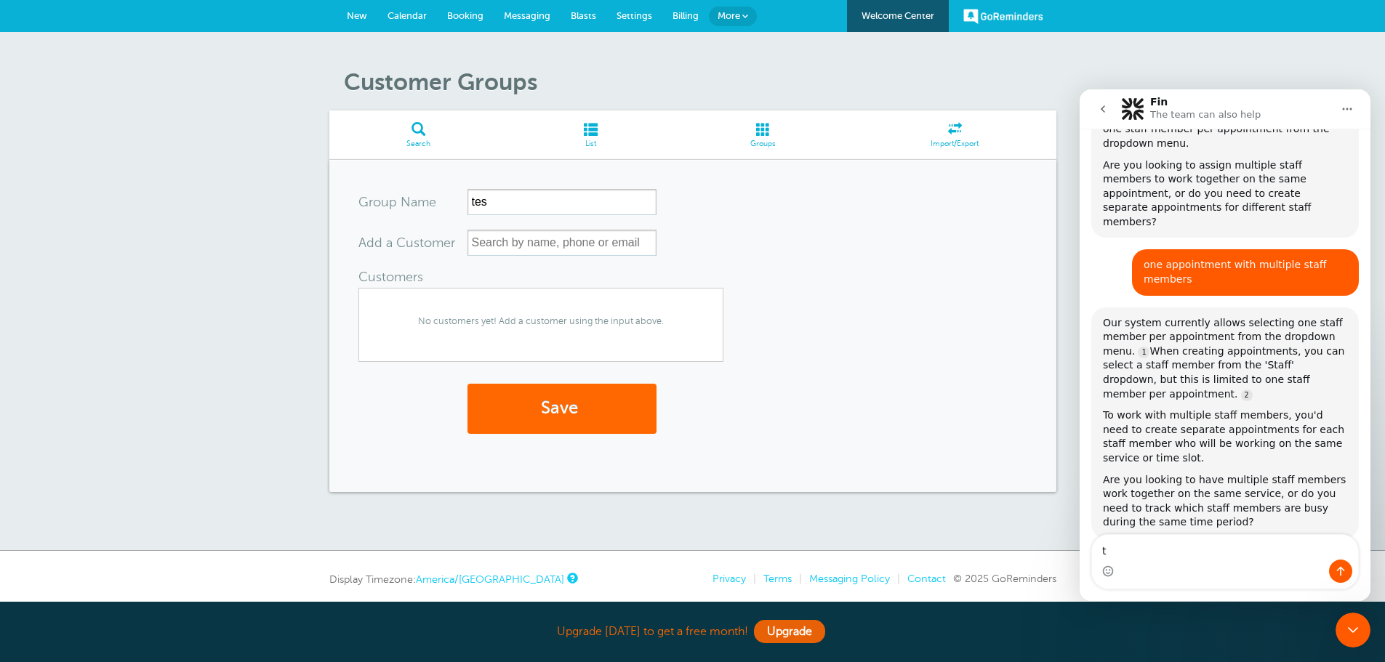
type textarea "t"
click at [517, 198] on input "tes" at bounding box center [561, 202] width 189 height 26
type input "test"
click at [520, 242] on input "text" at bounding box center [561, 243] width 189 height 26
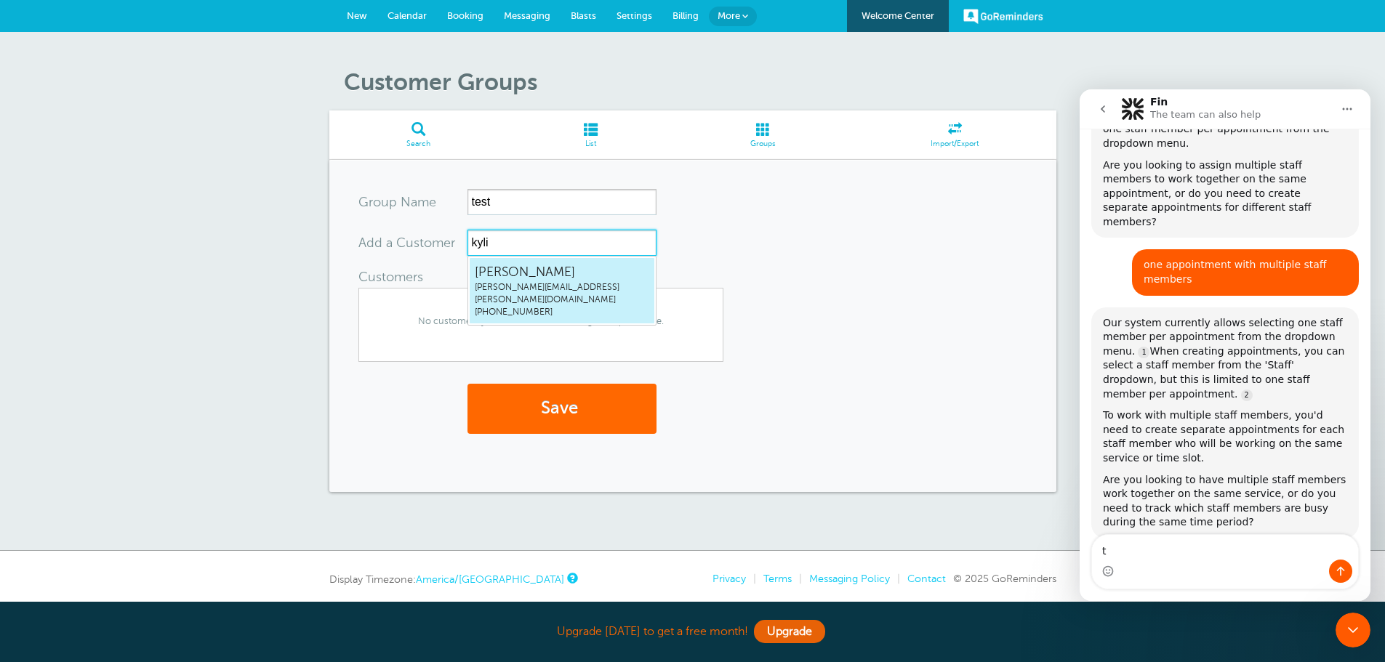
type input "kylie"
click at [528, 284] on span "kyliehamilton@kartchner.com" at bounding box center [562, 293] width 174 height 25
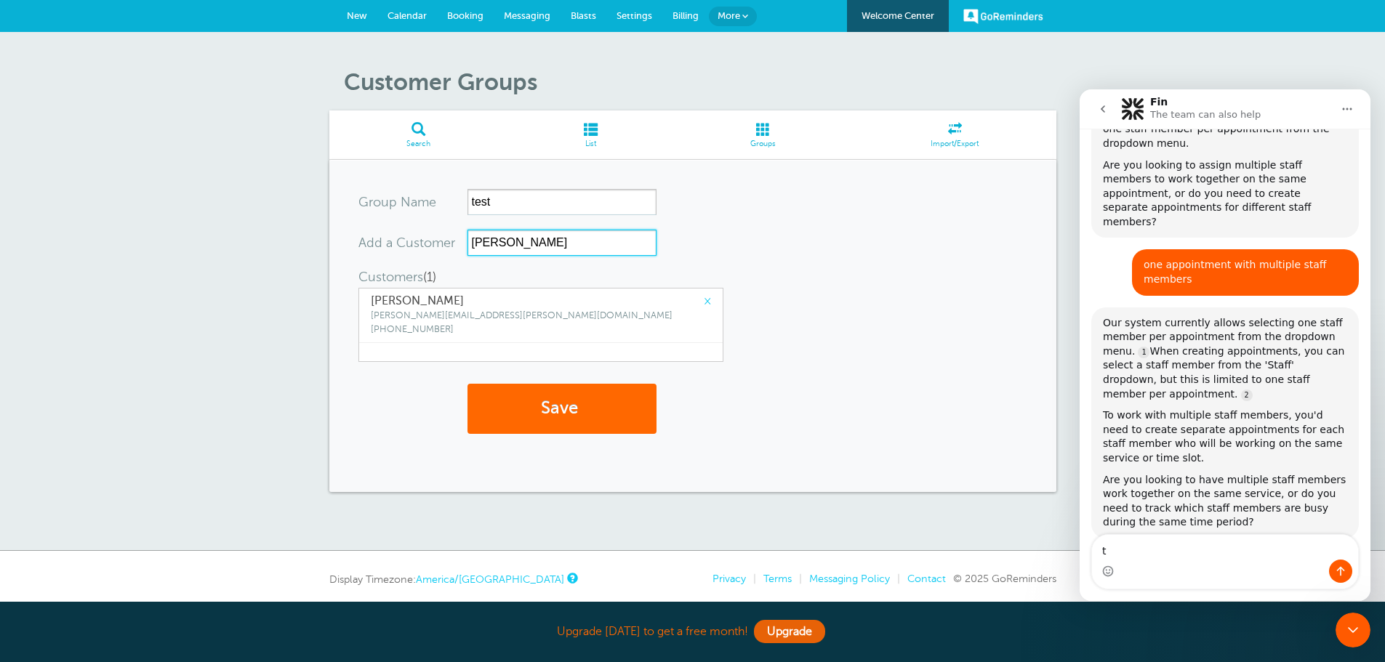
type input "lyndsey"
drag, startPoint x: 596, startPoint y: 146, endPoint x: 769, endPoint y: 59, distance: 193.8
click at [596, 145] on span "List" at bounding box center [590, 144] width 151 height 9
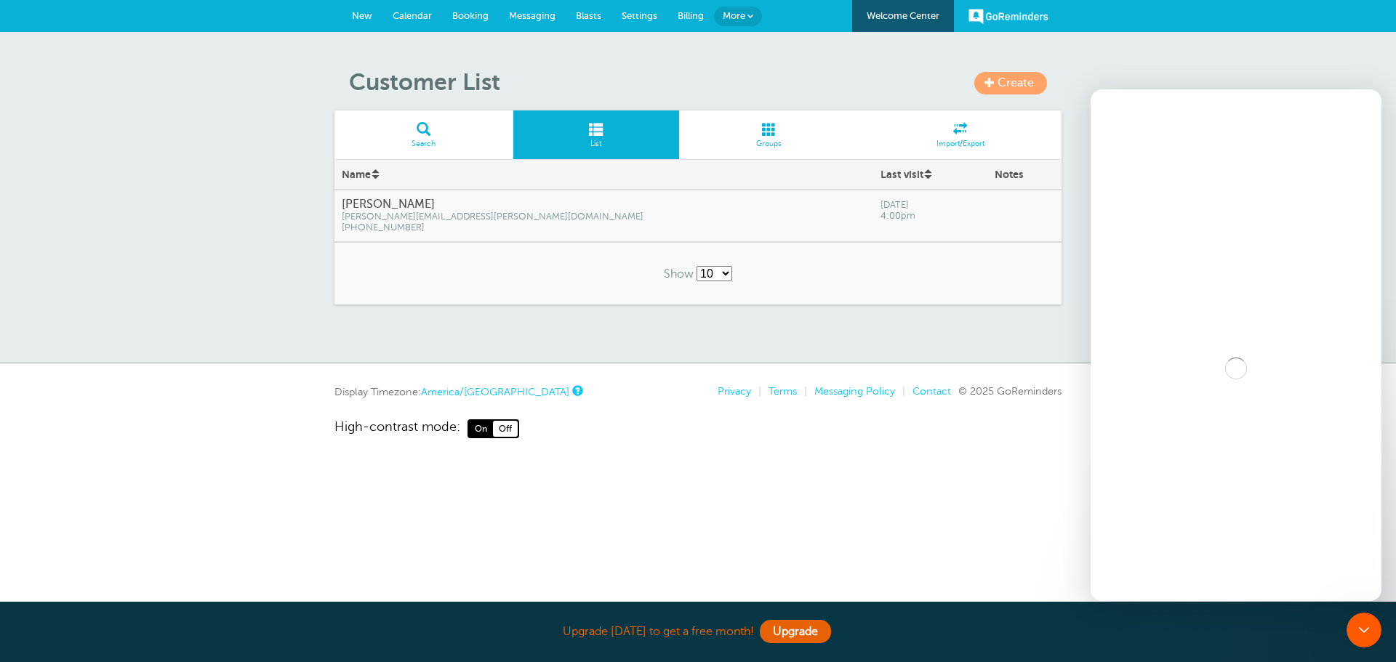
click at [1011, 80] on span "Create" at bounding box center [1015, 82] width 36 height 13
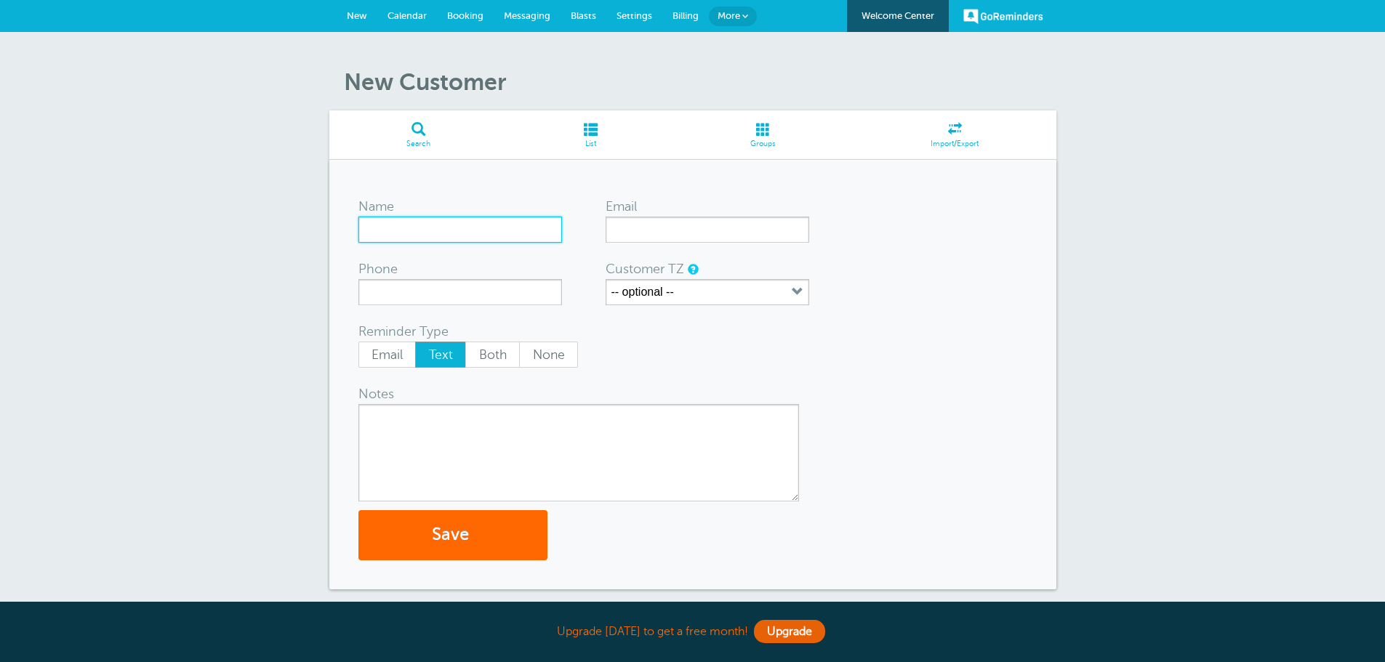
click at [403, 220] on input "Name" at bounding box center [460, 230] width 204 height 26
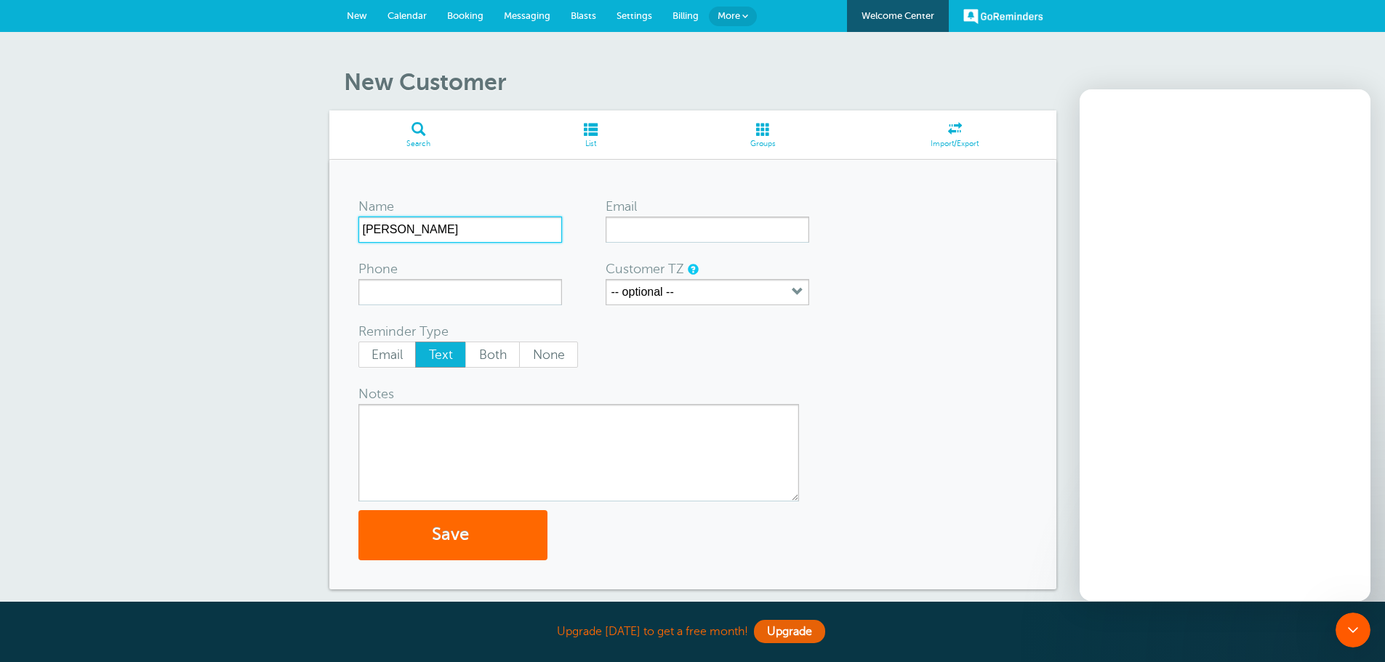
type input "LYnds"
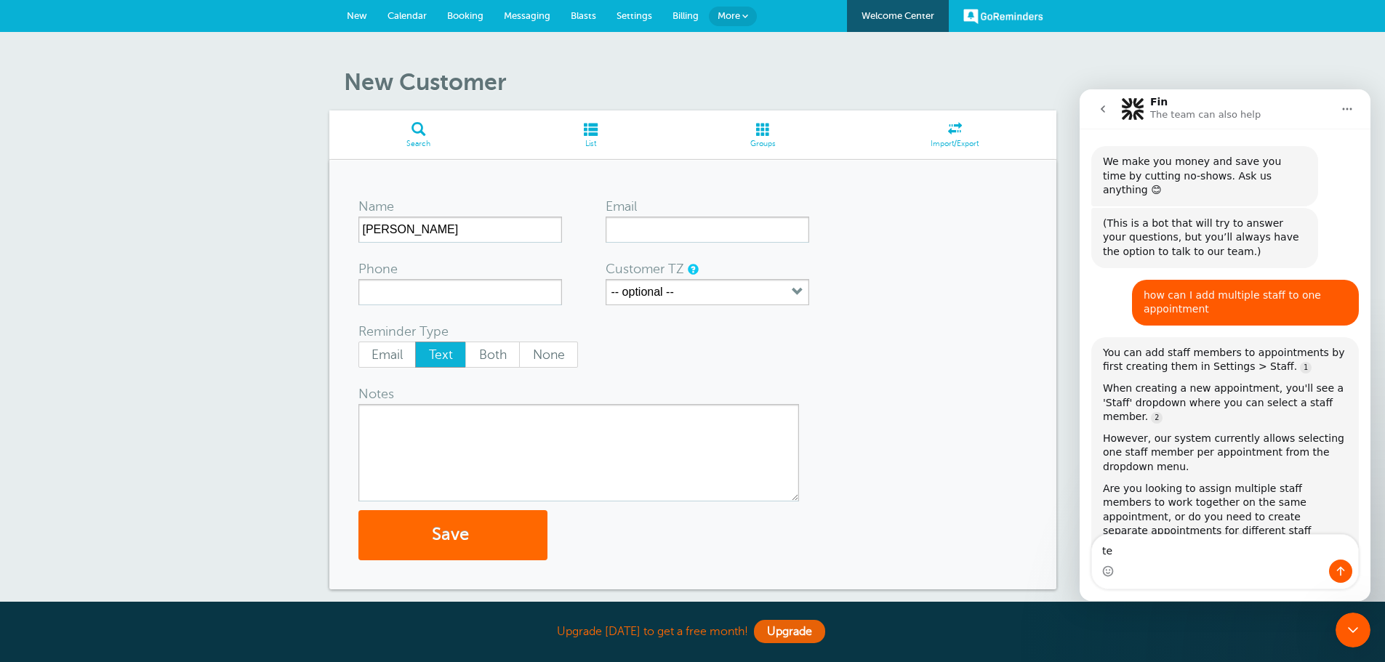
scroll to position [323, 0]
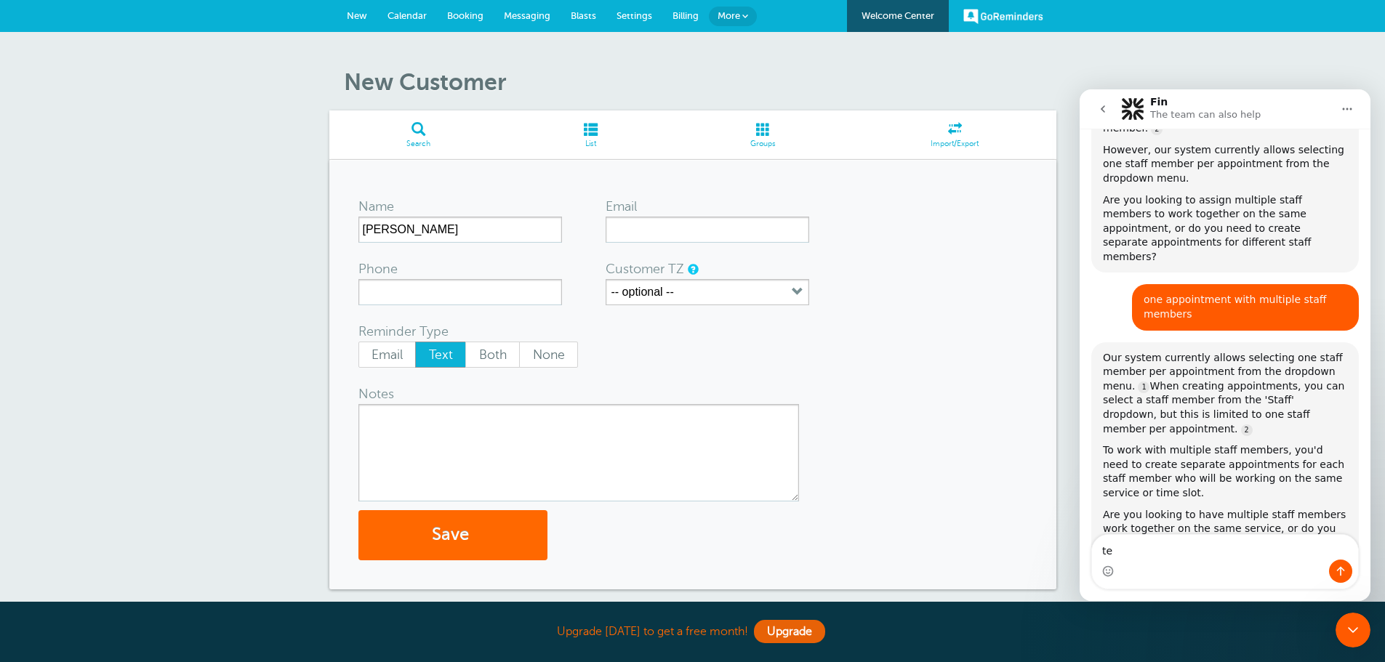
type textarea "t"
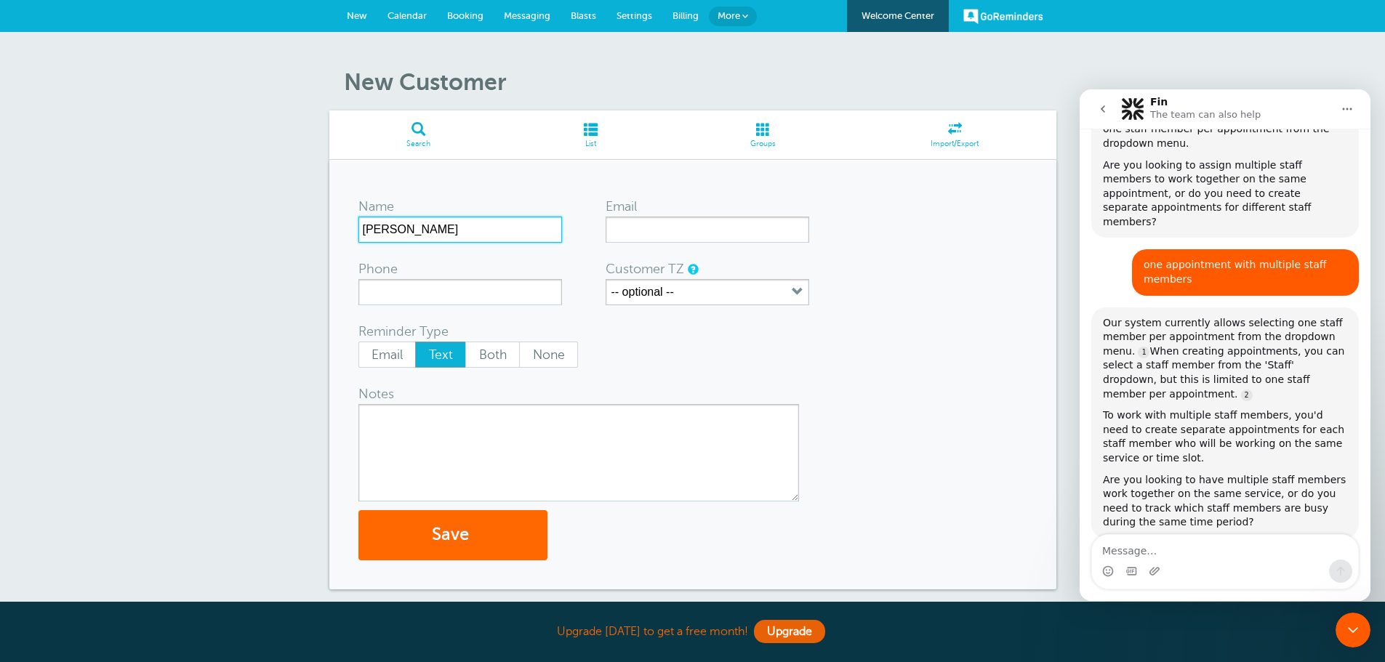
click at [403, 220] on input "LYnds" at bounding box center [460, 230] width 204 height 26
type input "[PERSON_NAME] test"
click at [435, 289] on input "Phone" at bounding box center [460, 292] width 204 height 26
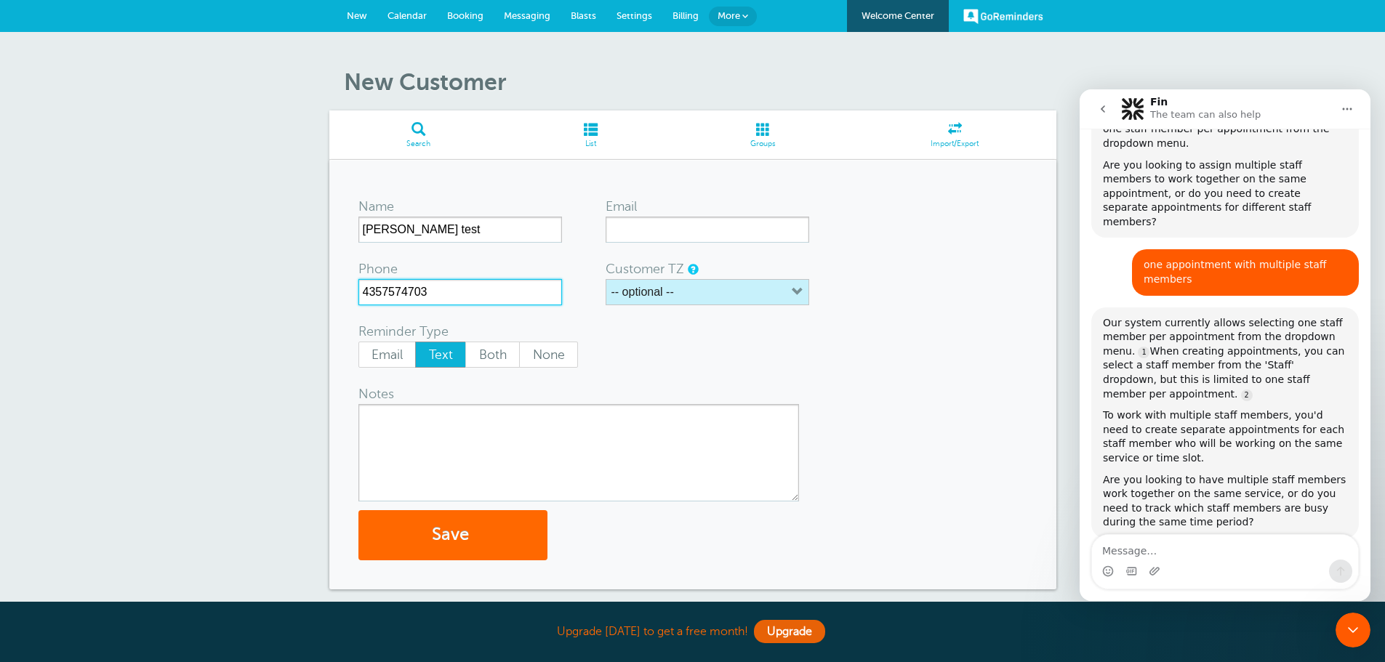
type input "4357574703"
click at [721, 288] on button "-- optional --" at bounding box center [708, 292] width 204 height 26
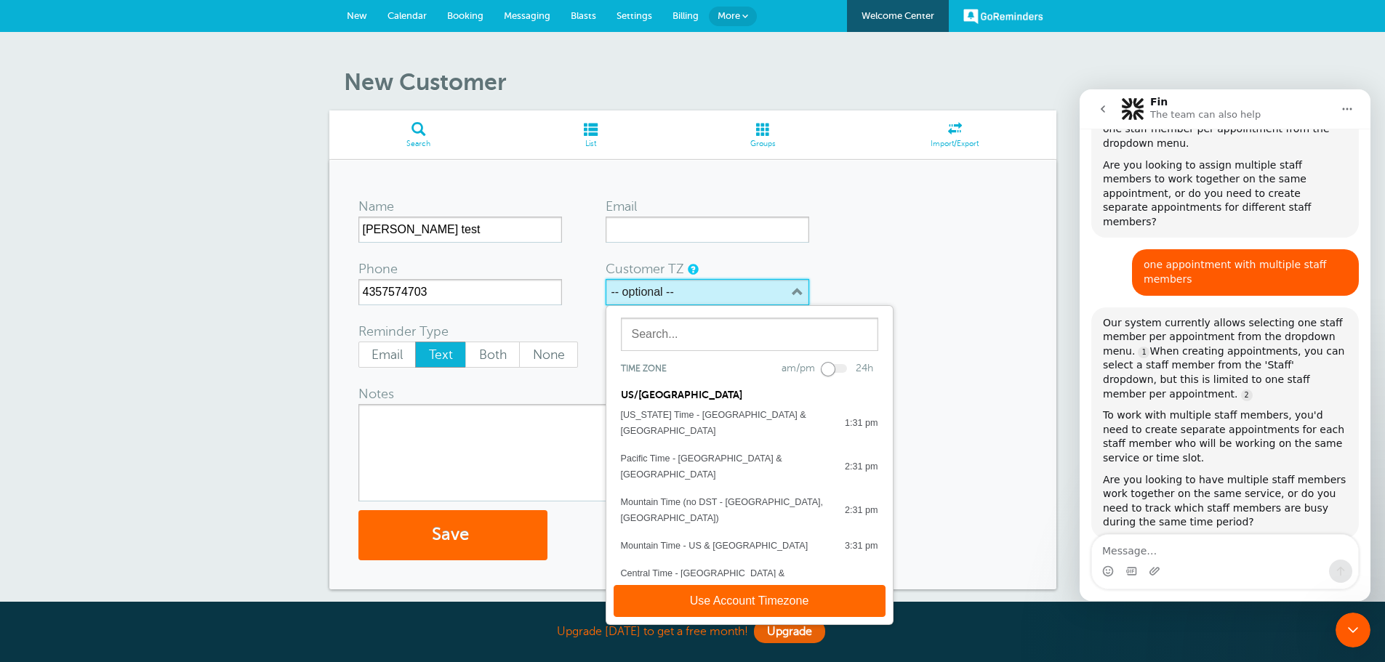
click at [721, 288] on button "-- optional --" at bounding box center [708, 292] width 204 height 26
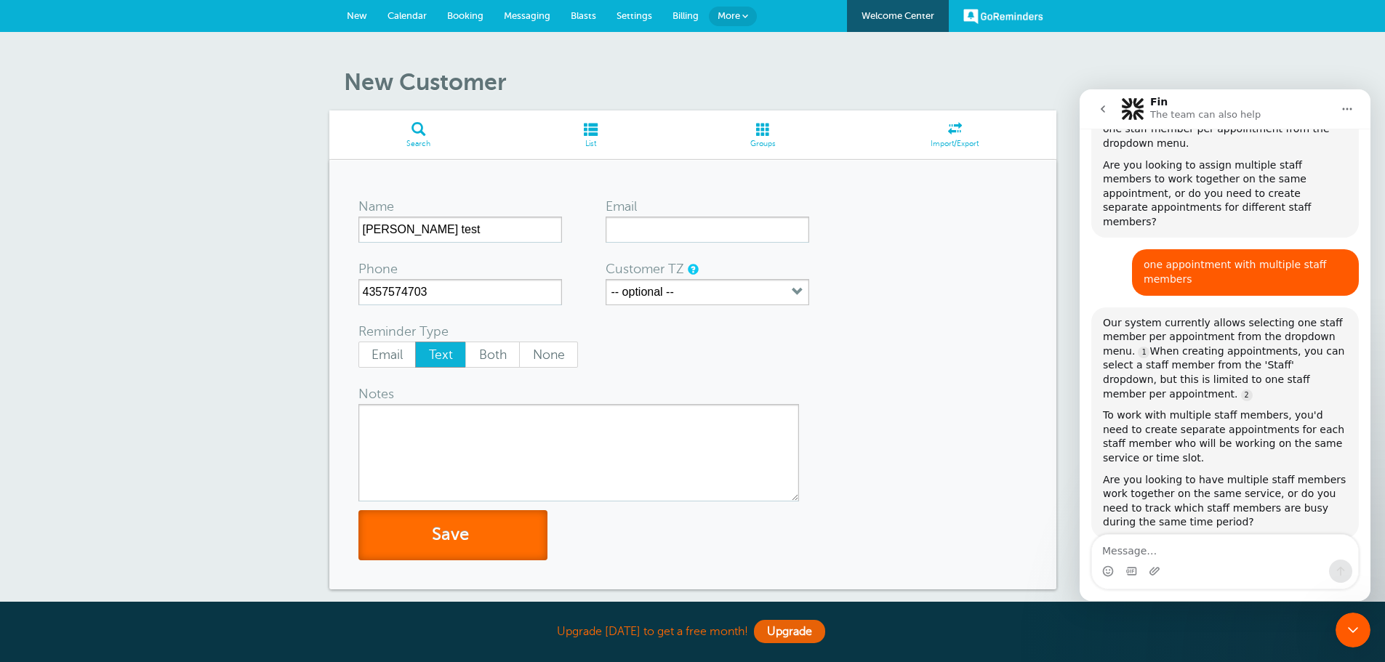
click at [454, 542] on button "Save" at bounding box center [452, 535] width 189 height 50
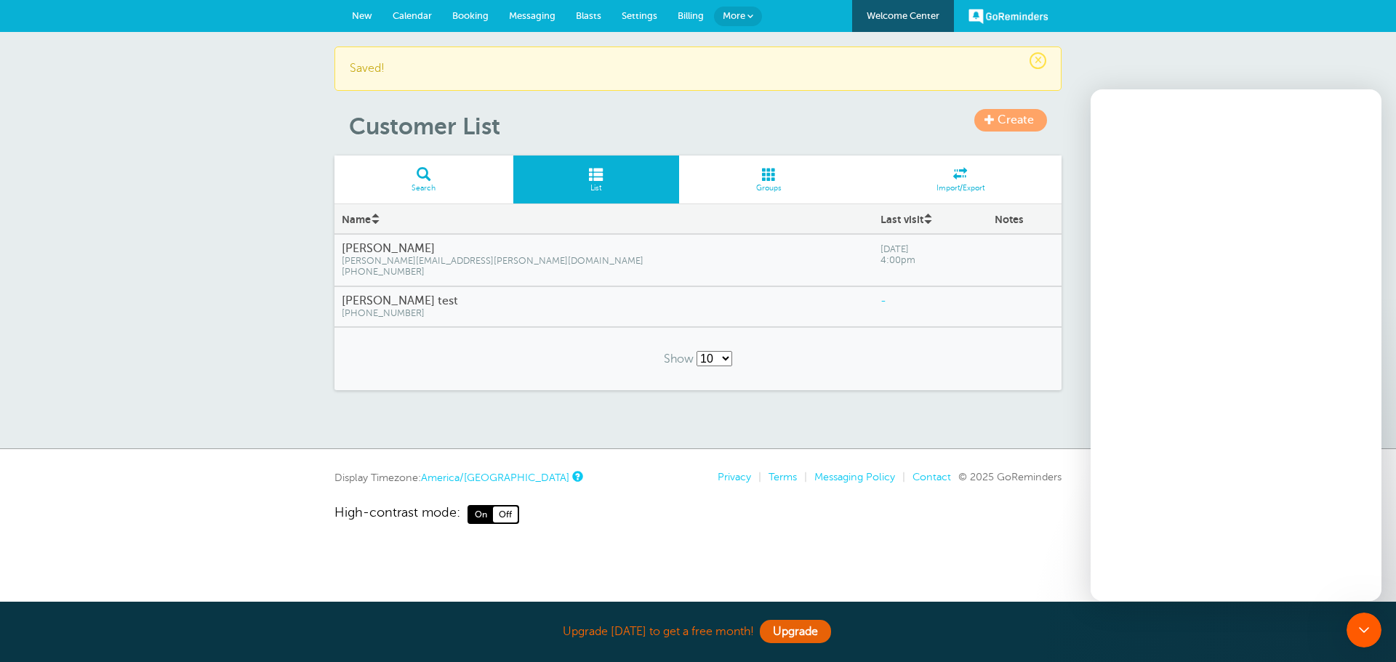
click at [1005, 122] on span "Create" at bounding box center [1015, 119] width 36 height 13
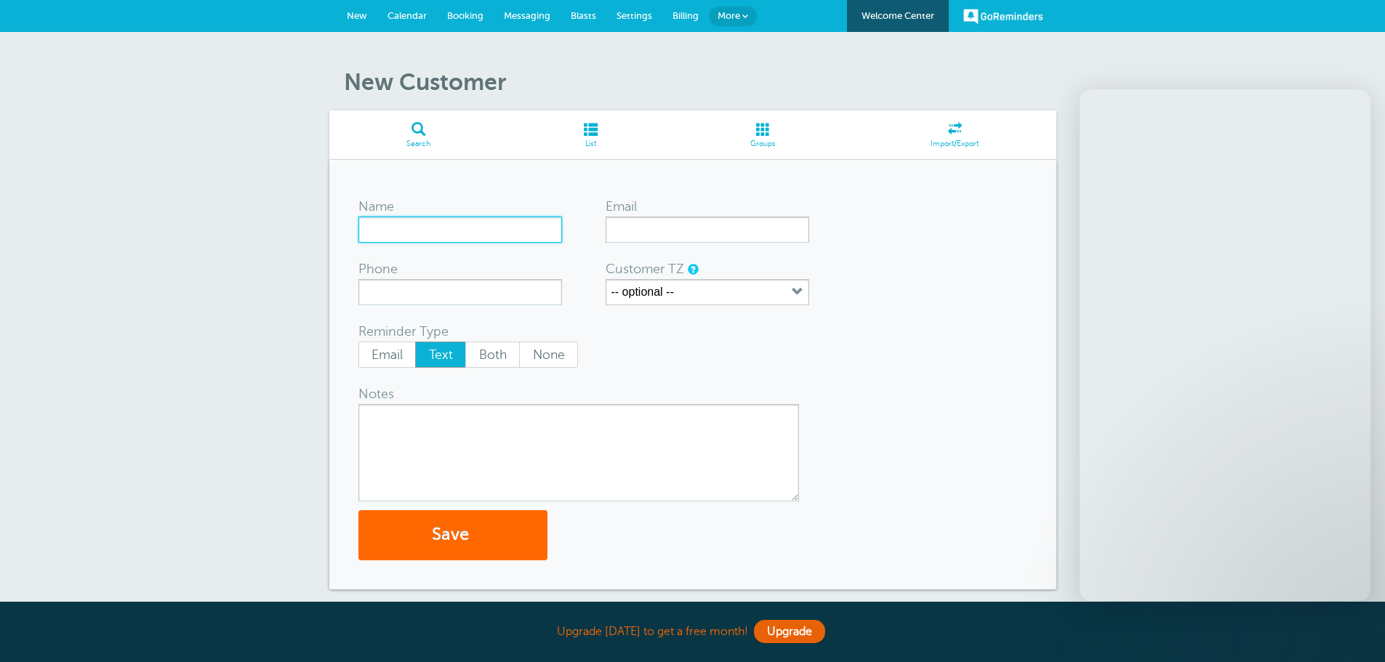
click at [447, 225] on input "Name" at bounding box center [460, 230] width 204 height 26
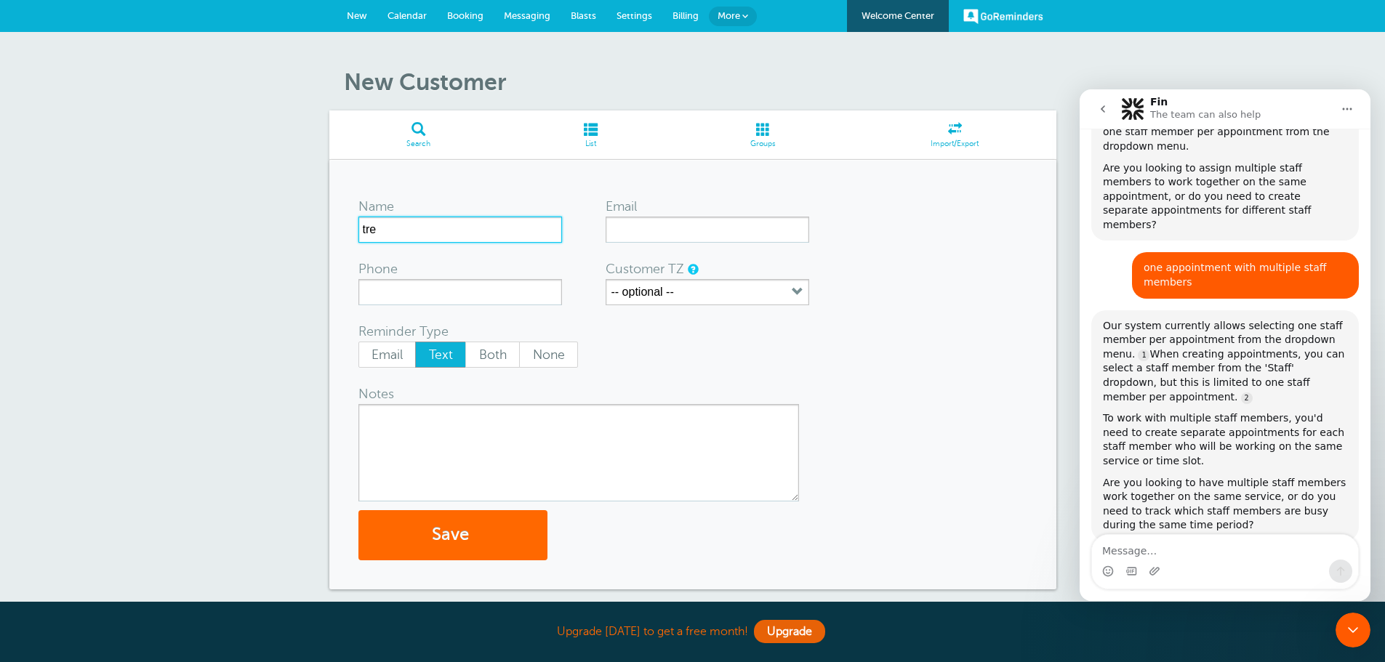
scroll to position [323, 0]
type input "trevor test"
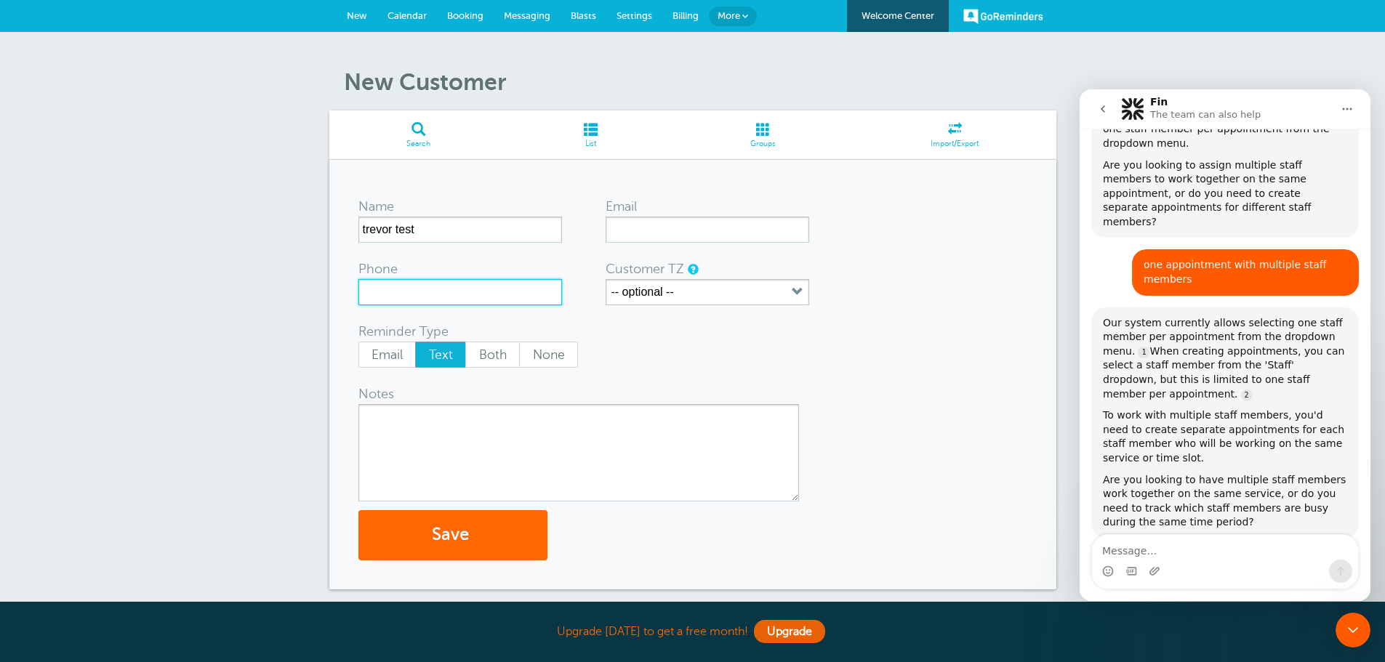
click at [407, 285] on input "Phone" at bounding box center [460, 292] width 204 height 26
drag, startPoint x: 773, startPoint y: 147, endPoint x: 753, endPoint y: 63, distance: 86.0
click at [773, 147] on span "Groups" at bounding box center [763, 144] width 166 height 9
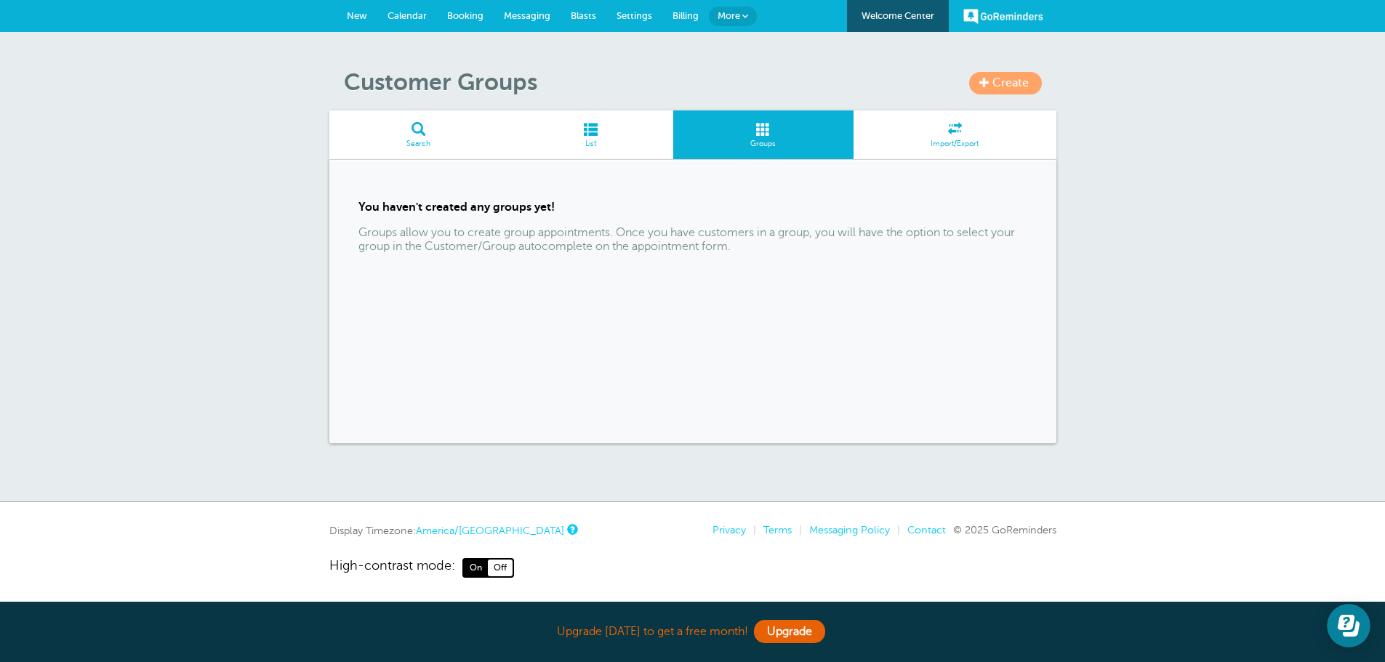
click at [992, 86] on link "Create" at bounding box center [1005, 83] width 73 height 23
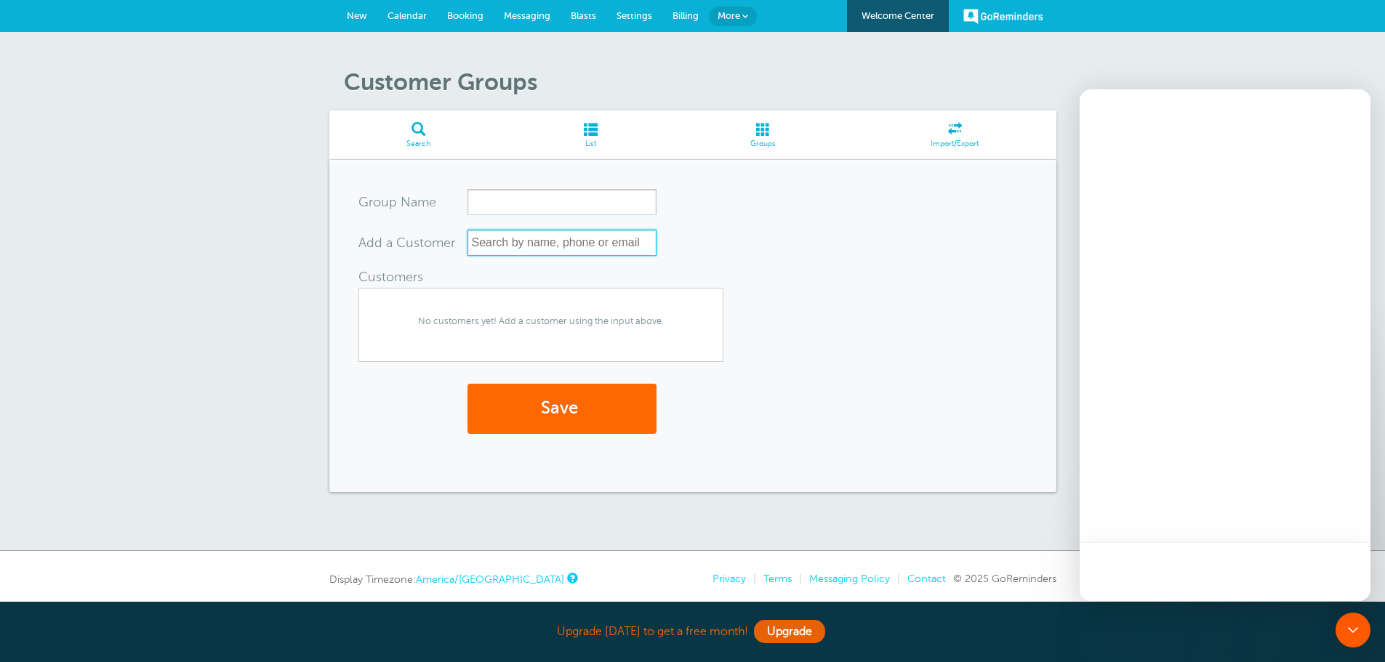
click at [558, 244] on input "text" at bounding box center [561, 243] width 189 height 26
click at [557, 205] on input "Group Name" at bounding box center [561, 202] width 189 height 26
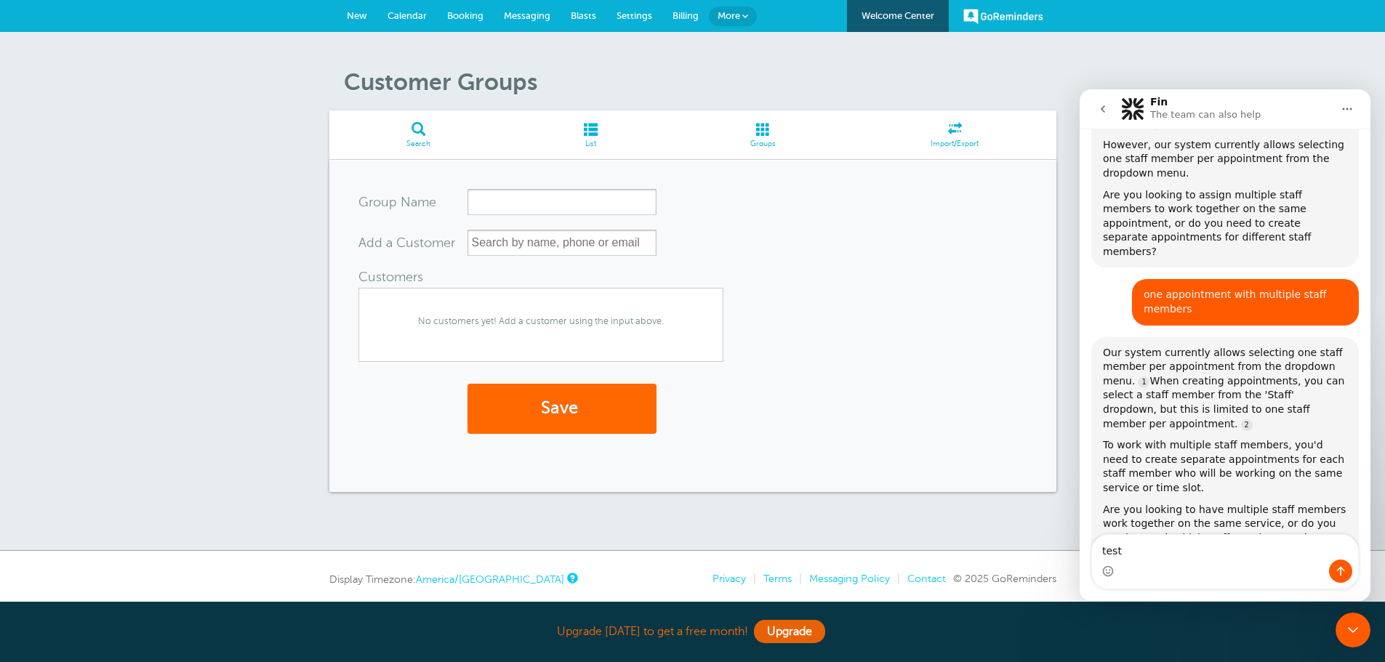
scroll to position [323, 0]
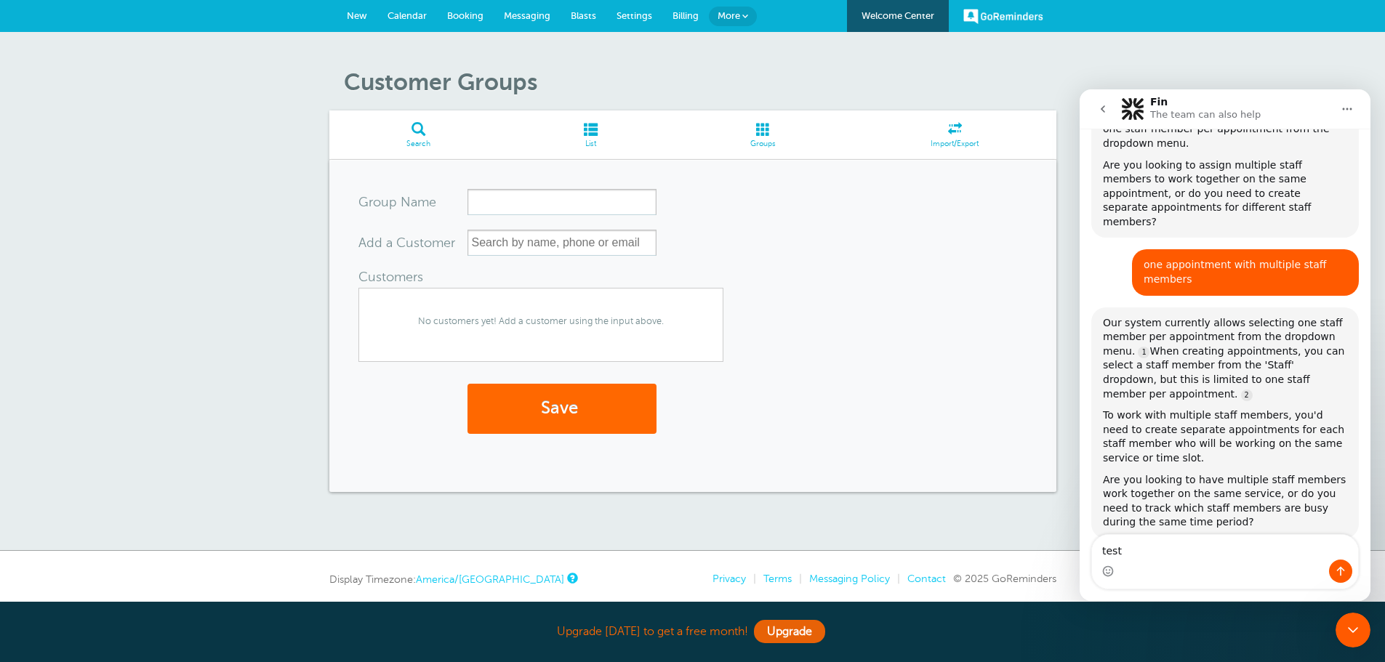
type textarea "test"
click at [513, 198] on input "Group Name" at bounding box center [561, 202] width 189 height 26
type input "test"
click at [511, 236] on input "text" at bounding box center [561, 243] width 189 height 26
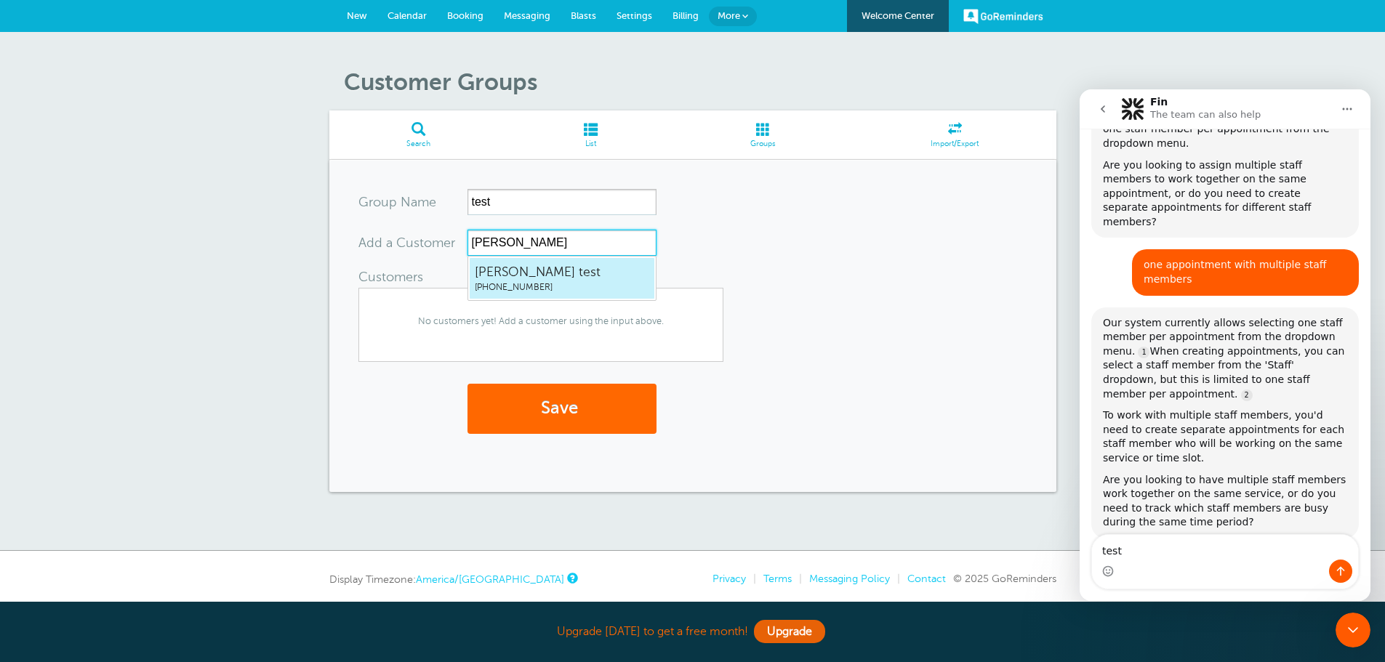
type input "lynds"
click at [513, 275] on span "Lynds test" at bounding box center [562, 272] width 174 height 18
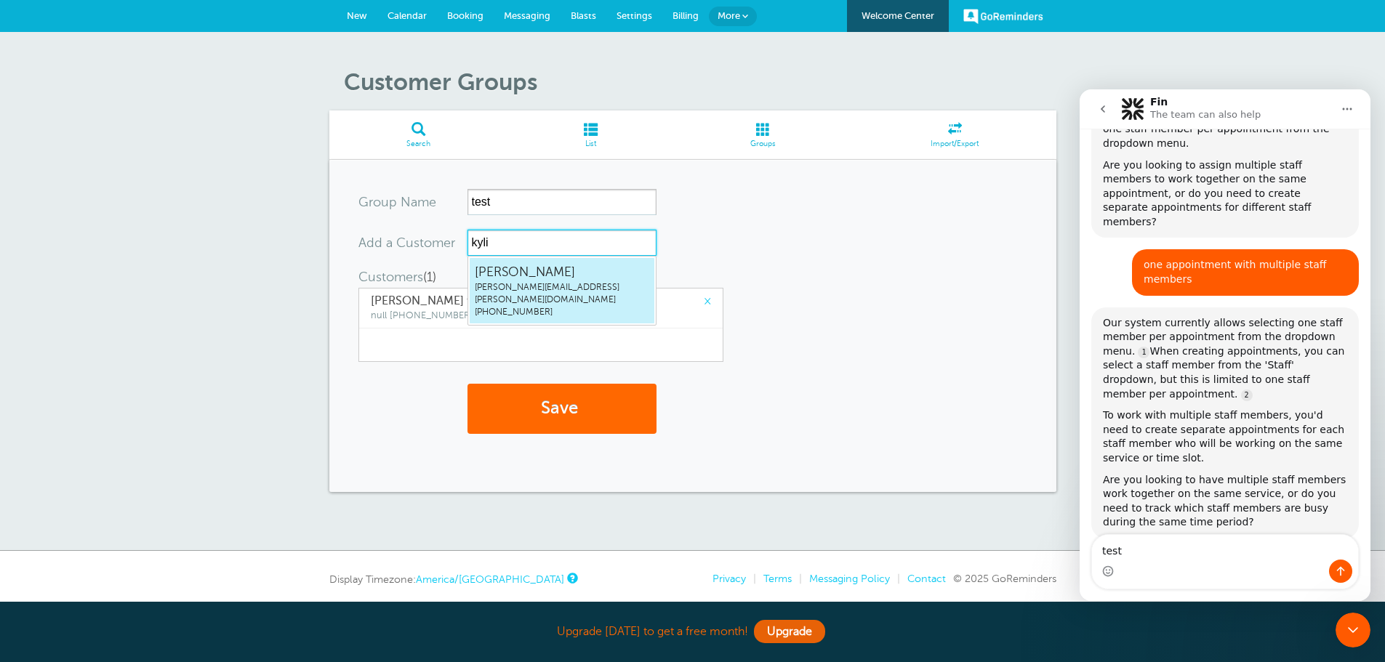
type input "kylie"
click at [513, 275] on span "Kylie Hamilton" at bounding box center [562, 272] width 174 height 18
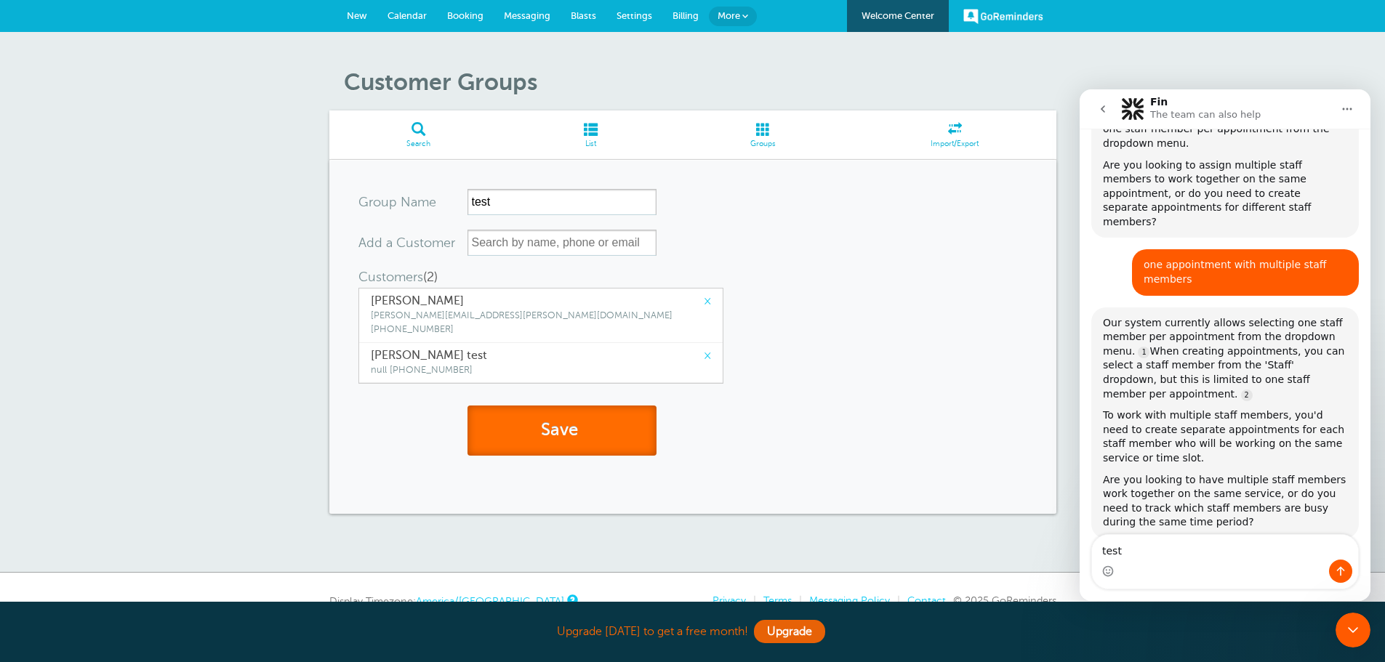
click at [536, 413] on button "Save" at bounding box center [561, 431] width 189 height 50
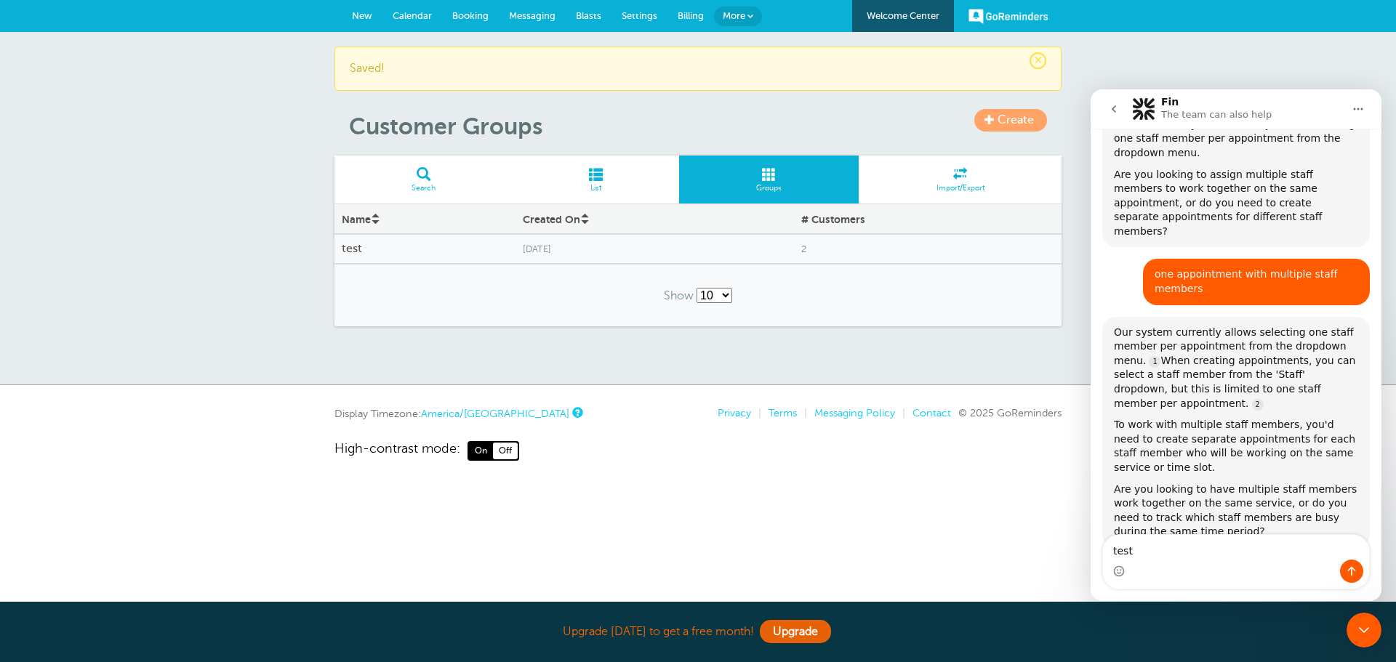
scroll to position [323, 0]
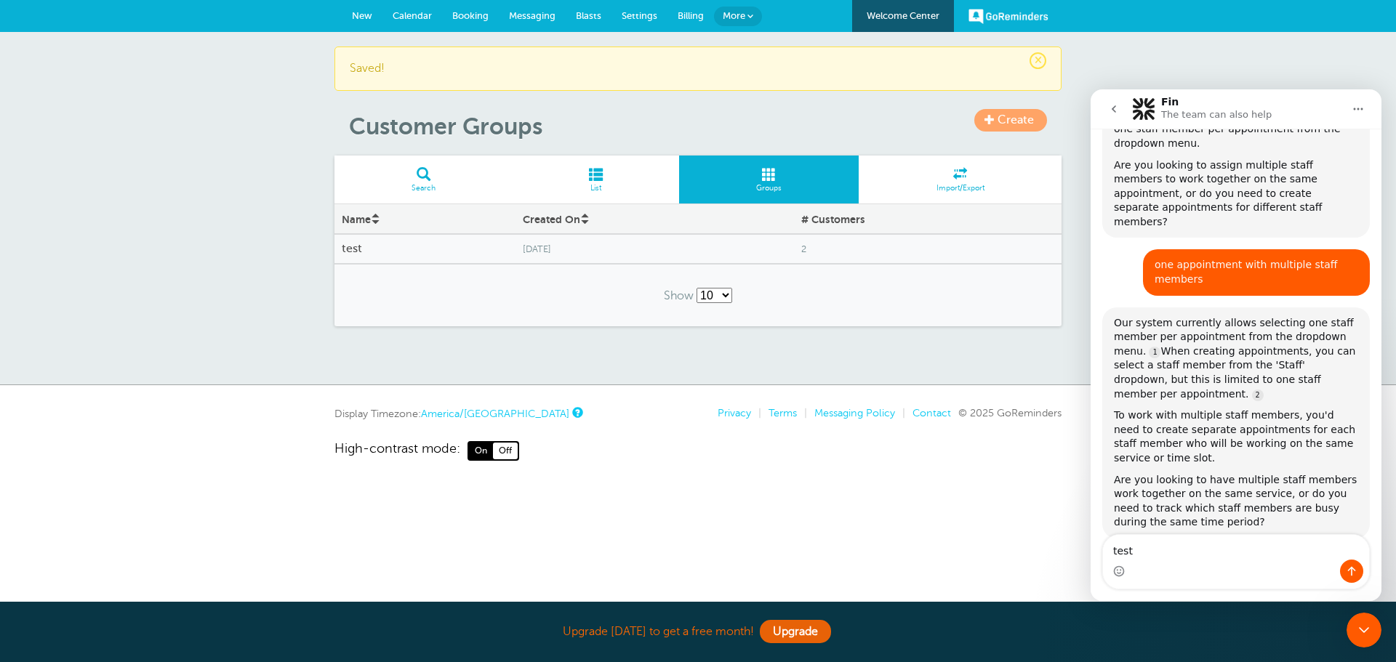
click at [417, 17] on span "Calendar" at bounding box center [412, 15] width 39 height 11
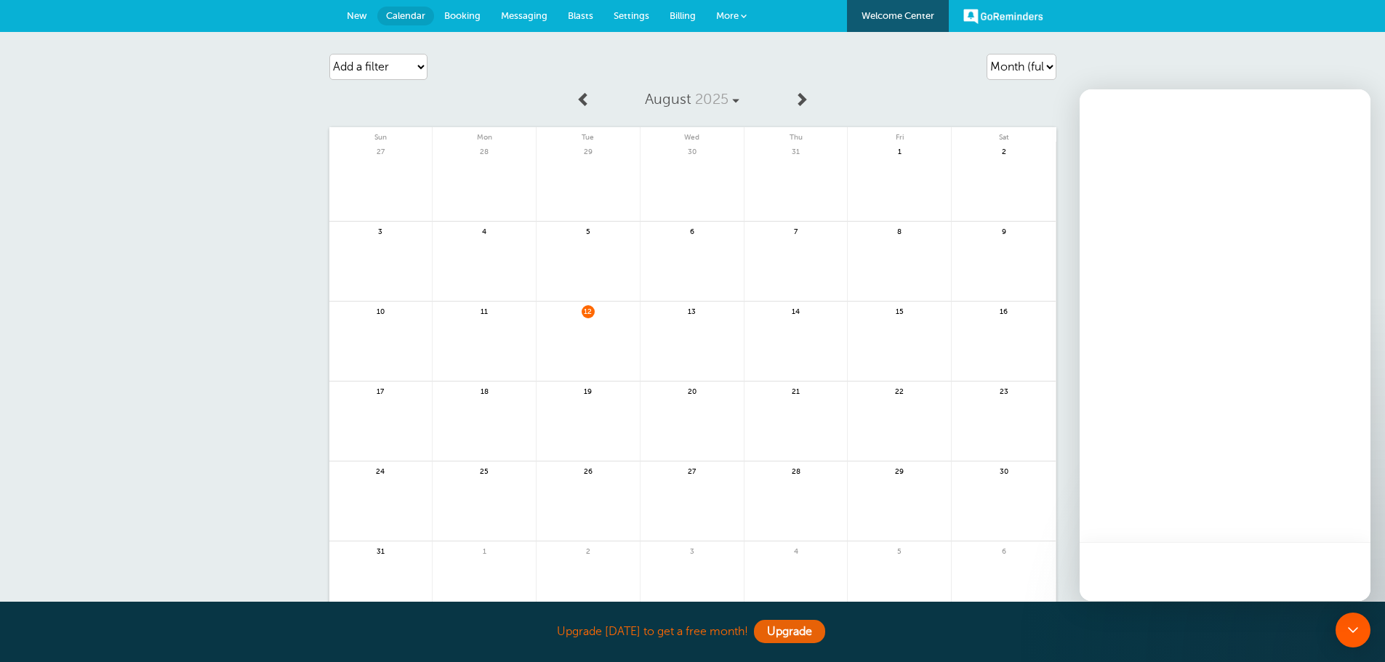
click at [586, 345] on link at bounding box center [587, 349] width 103 height 63
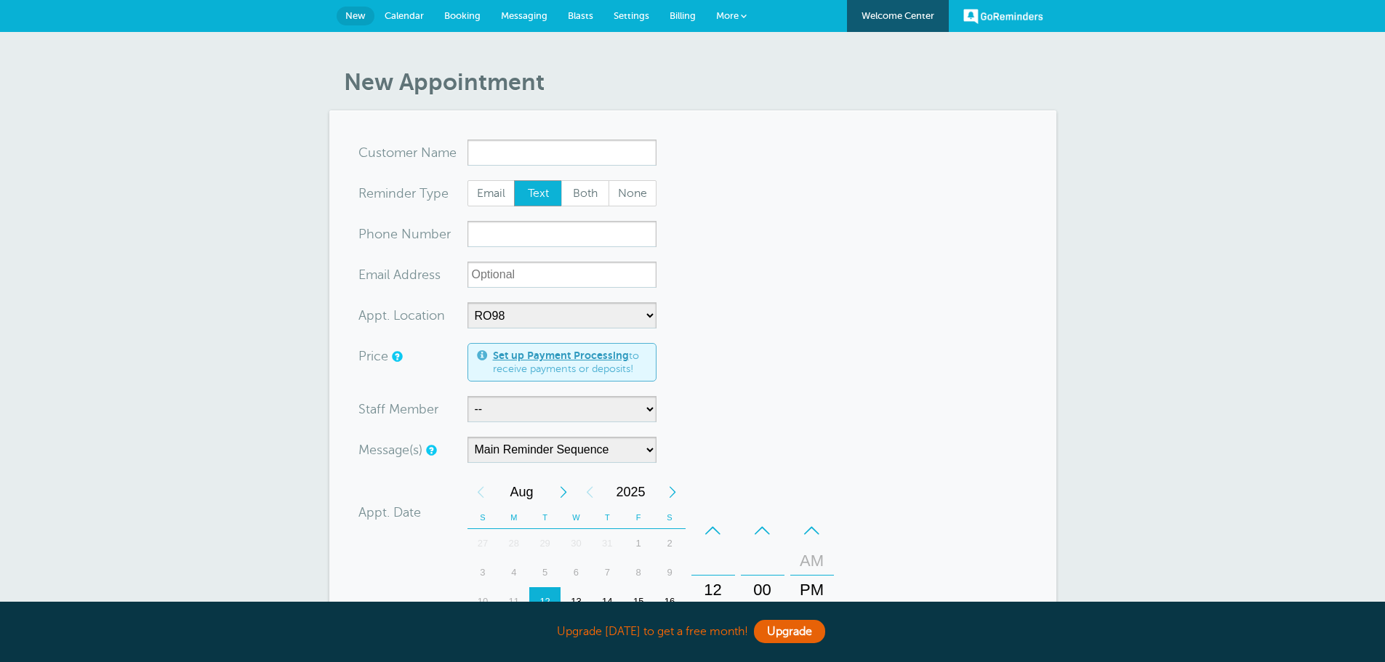
select select "24734"
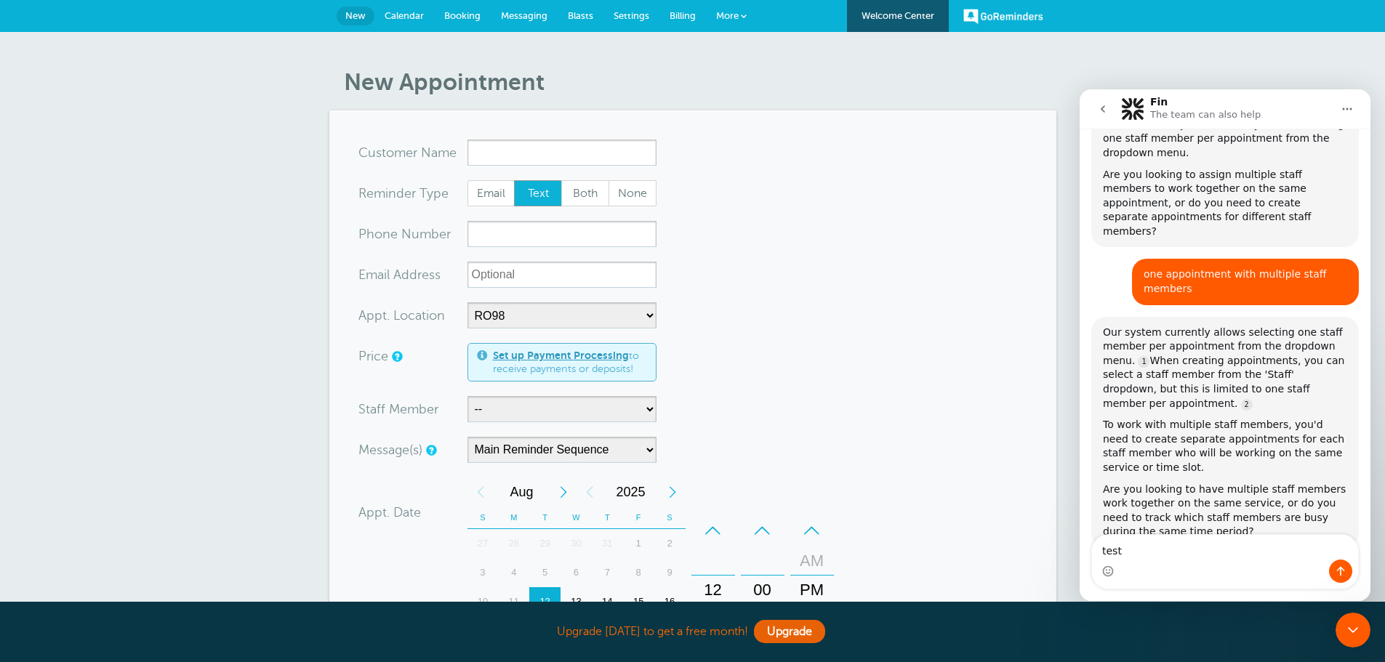
scroll to position [323, 0]
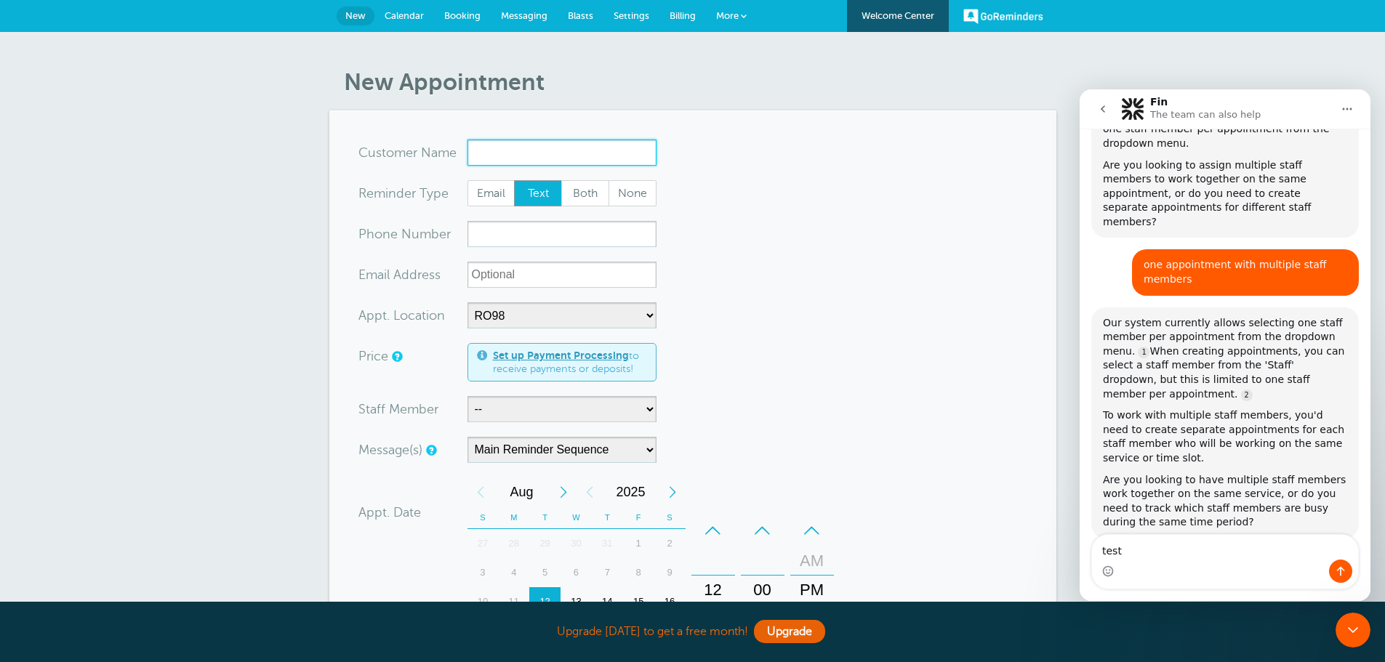
click at [515, 157] on input "x-no-autofill" at bounding box center [561, 153] width 189 height 26
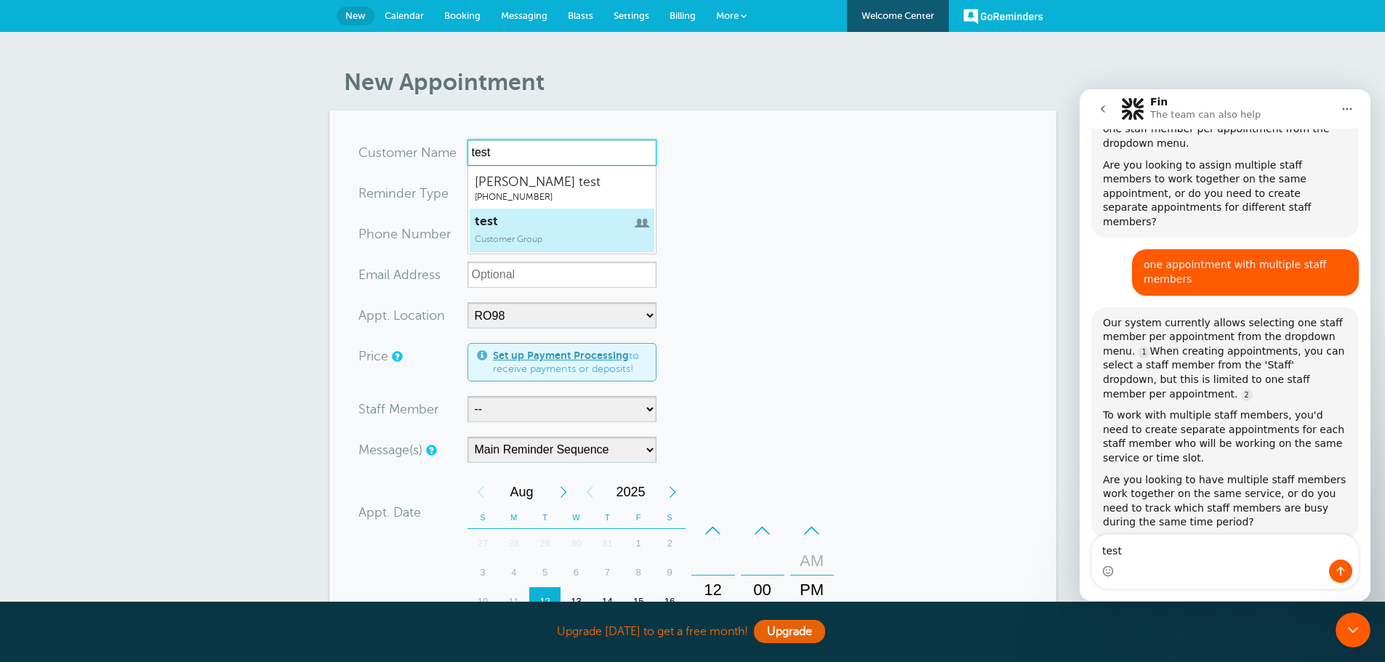
click at [516, 244] on span "Customer Group" at bounding box center [509, 239] width 68 height 10
type input "test"
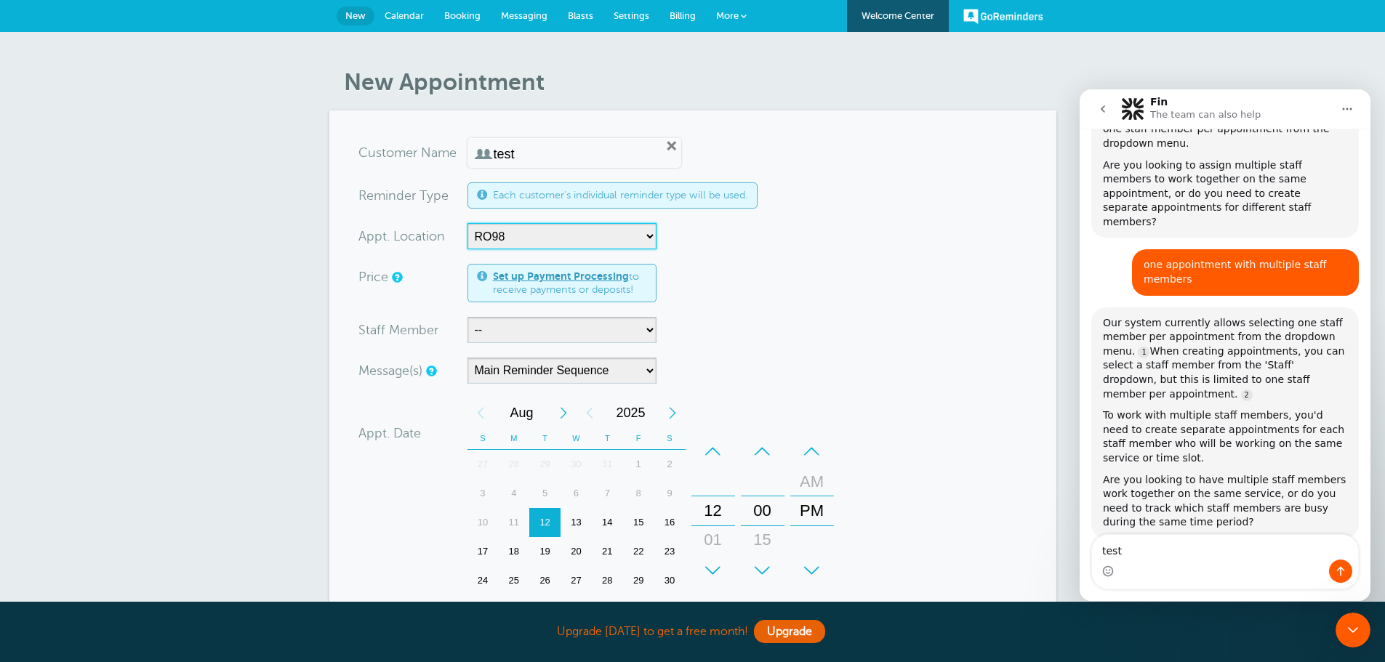
click at [632, 240] on select "-- RO98" at bounding box center [561, 236] width 189 height 26
click at [605, 335] on select "-- [PERSON_NAME] Test [PERSON_NAME]" at bounding box center [561, 330] width 189 height 26
select select "21396"
click at [467, 317] on select "-- [PERSON_NAME] Test [PERSON_NAME]" at bounding box center [561, 330] width 189 height 26
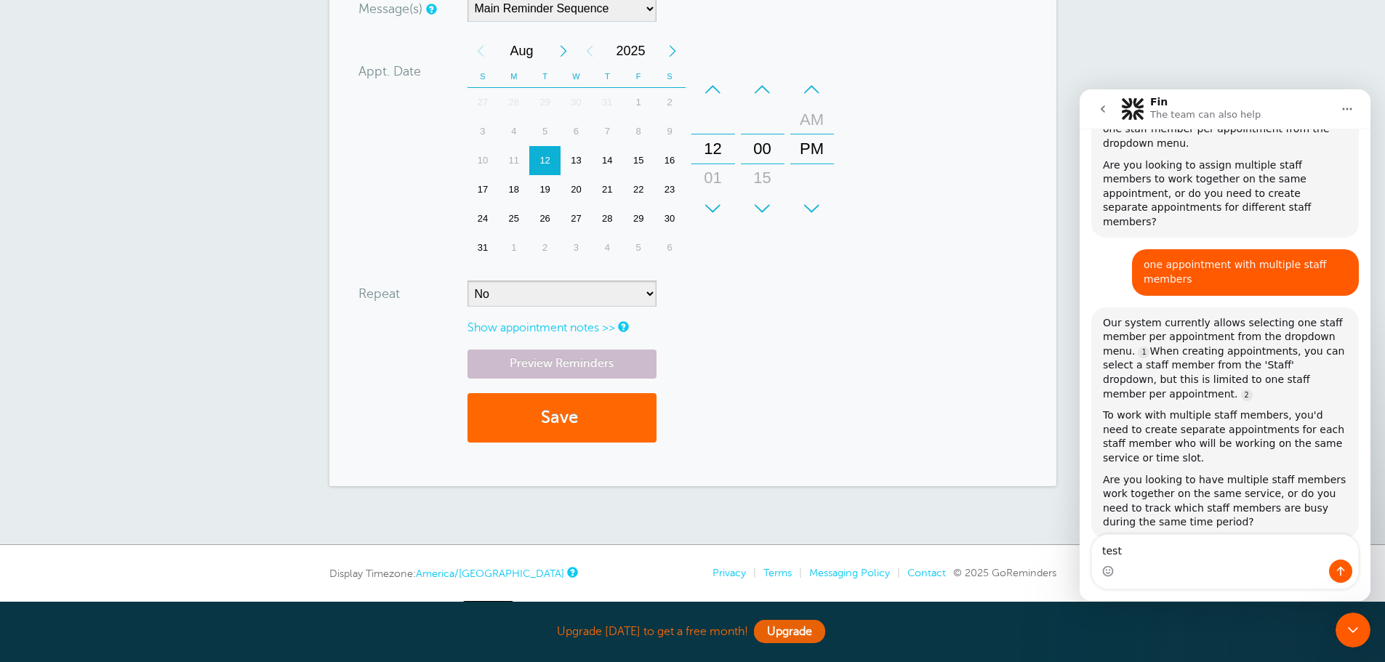
scroll to position [363, 0]
click at [711, 88] on div "–" at bounding box center [713, 87] width 44 height 29
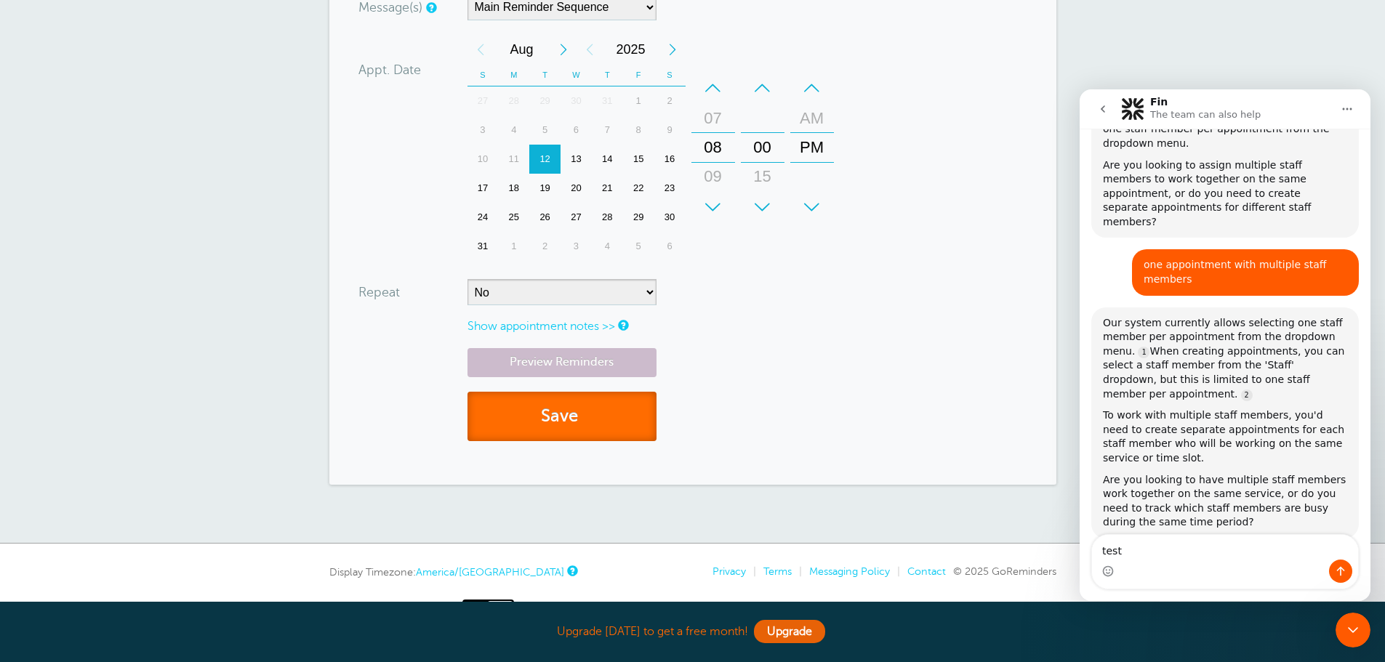
click at [590, 424] on button "Save" at bounding box center [561, 417] width 189 height 50
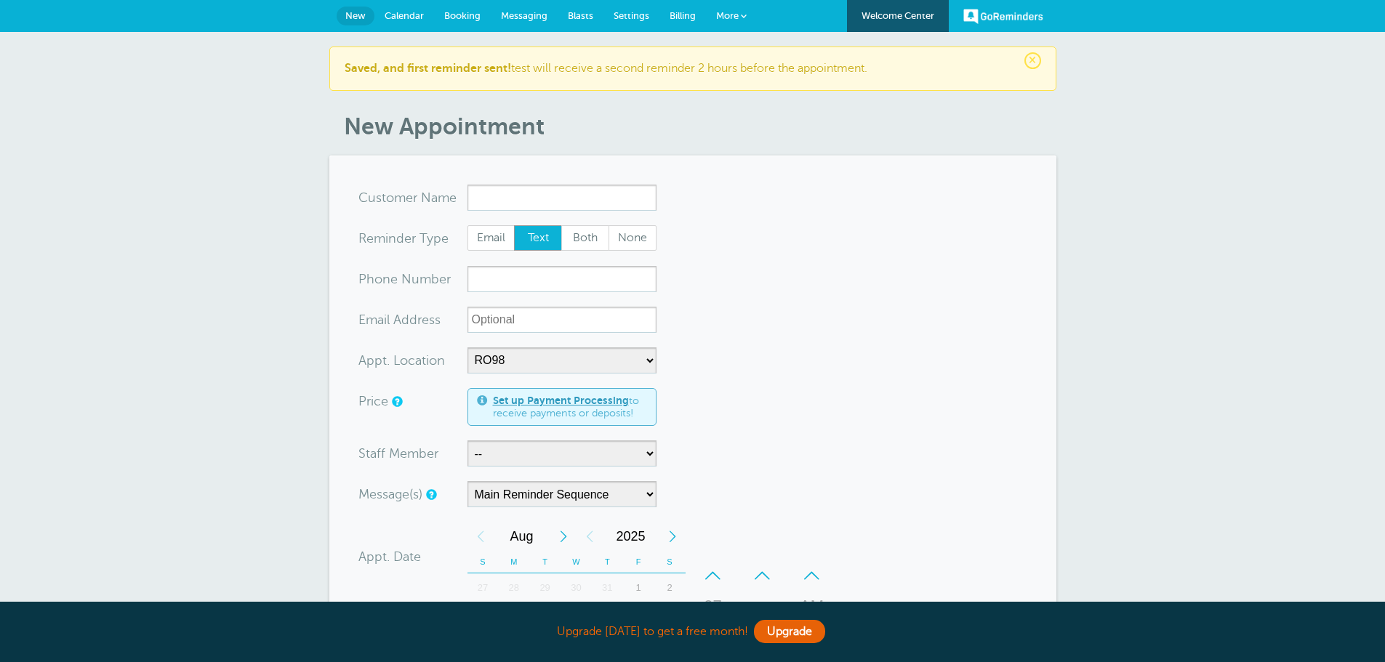
select select "24734"
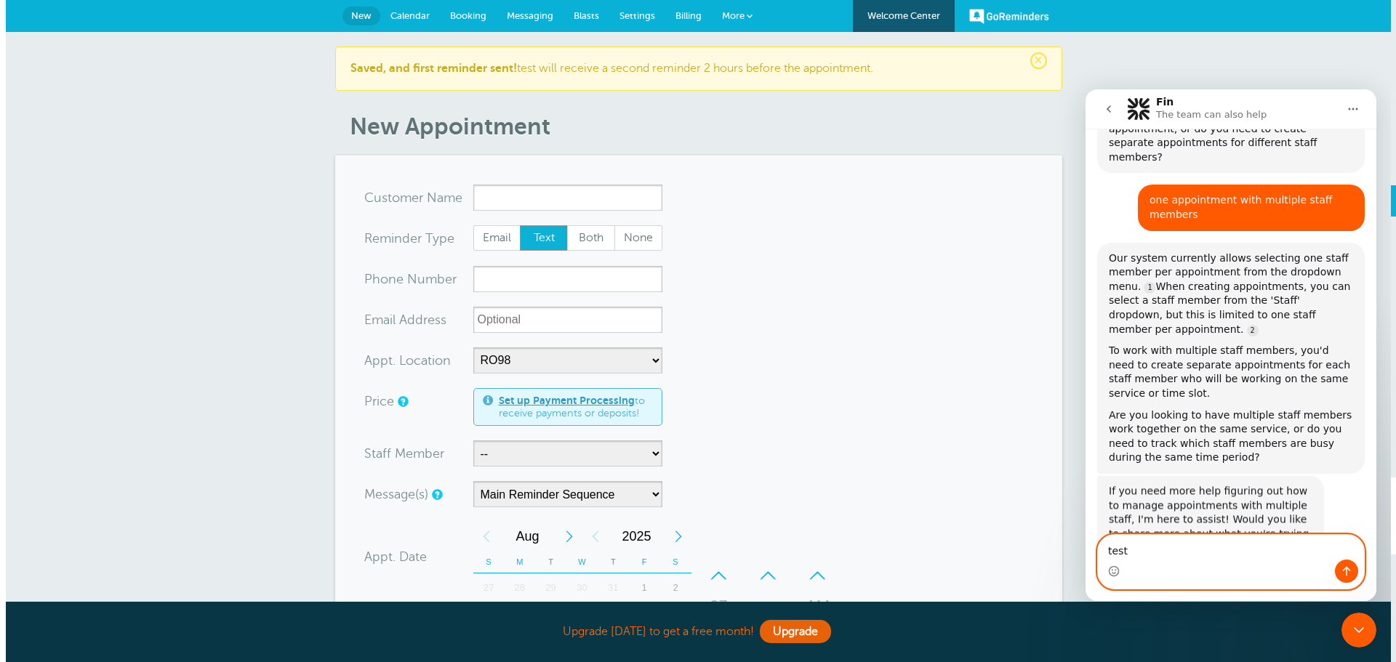
scroll to position [414, 0]
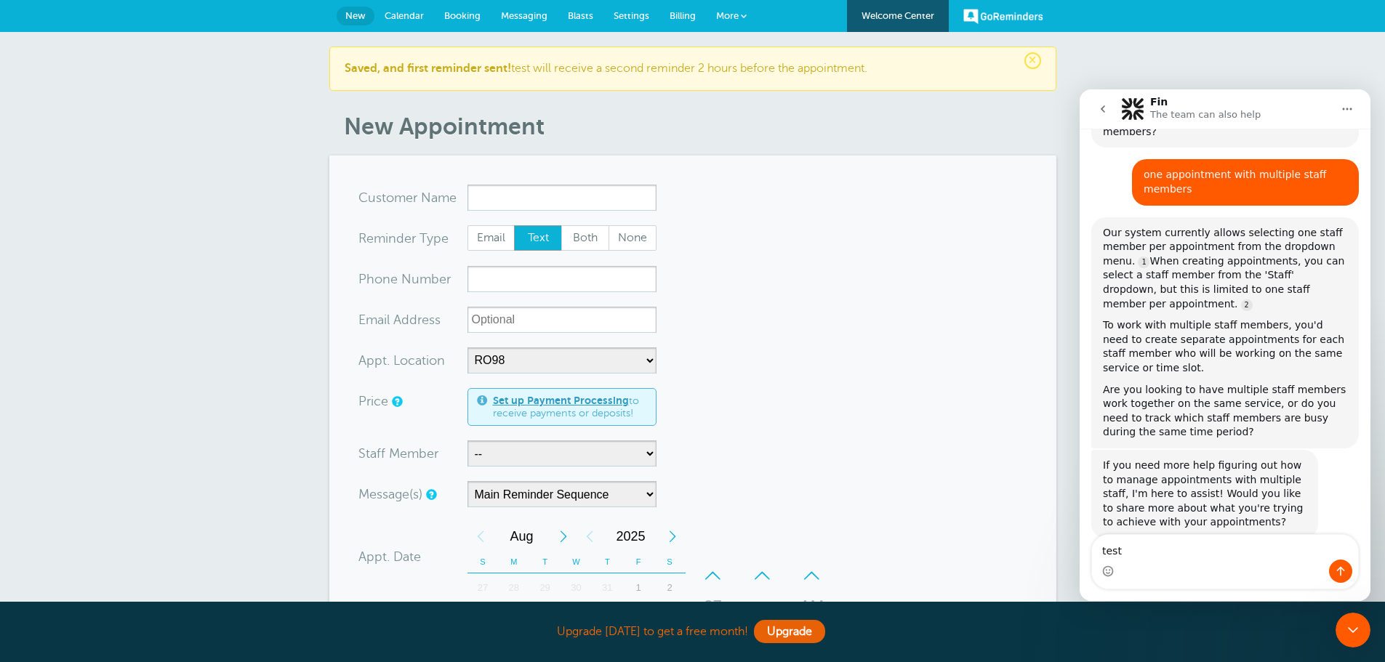
click at [732, 25] on link "More" at bounding box center [731, 16] width 51 height 33
